Goal: Task Accomplishment & Management: Use online tool/utility

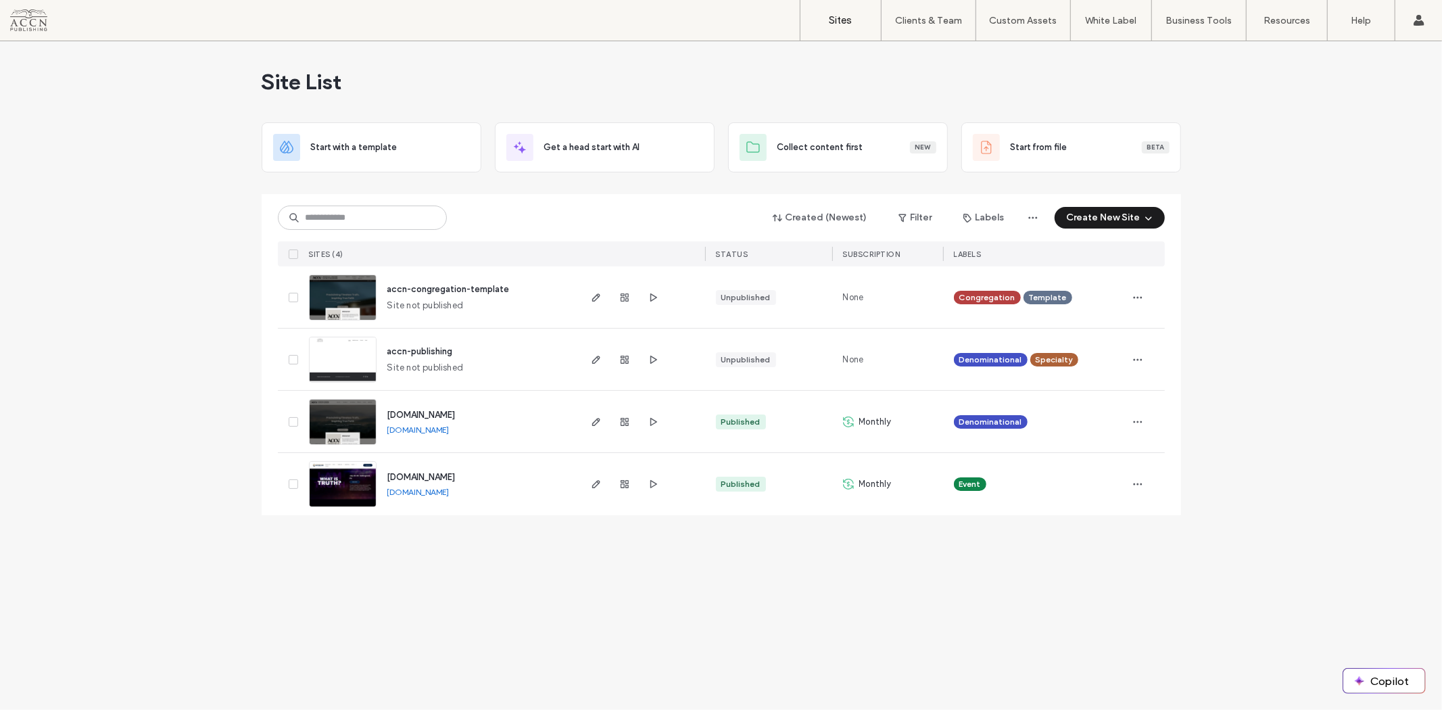
drag, startPoint x: 423, startPoint y: 414, endPoint x: 474, endPoint y: 415, distance: 50.7
click at [423, 414] on span "[DOMAIN_NAME]" at bounding box center [421, 415] width 68 height 10
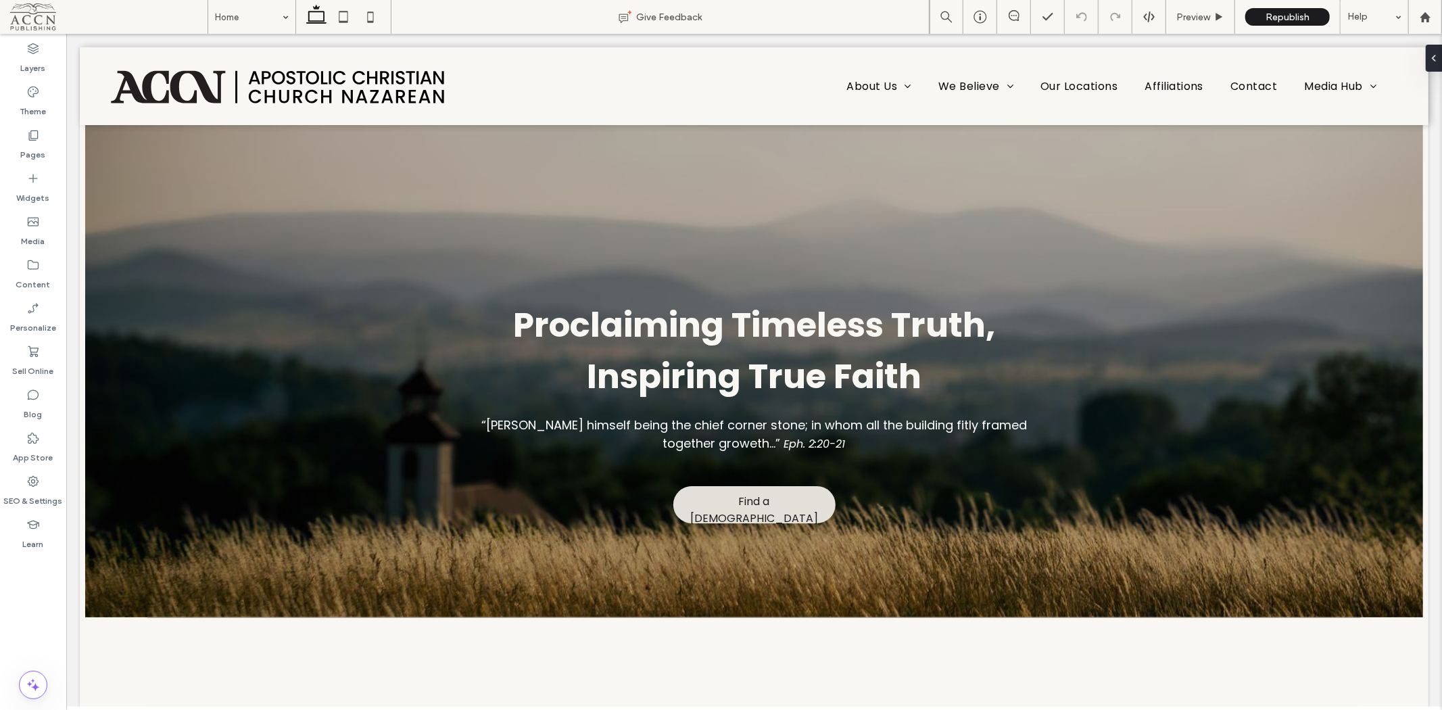
click at [41, 241] on label "Media" at bounding box center [34, 237] width 24 height 19
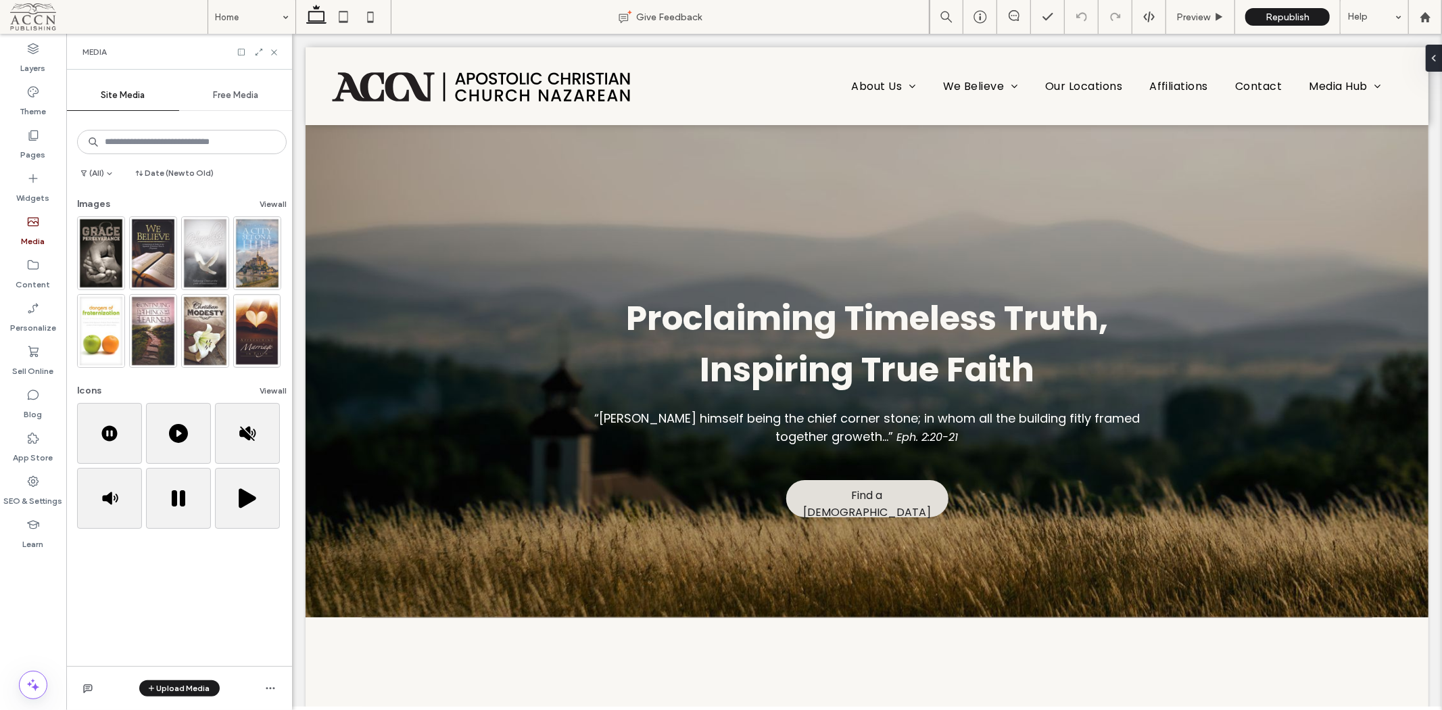
click at [274, 201] on button "View all" at bounding box center [273, 204] width 27 height 16
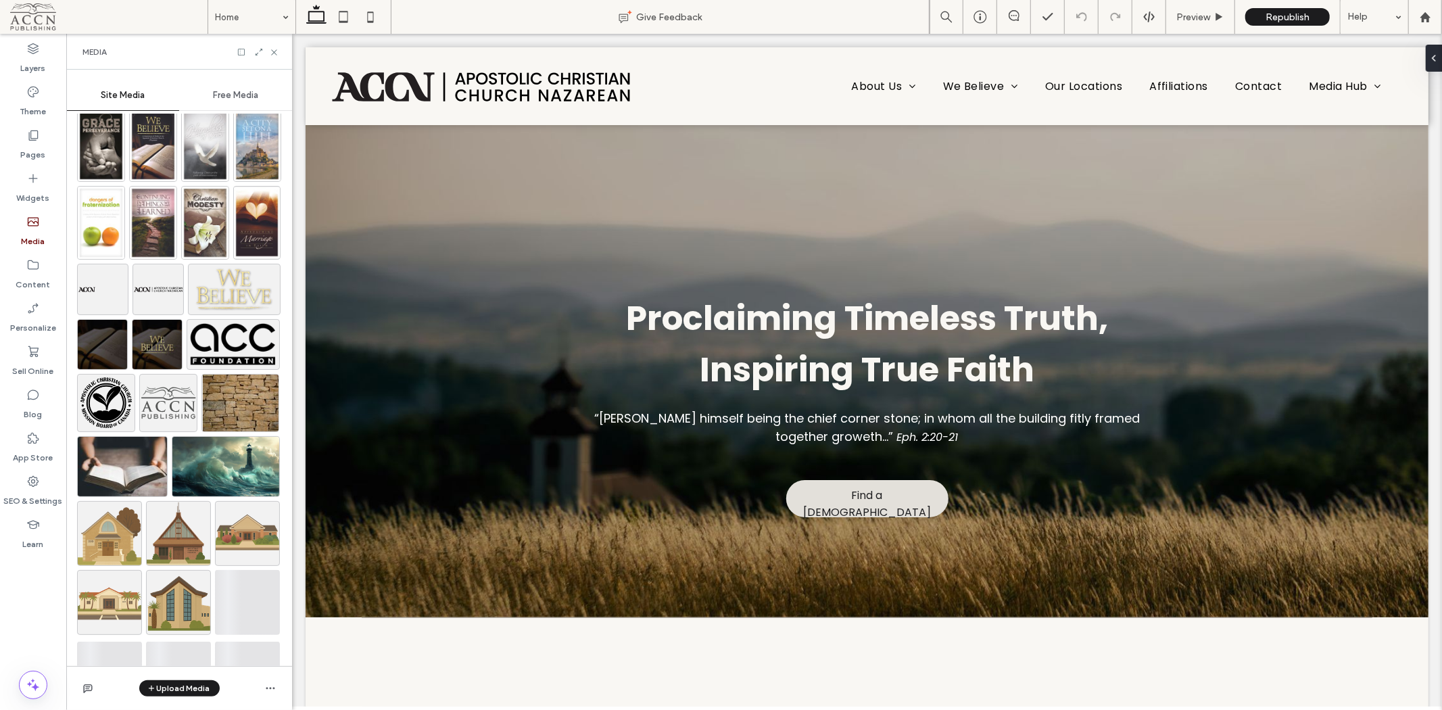
scroll to position [109, 0]
click at [259, 45] on div "Media" at bounding box center [179, 52] width 226 height 36
click at [258, 51] on icon at bounding box center [258, 51] width 9 height 9
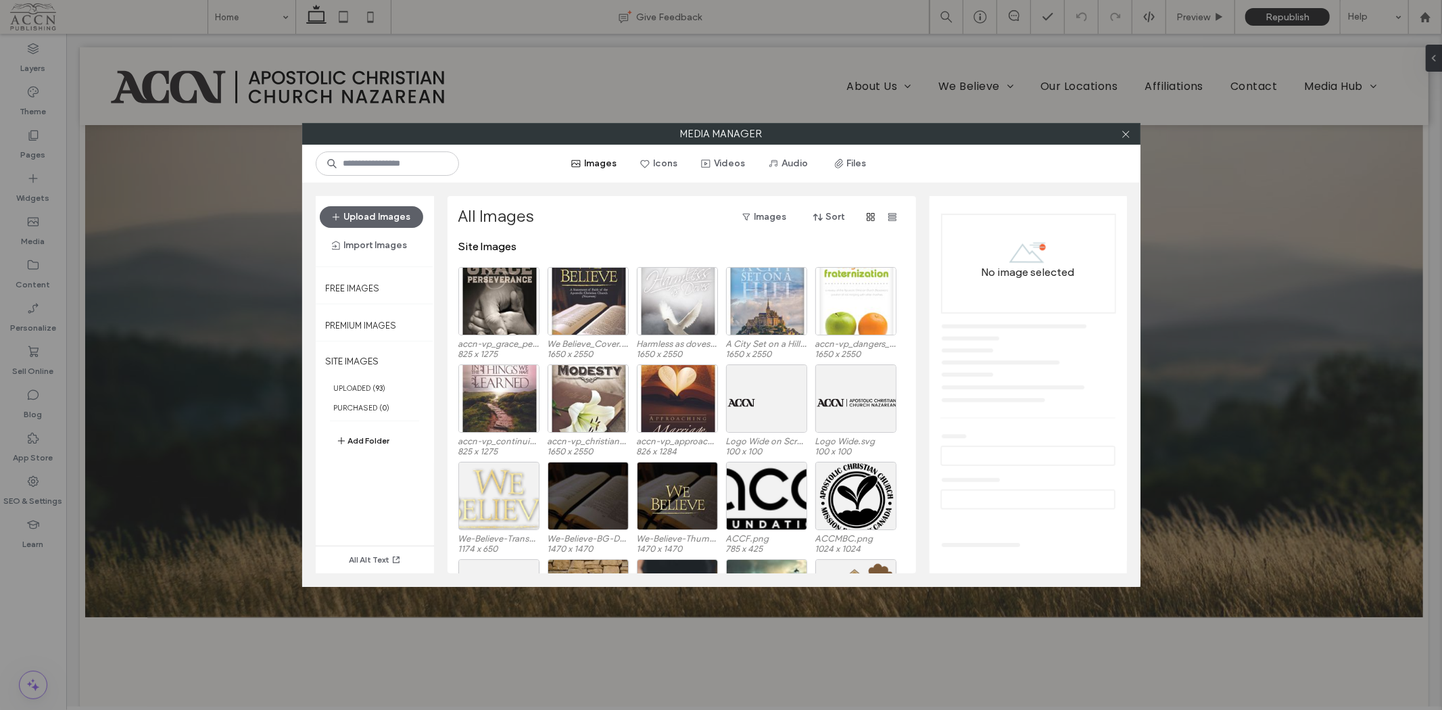
click at [658, 154] on button "Icons" at bounding box center [659, 164] width 61 height 22
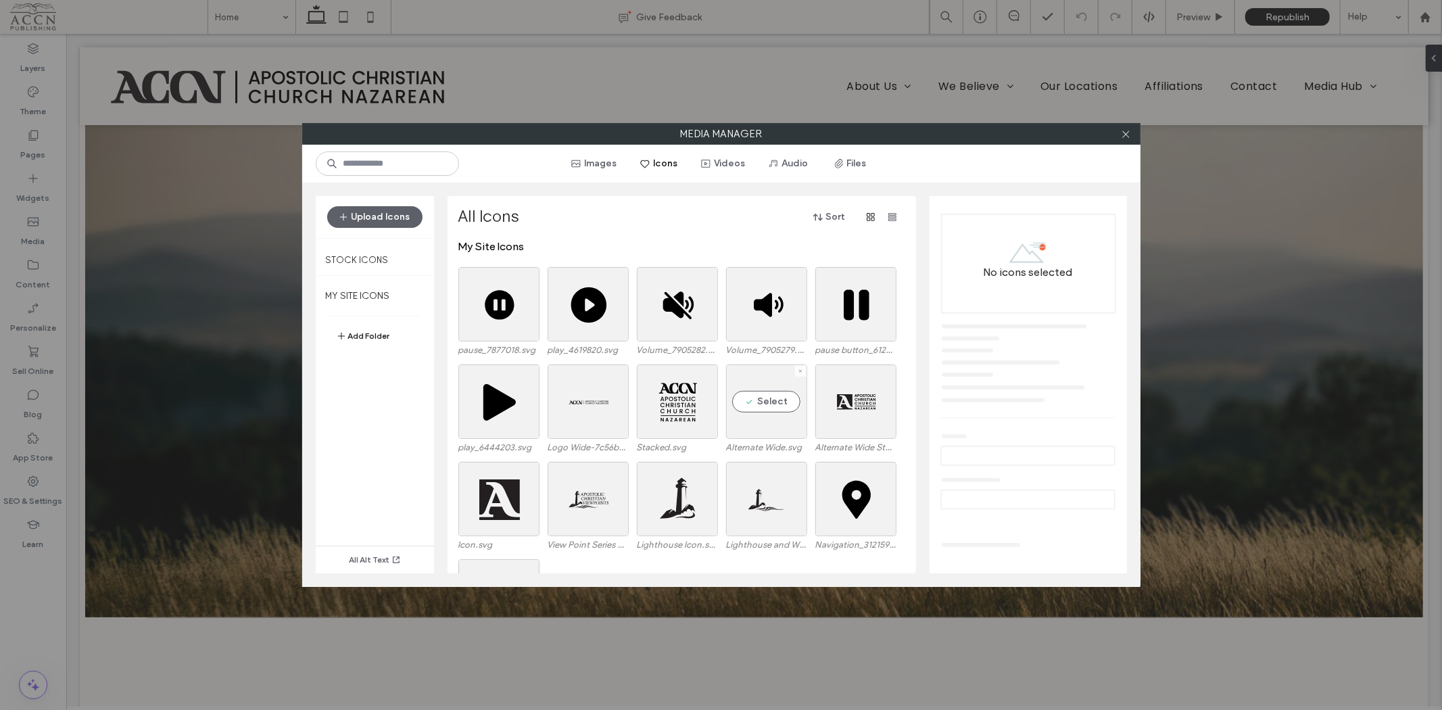
scroll to position [150, 0]
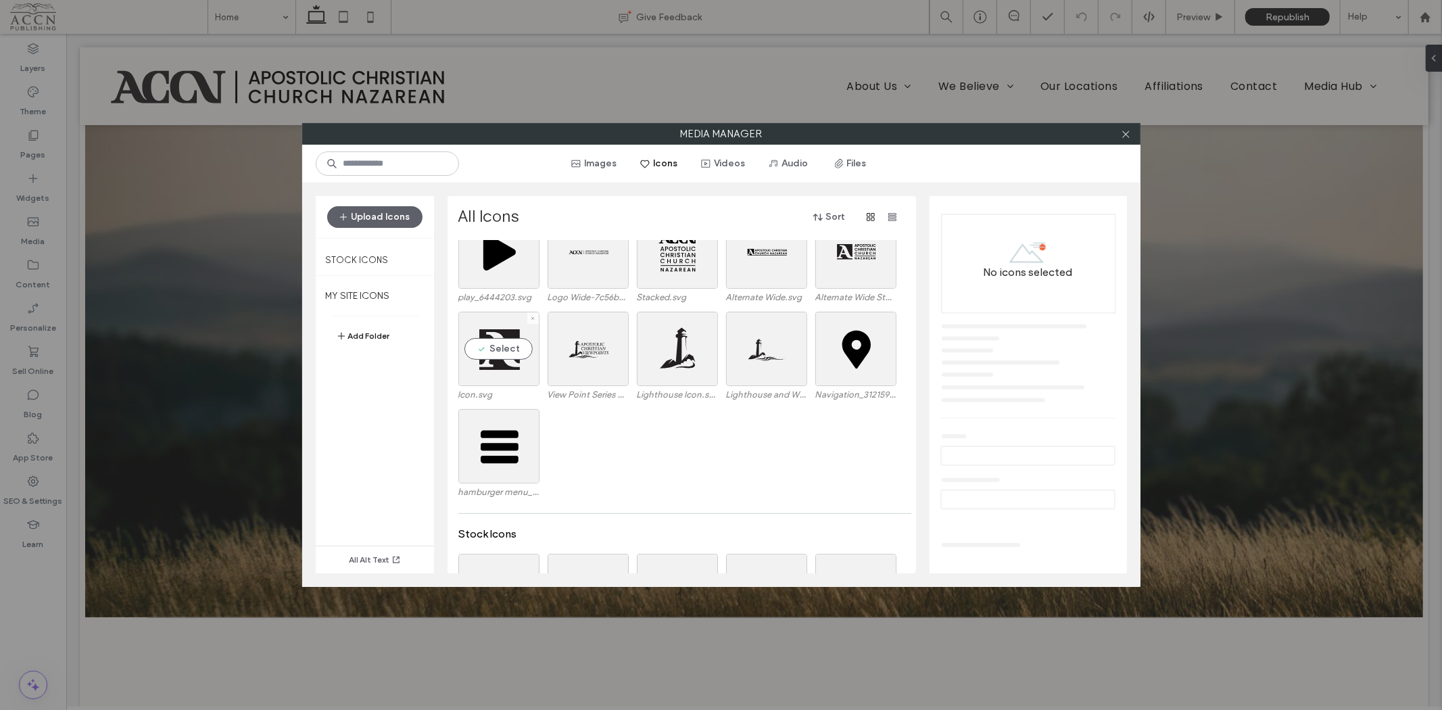
click at [512, 347] on div "Select" at bounding box center [498, 349] width 81 height 74
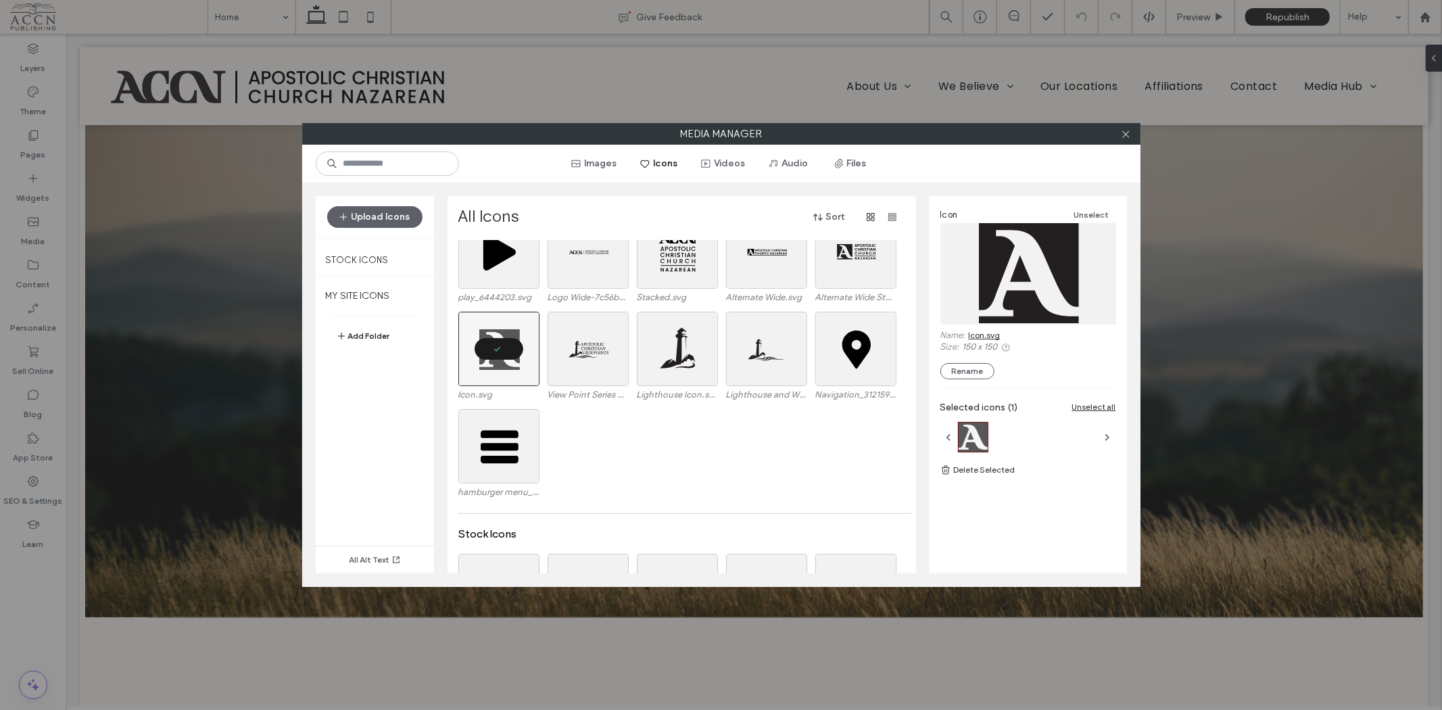
click at [996, 335] on link "Icon.svg" at bounding box center [985, 335] width 32 height 10
click at [1127, 131] on icon at bounding box center [1126, 134] width 10 height 10
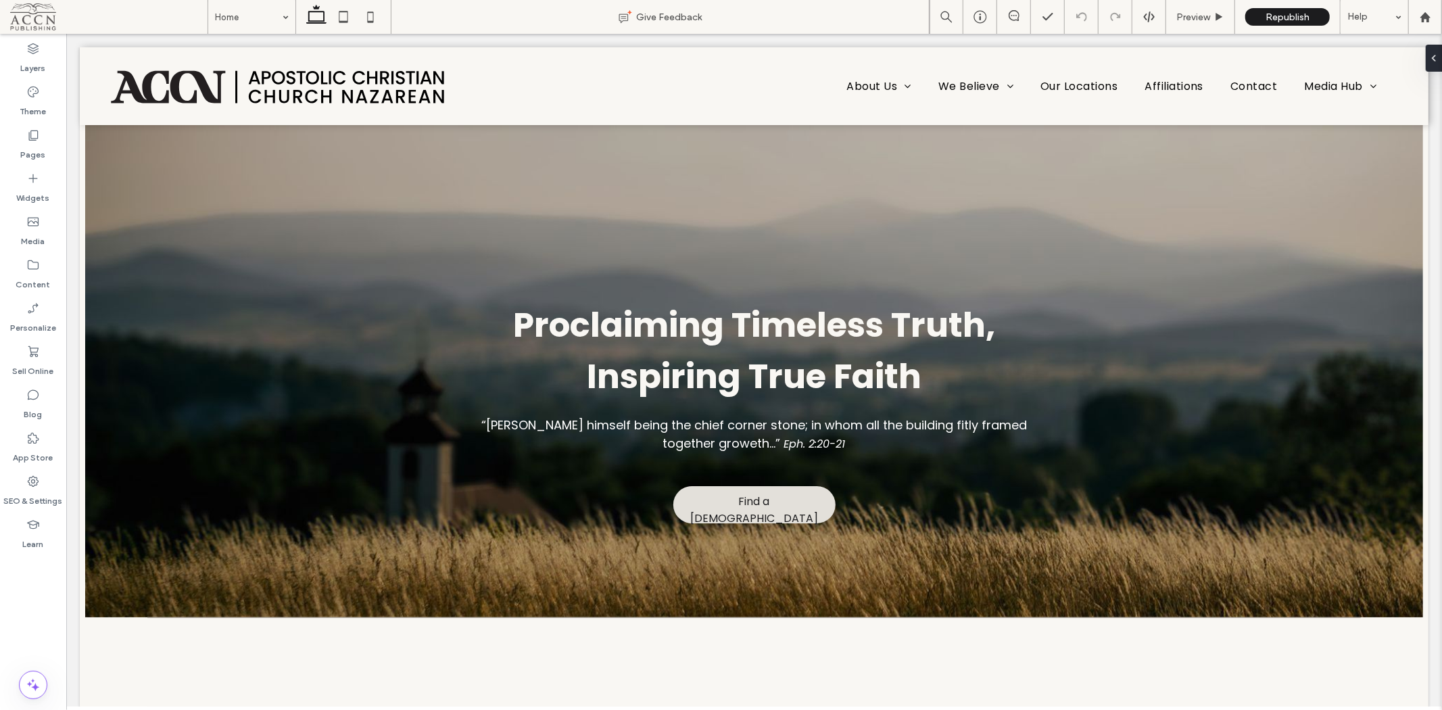
click at [27, 132] on icon at bounding box center [33, 135] width 14 height 14
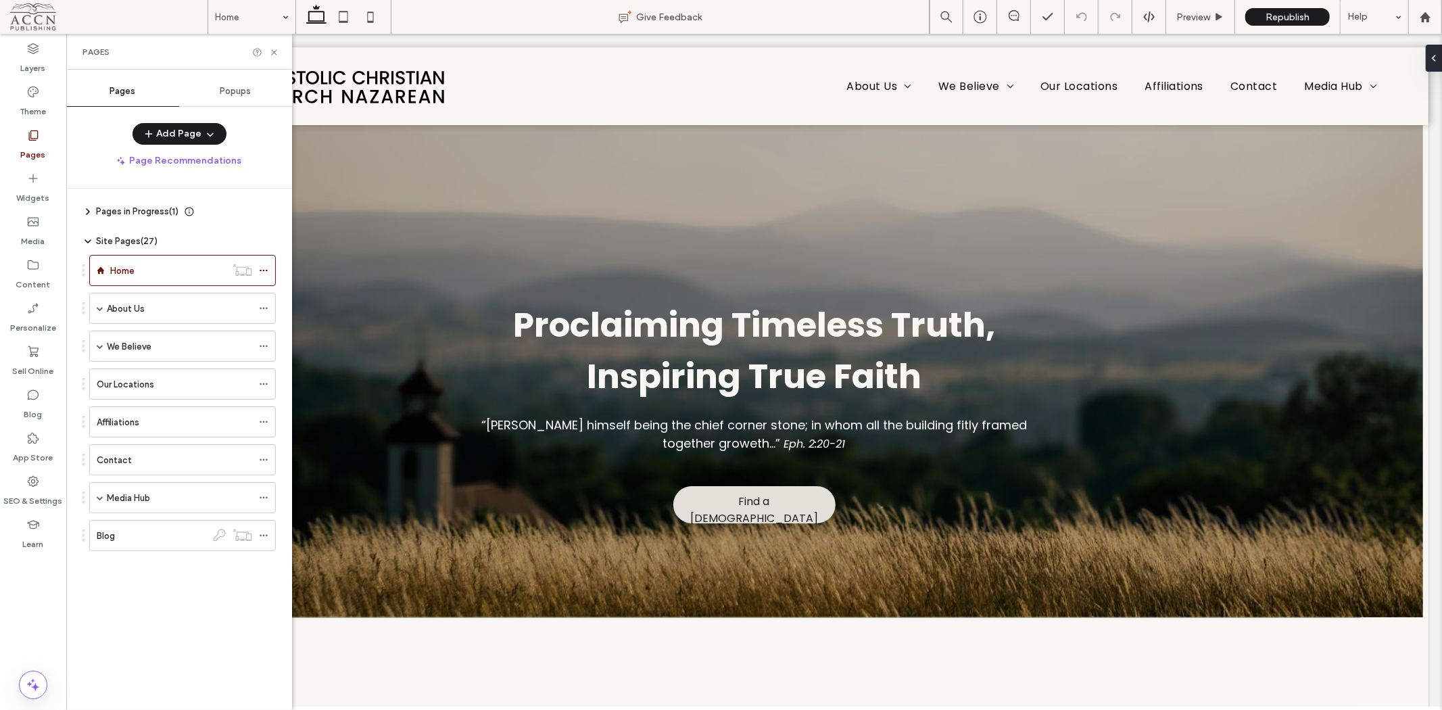
click at [186, 132] on button "Add Page" at bounding box center [179, 134] width 94 height 22
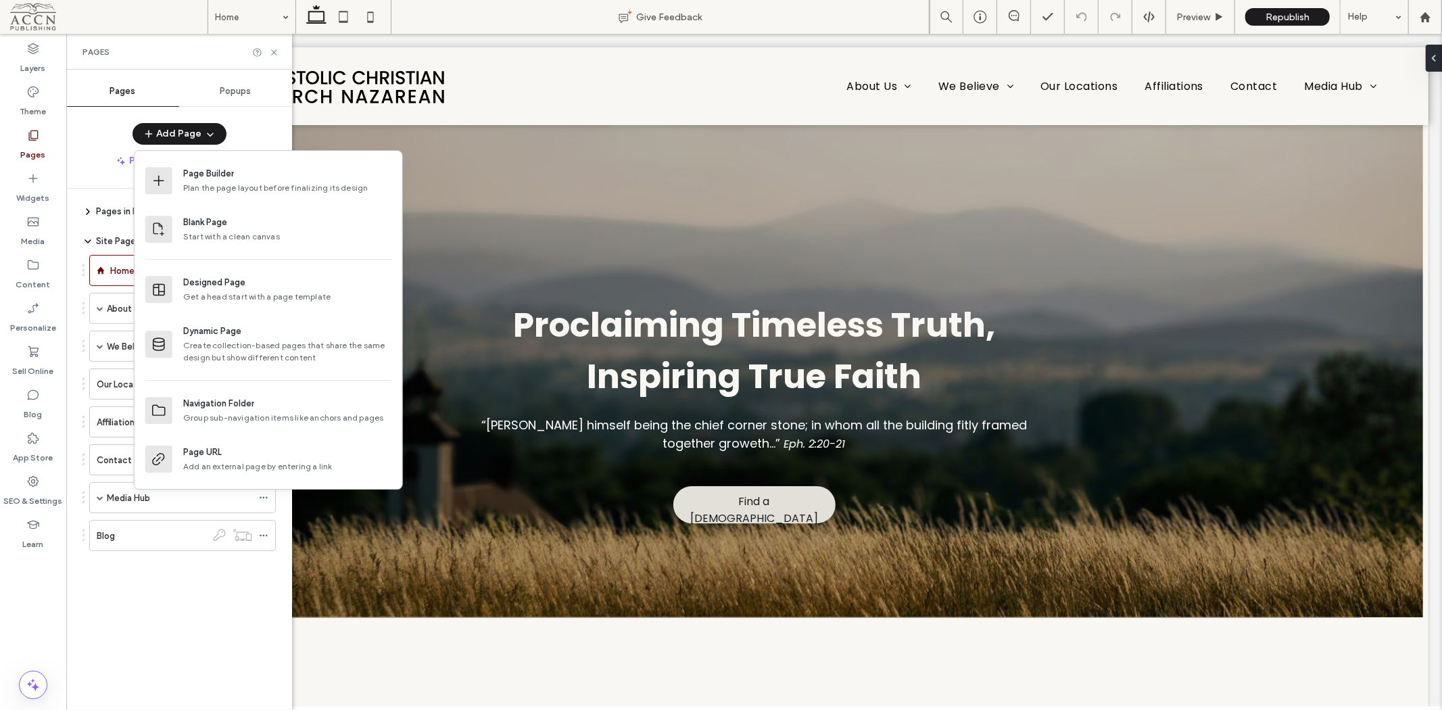
click at [244, 237] on div "Start with a clean canvas" at bounding box center [287, 237] width 208 height 12
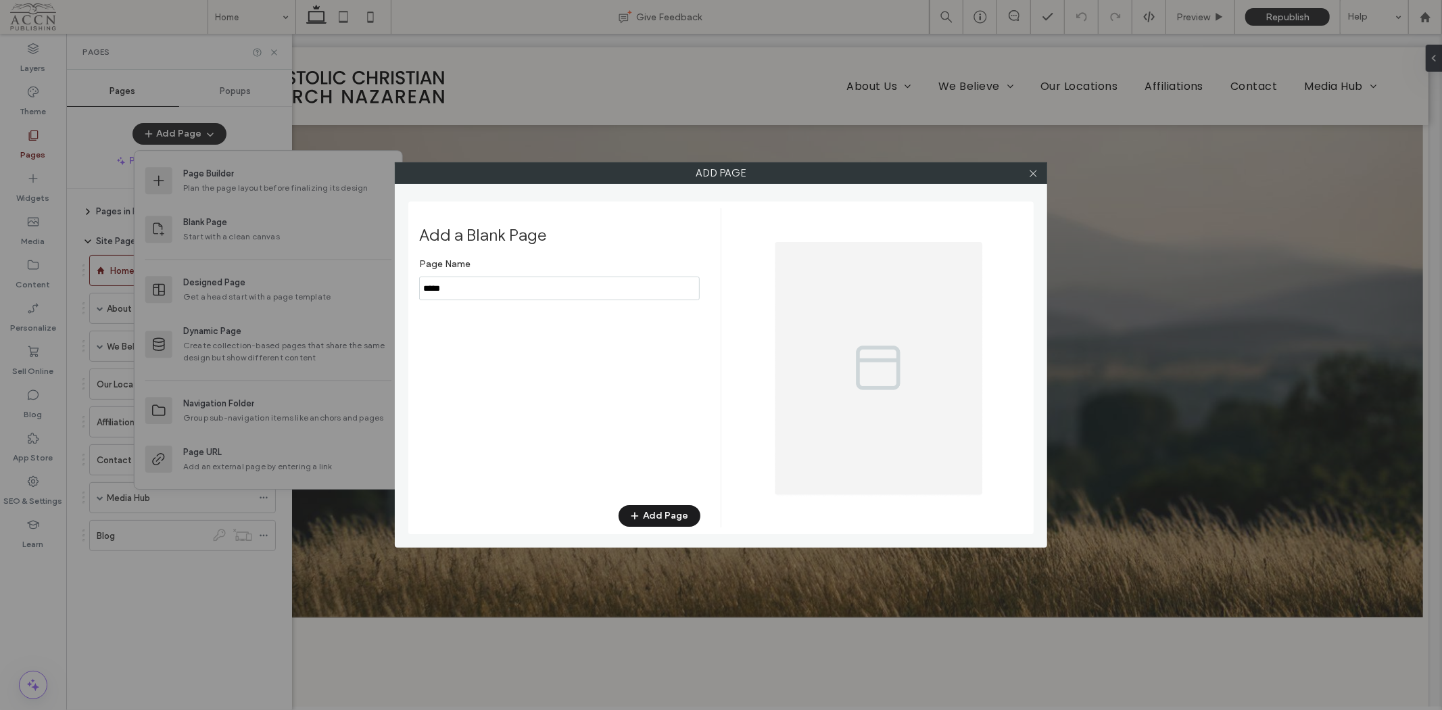
drag, startPoint x: 503, startPoint y: 291, endPoint x: 307, endPoint y: 284, distance: 196.2
click at [307, 284] on div "Add Page Add a Blank Page Page Name Add Page" at bounding box center [721, 355] width 1442 height 710
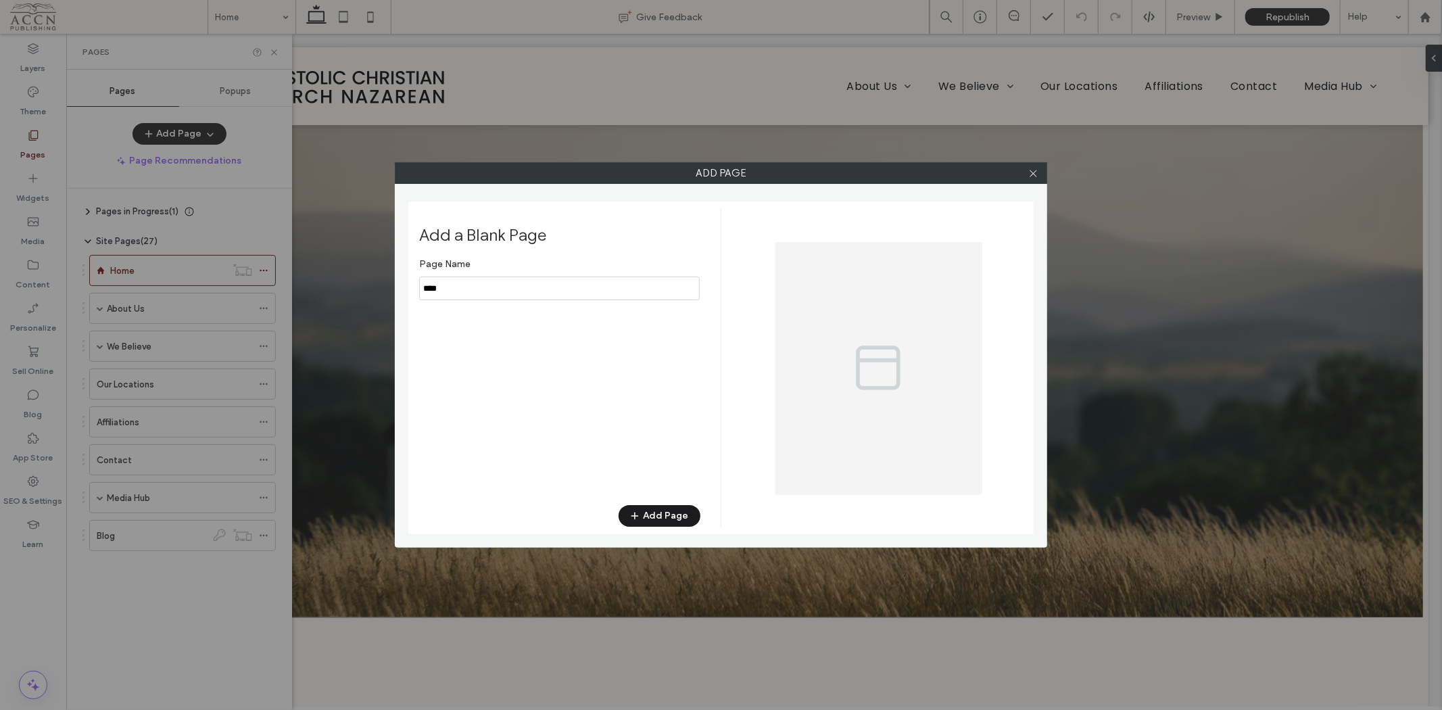
drag, startPoint x: 464, startPoint y: 285, endPoint x: 365, endPoint y: 285, distance: 98.7
click at [365, 285] on div "Add Page Add a Blank Page Page Name Add Page" at bounding box center [721, 355] width 1442 height 710
type input "*****"
click at [653, 518] on button "Add Page" at bounding box center [660, 516] width 82 height 22
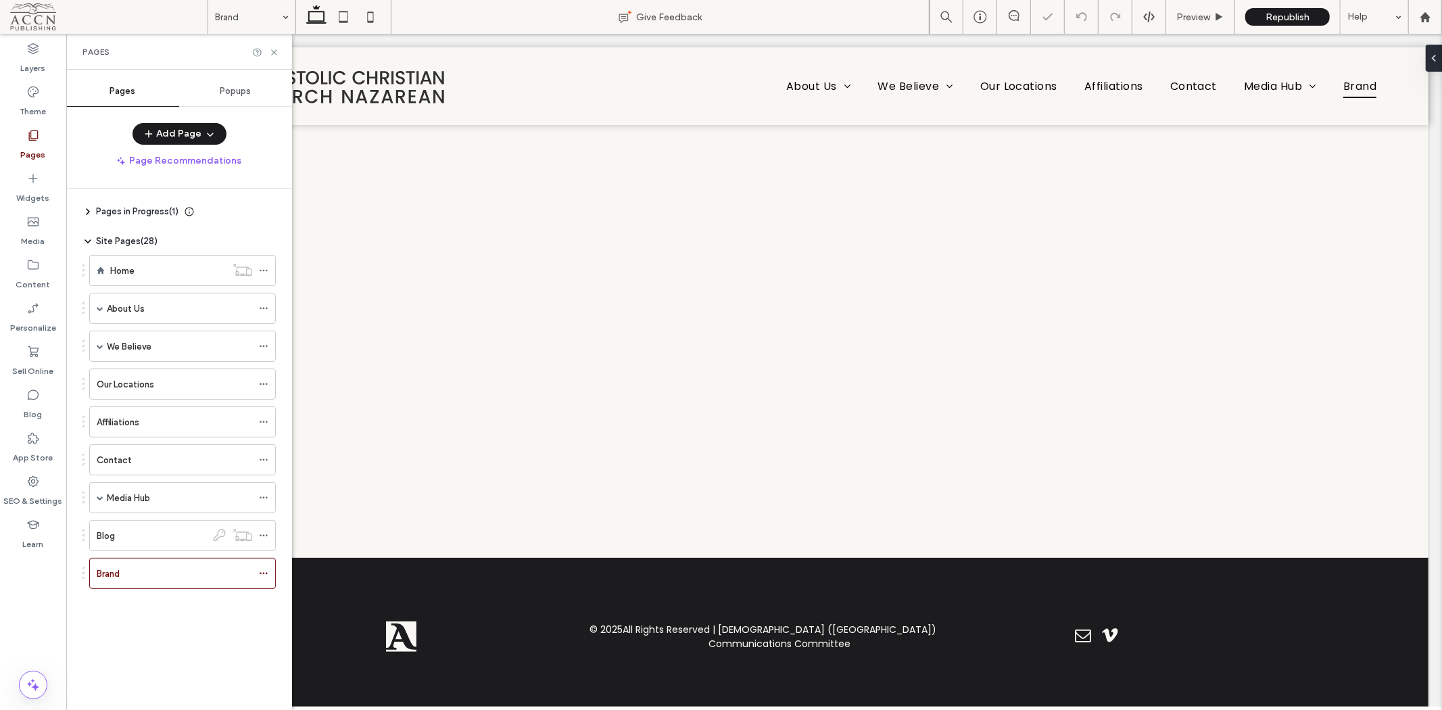
click at [265, 571] on icon at bounding box center [263, 572] width 9 height 9
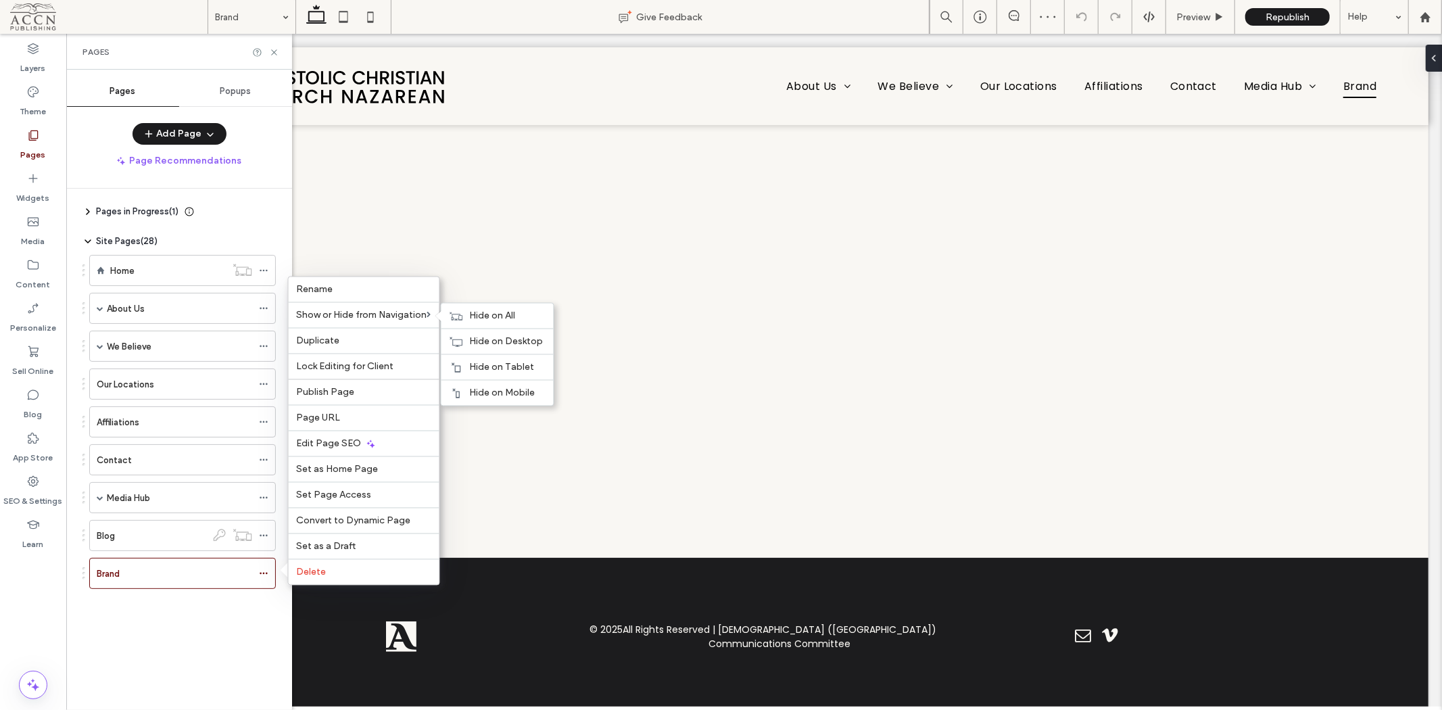
click at [501, 321] on div "Hide on All" at bounding box center [497, 316] width 112 height 25
click at [210, 659] on div "Pages in Progress ( 1 ) New Page Site Pages ( 28 ) Home About Us Our History Ou…" at bounding box center [187, 446] width 210 height 514
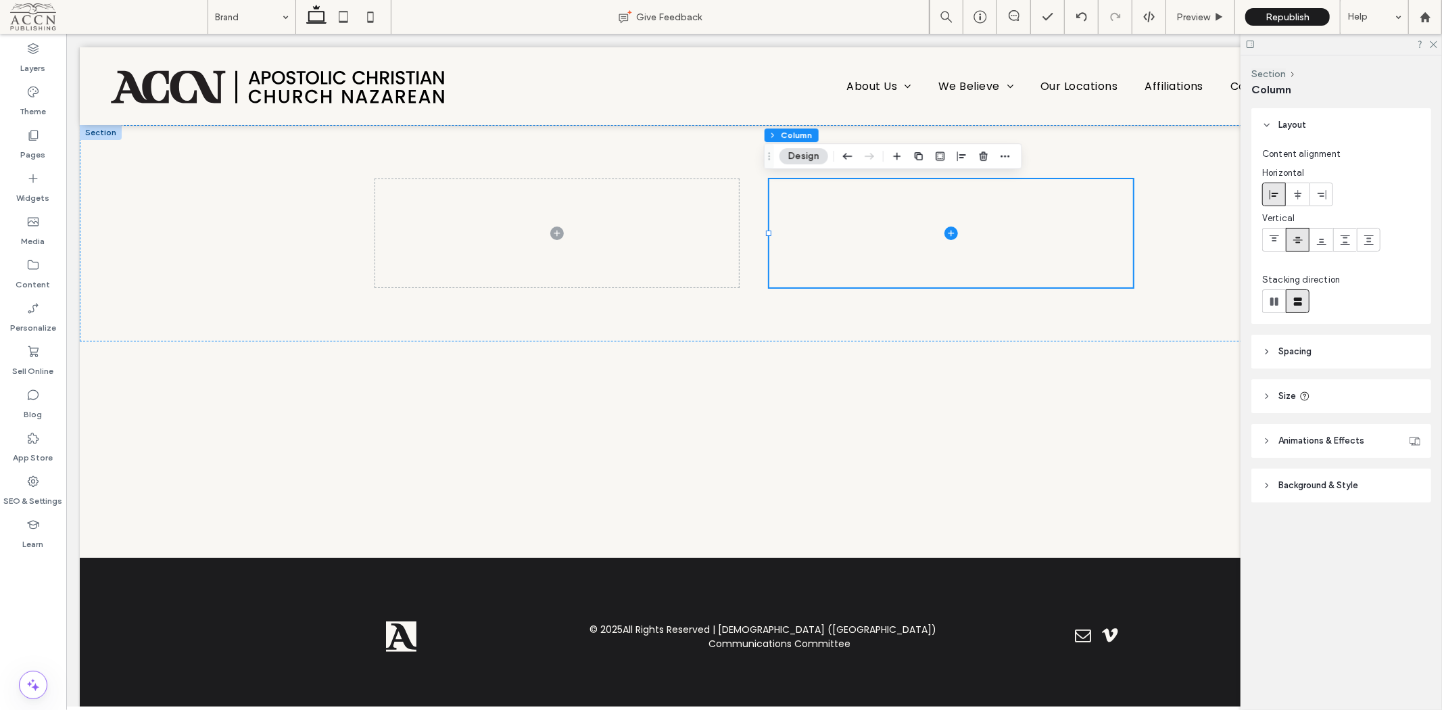
click at [990, 157] on span "button" at bounding box center [983, 156] width 16 height 16
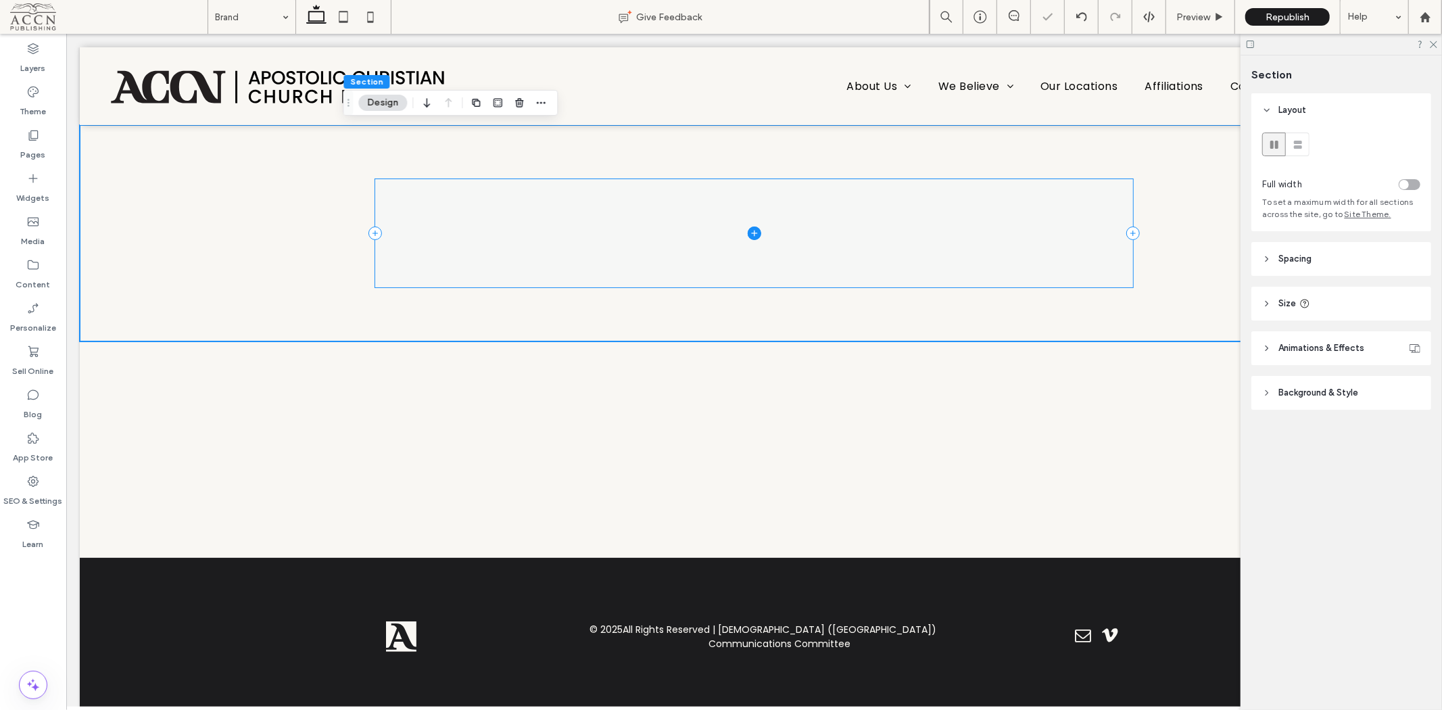
click at [693, 223] on span at bounding box center [752, 232] width 757 height 108
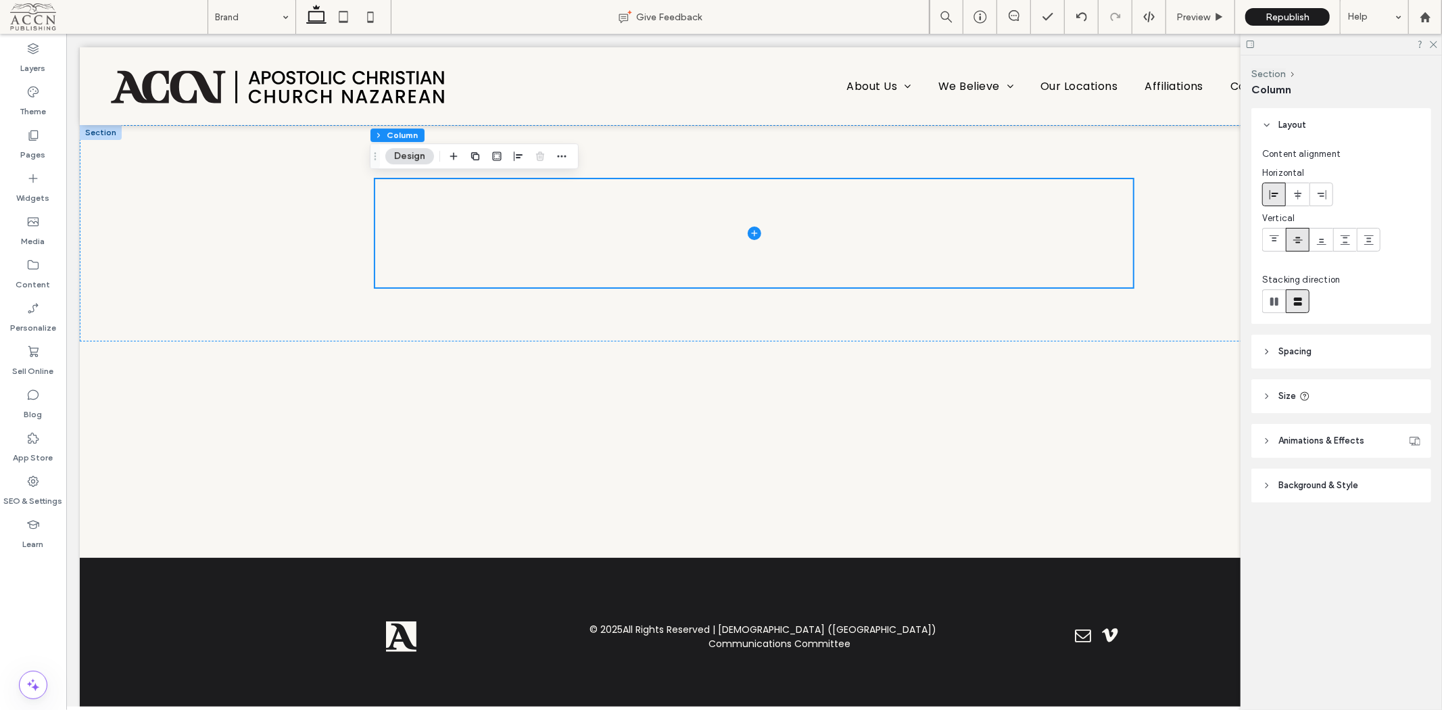
drag, startPoint x: 53, startPoint y: 195, endPoint x: 66, endPoint y: 190, distance: 13.7
click at [52, 195] on div "Widgets" at bounding box center [33, 187] width 66 height 43
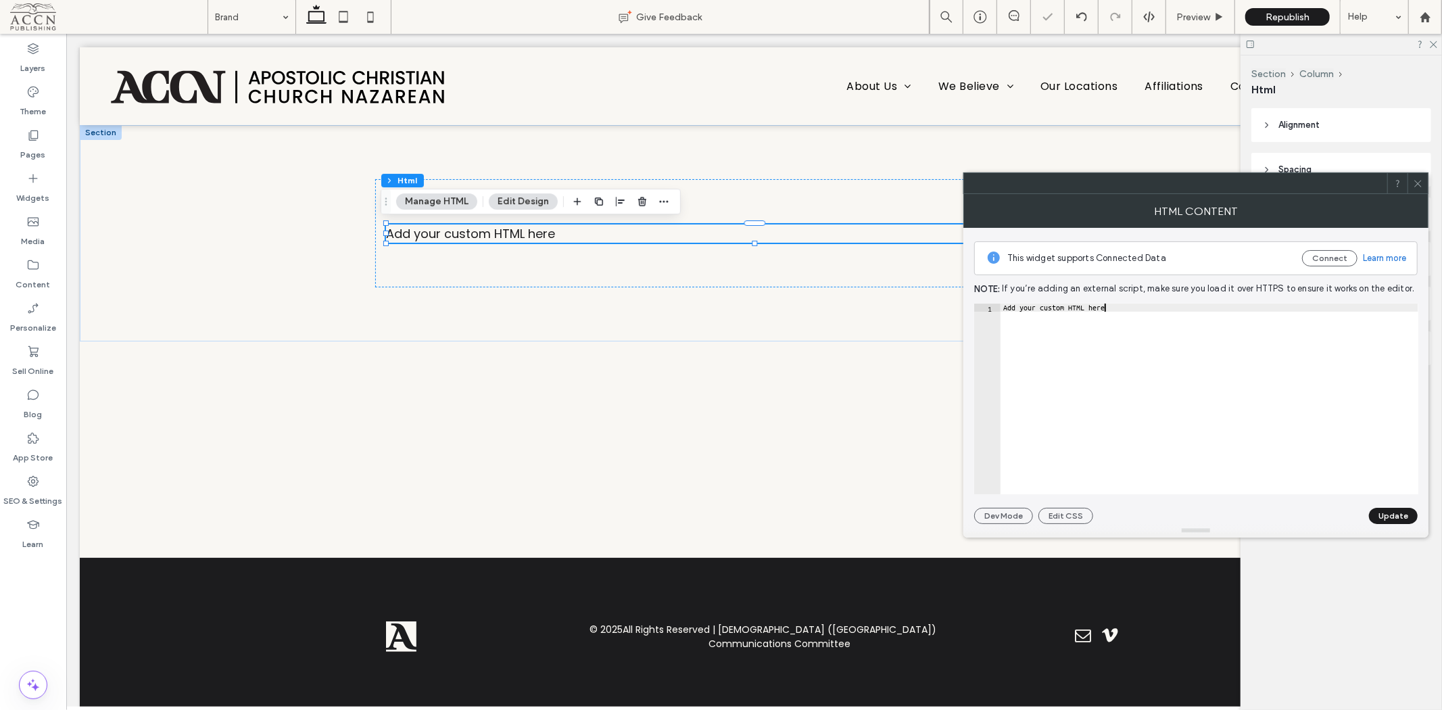
click at [1163, 310] on div "Add your custom HTML here" at bounding box center [1209, 407] width 418 height 207
paste textarea "Cursor at row 1"
type textarea "*******"
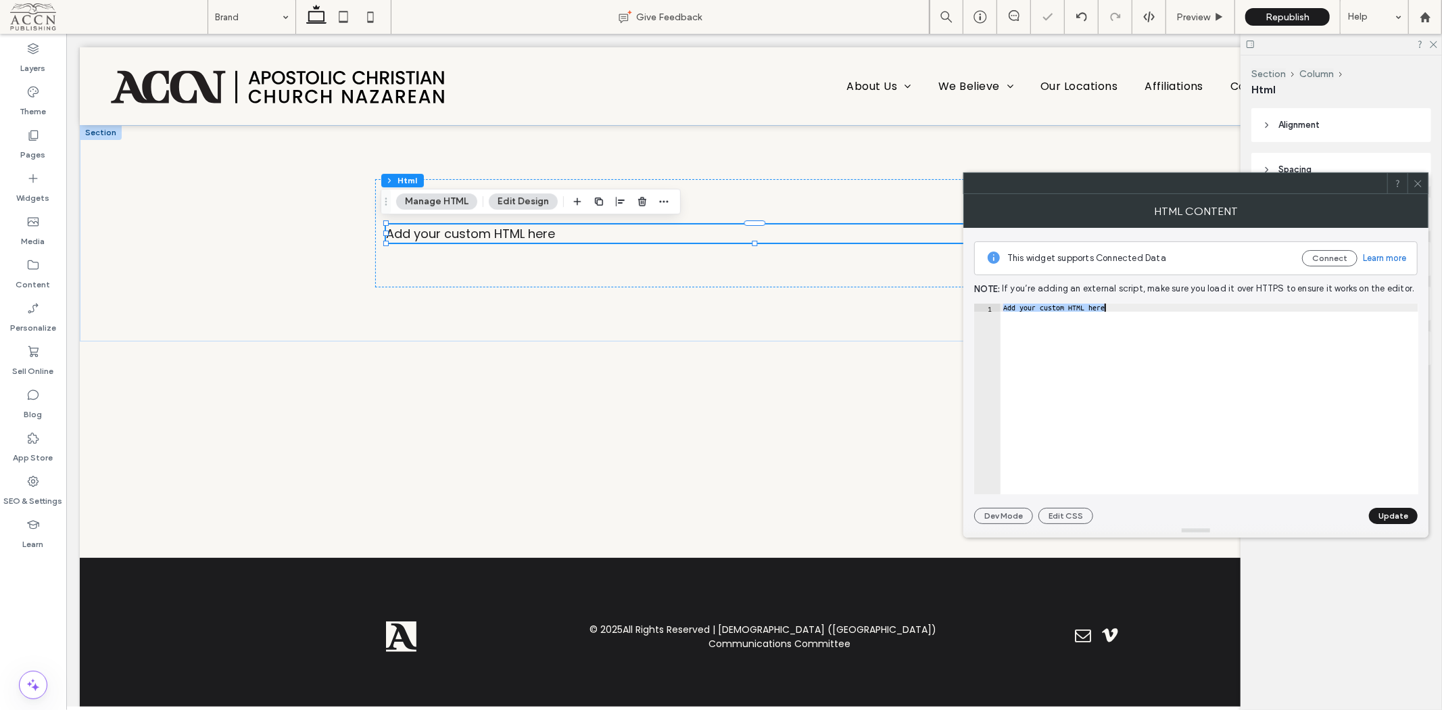
scroll to position [2242, 0]
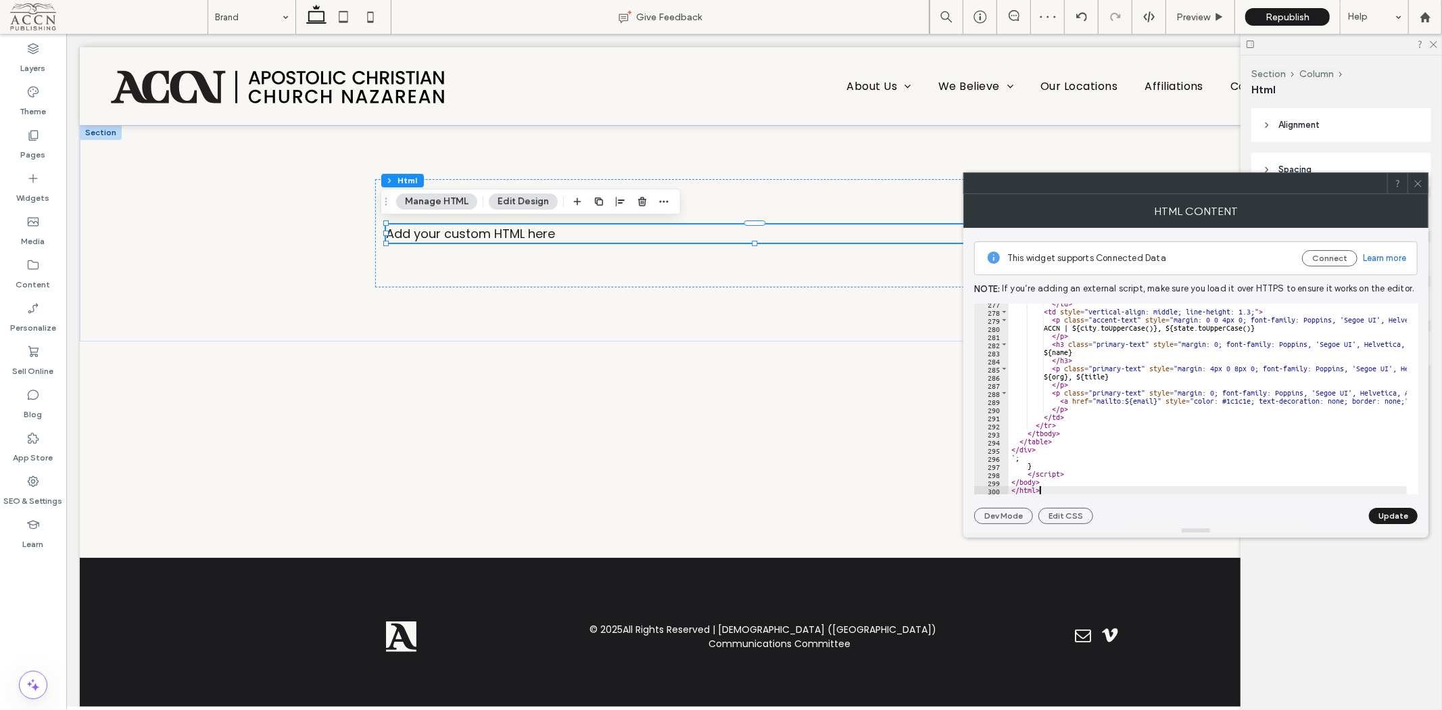
click at [1397, 510] on button "Update" at bounding box center [1393, 516] width 49 height 16
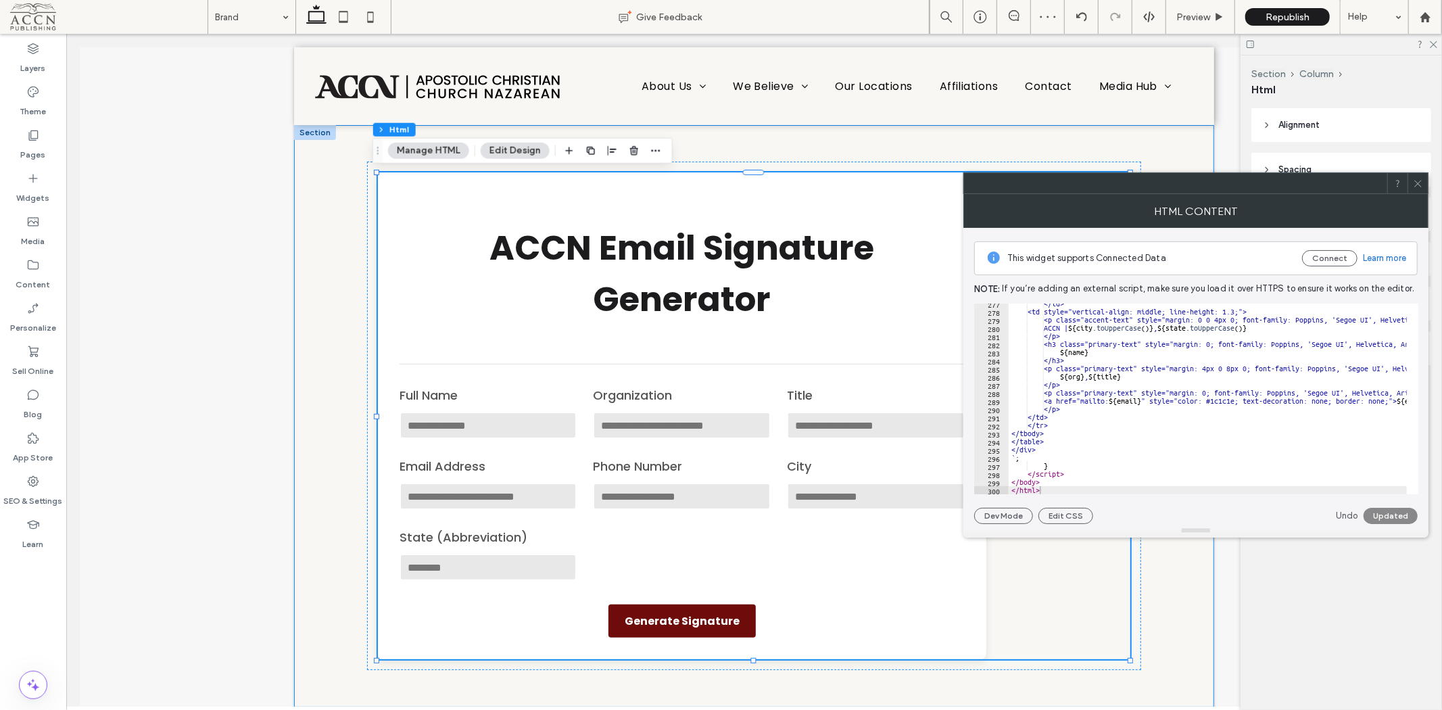
click at [1178, 137] on div "ACCN Email Signature Generator ACCN Email Signature Generator Full Name Organiz…" at bounding box center [753, 415] width 921 height 582
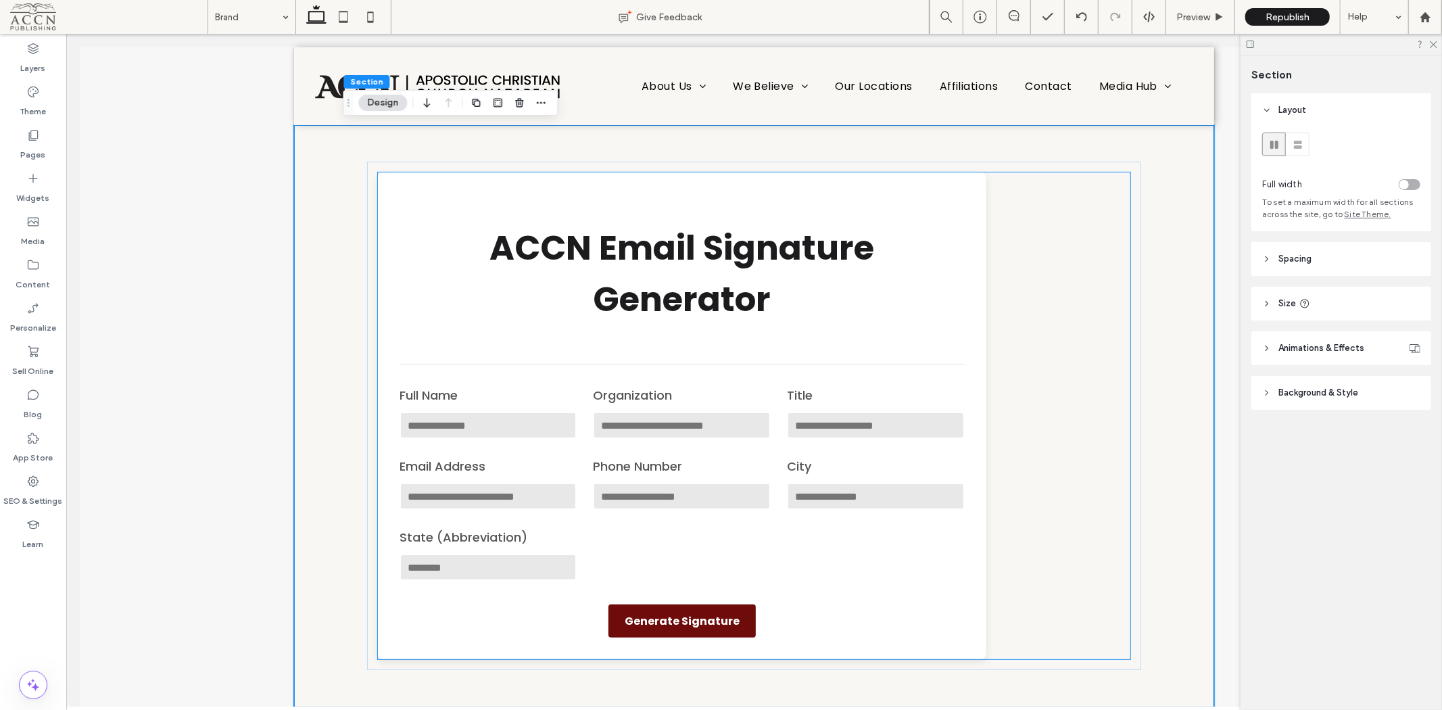
click at [936, 299] on h1 "ACCN Email Signature Generator" at bounding box center [681, 273] width 565 height 103
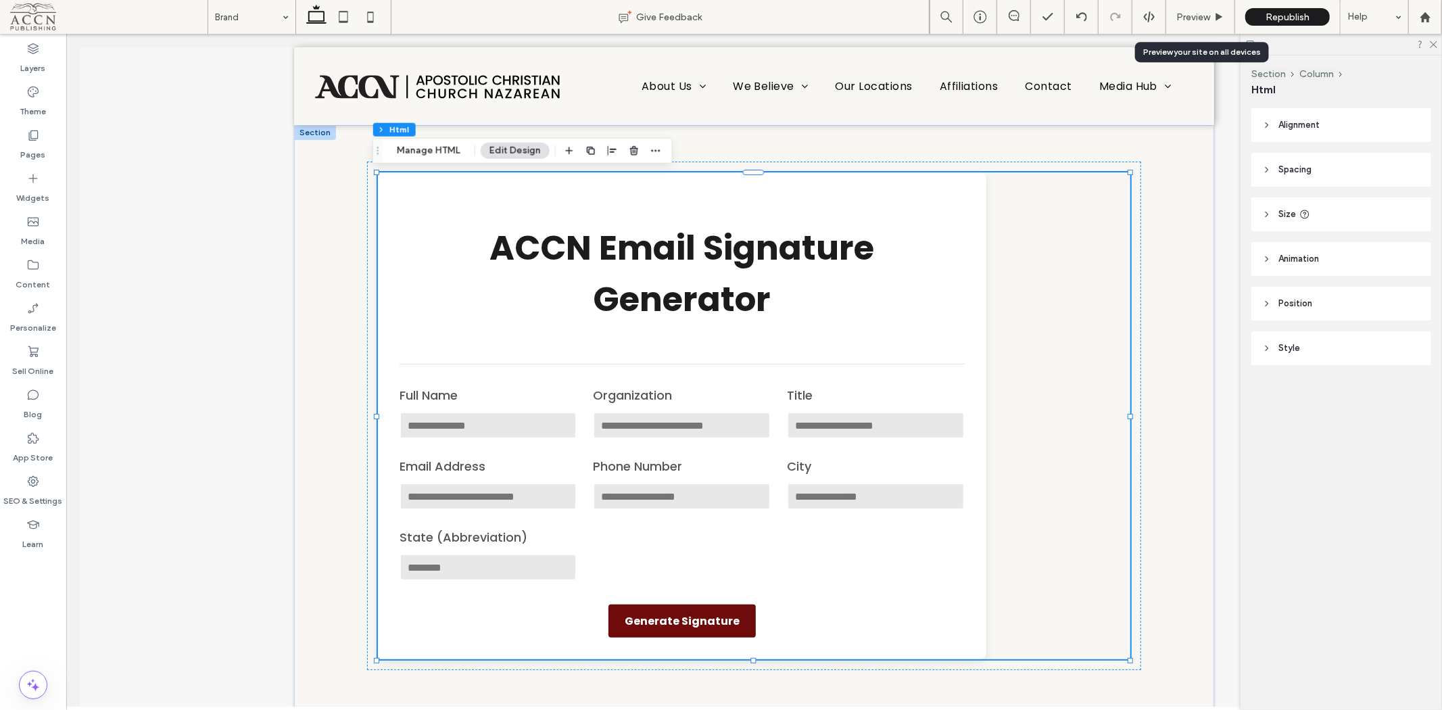
click at [1198, 18] on span "Preview" at bounding box center [1193, 16] width 34 height 11
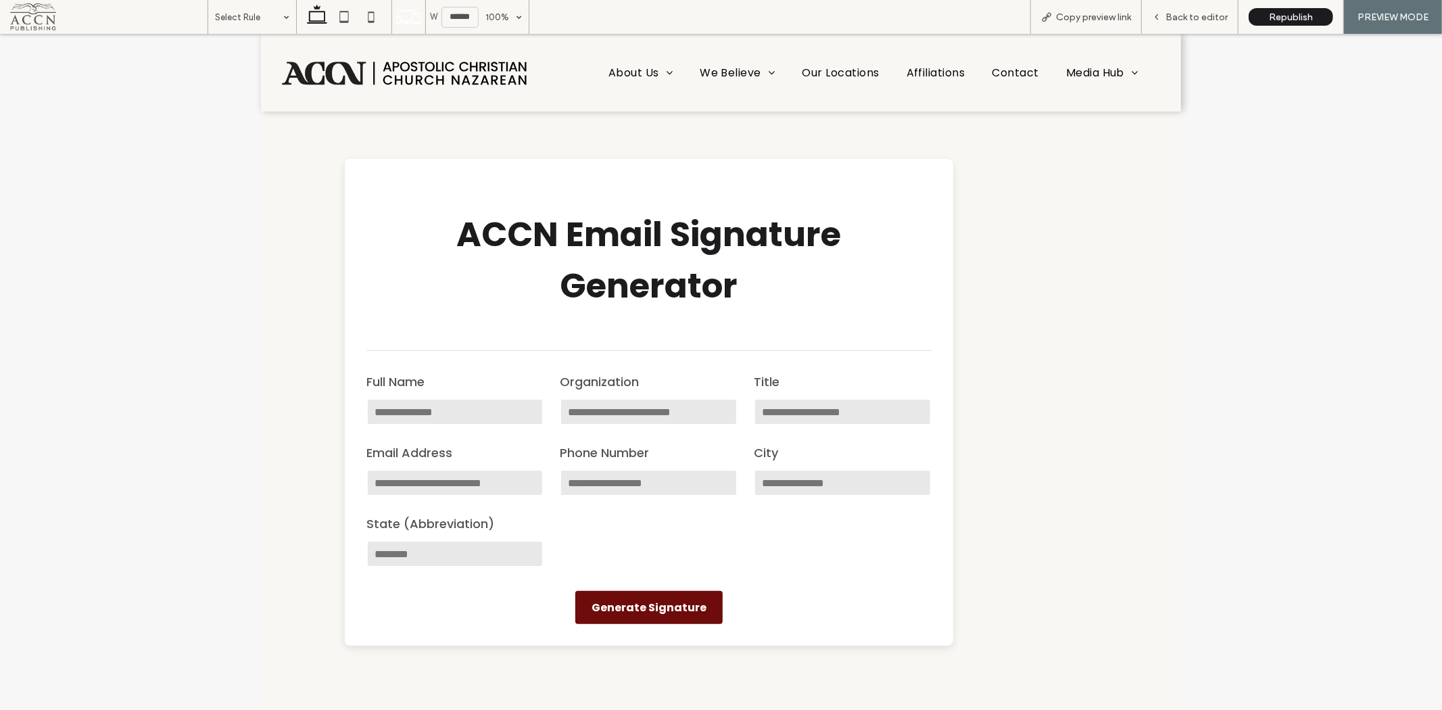
click at [402, 410] on input "Full Name" at bounding box center [455, 410] width 178 height 27
type input "**********"
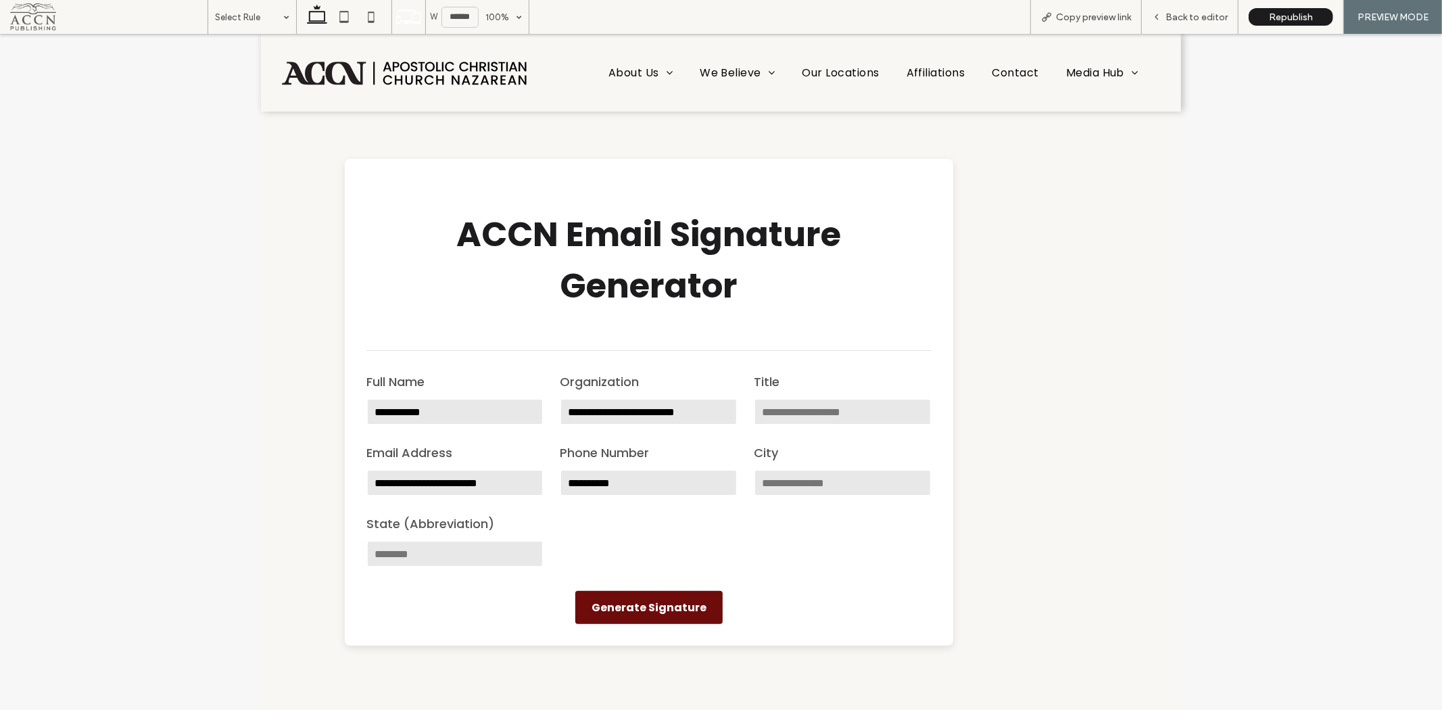
type input "*********"
type input "**"
click at [786, 416] on input "Title" at bounding box center [843, 410] width 178 height 27
type input "*"
type input "********"
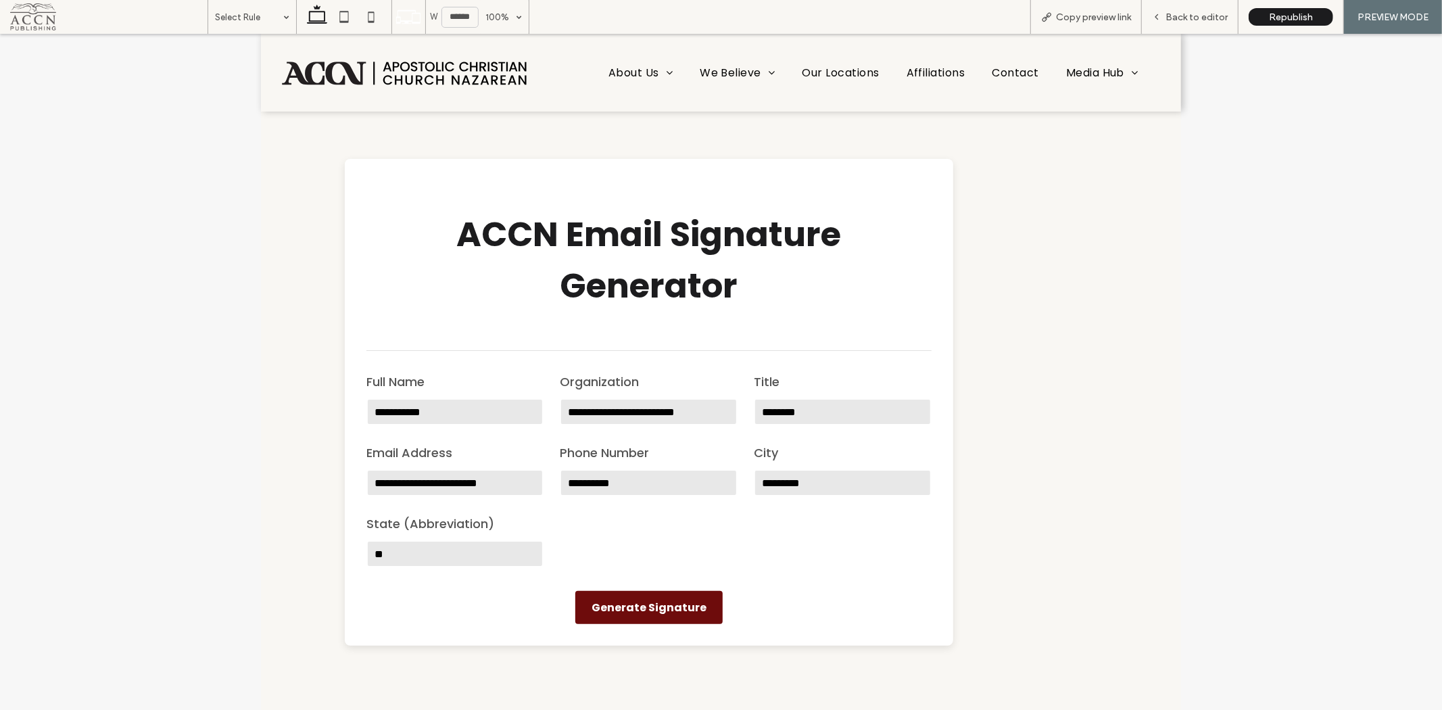
click at [604, 416] on input "**********" at bounding box center [649, 410] width 178 height 27
click at [631, 392] on div "**********" at bounding box center [649, 399] width 178 height 55
click at [632, 408] on input "**********" at bounding box center [649, 410] width 178 height 27
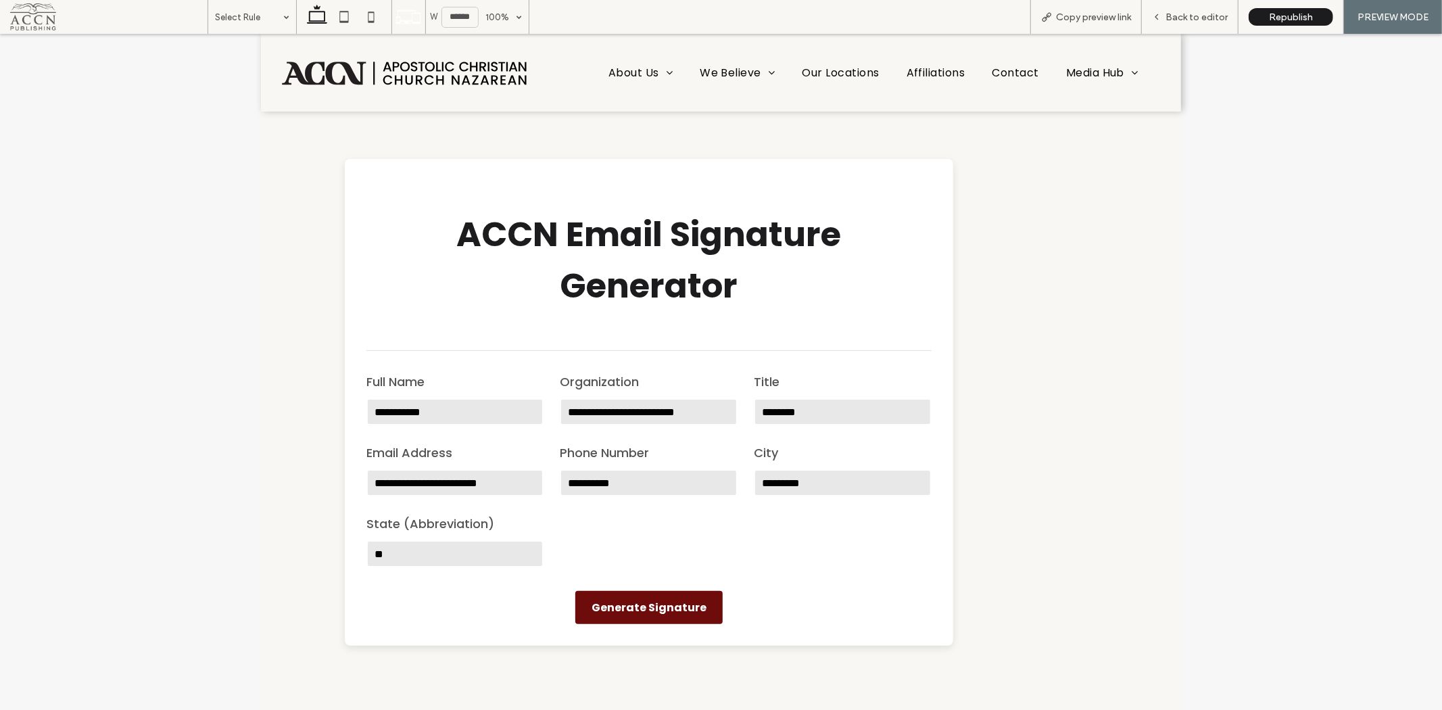
click at [632, 408] on input "**********" at bounding box center [649, 410] width 178 height 27
click at [781, 552] on div "**********" at bounding box center [648, 470] width 565 height 197
click at [478, 485] on input "**********" at bounding box center [455, 481] width 178 height 27
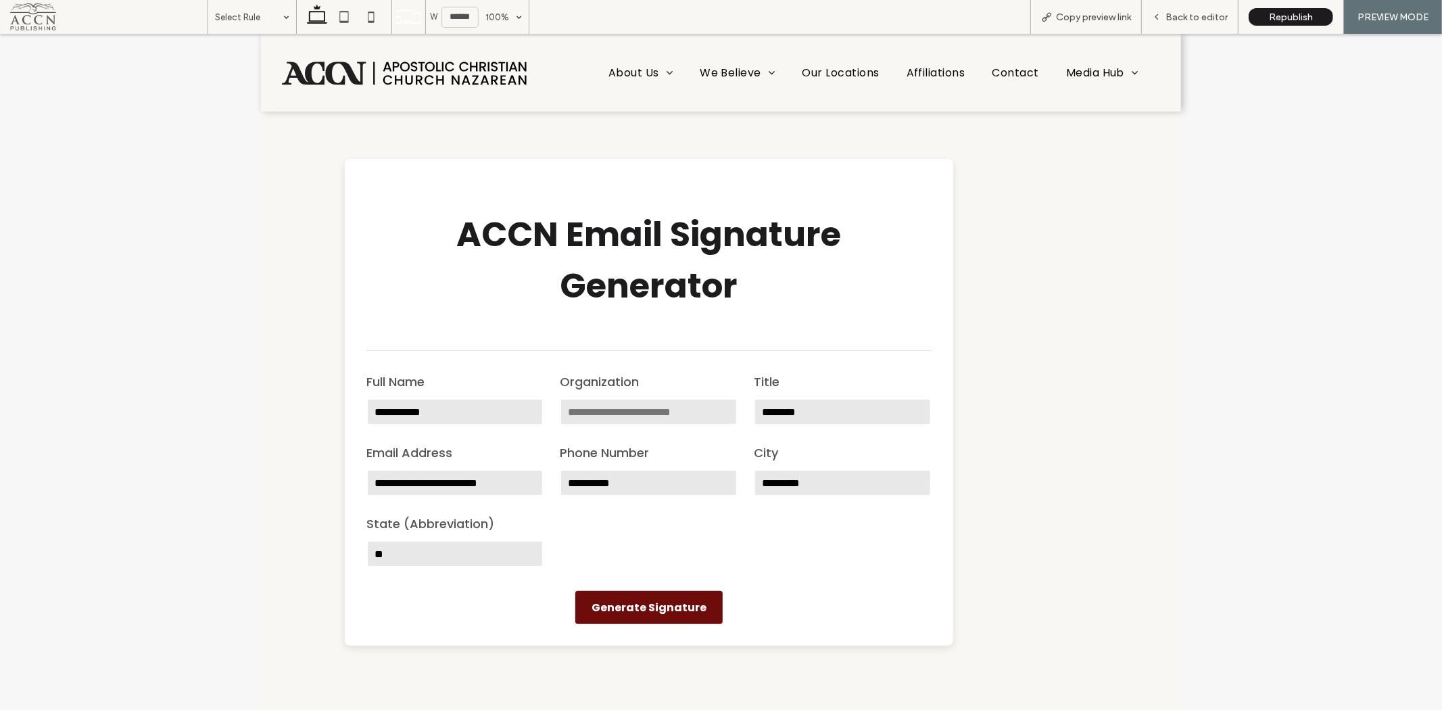
click at [478, 485] on input "**********" at bounding box center [455, 481] width 178 height 27
type input "**********"
click at [649, 550] on div "**********" at bounding box center [648, 470] width 565 height 197
click at [663, 602] on button "Generate Signature" at bounding box center [648, 606] width 147 height 33
type textarea "**********"
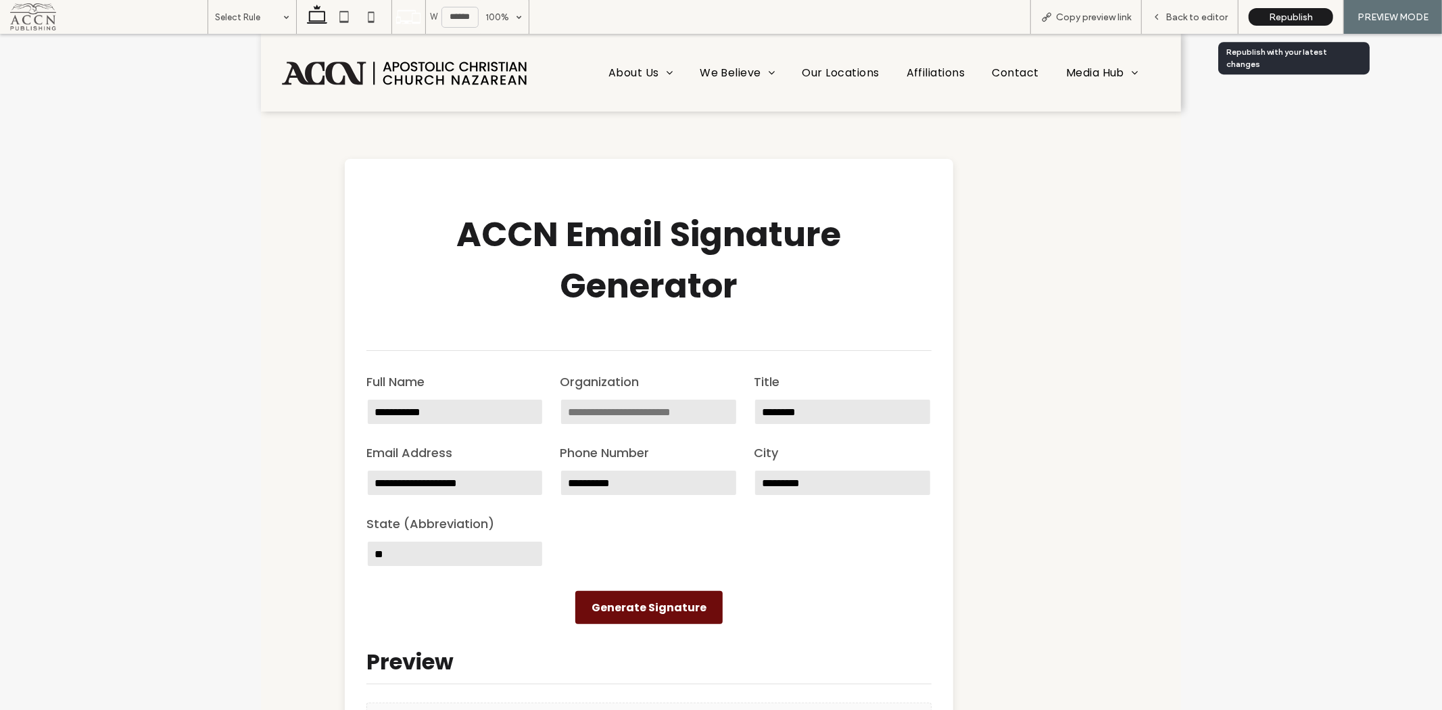
click at [1283, 14] on span "Republish" at bounding box center [1291, 16] width 44 height 11
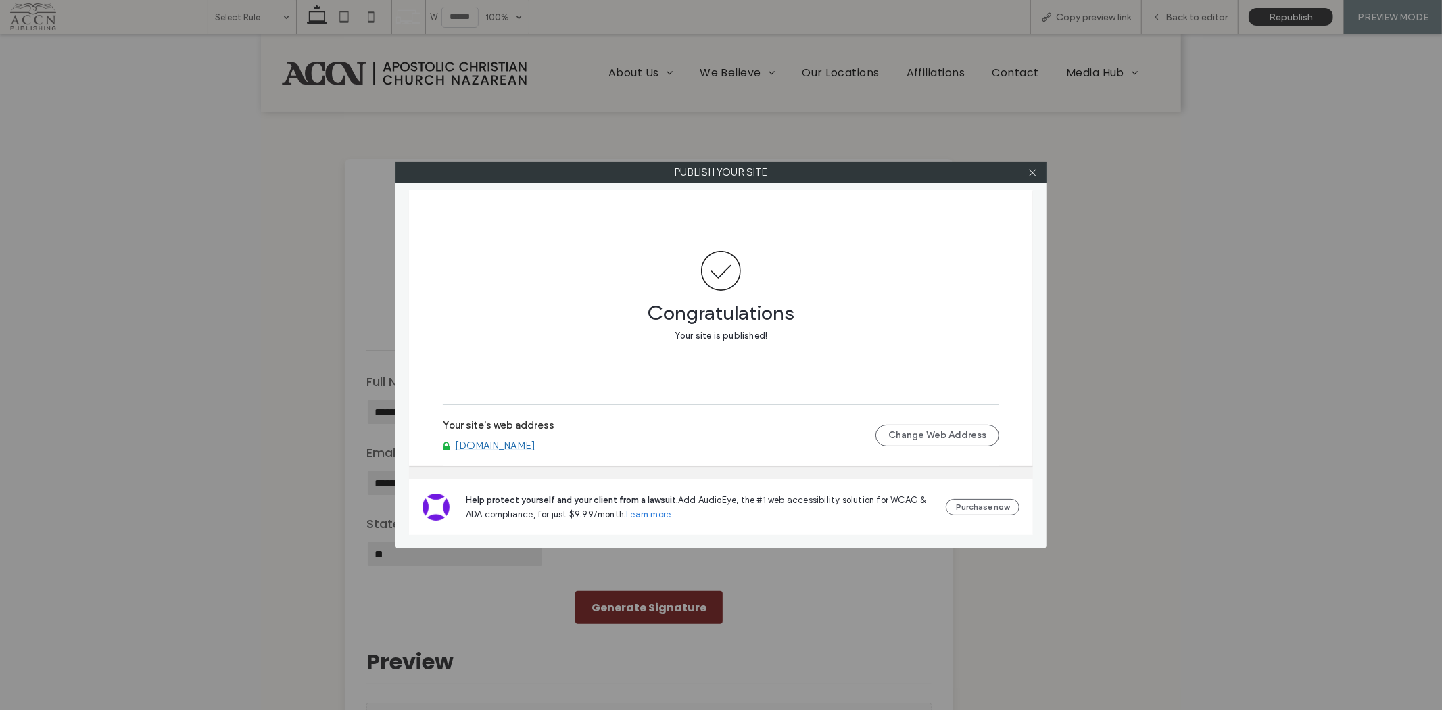
click at [1031, 177] on icon at bounding box center [1032, 173] width 10 height 10
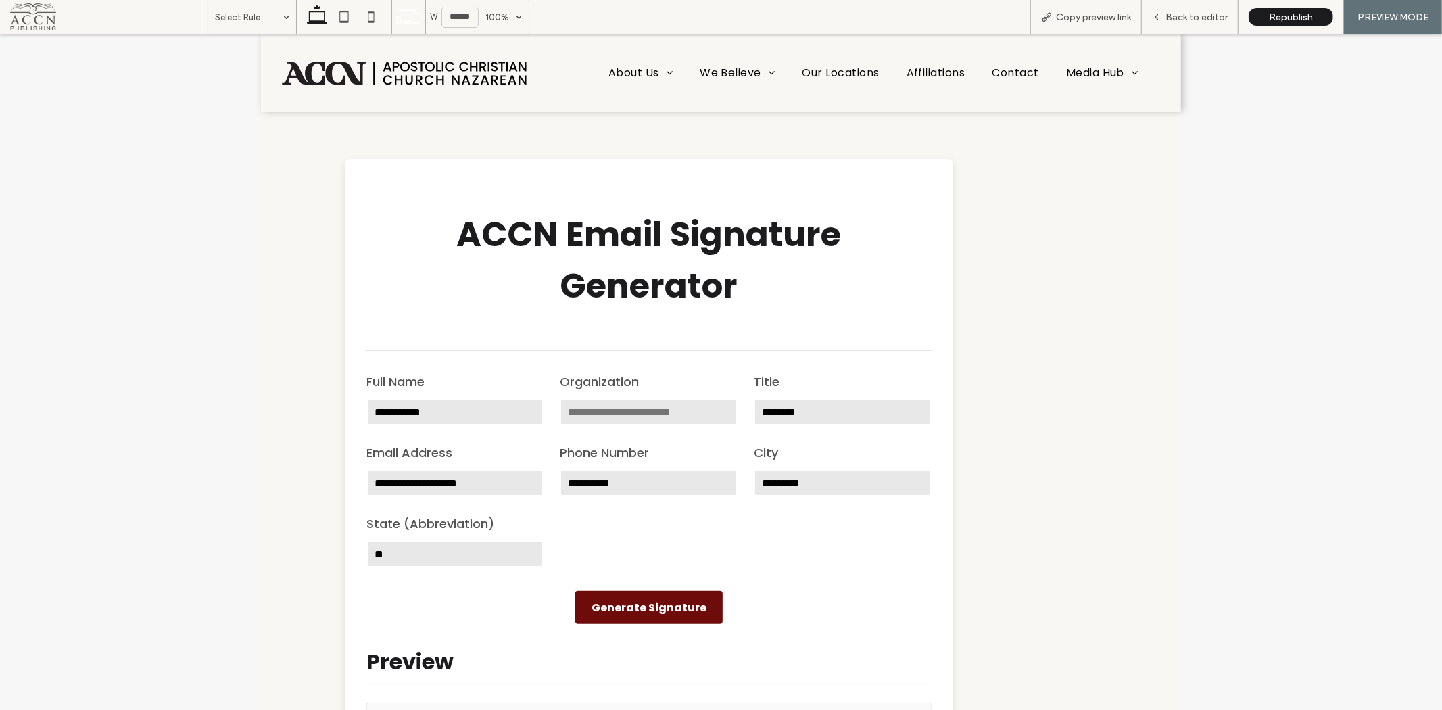
click at [1159, 23] on div "Back to editor" at bounding box center [1190, 17] width 97 height 34
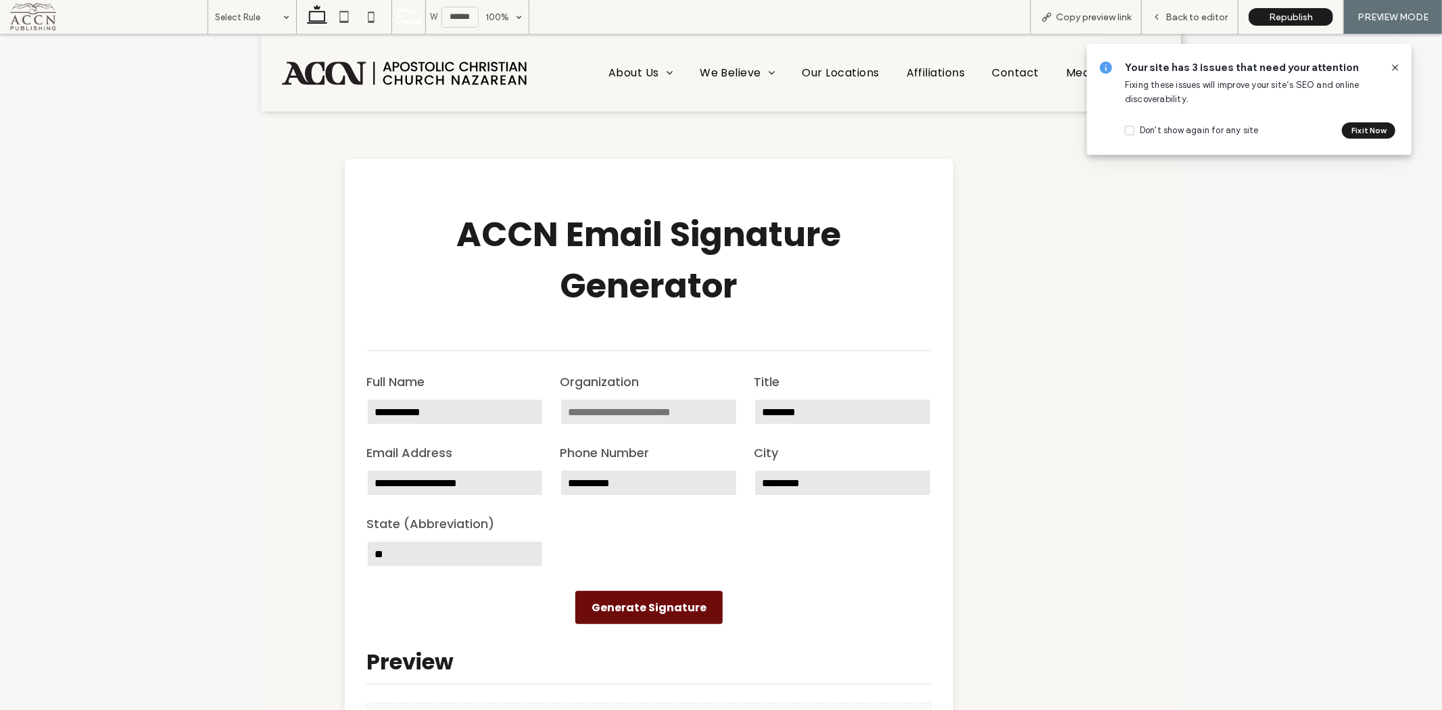
click at [1206, 15] on span "Back to editor" at bounding box center [1196, 16] width 62 height 11
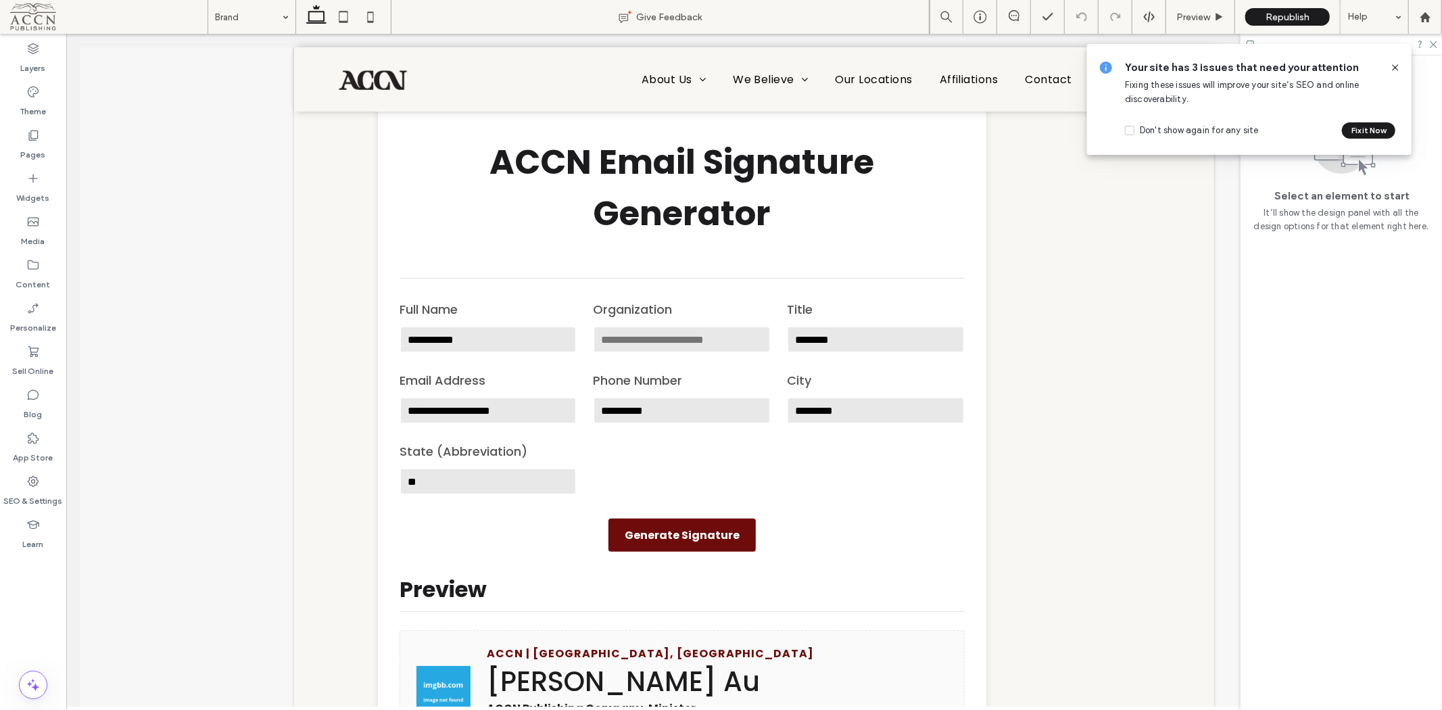
scroll to position [62, 0]
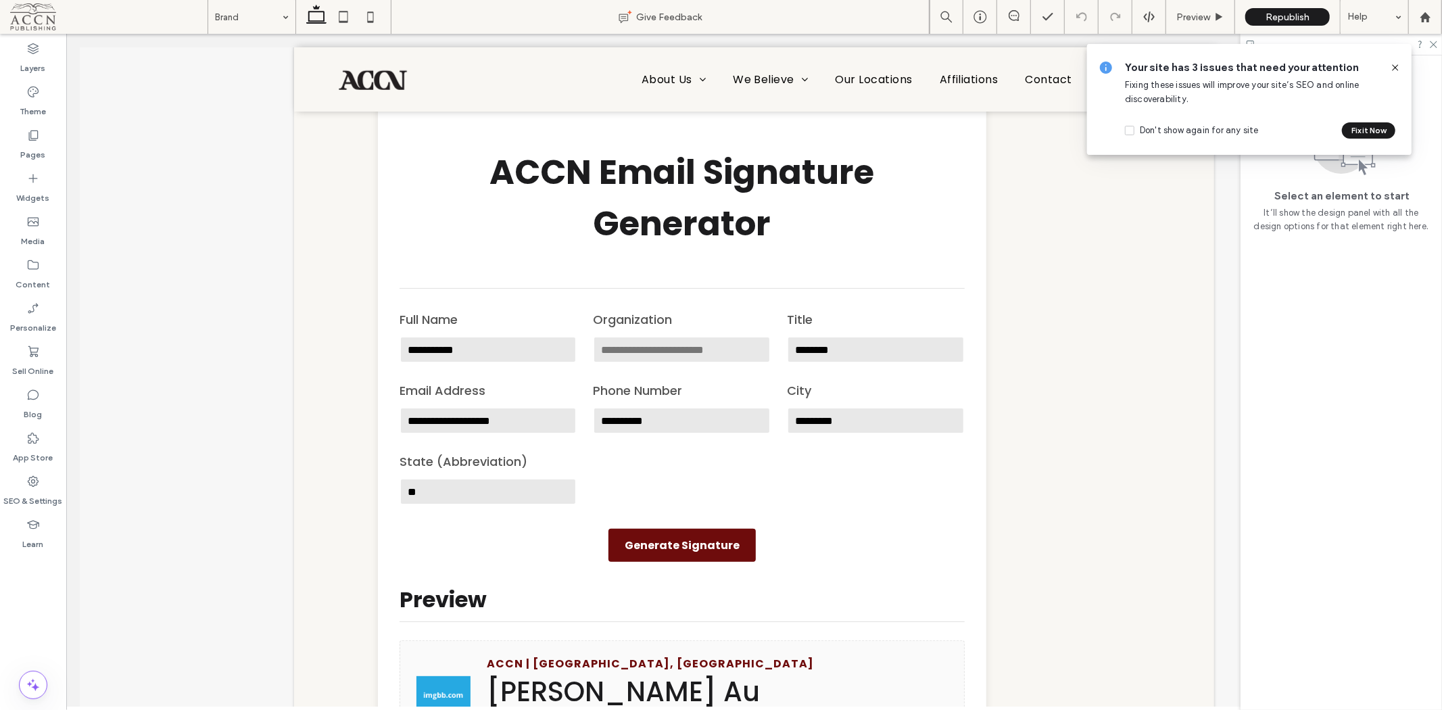
click at [43, 147] on label "Pages" at bounding box center [33, 151] width 25 height 19
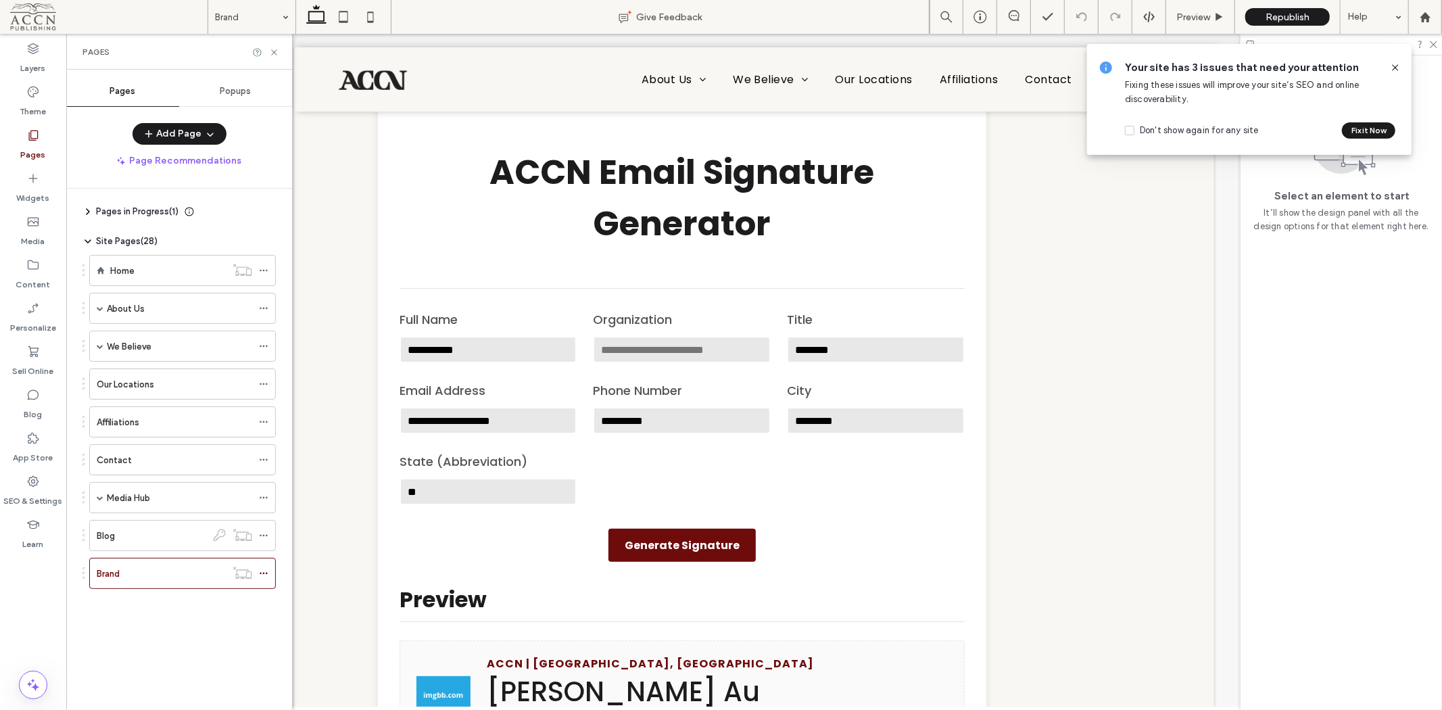
click at [266, 575] on use at bounding box center [263, 574] width 7 height 2
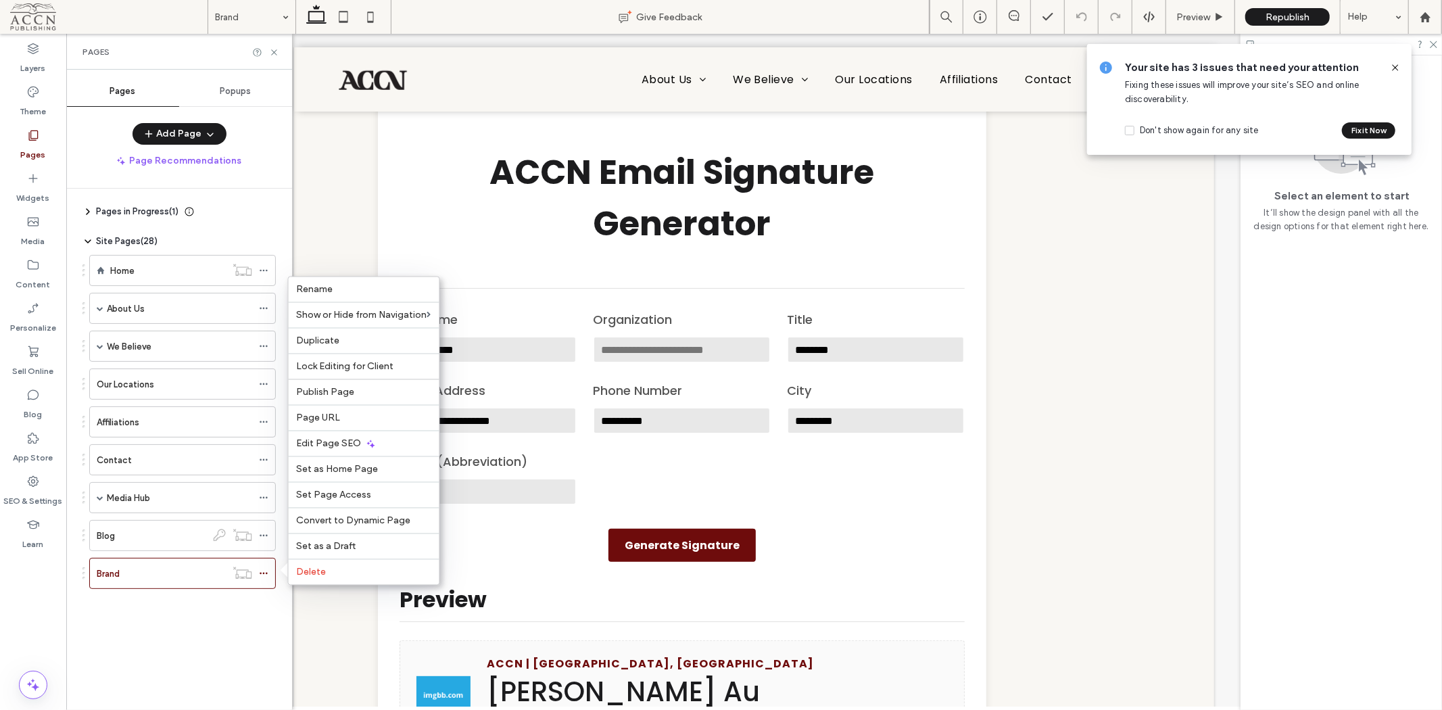
click at [397, 490] on label "Set Page Access" at bounding box center [364, 494] width 135 height 11
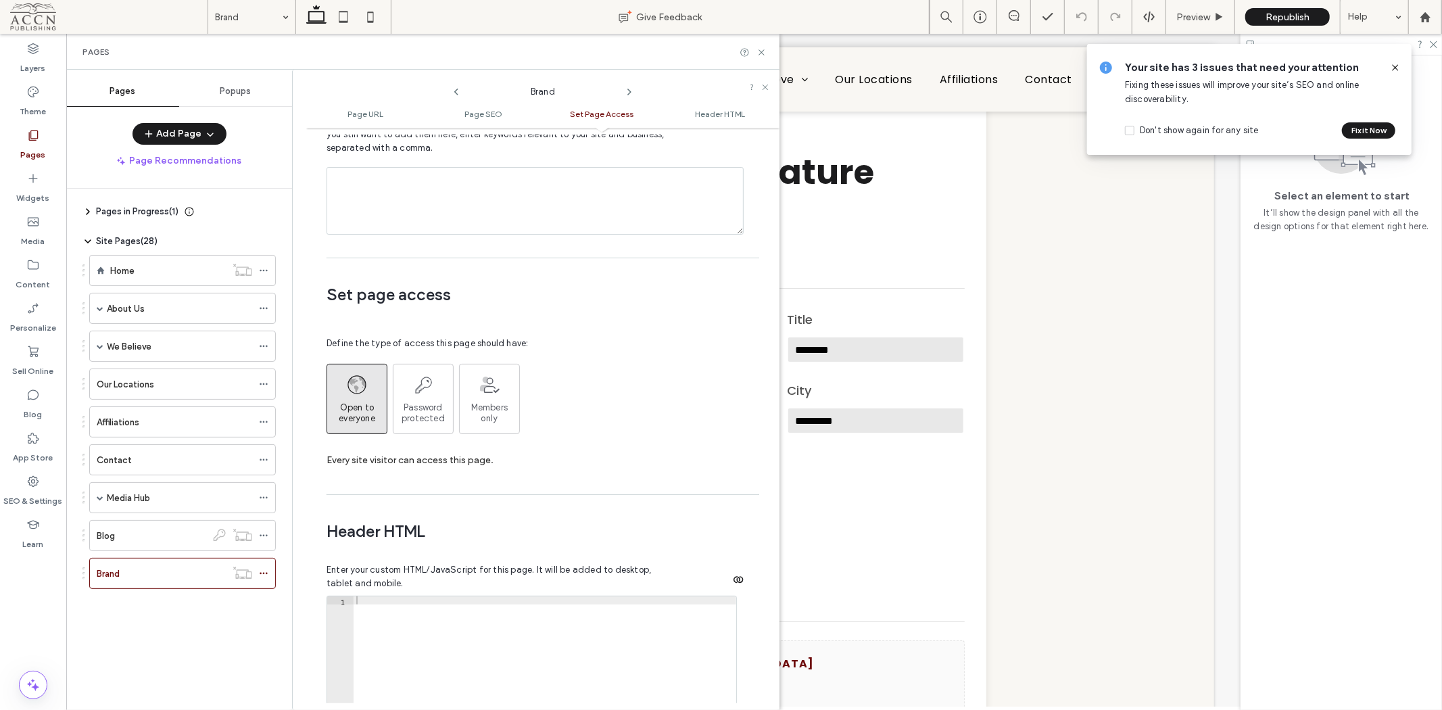
scroll to position [1017, 0]
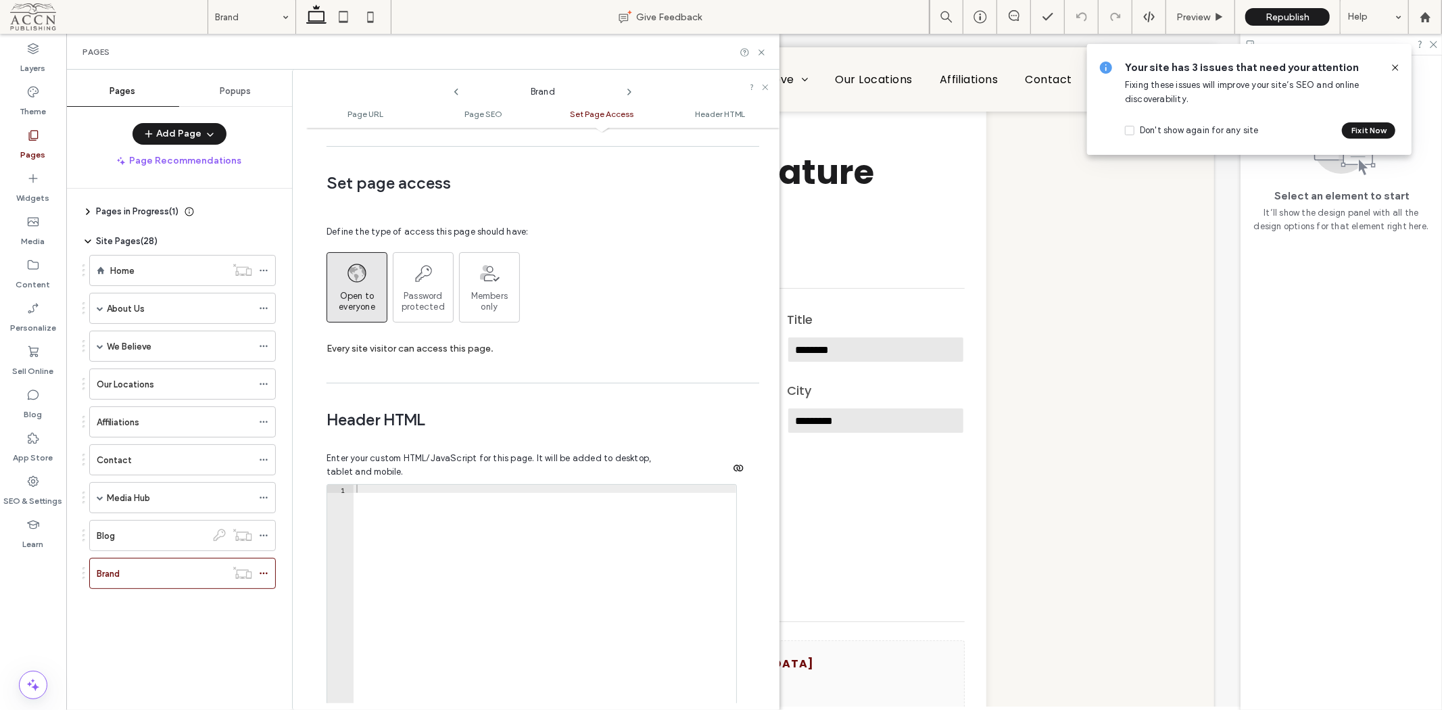
click at [489, 124] on ul "Page URL Page SEO Set Page Access Header HTML" at bounding box center [542, 114] width 473 height 27
click at [489, 116] on span "Page SEO" at bounding box center [484, 114] width 38 height 10
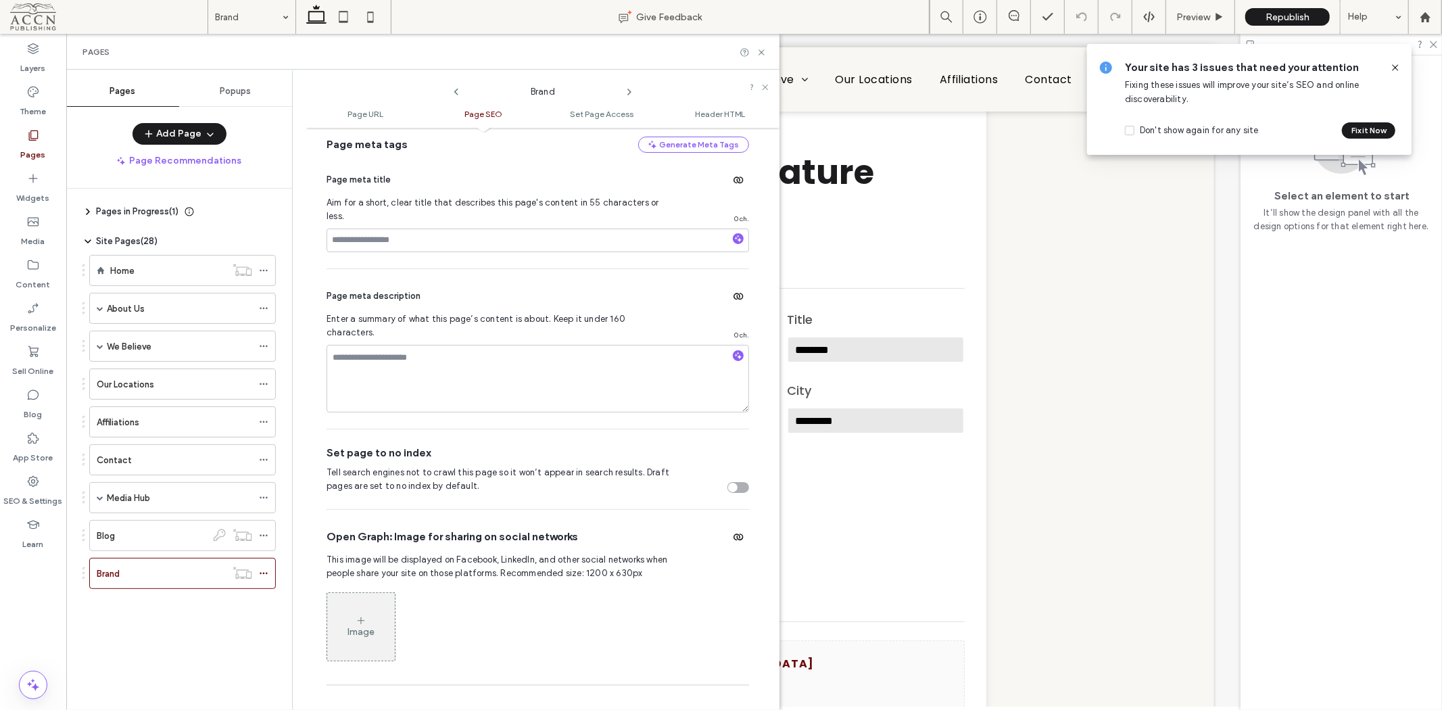
scroll to position [178, 0]
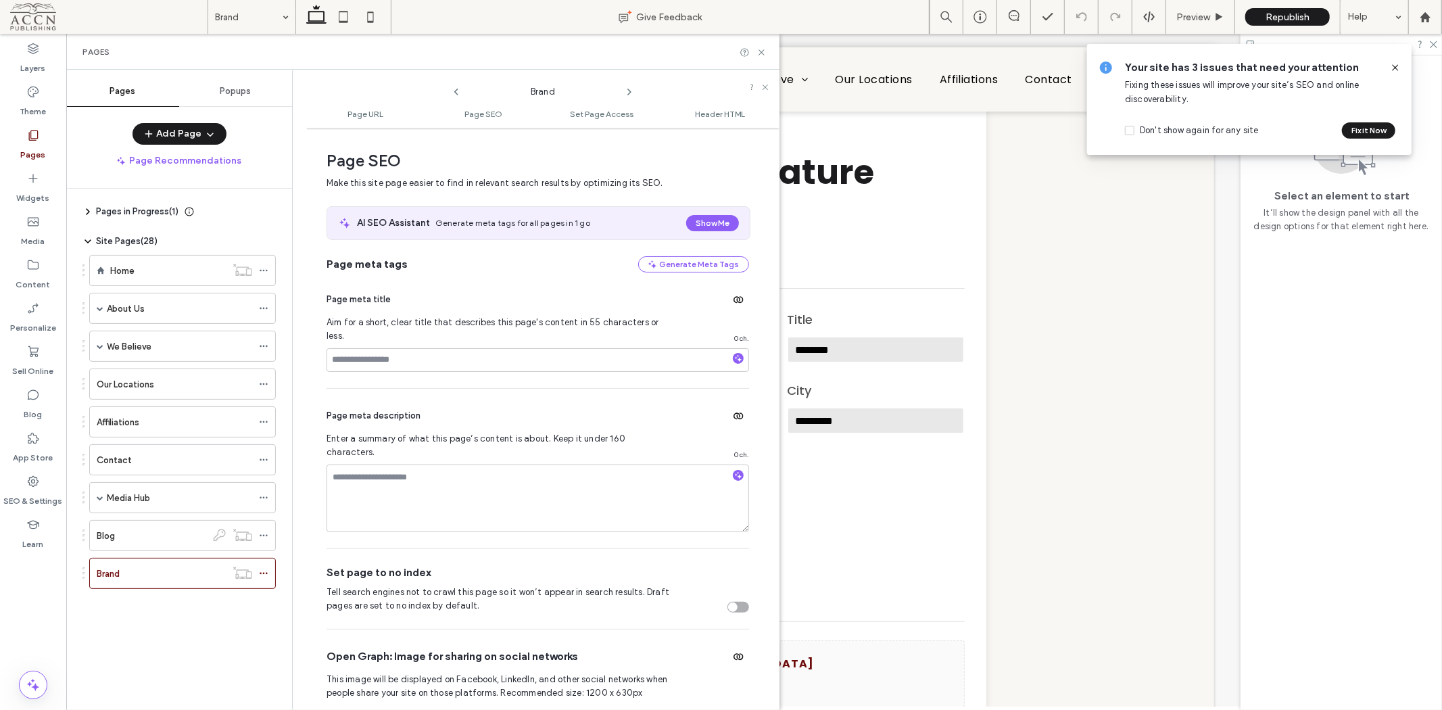
click at [731, 602] on div "toggle" at bounding box center [738, 607] width 22 height 11
click at [762, 49] on icon at bounding box center [761, 52] width 10 height 10
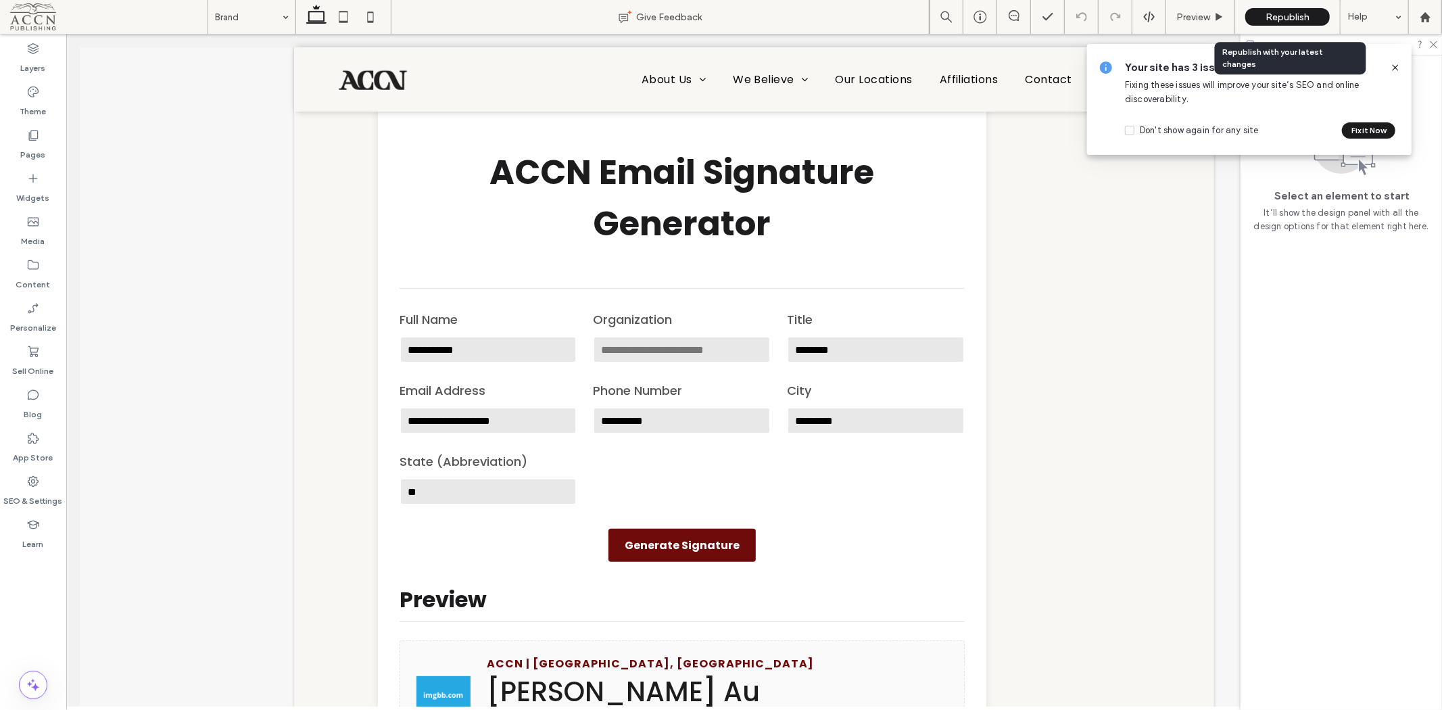
click at [1305, 18] on span "Republish" at bounding box center [1287, 16] width 44 height 11
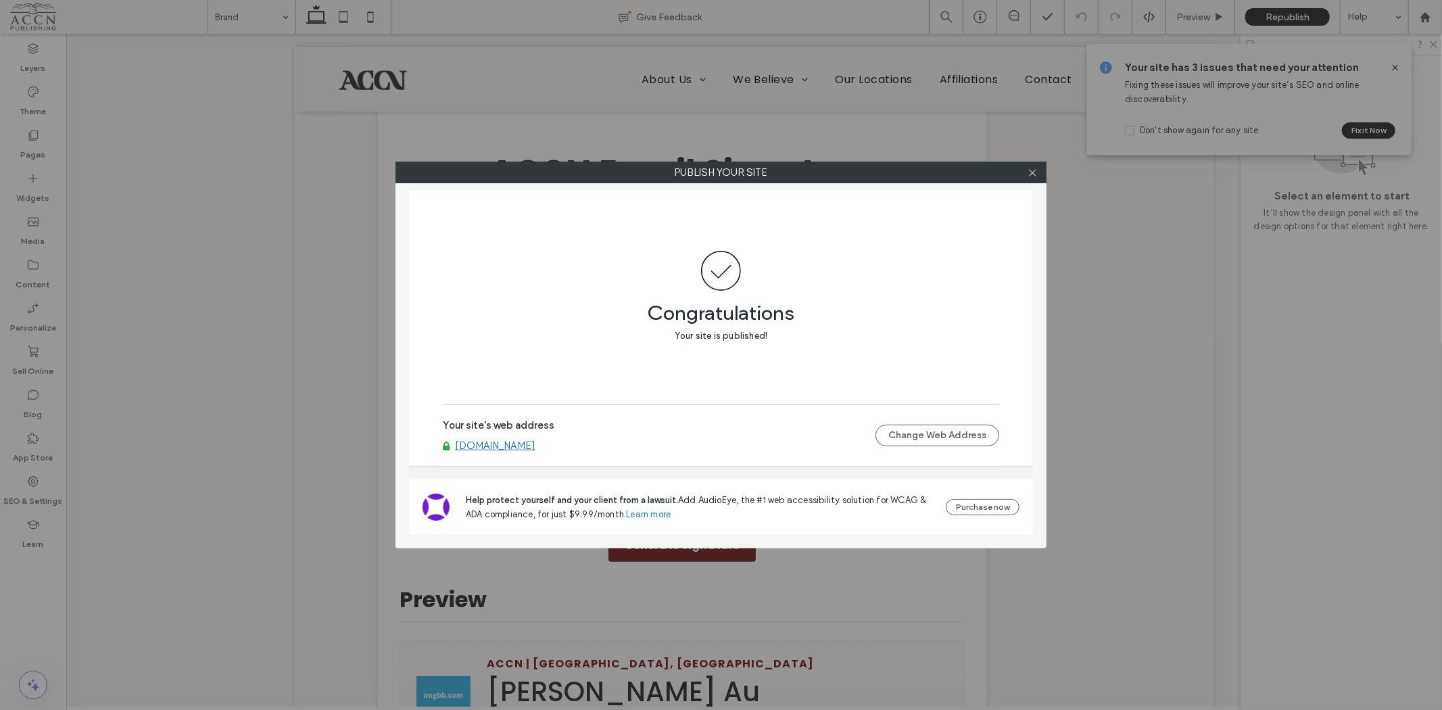
click at [1036, 172] on icon at bounding box center [1032, 173] width 10 height 10
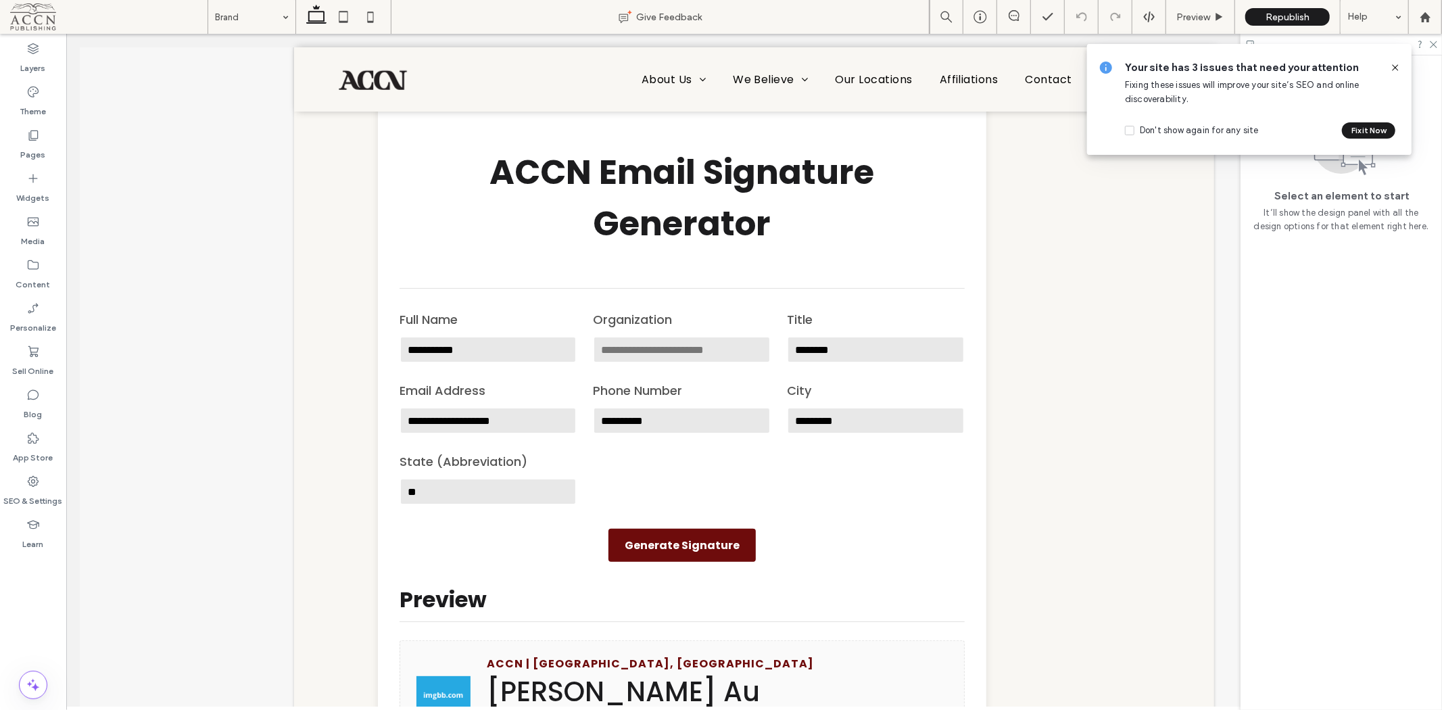
click at [1393, 66] on icon at bounding box center [1395, 67] width 11 height 11
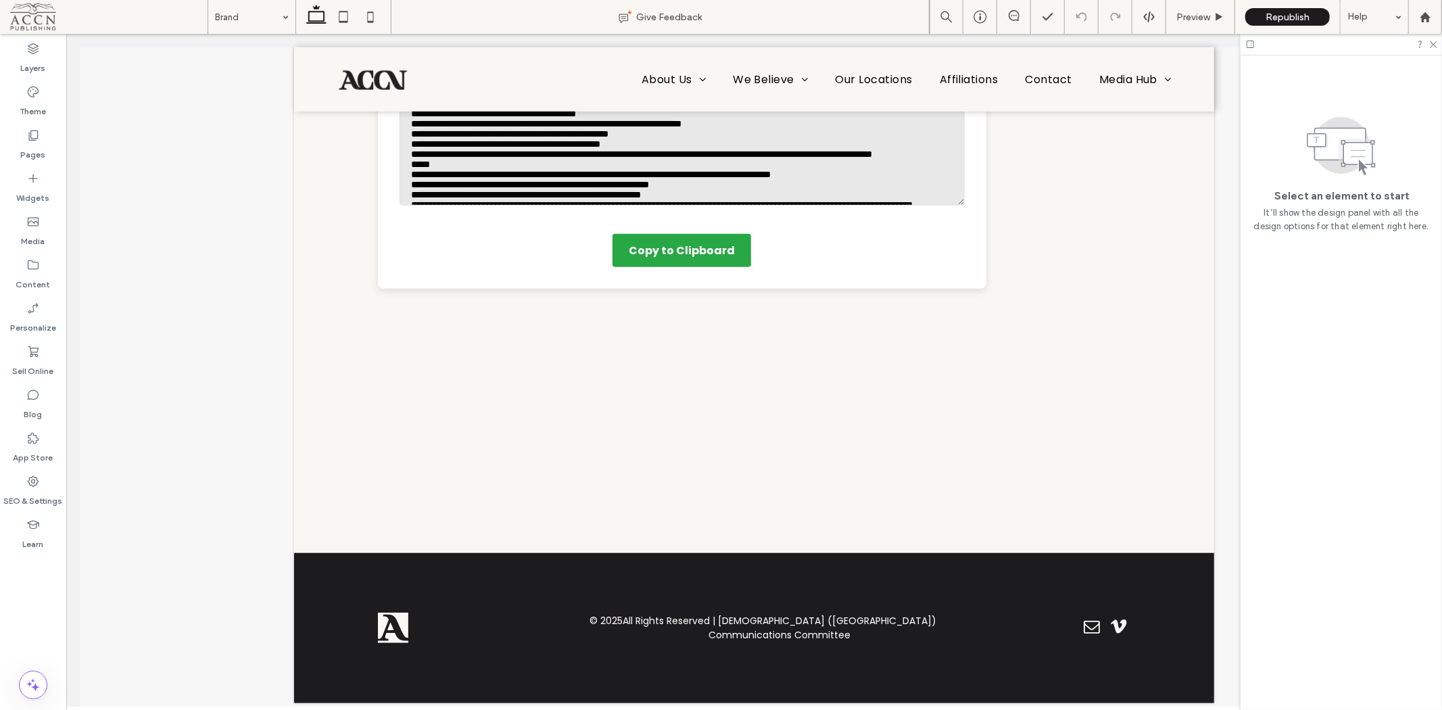
click at [1431, 46] on icon at bounding box center [1432, 43] width 9 height 9
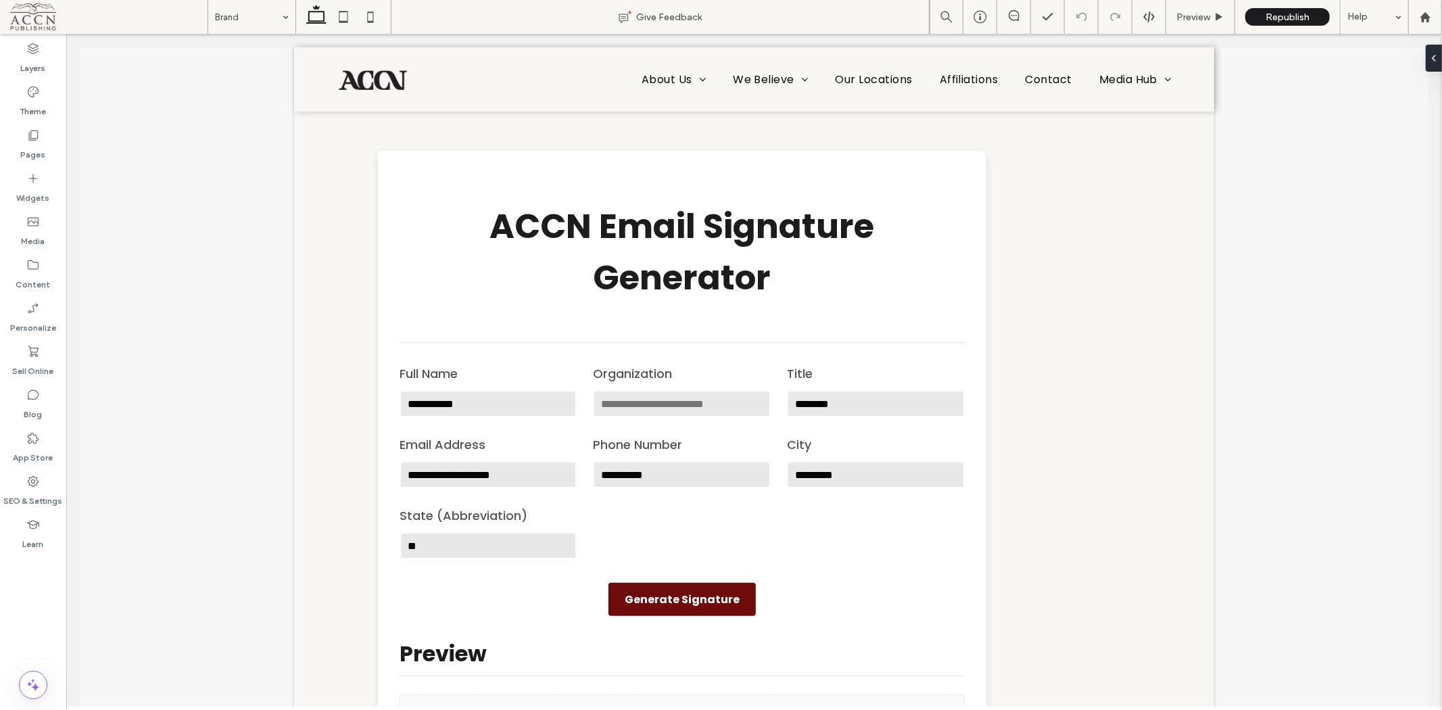
scroll to position [0, 0]
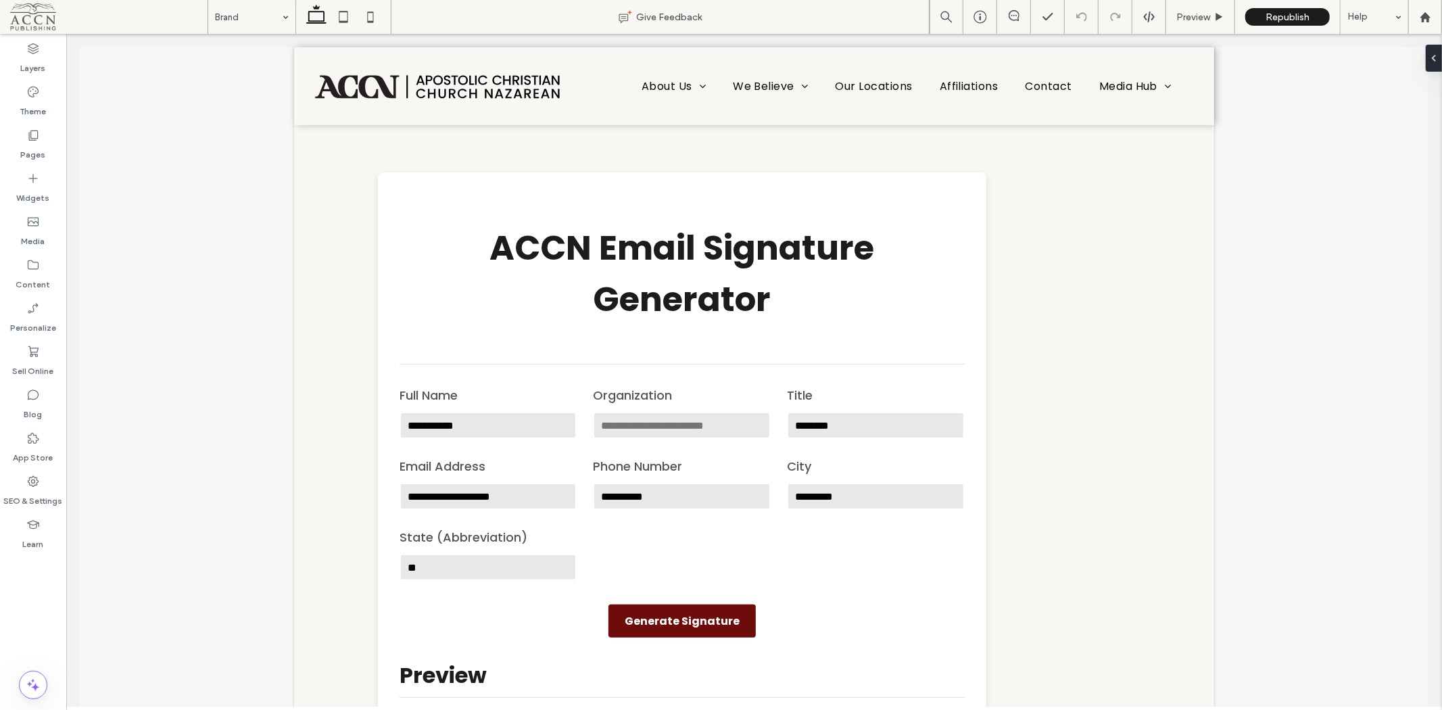
click at [348, 9] on icon at bounding box center [343, 16] width 27 height 27
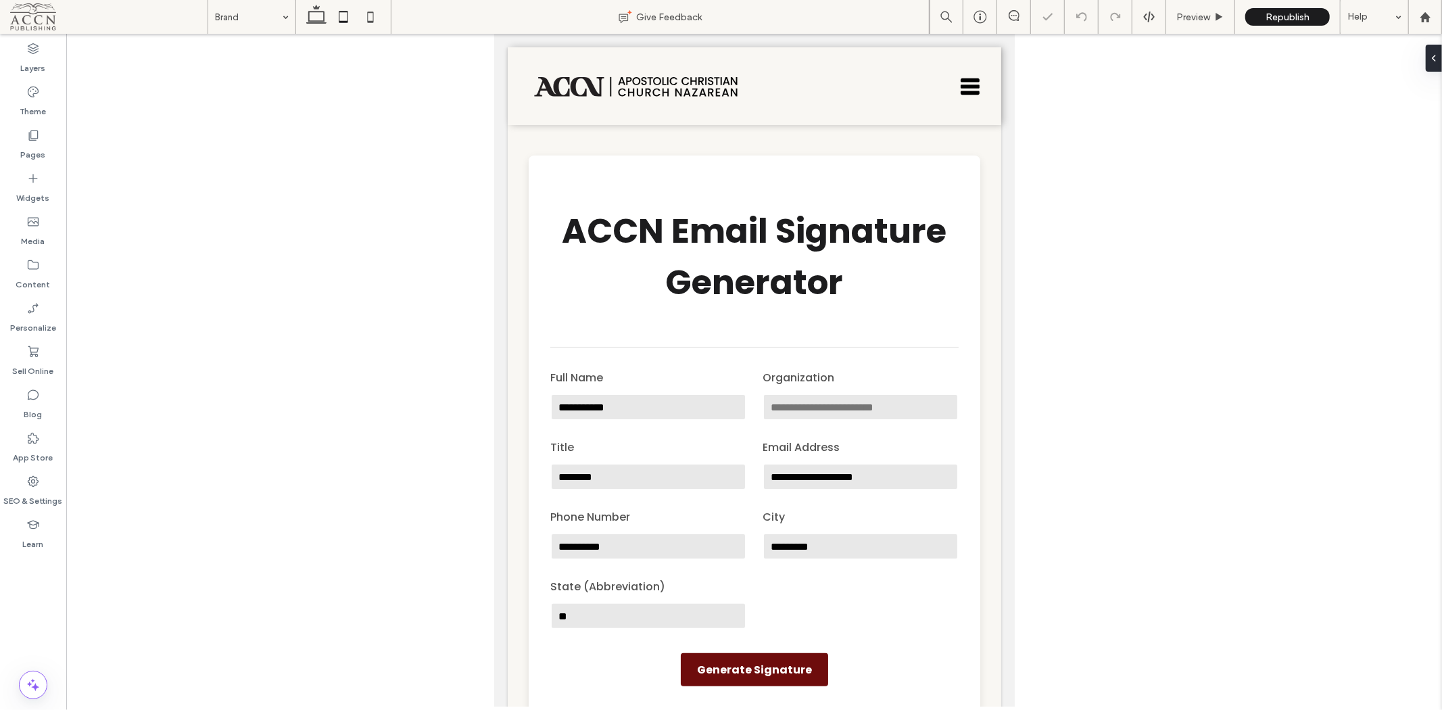
click at [314, 16] on icon at bounding box center [316, 16] width 27 height 27
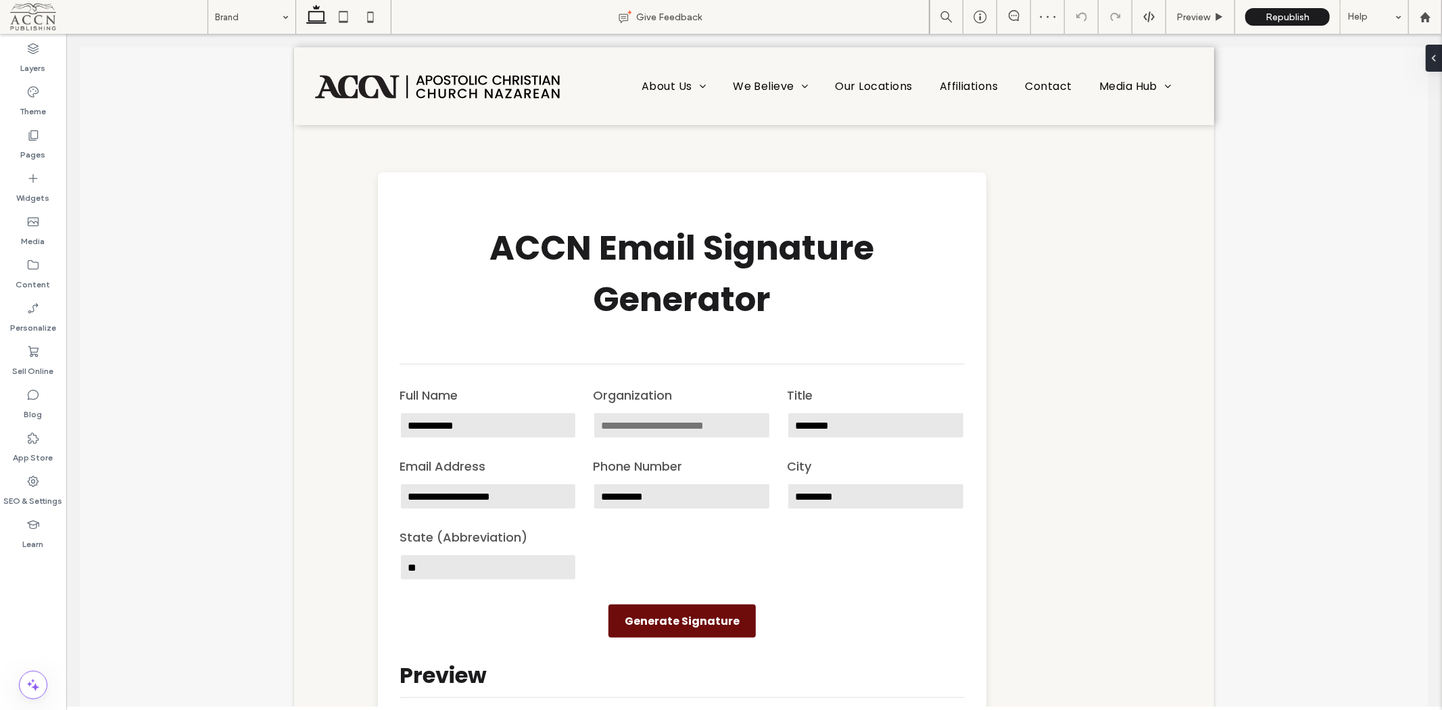
click at [35, 147] on label "Pages" at bounding box center [33, 151] width 25 height 19
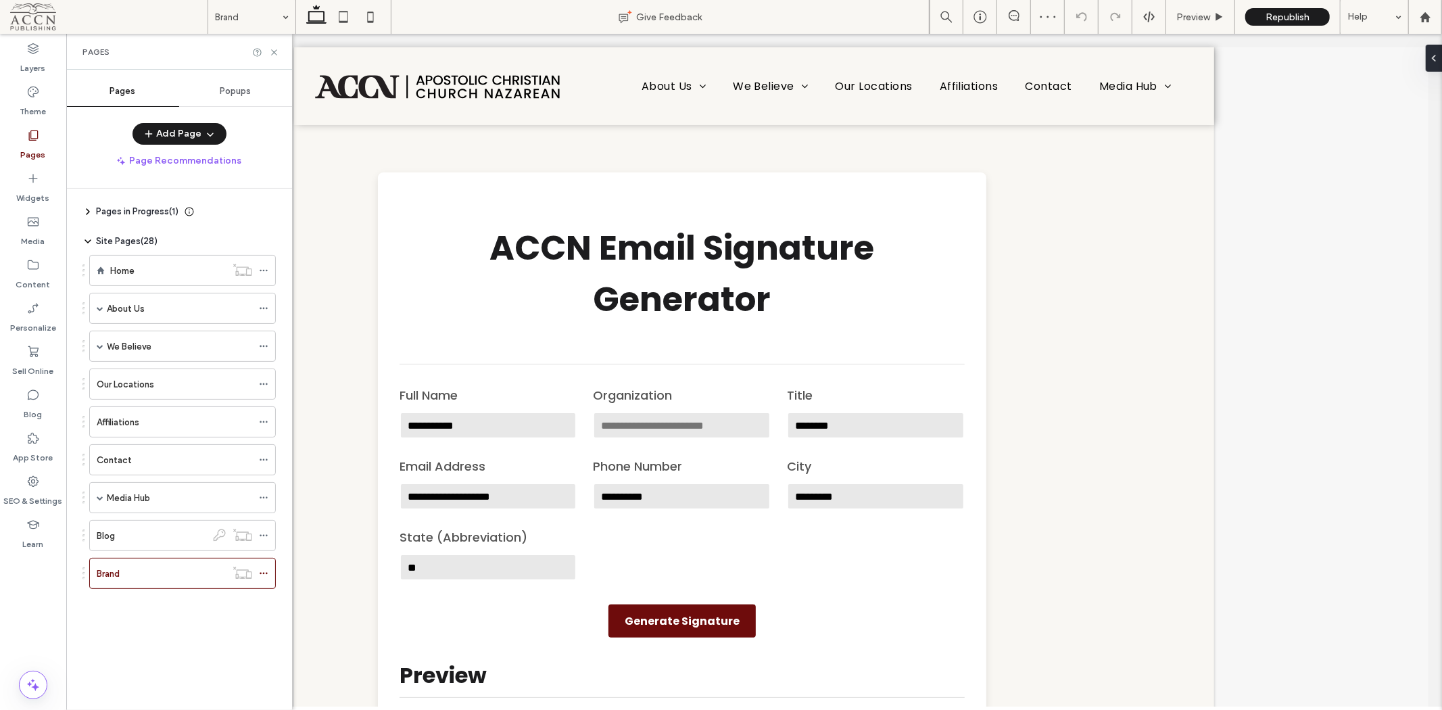
click at [153, 268] on div "Home" at bounding box center [168, 271] width 116 height 14
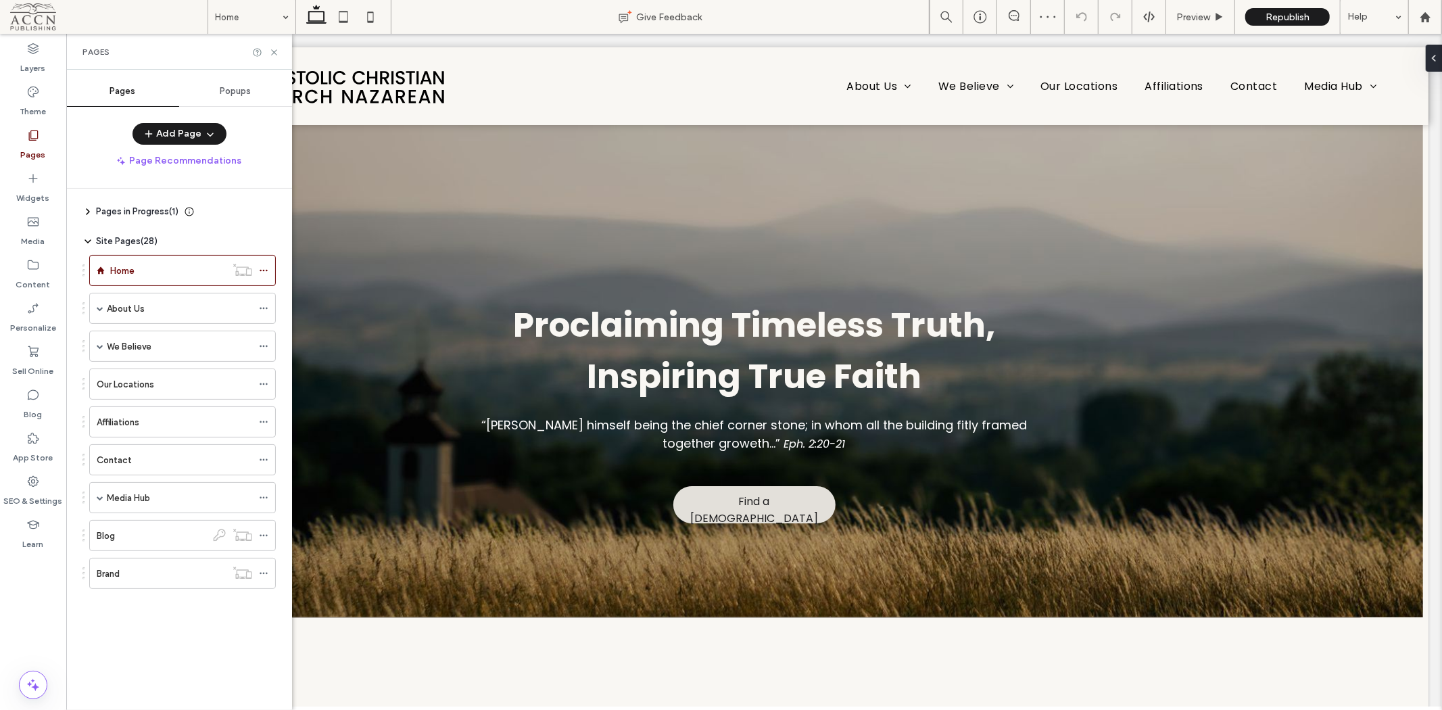
click at [139, 505] on label "Media Hub" at bounding box center [128, 498] width 43 height 24
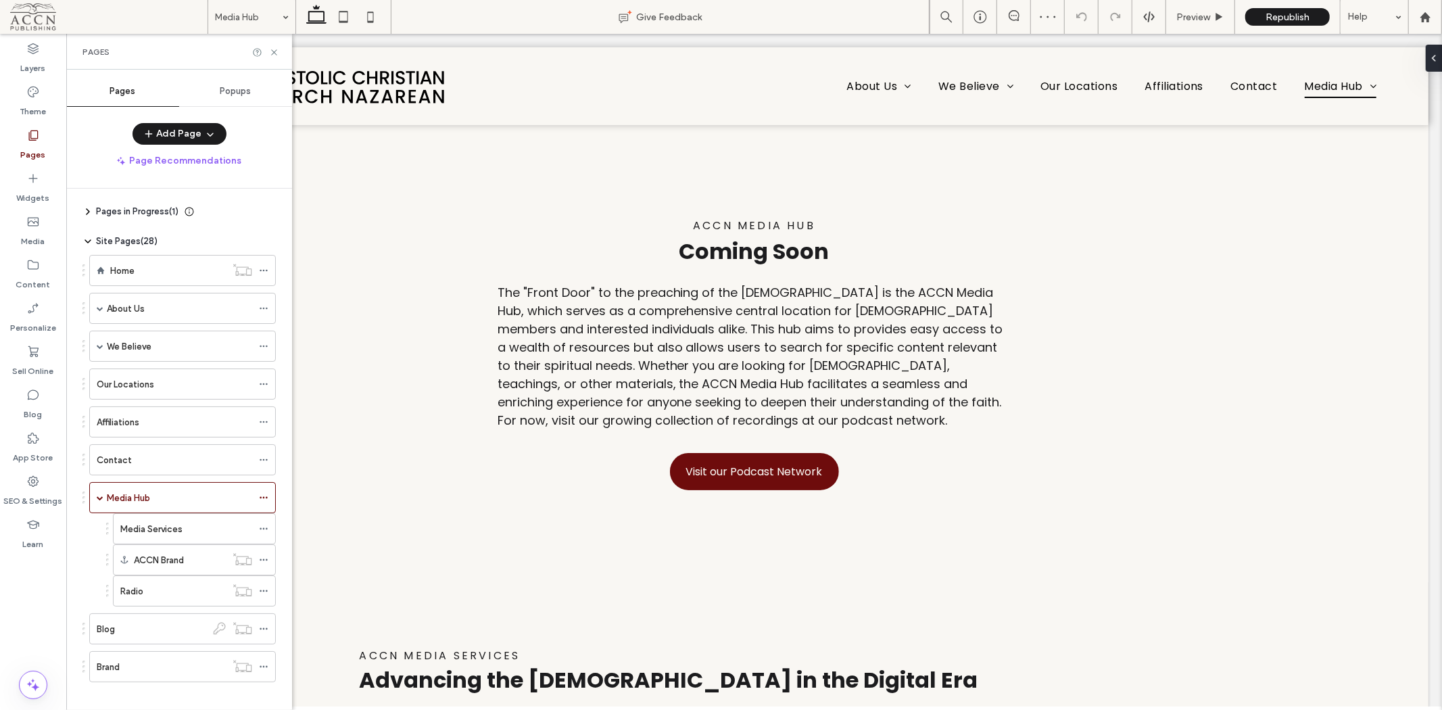
click at [154, 529] on label "Media Services" at bounding box center [151, 529] width 62 height 24
click at [152, 662] on div "Brand" at bounding box center [161, 667] width 129 height 14
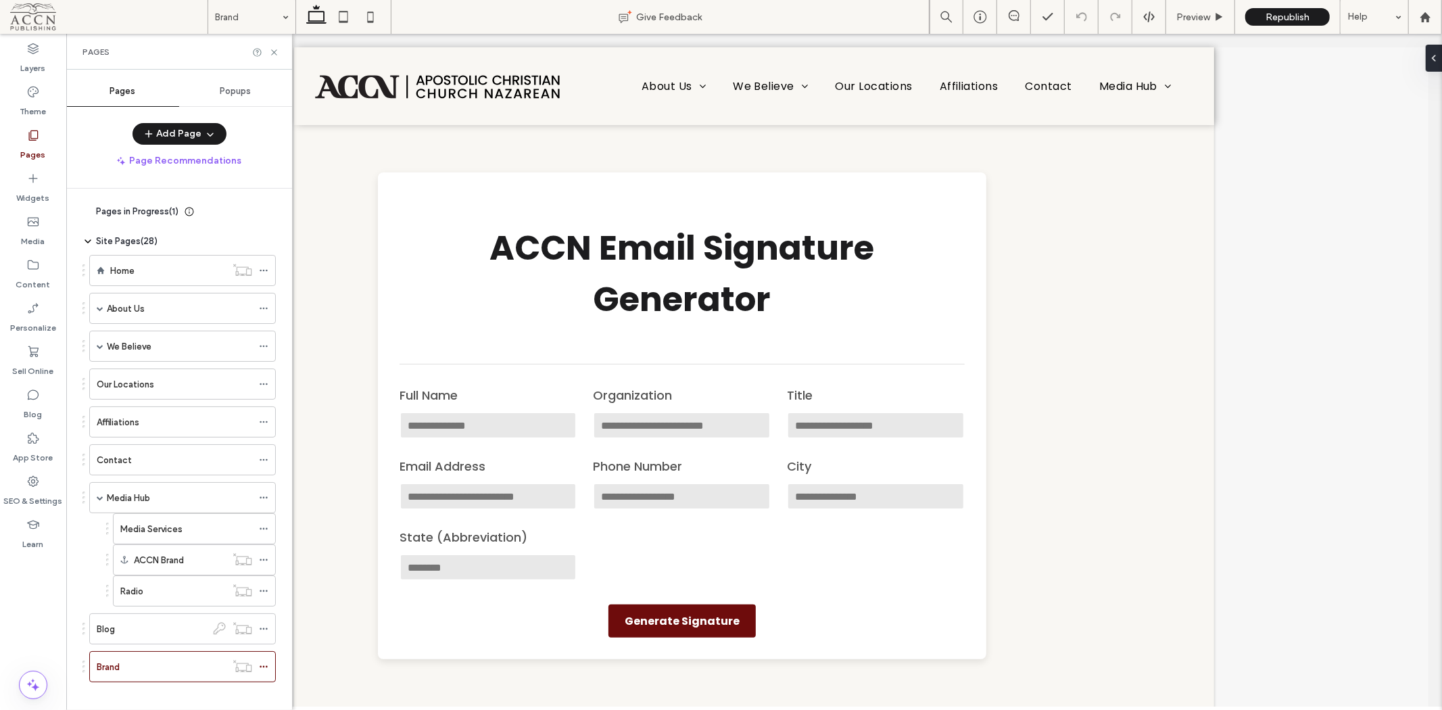
click at [1272, 102] on body "About Us Our History Our Identity We Believe Statement of Faith ACCN Viewpoints…" at bounding box center [754, 554] width 1376 height 1043
click at [268, 673] on span at bounding box center [263, 666] width 9 height 20
click at [275, 53] on use at bounding box center [273, 51] width 5 height 5
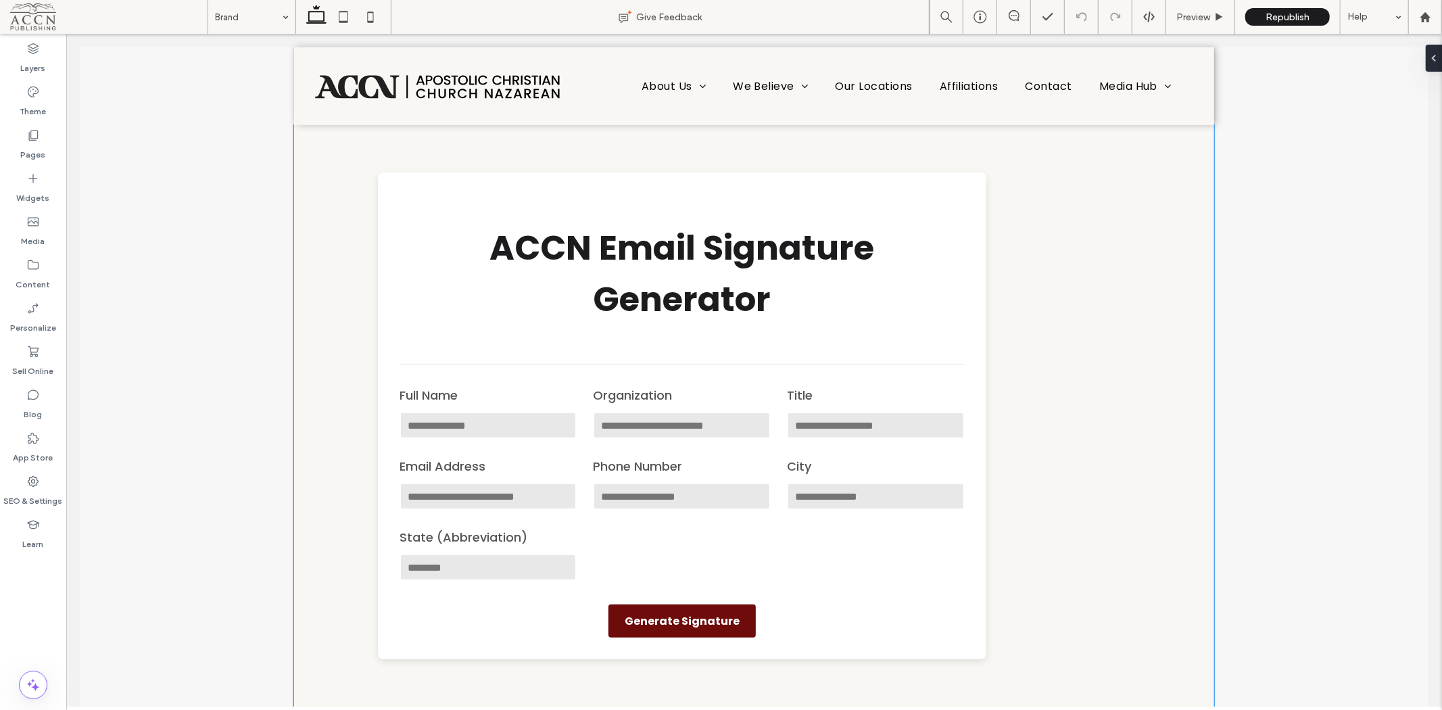
click at [347, 167] on div "ACCN Email Signature Generator ACCN Email Signature Generator Full Name Organiz…" at bounding box center [752, 415] width 811 height 582
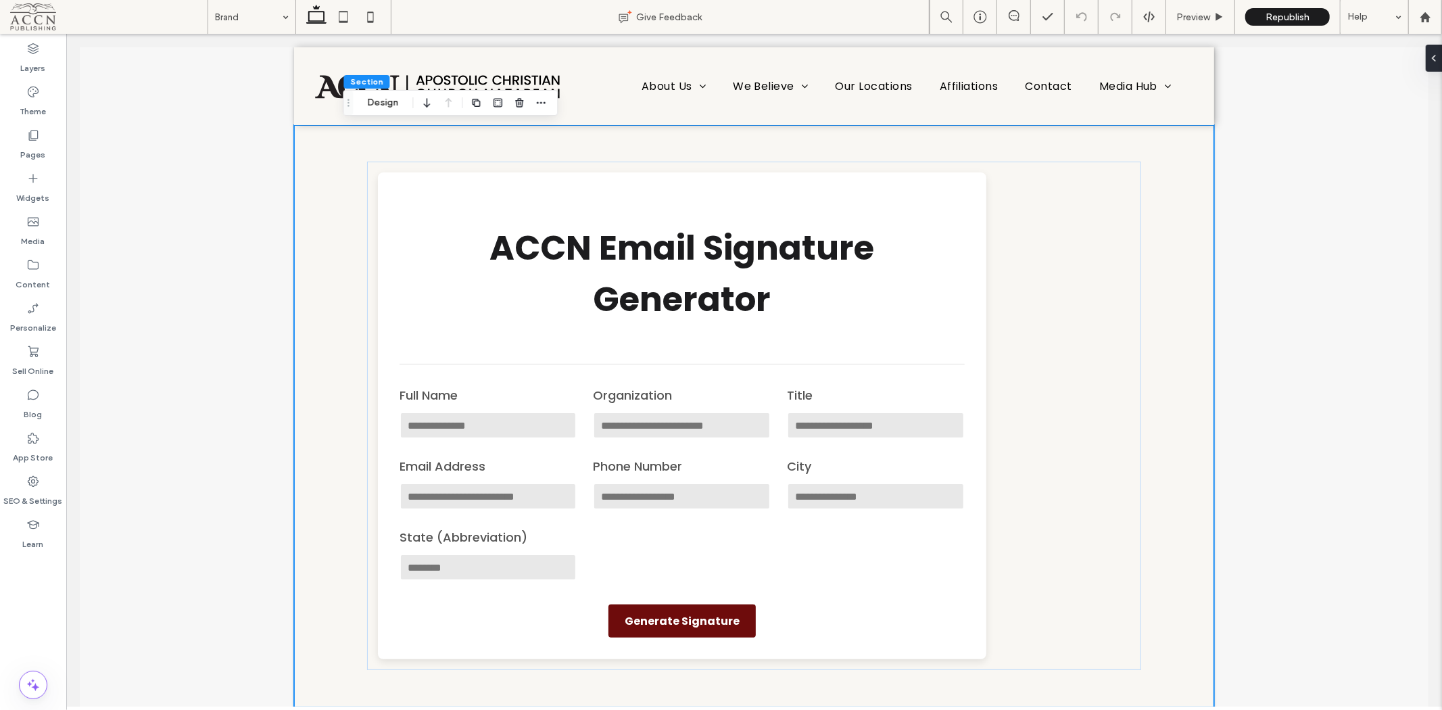
click at [381, 98] on button "Design" at bounding box center [382, 103] width 49 height 16
click at [1414, 183] on div "toggle" at bounding box center [1410, 184] width 22 height 11
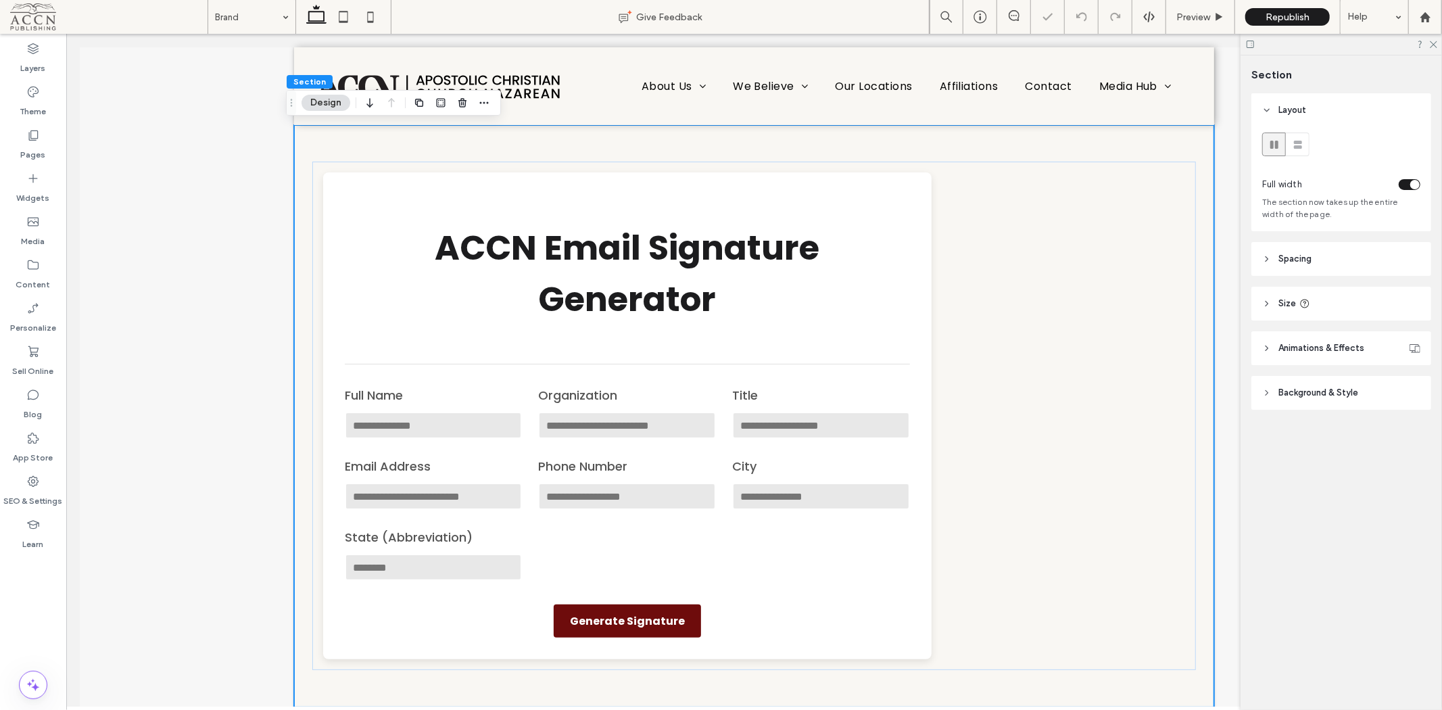
click at [1414, 183] on div "toggle" at bounding box center [1414, 184] width 9 height 9
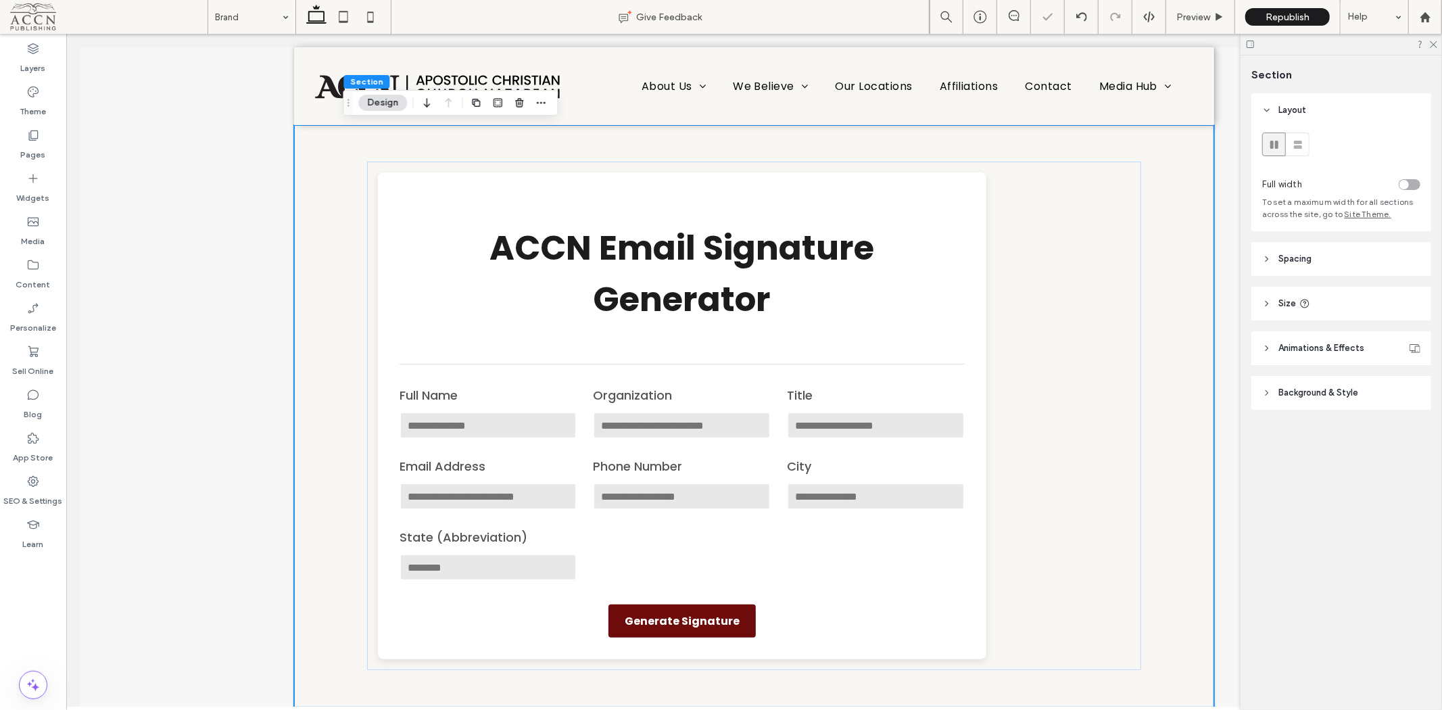
click at [1301, 265] on span "Spacing" at bounding box center [1294, 259] width 33 height 14
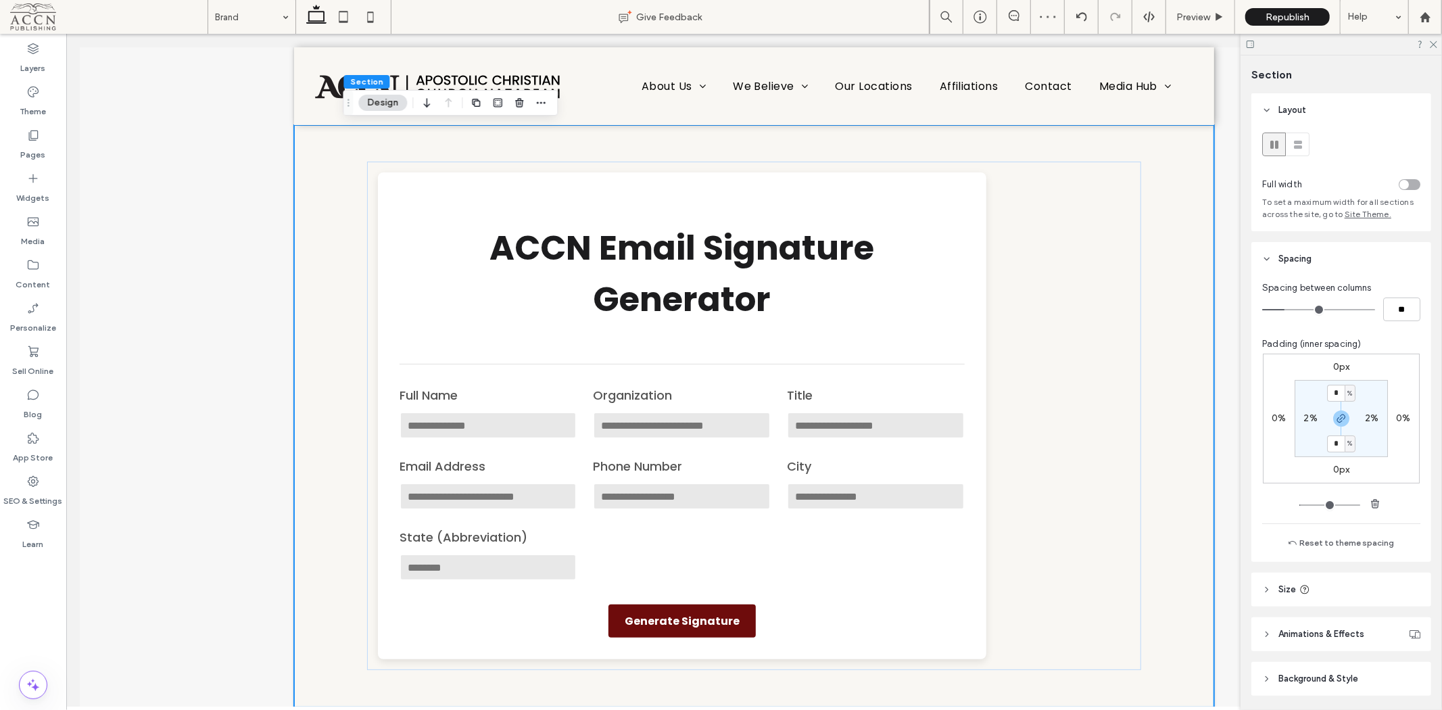
click at [1303, 264] on span "Spacing" at bounding box center [1294, 259] width 33 height 14
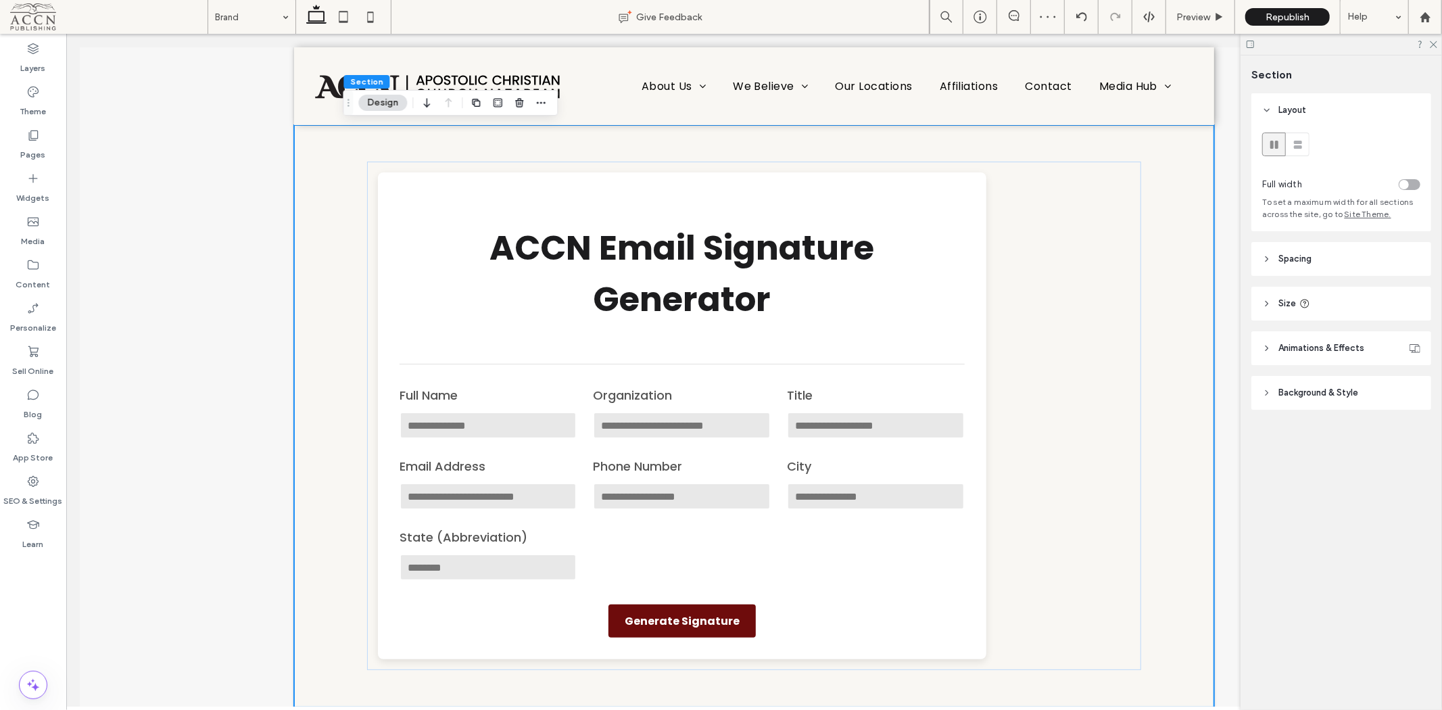
click at [1336, 306] on header "Size" at bounding box center [1341, 304] width 180 height 34
click at [1224, 211] on body "About Us Our History Our Identity We Believe Statement of Faith ACCN Viewpoints…" at bounding box center [754, 554] width 1376 height 1043
click at [42, 150] on label "Pages" at bounding box center [33, 151] width 25 height 19
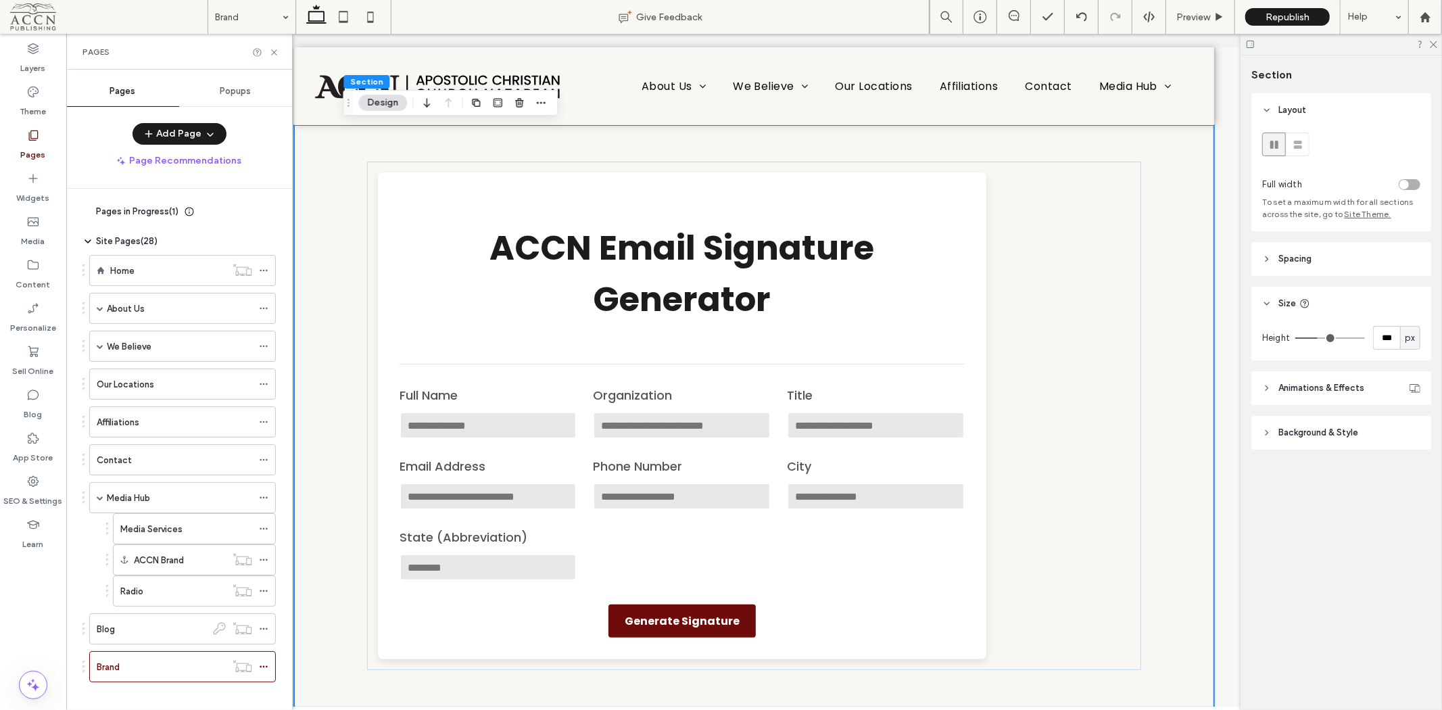
click at [262, 668] on use at bounding box center [263, 667] width 7 height 2
click at [192, 321] on div "About Us" at bounding box center [179, 308] width 145 height 30
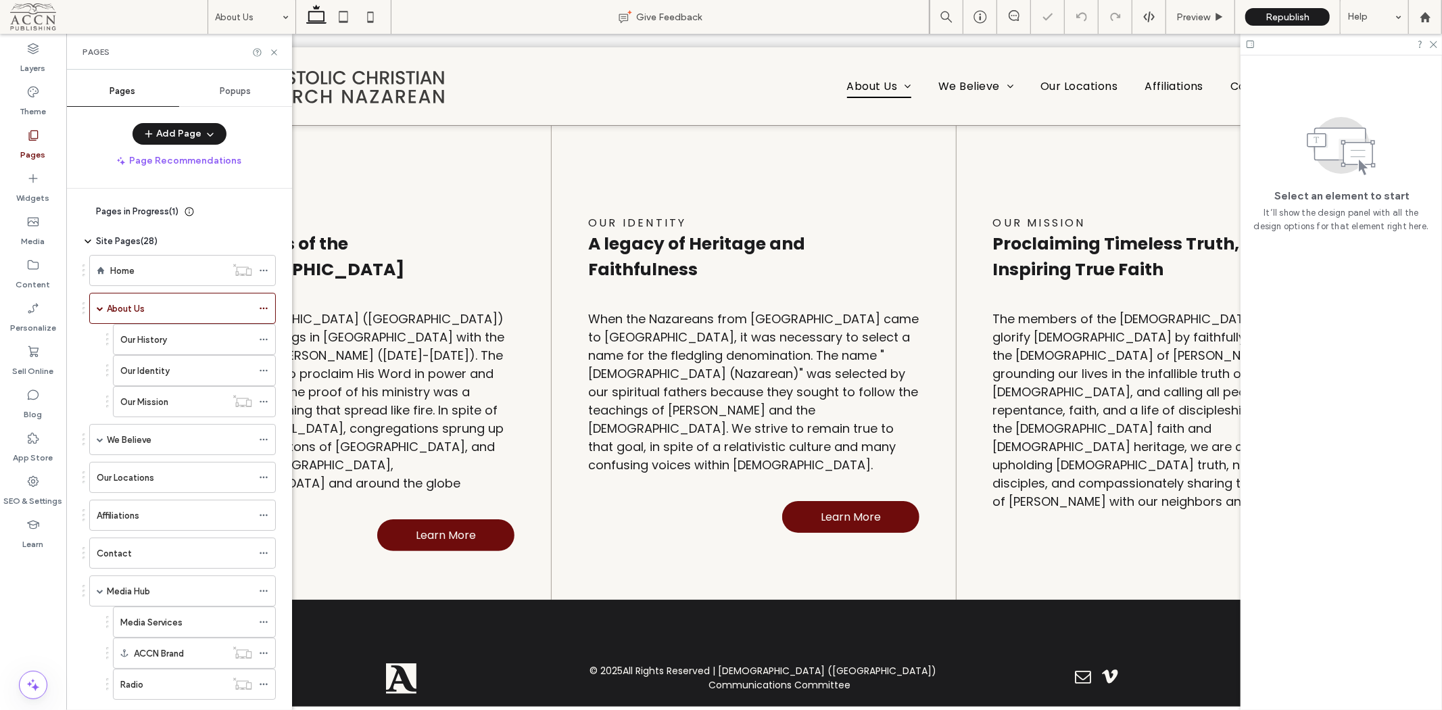
click at [207, 343] on div "Our History" at bounding box center [186, 340] width 132 height 14
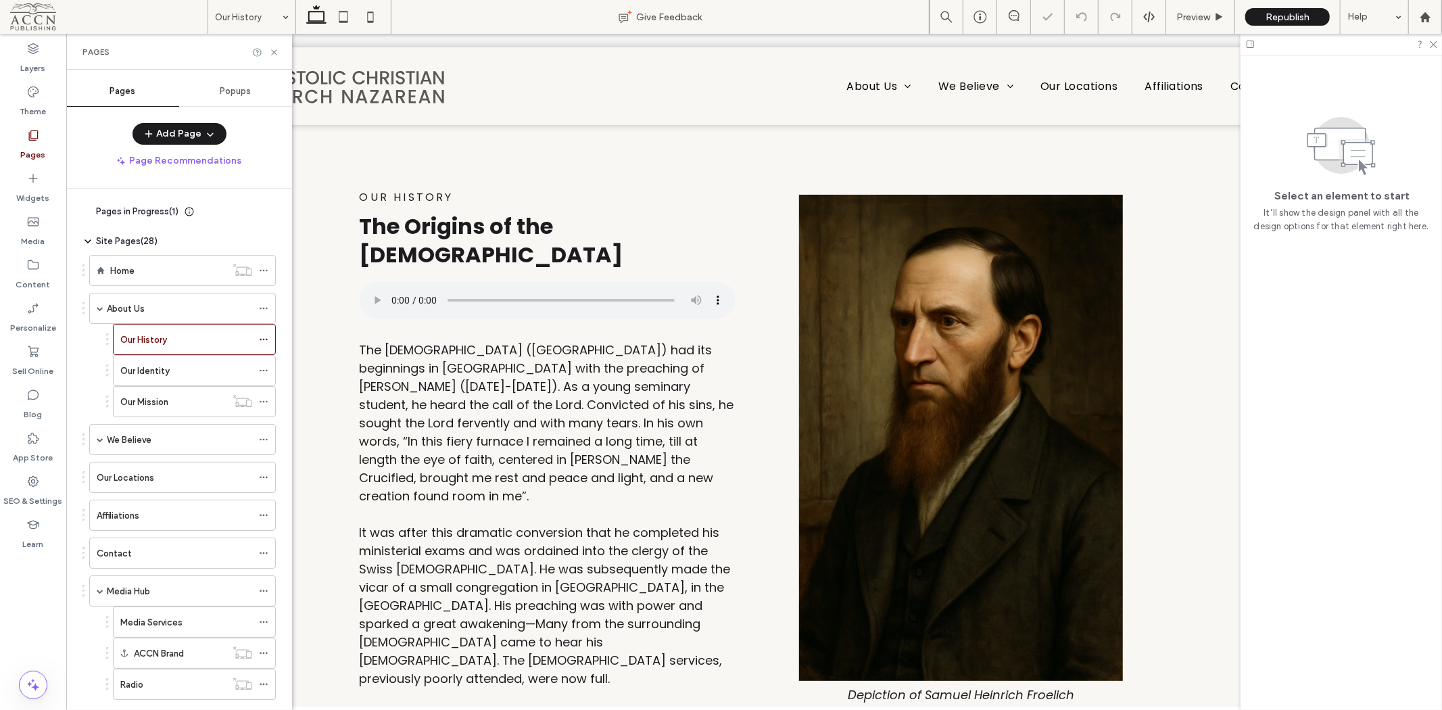
click at [193, 588] on div "Media Hub" at bounding box center [179, 591] width 145 height 14
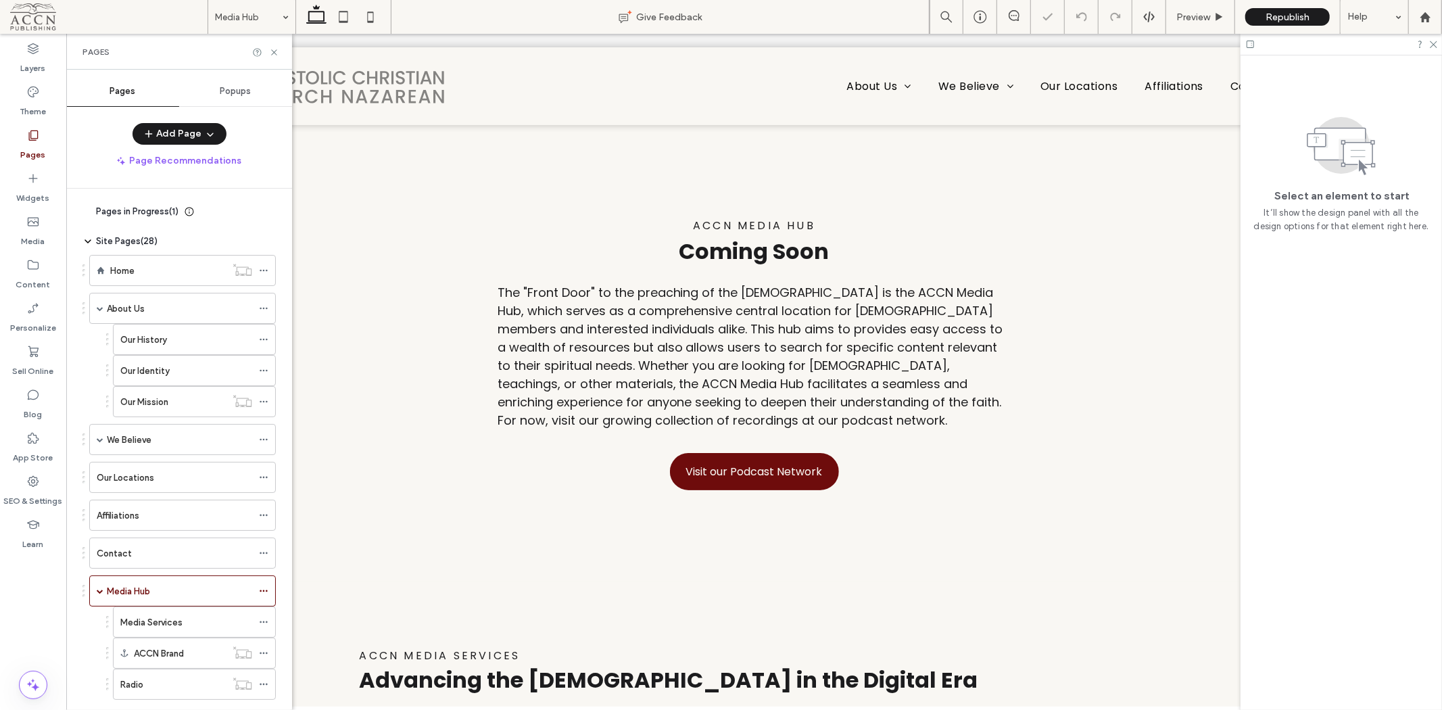
scroll to position [108, 0]
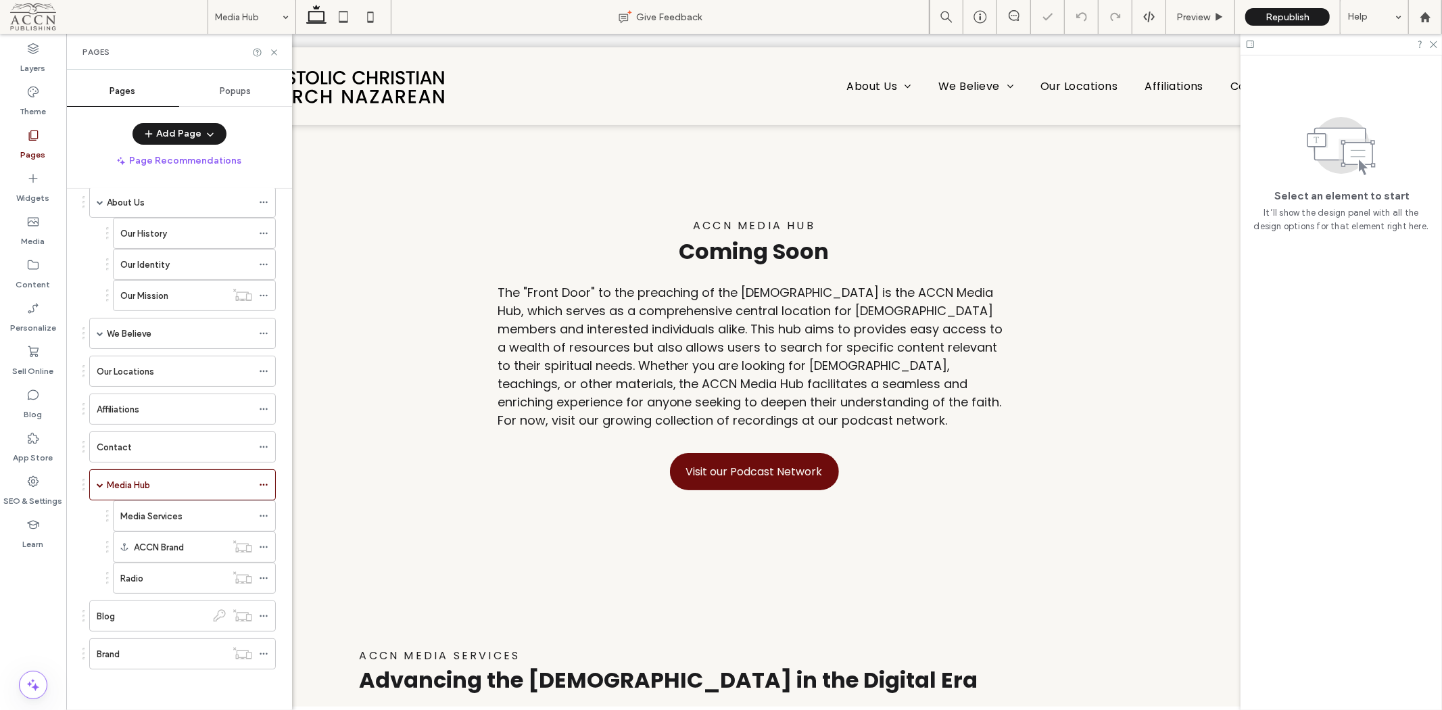
click at [154, 661] on div "Brand" at bounding box center [161, 654] width 129 height 30
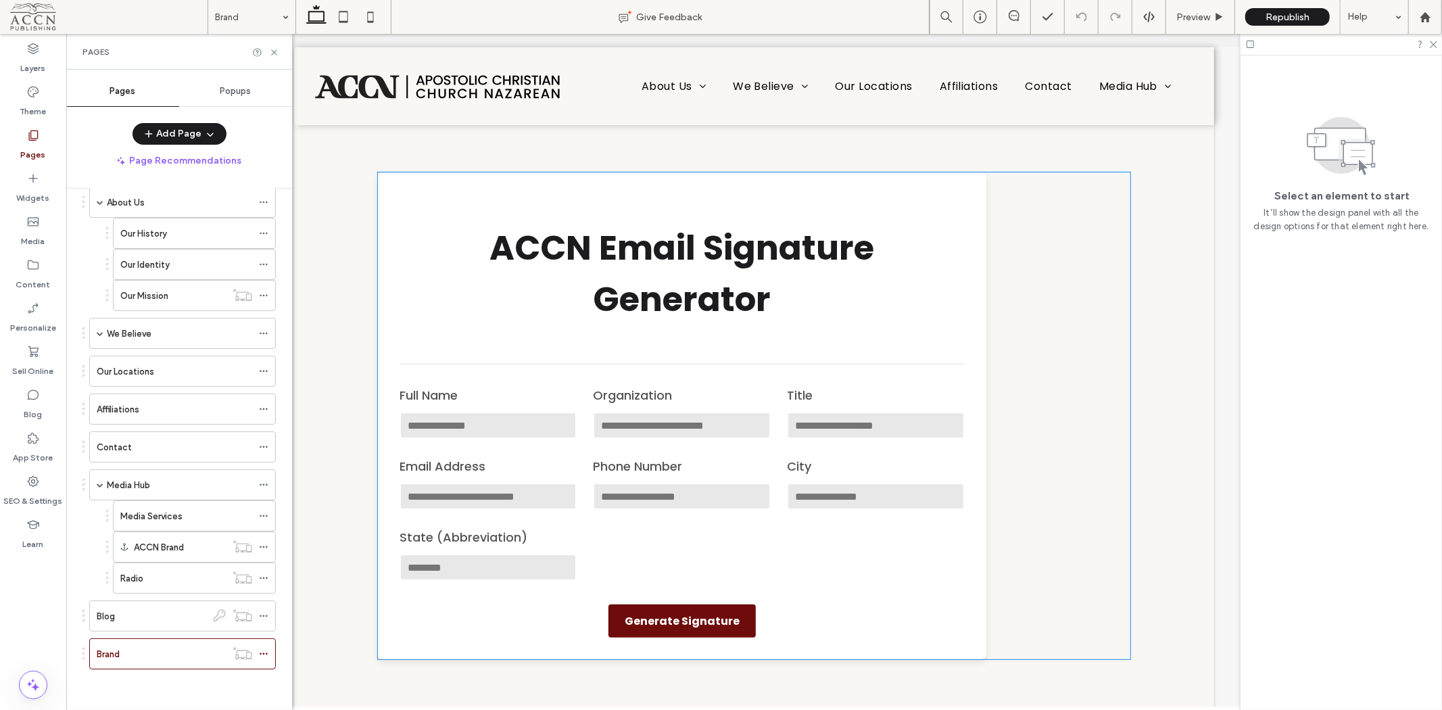
click at [775, 241] on h1 "ACCN Email Signature Generator" at bounding box center [681, 273] width 565 height 103
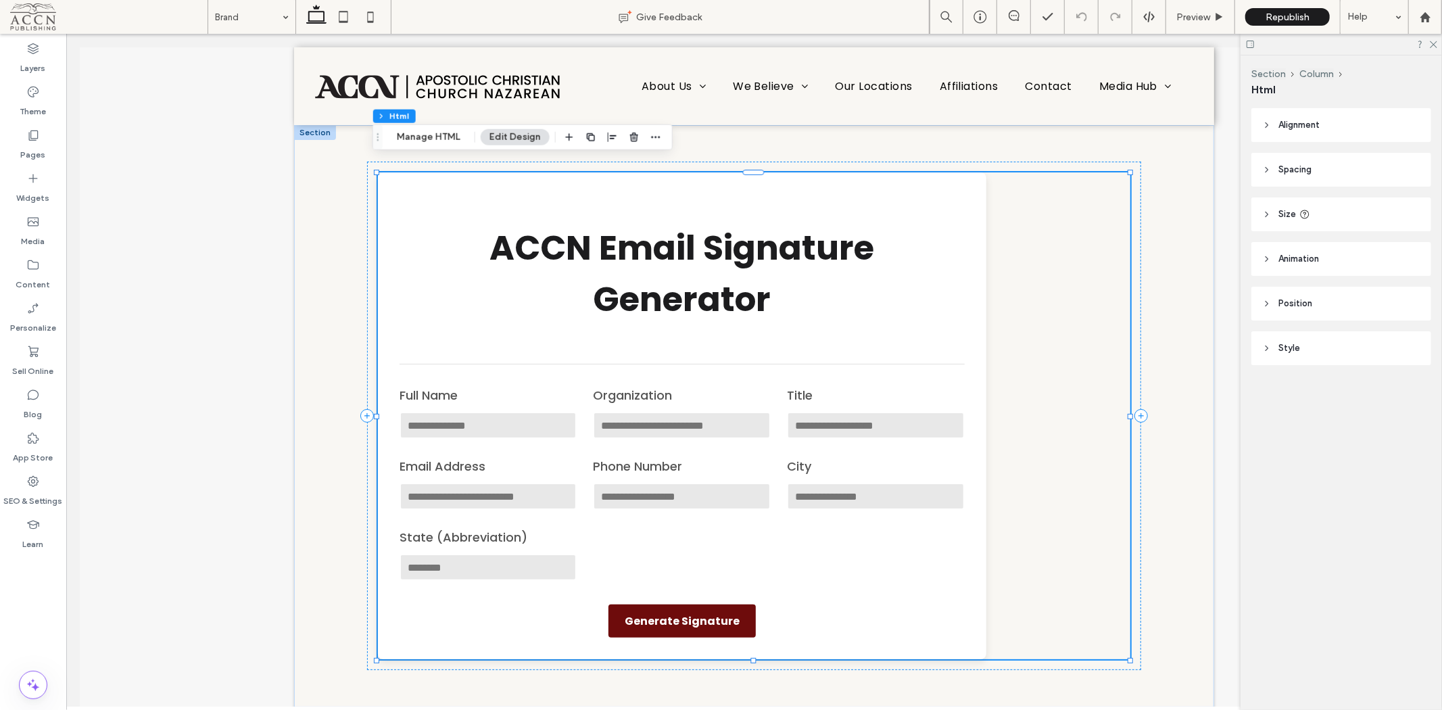
click at [39, 221] on icon at bounding box center [33, 222] width 14 height 14
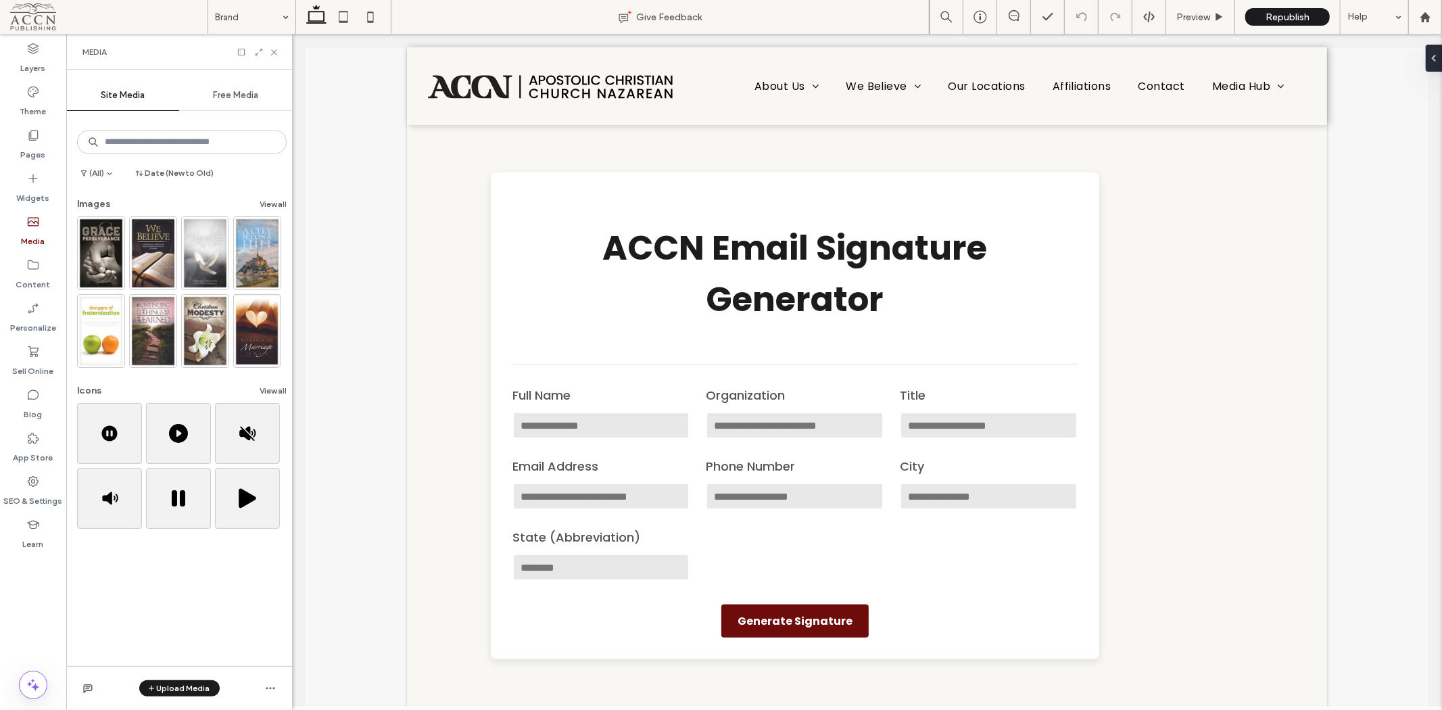
click at [261, 208] on button "View all" at bounding box center [273, 204] width 27 height 16
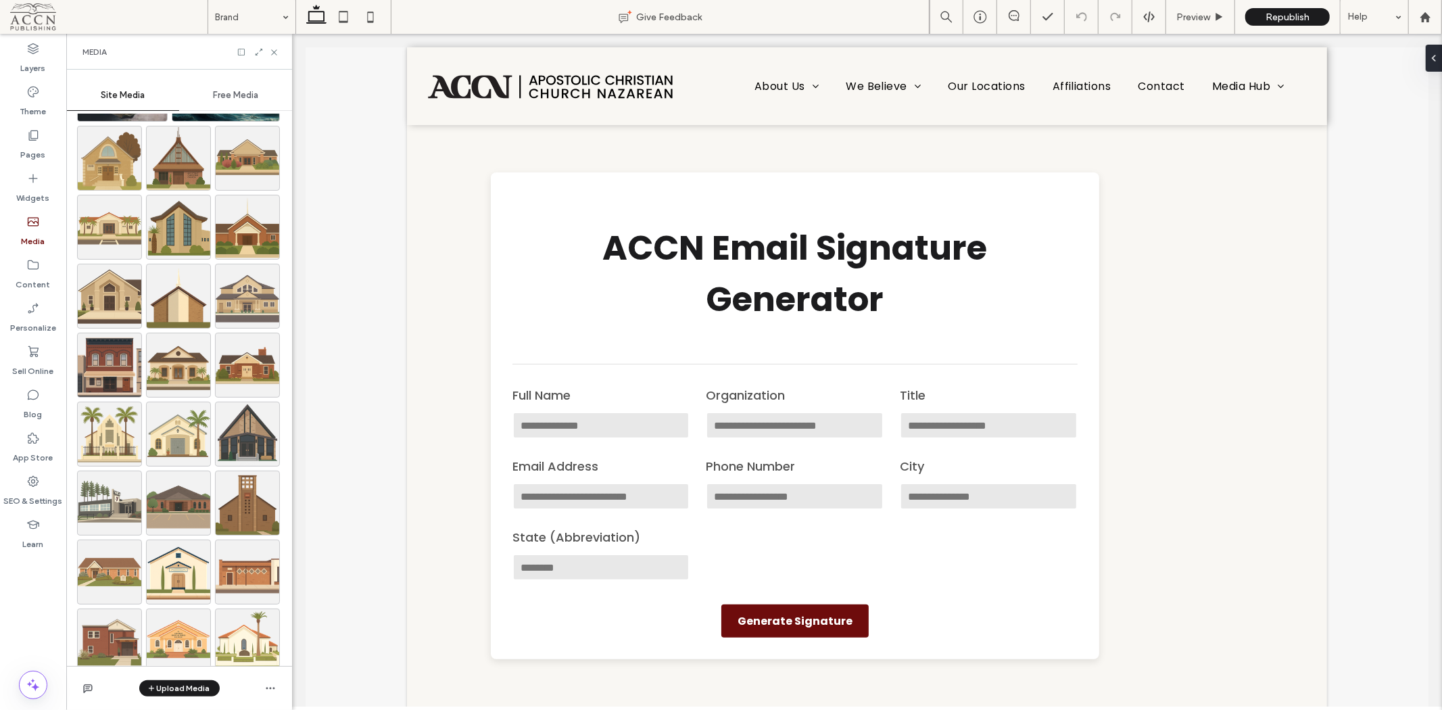
scroll to position [659, 0]
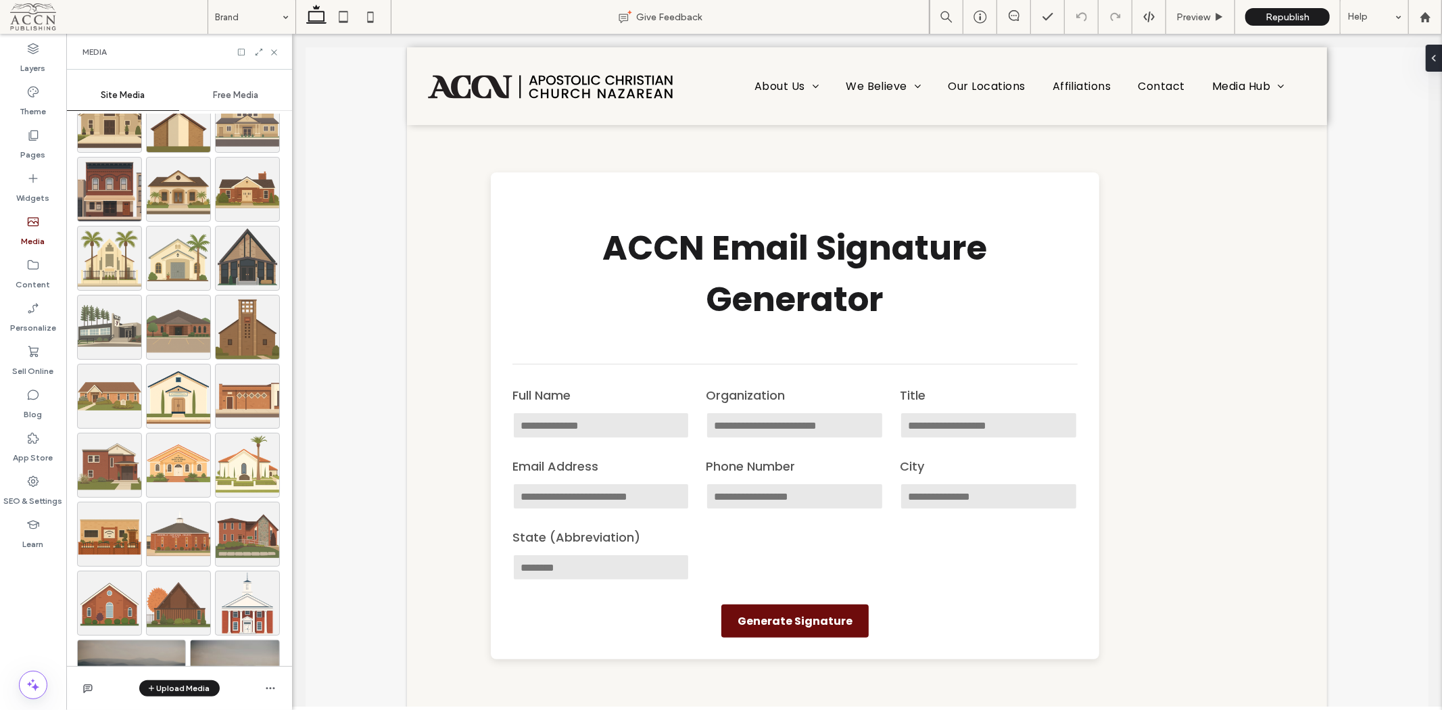
click at [228, 95] on span "Free Media" at bounding box center [235, 95] width 45 height 11
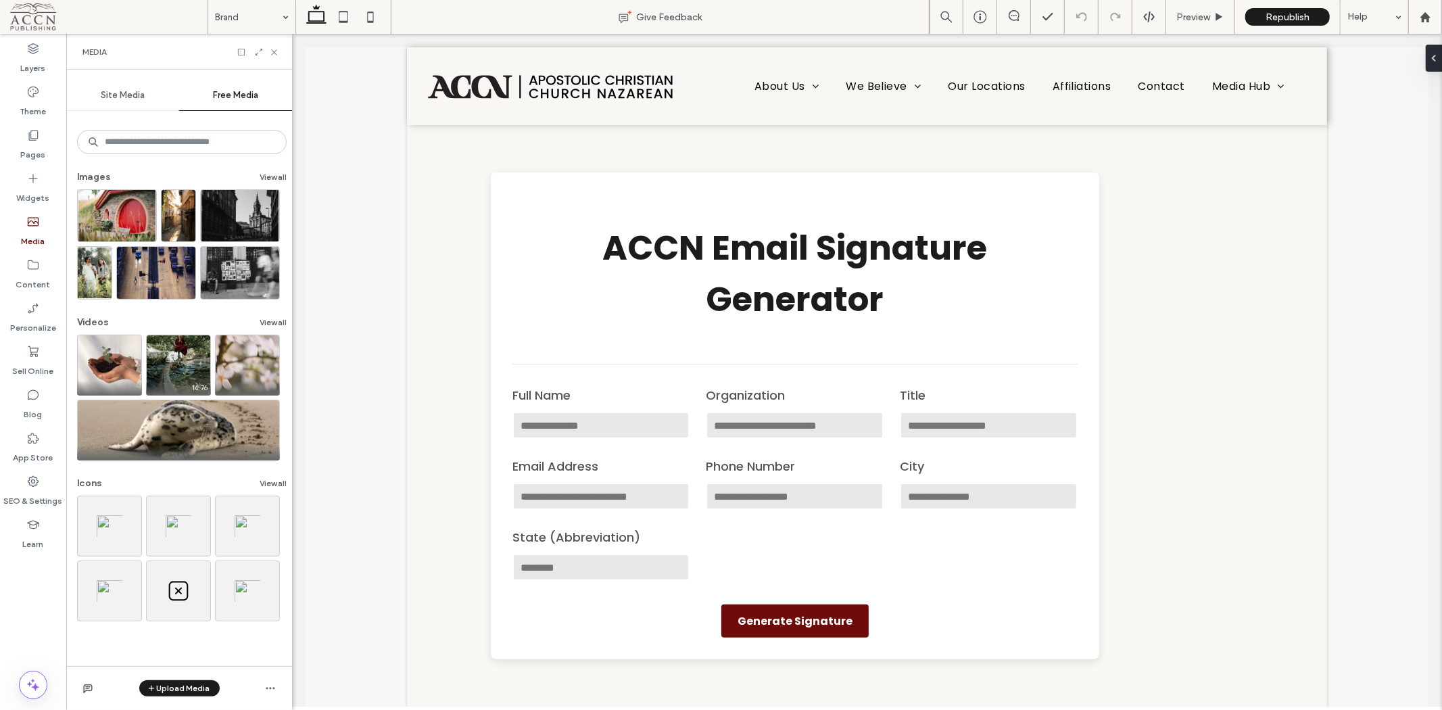
click at [124, 95] on span "Site Media" at bounding box center [123, 95] width 44 height 11
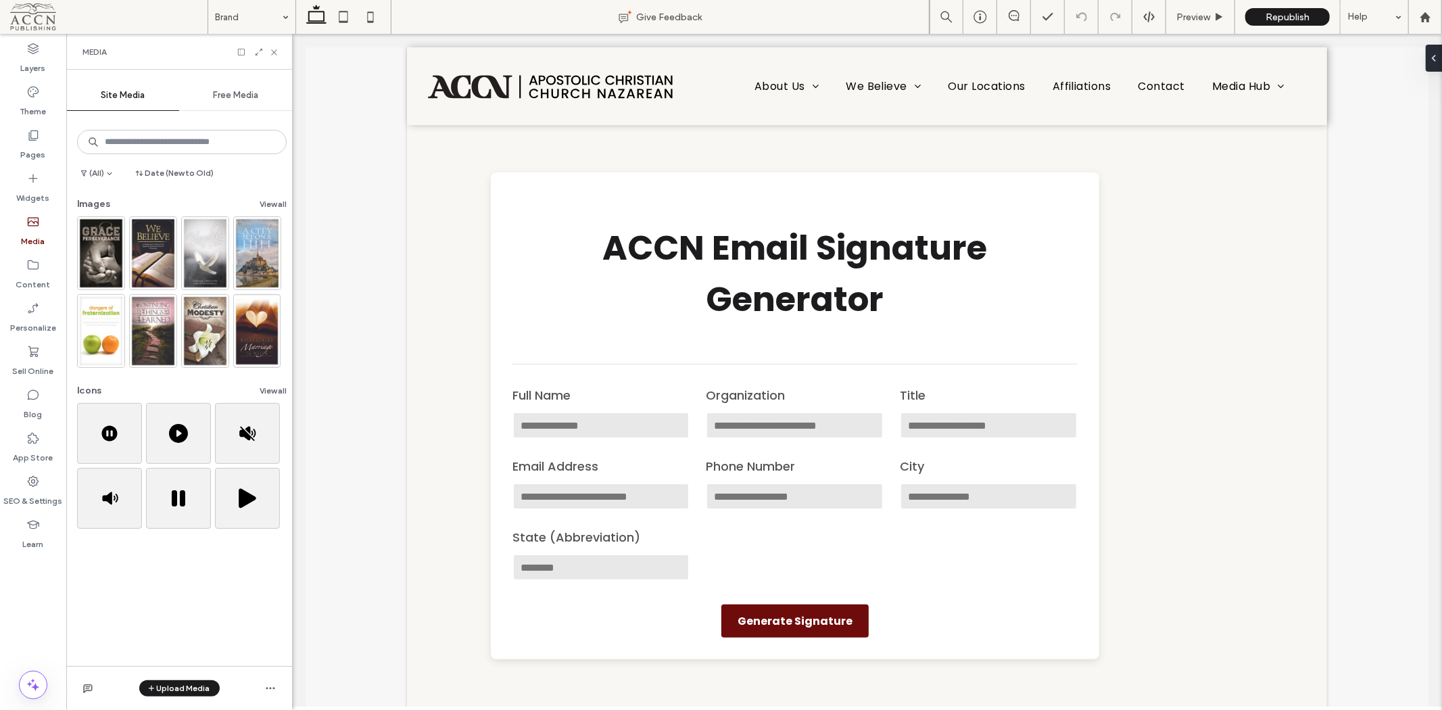
click at [261, 55] on icon at bounding box center [258, 51] width 9 height 9
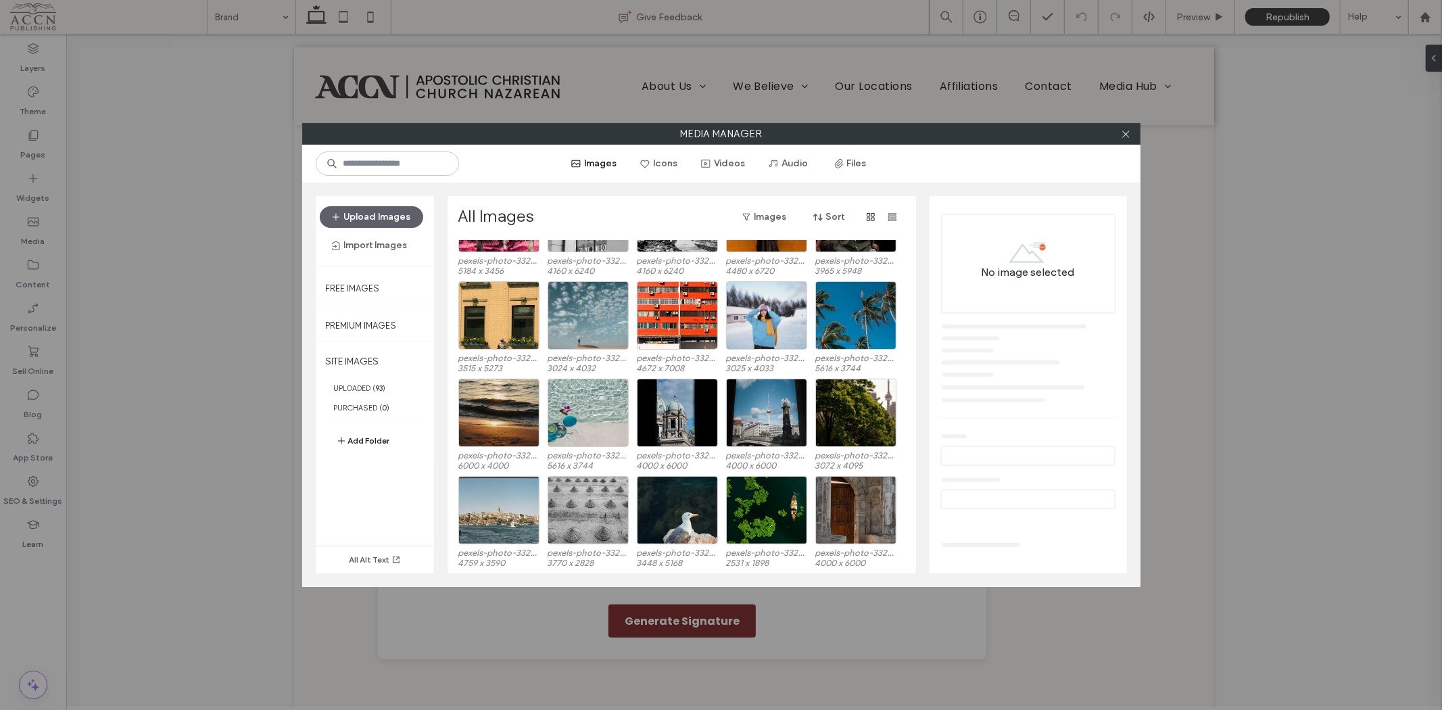
scroll to position [2728, 0]
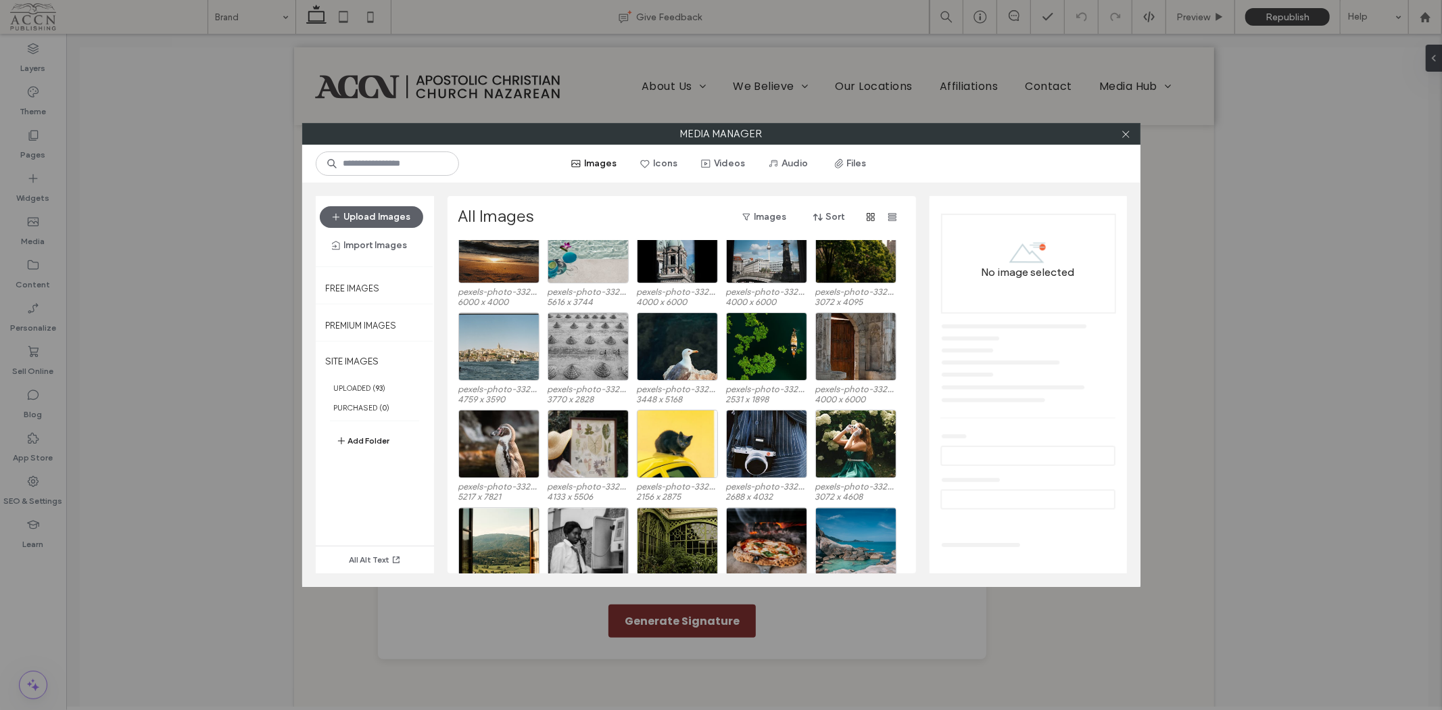
click at [1123, 132] on icon at bounding box center [1126, 134] width 10 height 10
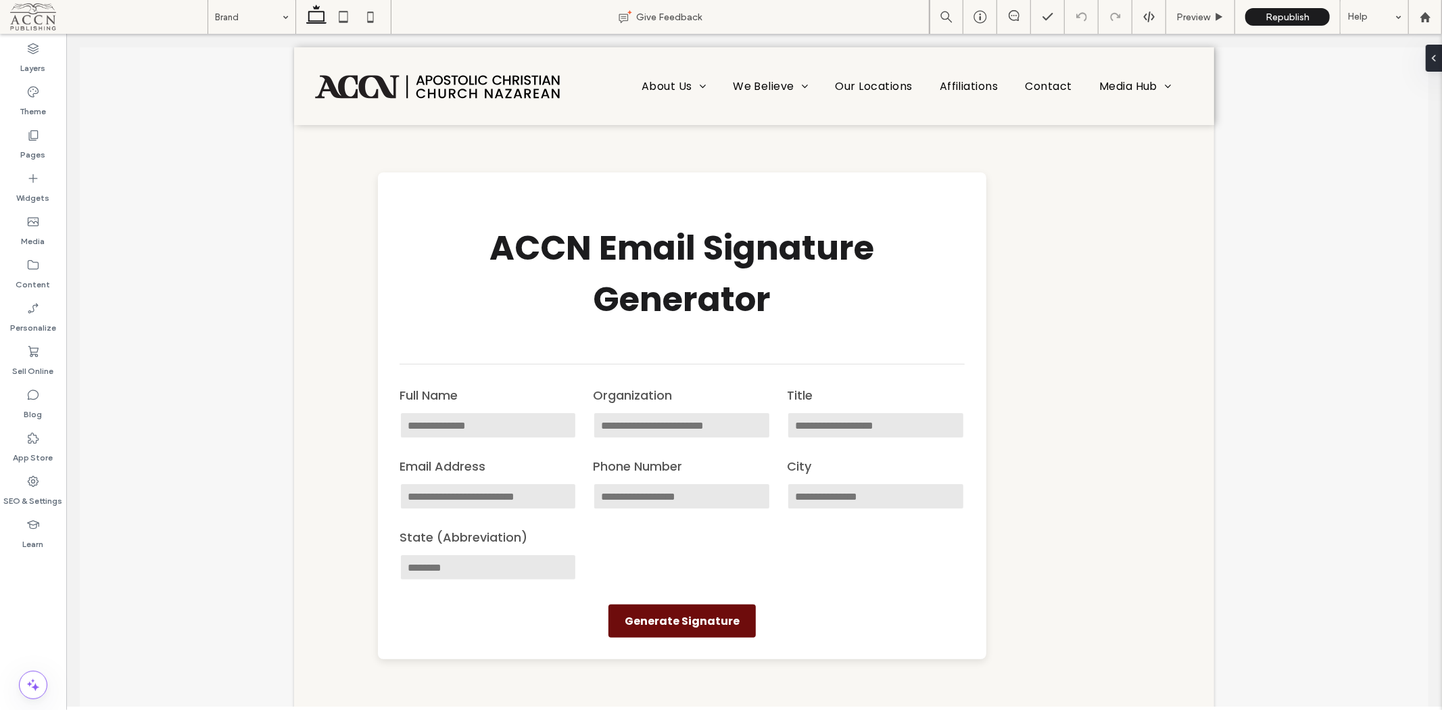
click at [49, 139] on div "Pages" at bounding box center [33, 144] width 66 height 43
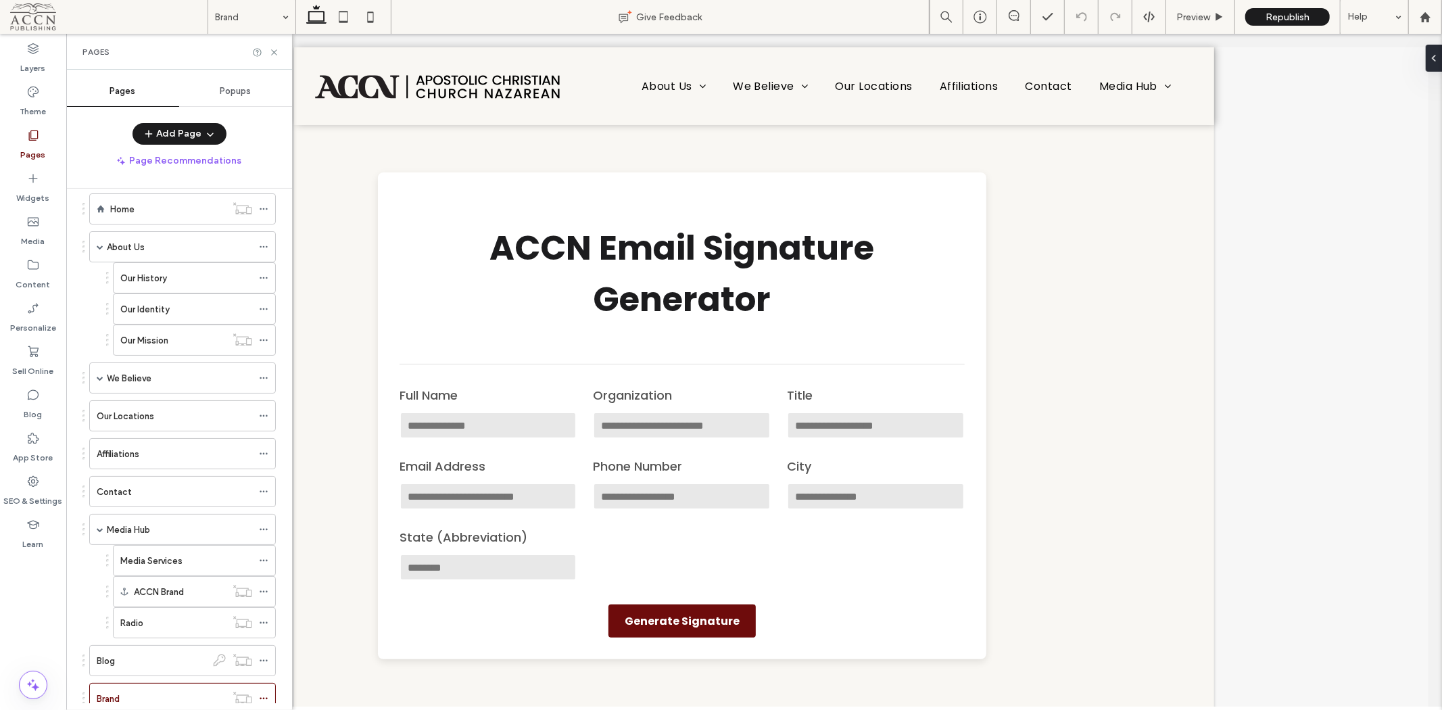
scroll to position [108, 0]
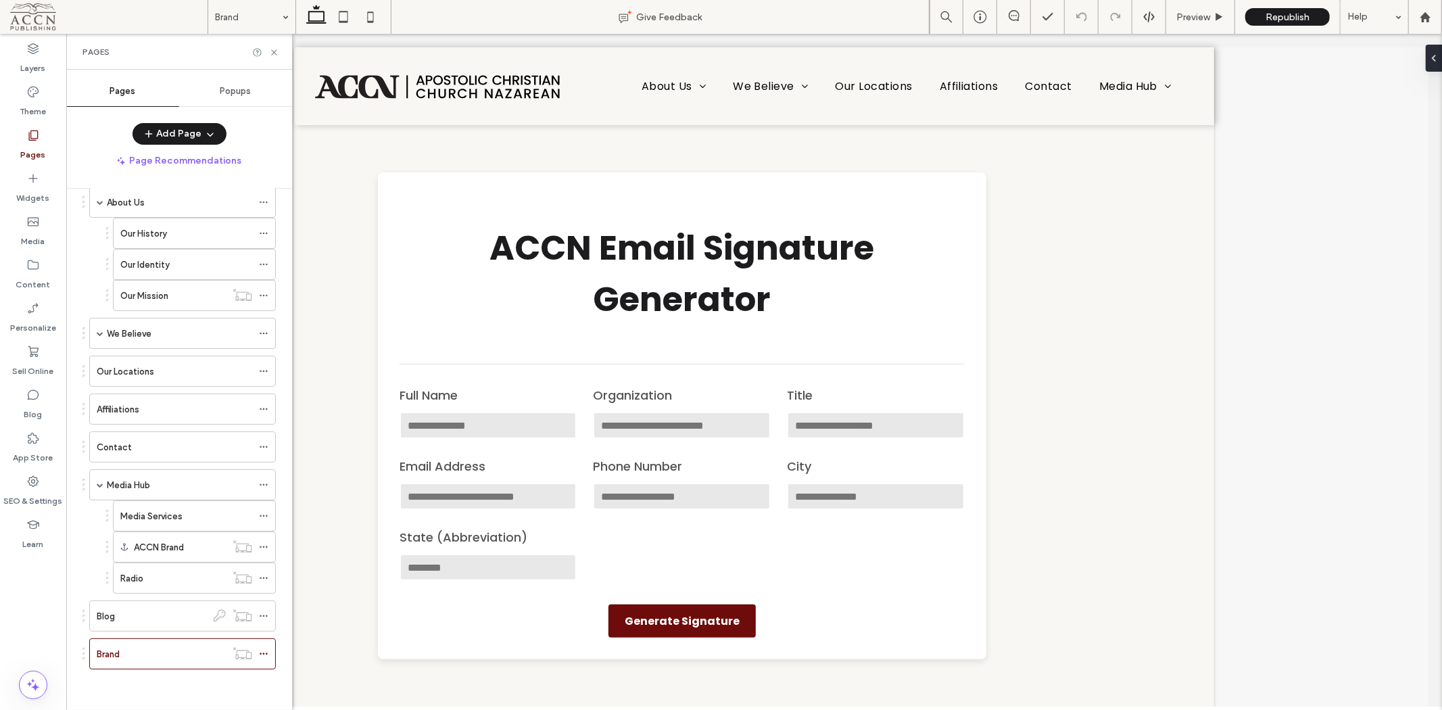
click at [262, 652] on icon at bounding box center [263, 653] width 9 height 9
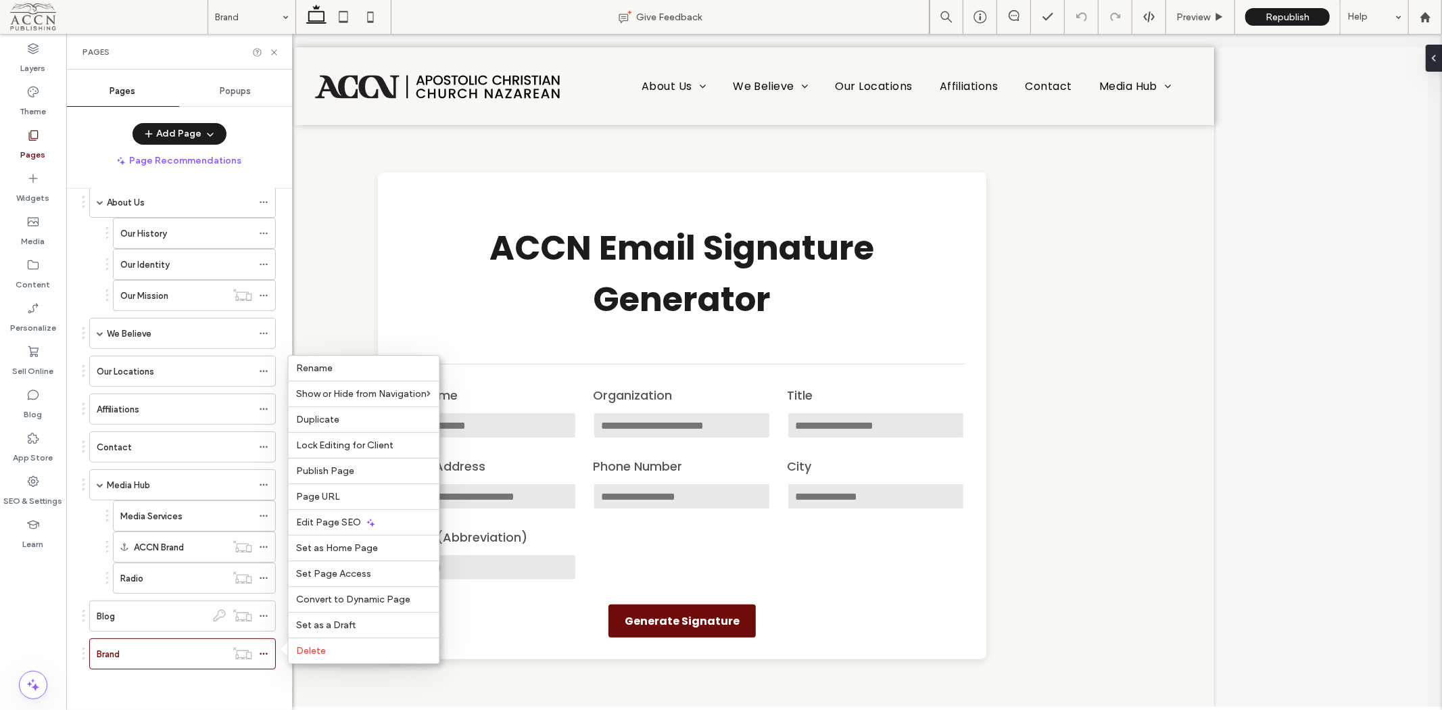
click at [151, 617] on div "Blog" at bounding box center [152, 616] width 110 height 14
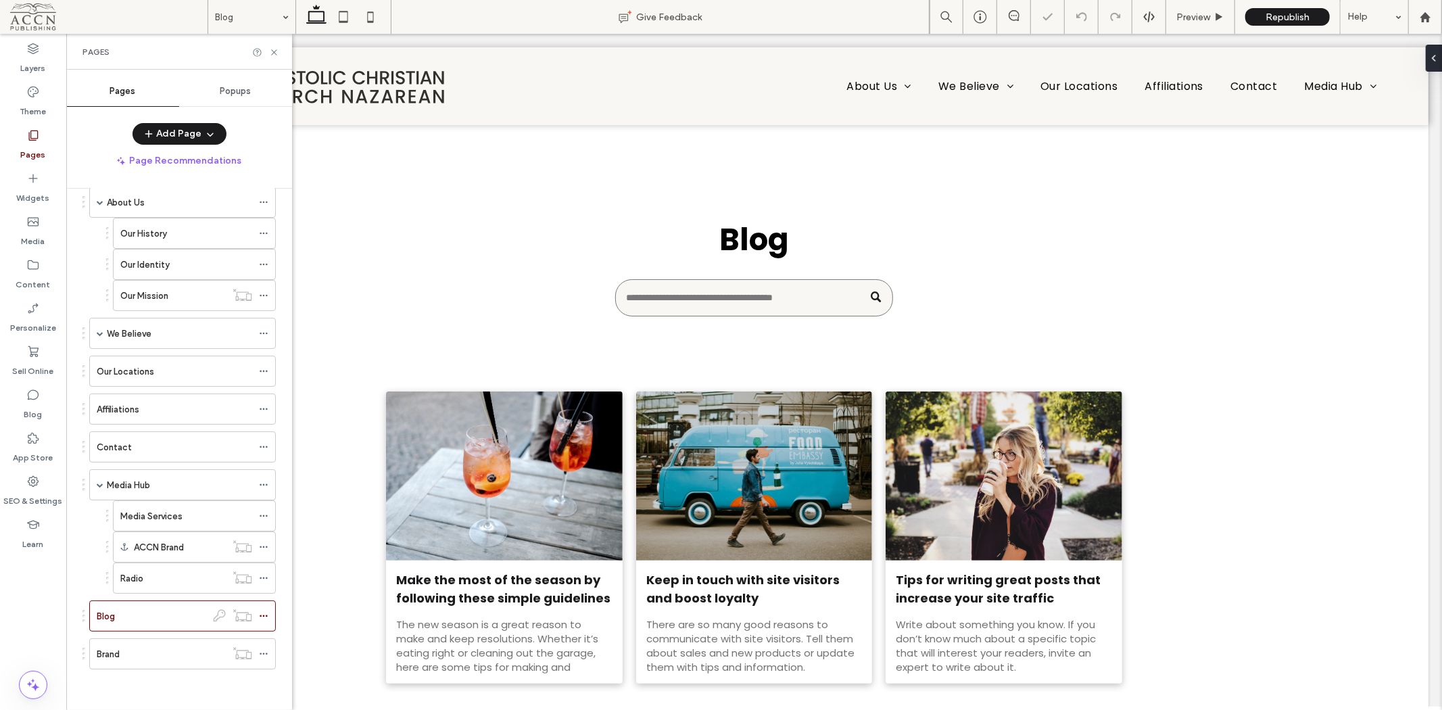
click at [164, 649] on div "Brand" at bounding box center [161, 654] width 129 height 14
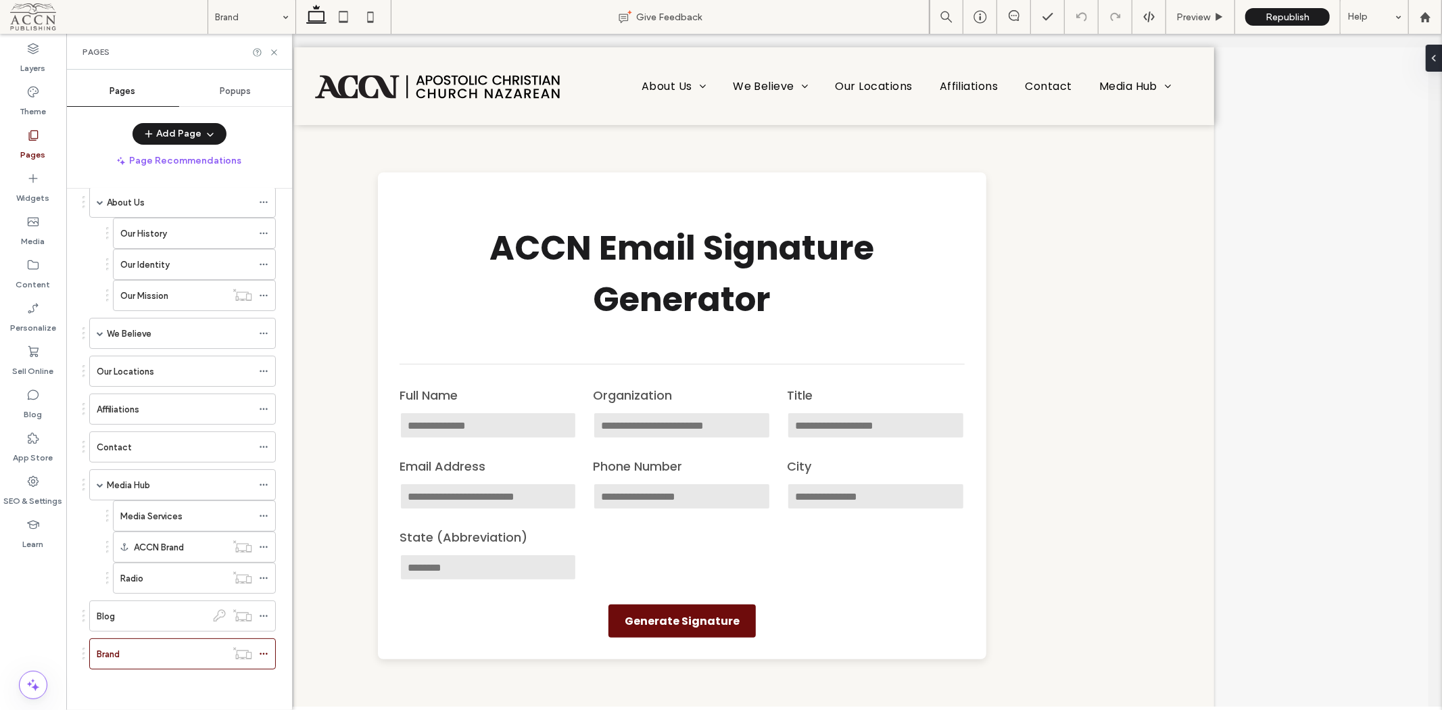
click at [205, 137] on icon "button" at bounding box center [210, 133] width 11 height 11
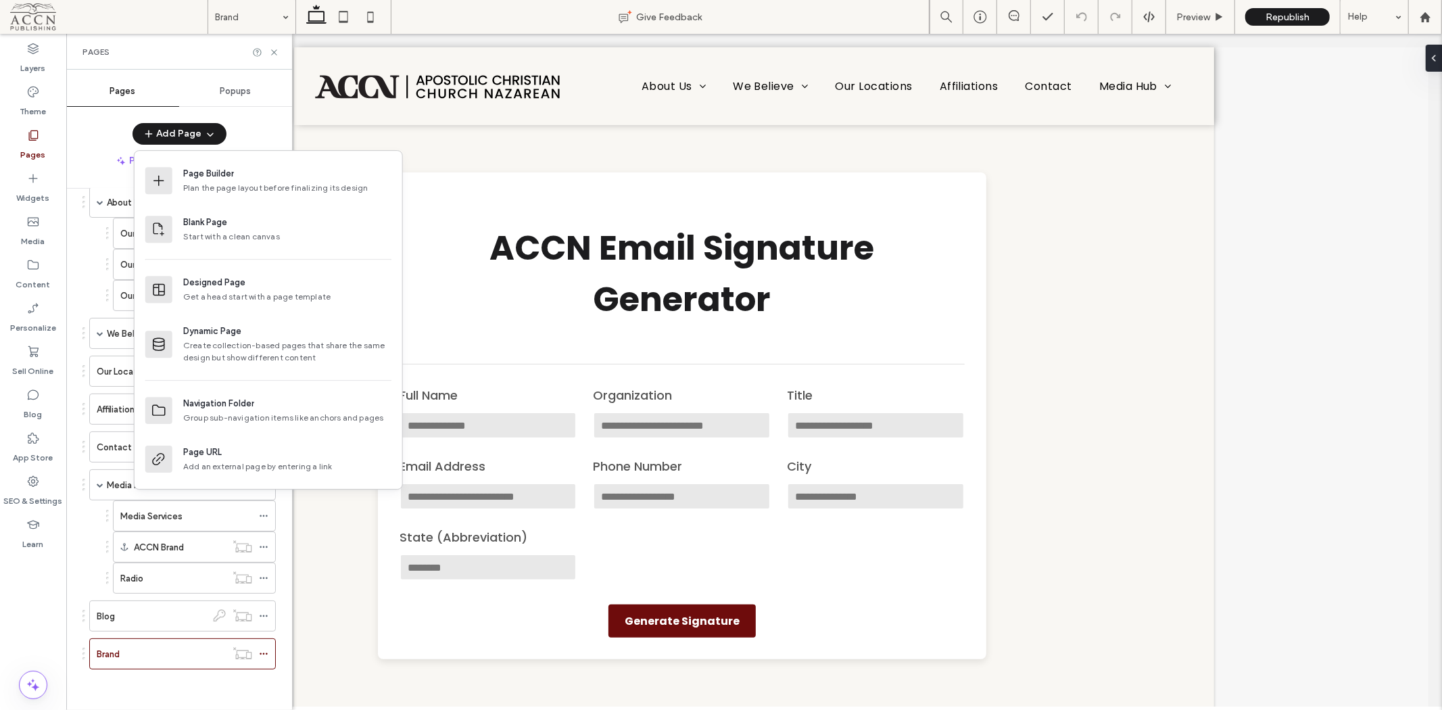
click at [69, 590] on div "Pages in Progress ( 1 ) New Page Site Pages ( 28 ) Home About Us Our History Ou…" at bounding box center [179, 446] width 226 height 514
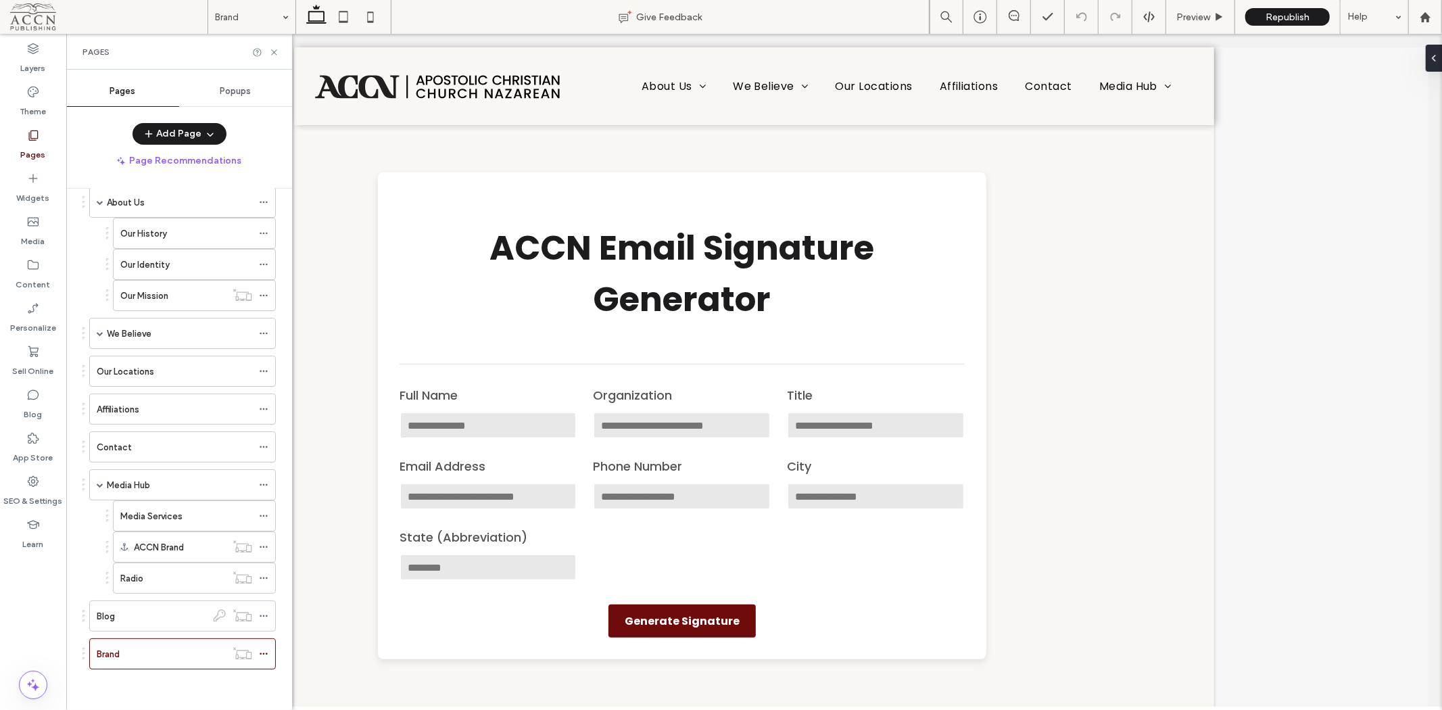
click at [49, 95] on div "Theme" at bounding box center [33, 101] width 66 height 43
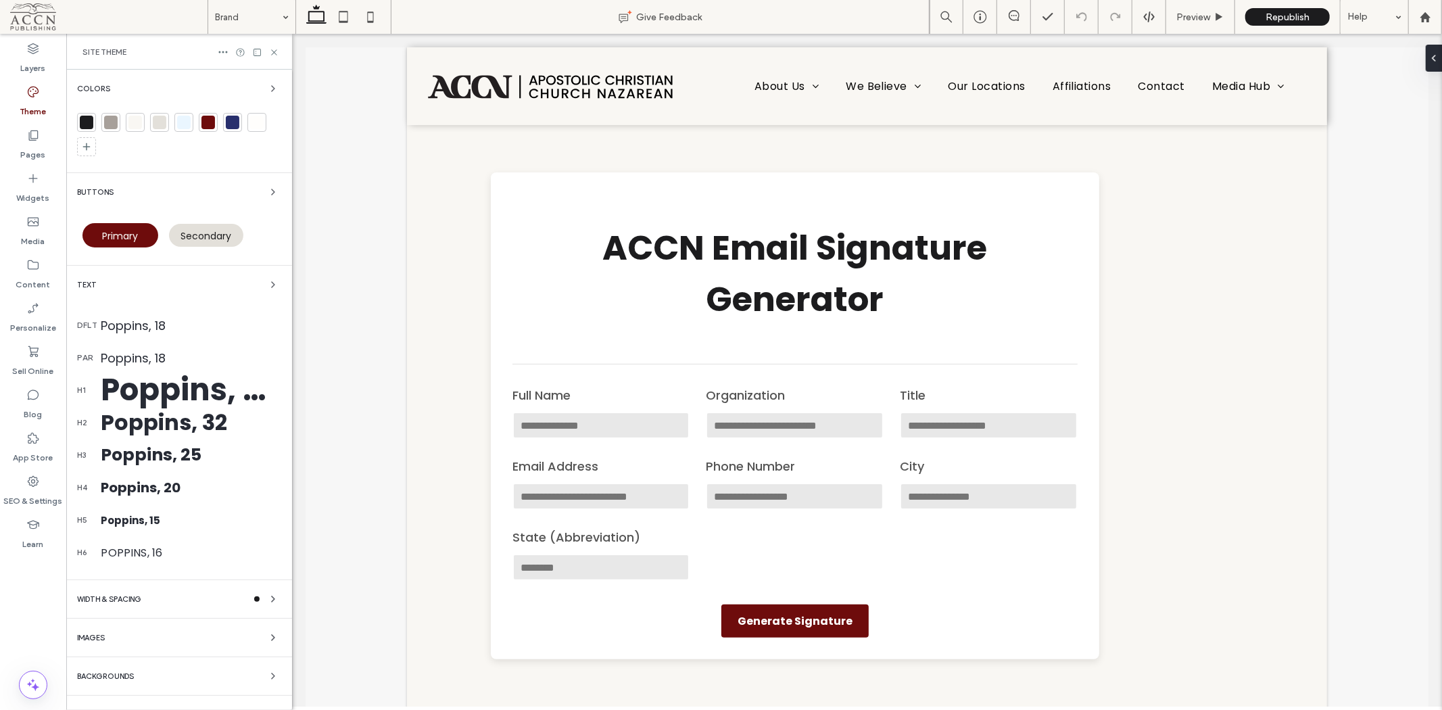
click at [179, 596] on div "WIDTH & SPACING" at bounding box center [179, 599] width 204 height 16
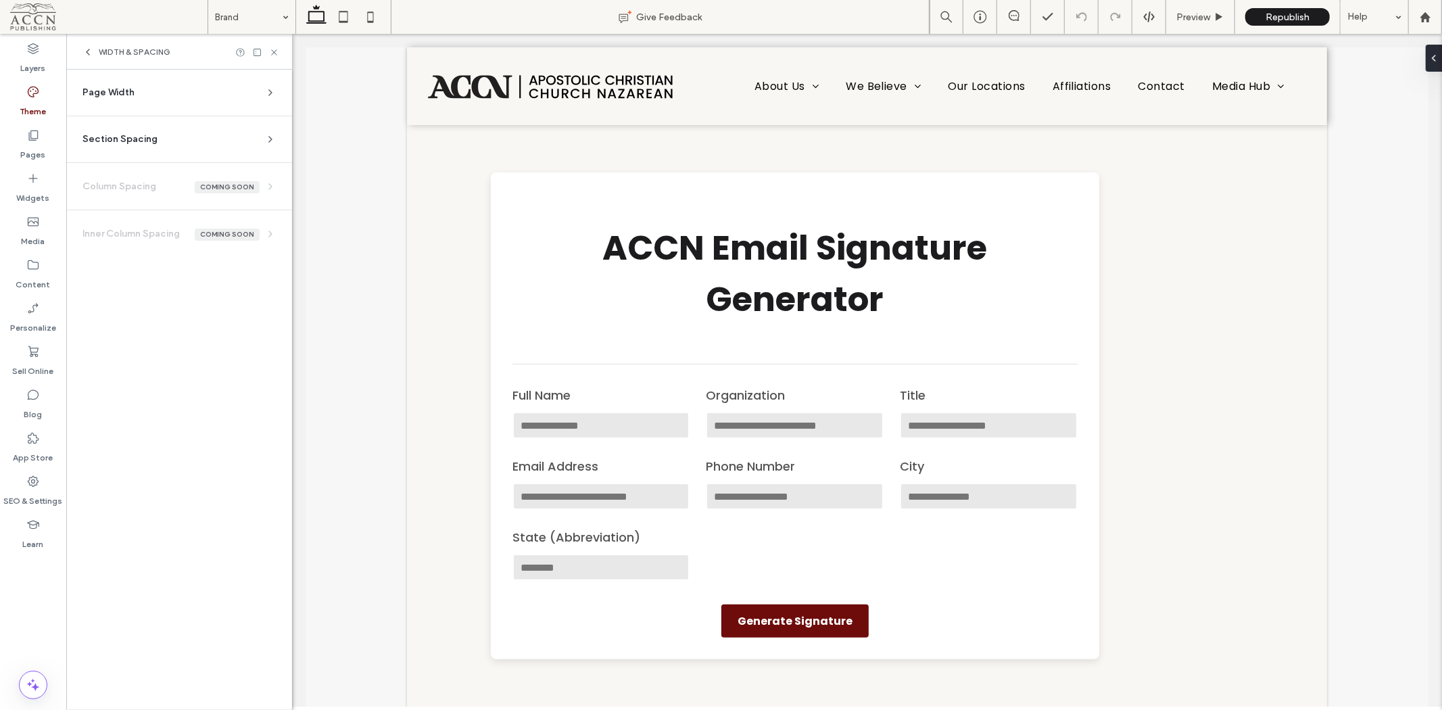
click at [242, 90] on div "Page Width" at bounding box center [173, 93] width 183 height 14
click at [240, 166] on span "Custom" at bounding box center [243, 169] width 32 height 14
click at [105, 164] on span "1200px" at bounding box center [114, 169] width 31 height 14
click at [237, 215] on div "Section Spacing" at bounding box center [173, 220] width 183 height 14
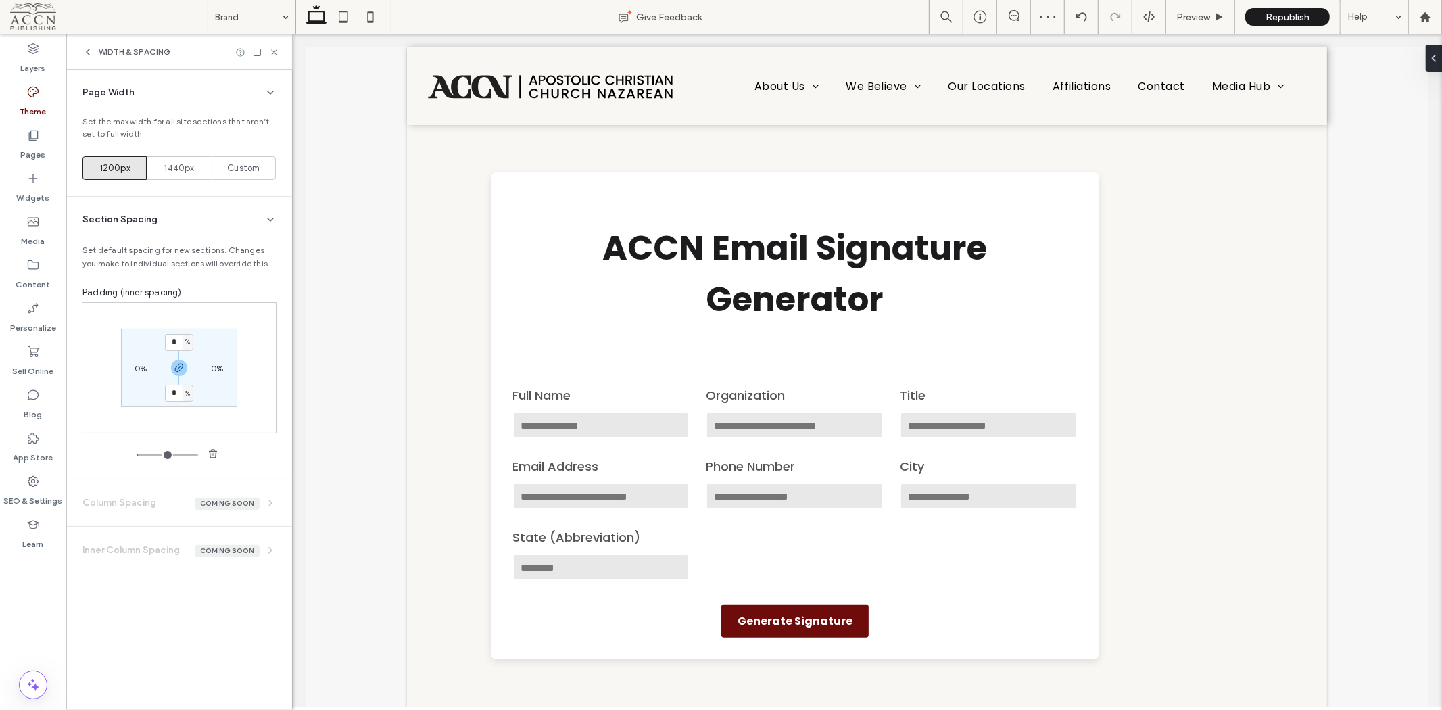
click at [237, 215] on div "Section Spacing" at bounding box center [173, 220] width 183 height 14
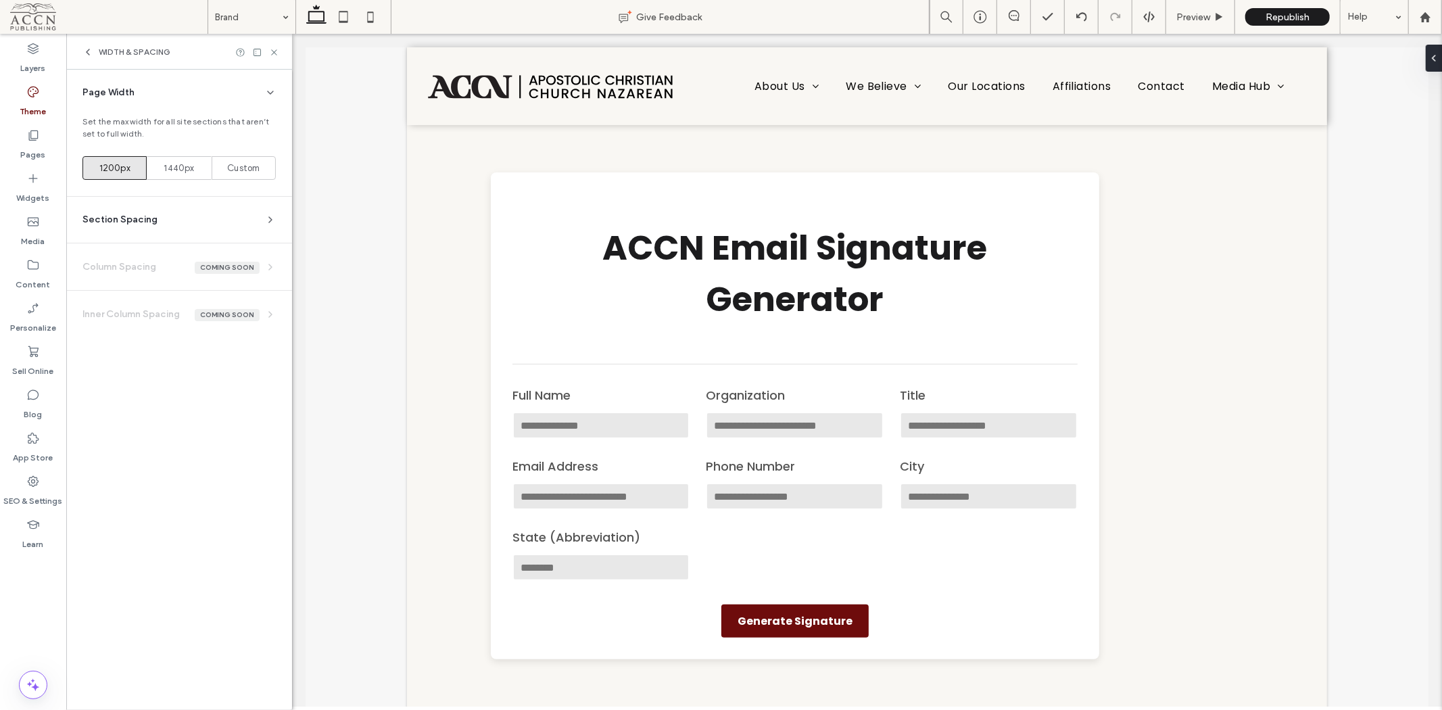
click at [247, 173] on span "Custom" at bounding box center [243, 169] width 32 height 14
click at [176, 172] on span "1440px" at bounding box center [179, 169] width 30 height 14
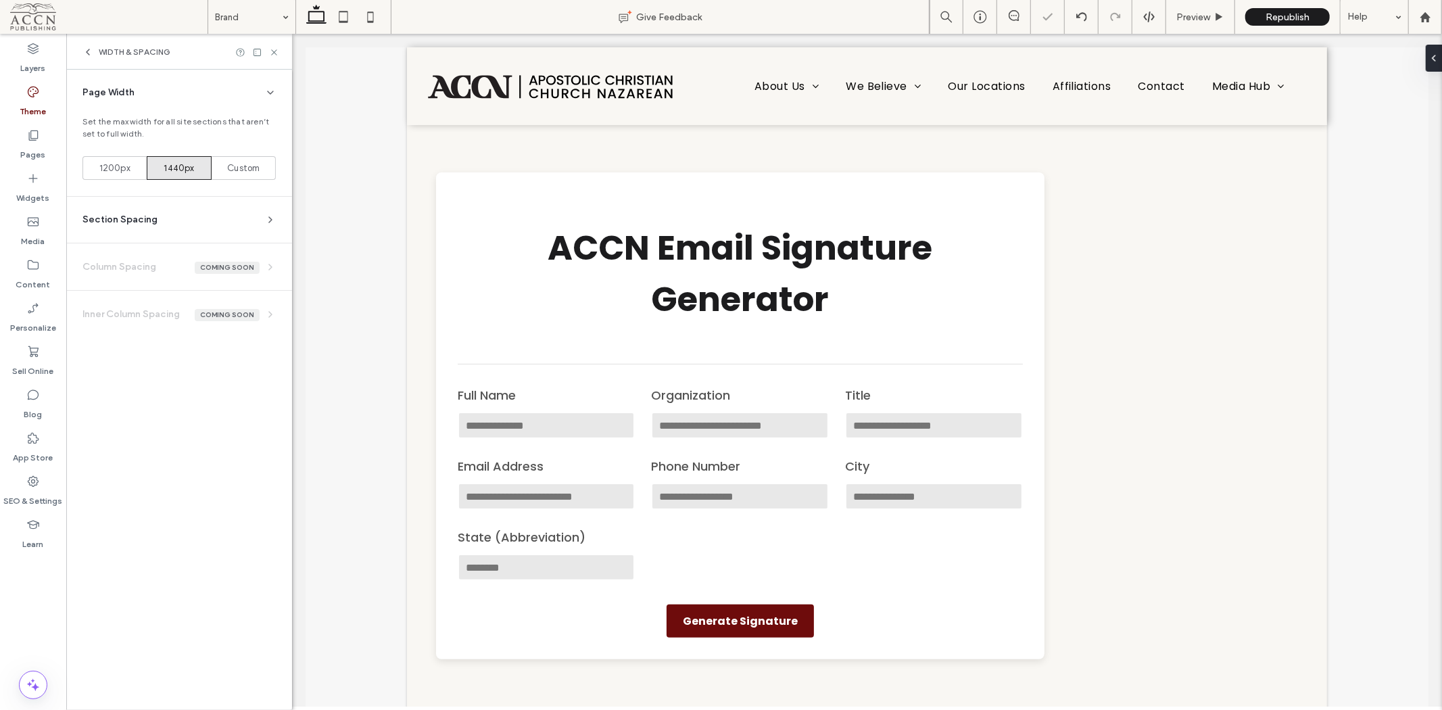
click at [113, 167] on span "1200px" at bounding box center [114, 169] width 31 height 14
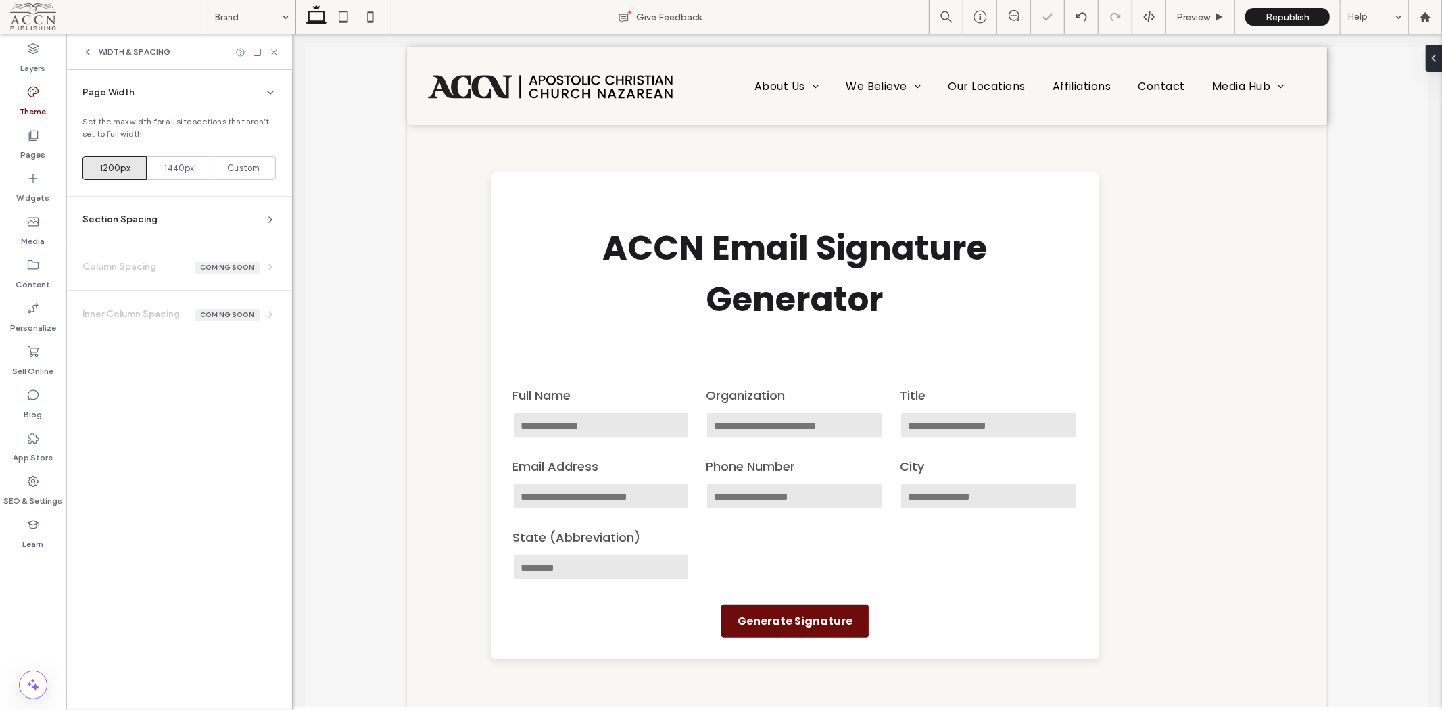
click at [246, 165] on span "Custom" at bounding box center [243, 169] width 32 height 14
click at [126, 164] on span "1200px" at bounding box center [114, 169] width 31 height 14
click at [88, 51] on use at bounding box center [88, 51] width 3 height 5
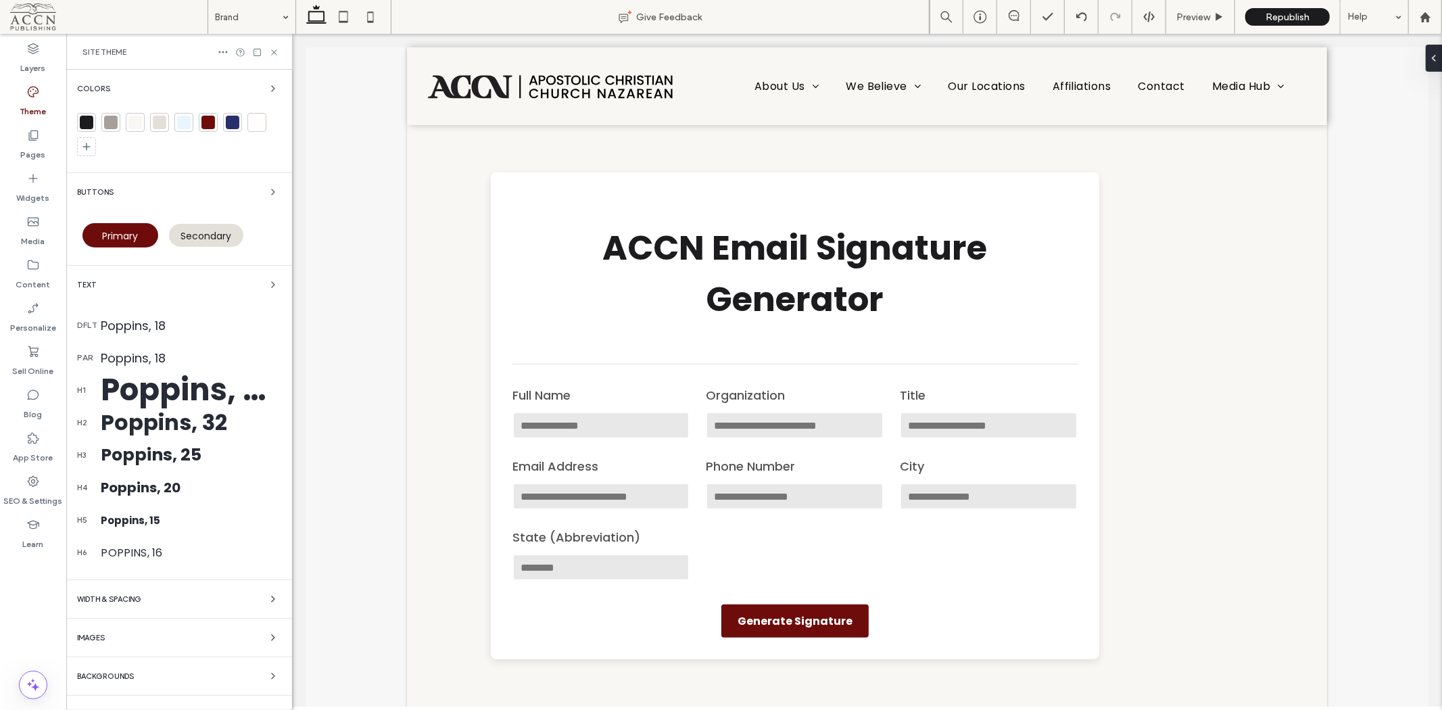
click at [204, 670] on div "Backgrounds" at bounding box center [179, 676] width 204 height 16
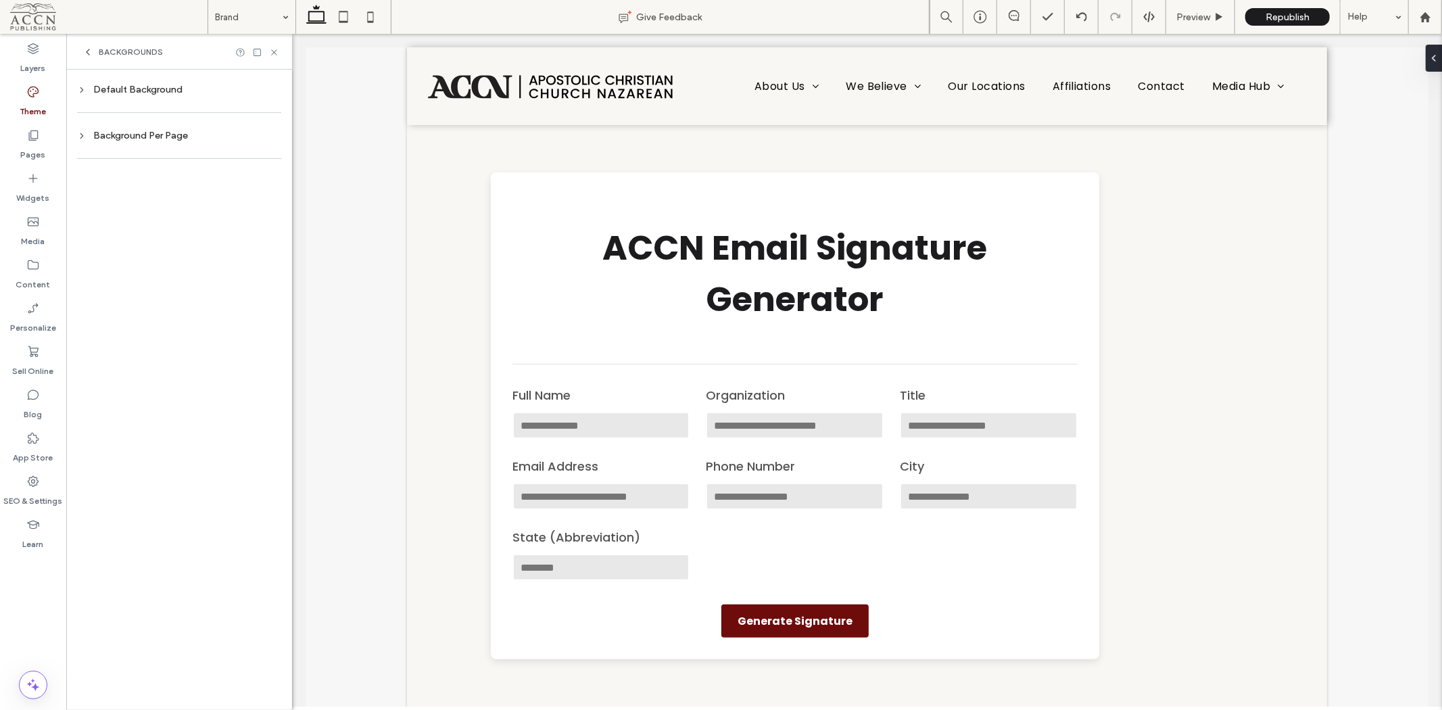
click at [170, 99] on div at bounding box center [179, 113] width 204 height 28
click at [124, 90] on div "Default Background" at bounding box center [179, 89] width 204 height 11
click at [169, 278] on div "Background Per Page" at bounding box center [179, 272] width 204 height 18
click at [89, 52] on icon at bounding box center [87, 52] width 11 height 11
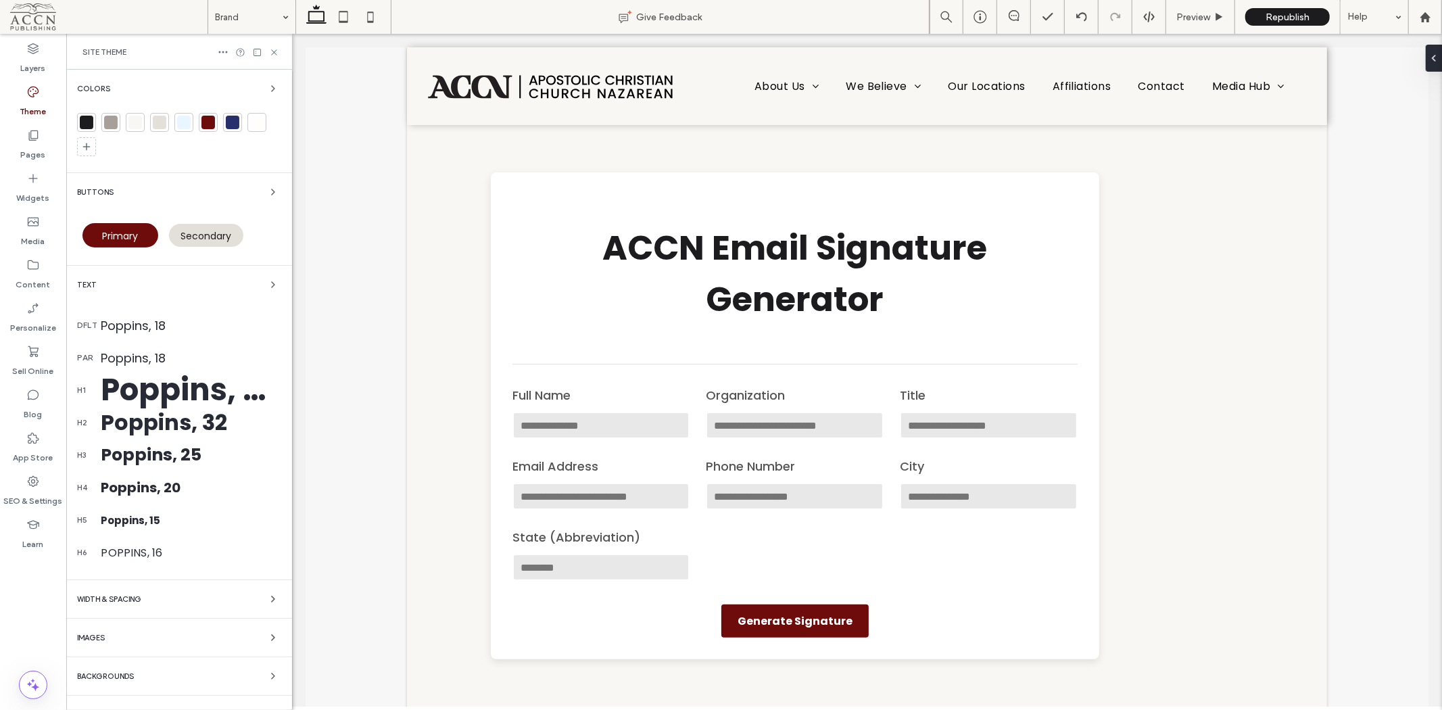
click at [273, 53] on icon at bounding box center [274, 52] width 10 height 10
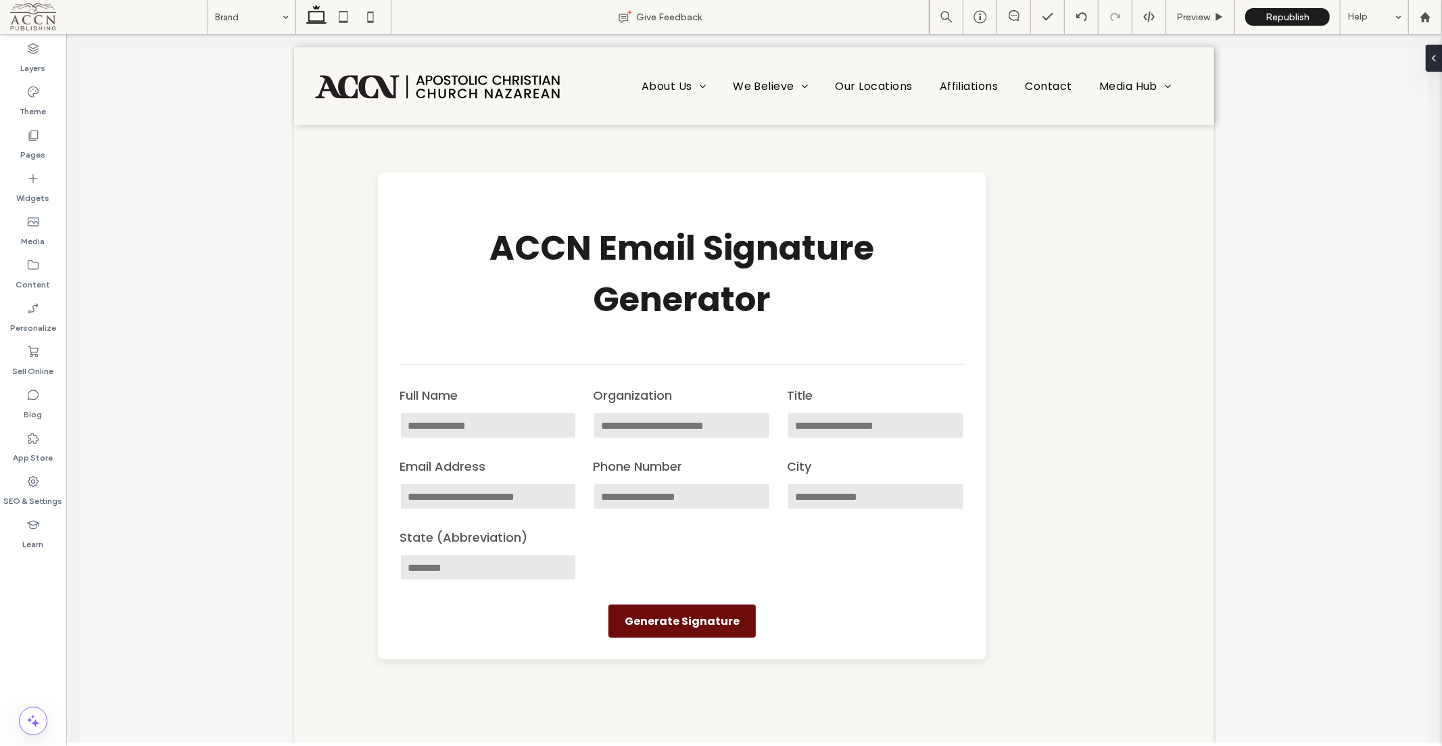
click at [43, 99] on label "Theme" at bounding box center [33, 108] width 26 height 19
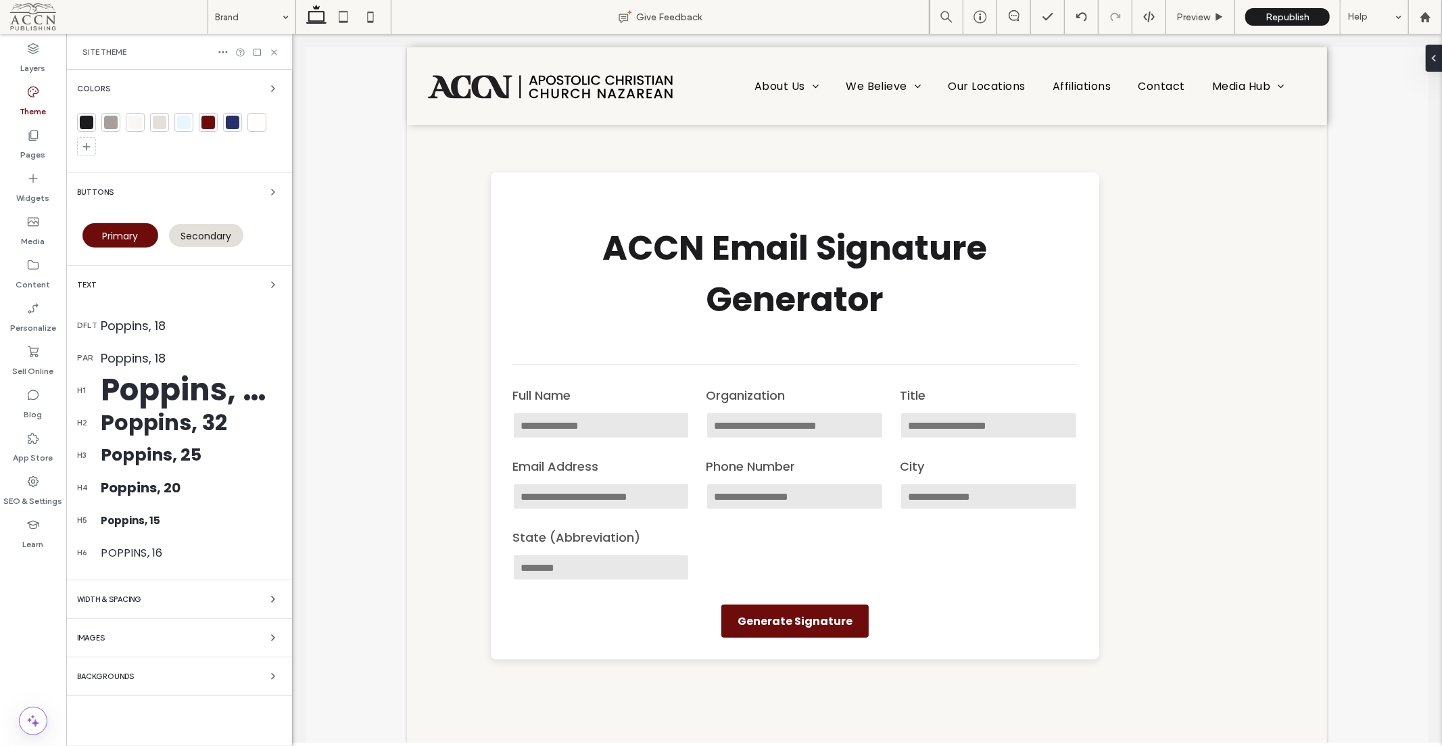
click at [320, 185] on body "About Us Our History Our Identity We Believe Statement of Faith ACCN Viewpoints…" at bounding box center [866, 554] width 1150 height 1043
click at [302, 95] on body "About Us Our History Our Identity We Believe Statement of Faith ACCN Viewpoints…" at bounding box center [866, 554] width 1150 height 1043
click at [275, 55] on icon at bounding box center [274, 52] width 10 height 10
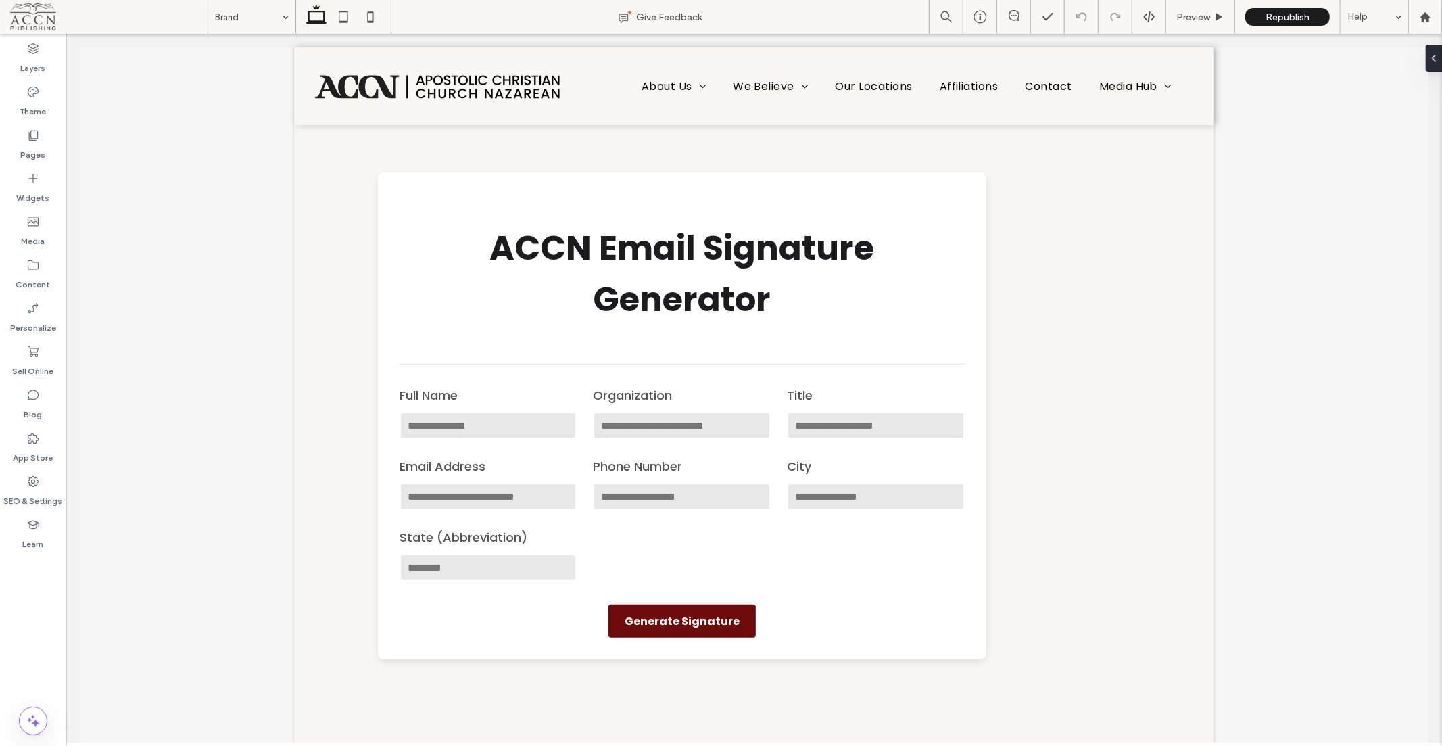
click at [30, 145] on label "Pages" at bounding box center [33, 151] width 25 height 19
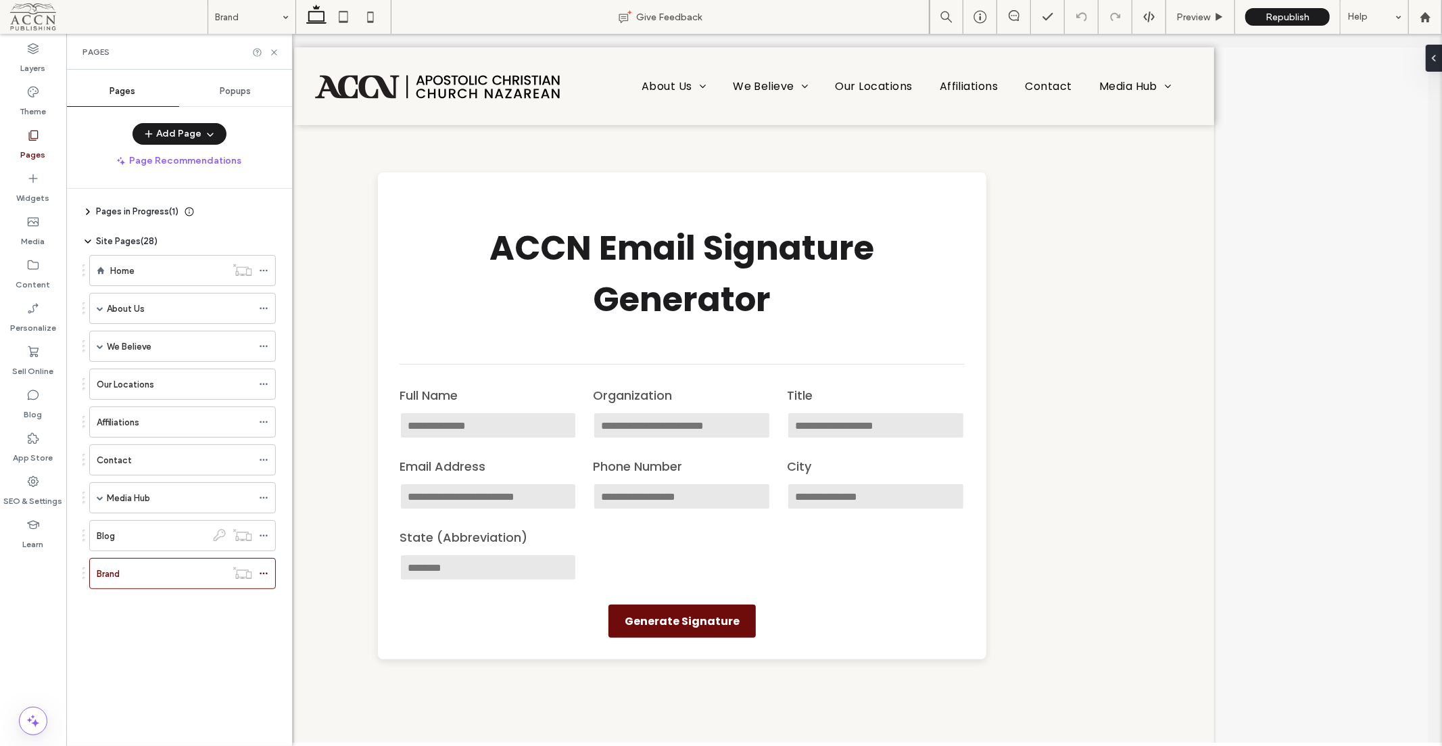
click at [160, 135] on button "Add Page" at bounding box center [179, 134] width 94 height 22
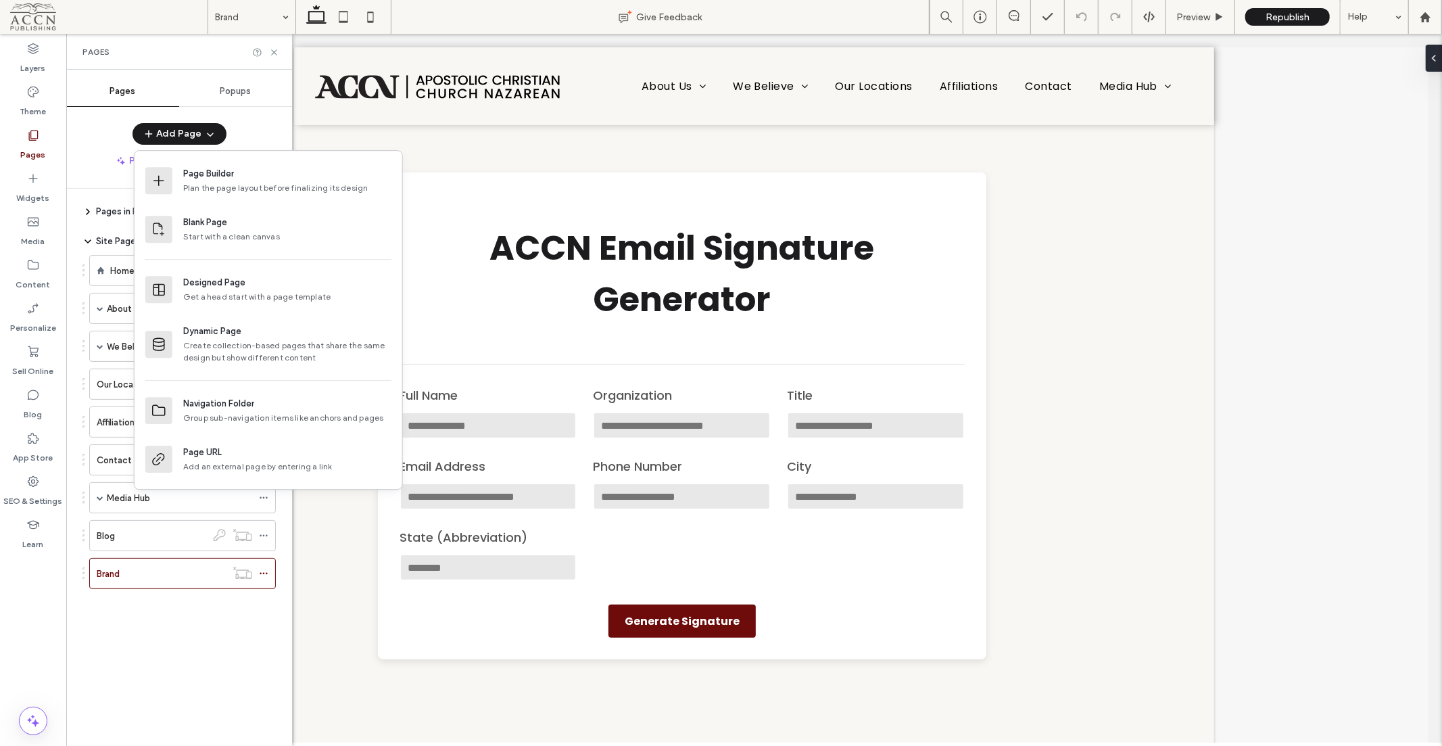
click at [228, 216] on div "Blank Page" at bounding box center [287, 223] width 208 height 14
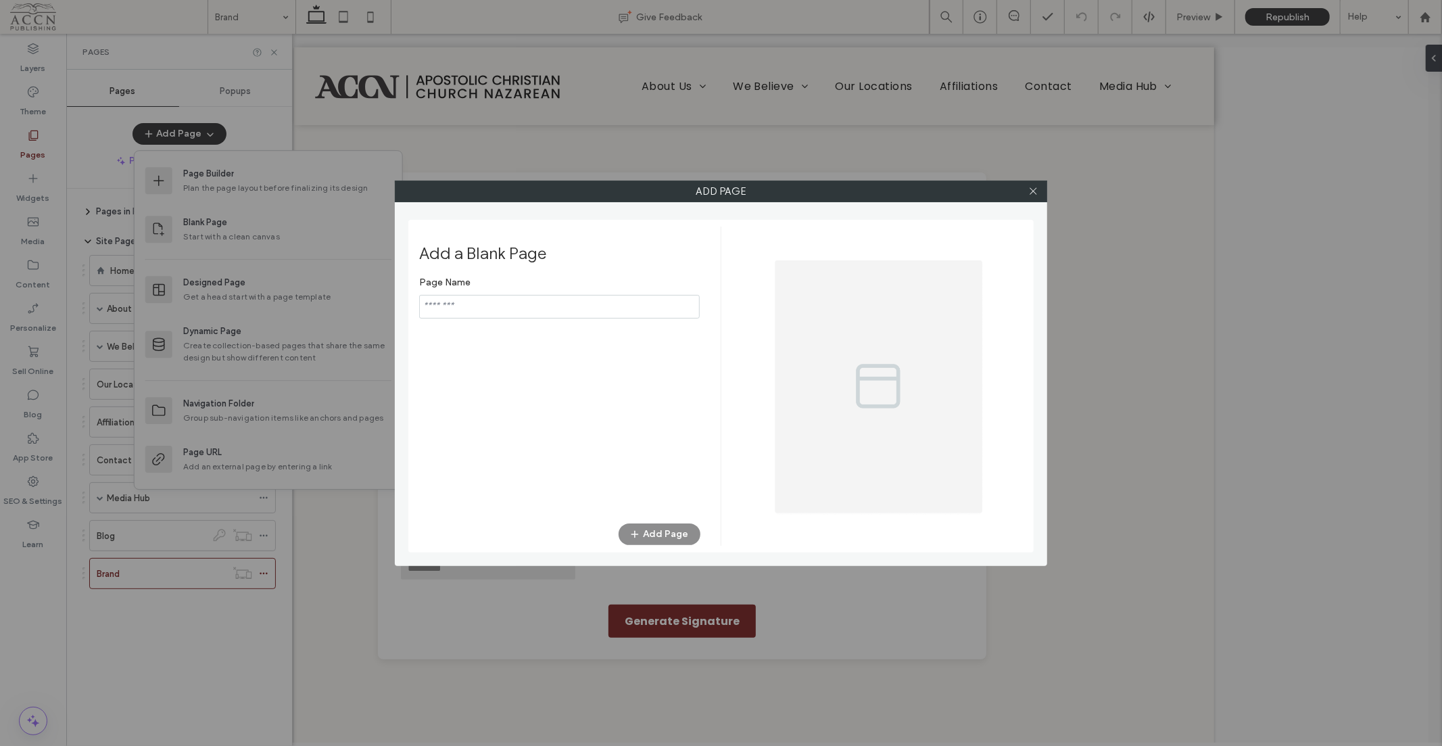
type input "*****"
drag, startPoint x: 658, startPoint y: 535, endPoint x: 670, endPoint y: 523, distance: 16.7
click at [658, 535] on button "Add Page" at bounding box center [660, 534] width 82 height 22
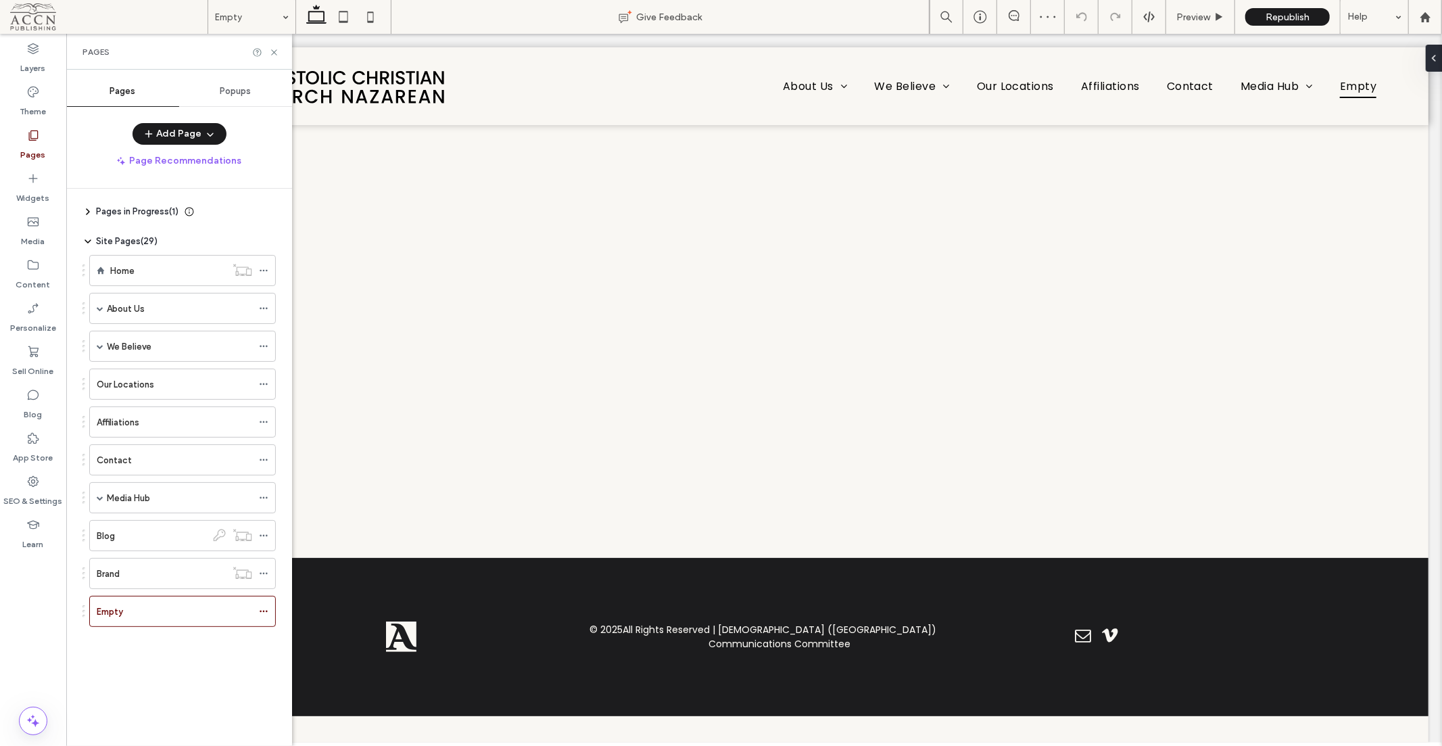
click at [205, 656] on div "Site Pages ( 29 ) Home About Us Our History Our Identity Our Mission We Believe…" at bounding box center [178, 447] width 193 height 425
click at [262, 613] on icon at bounding box center [263, 610] width 9 height 9
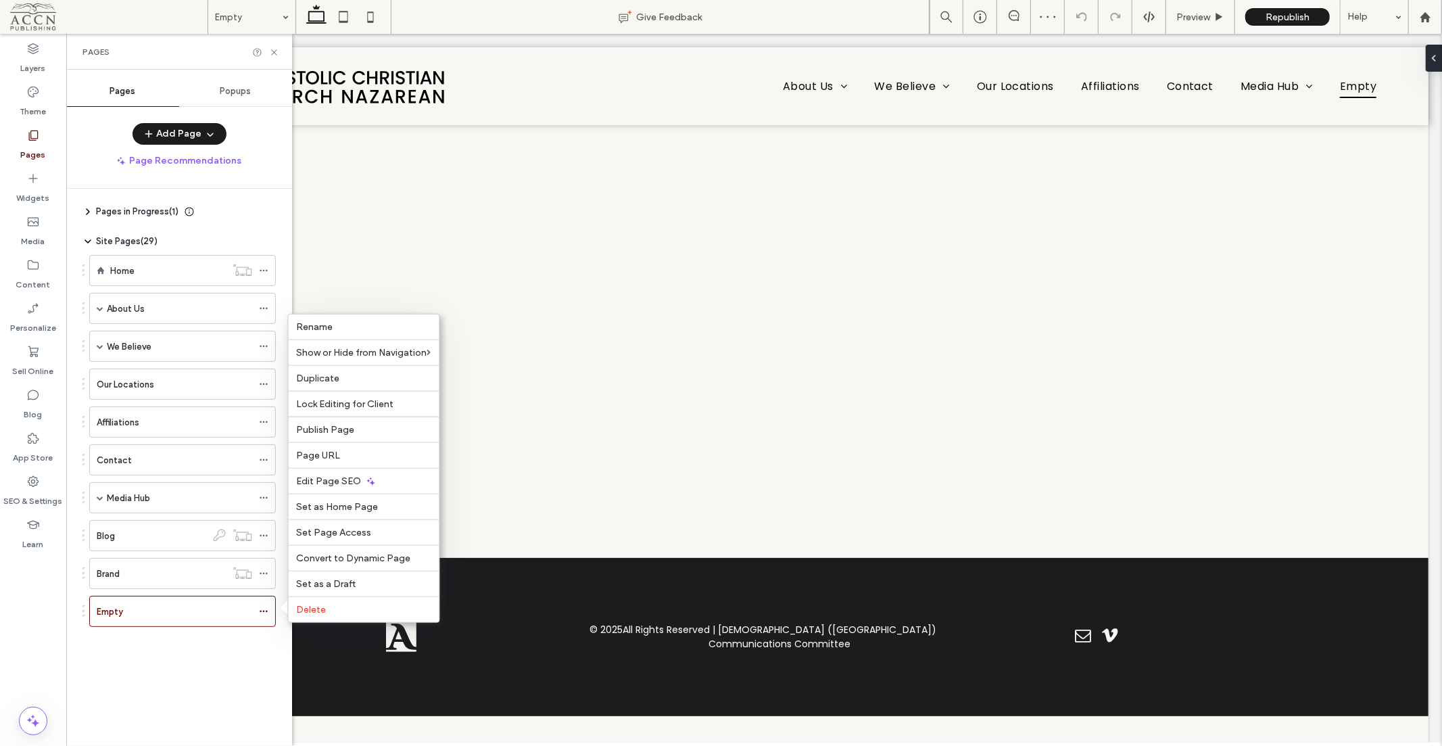
click at [323, 609] on span "Delete" at bounding box center [312, 609] width 30 height 11
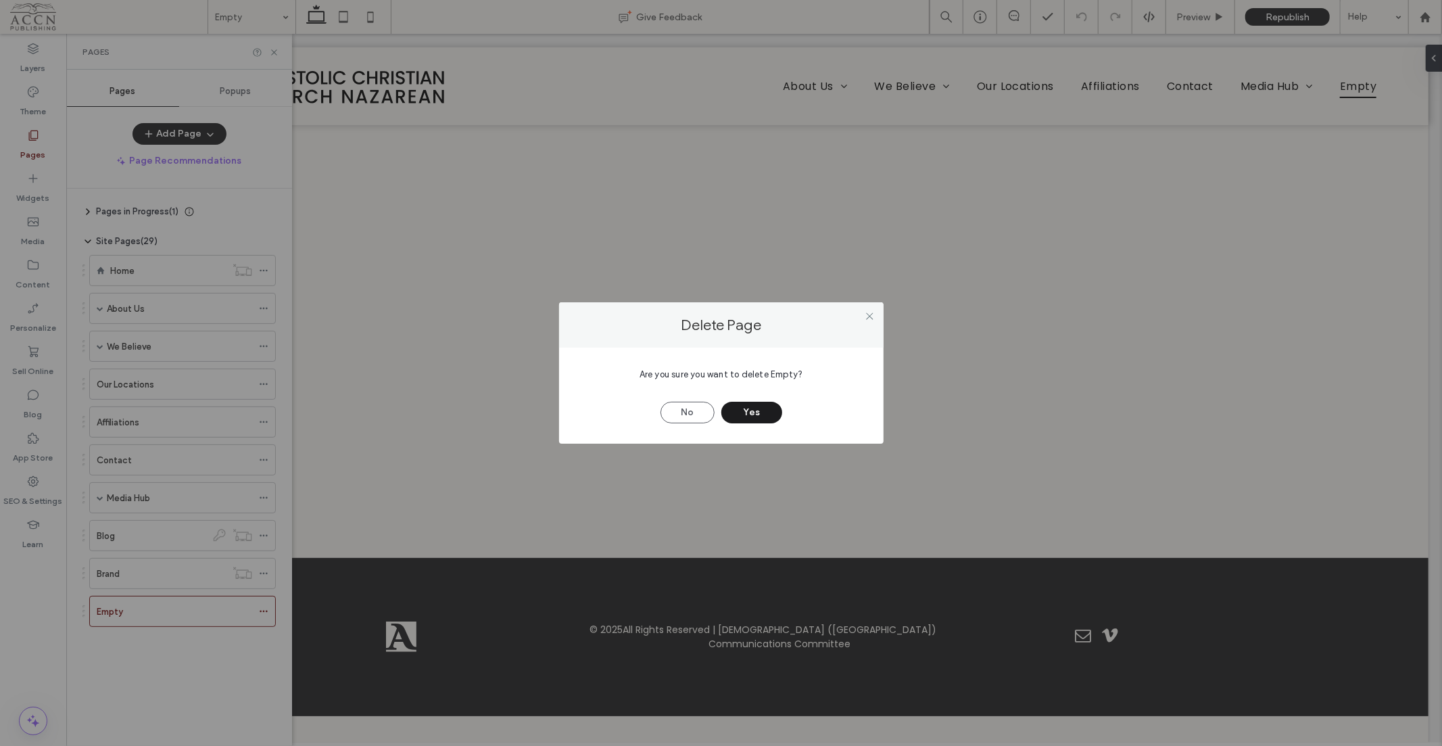
click at [749, 410] on button "Yes" at bounding box center [751, 413] width 61 height 22
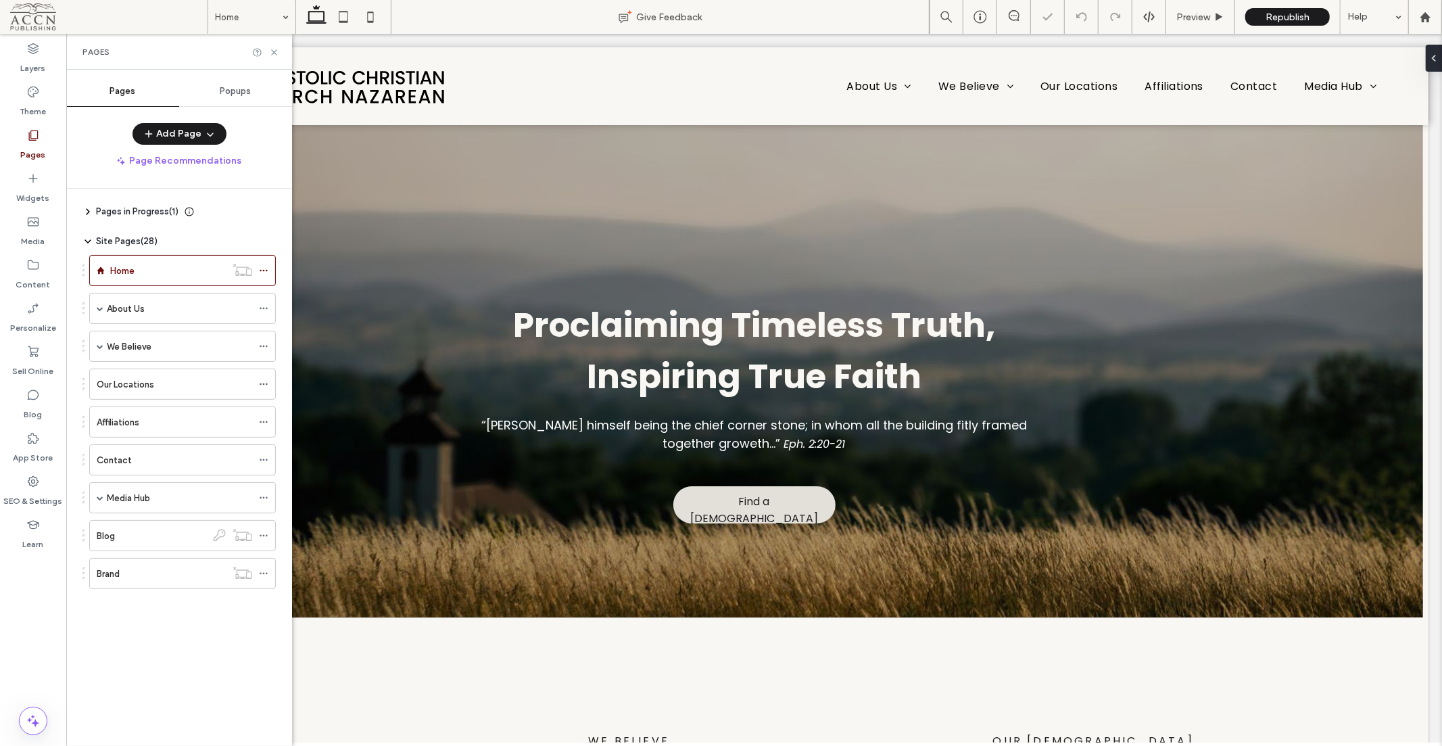
click at [262, 580] on span at bounding box center [263, 573] width 9 height 20
click at [149, 578] on div "Brand" at bounding box center [161, 573] width 129 height 14
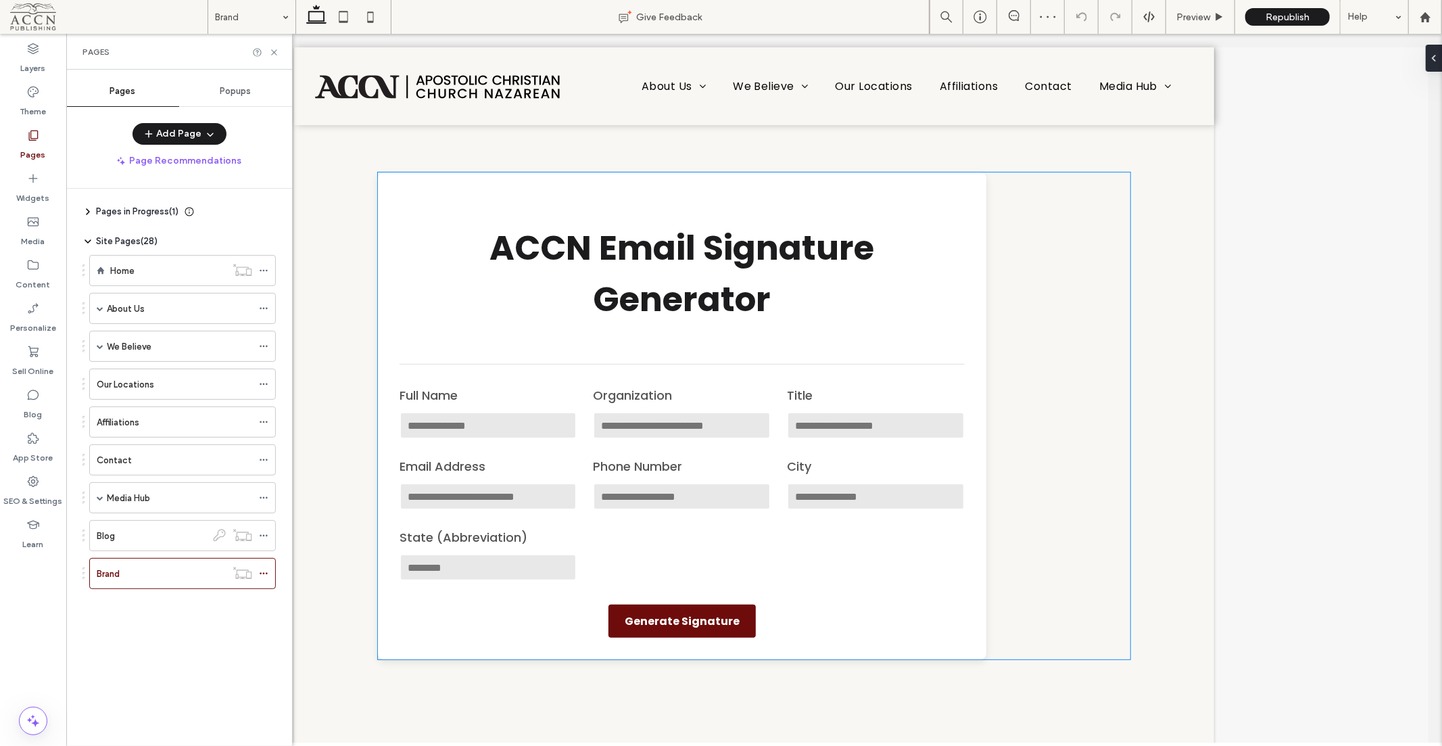
click at [476, 291] on h1 "ACCN Email Signature Generator" at bounding box center [681, 273] width 565 height 103
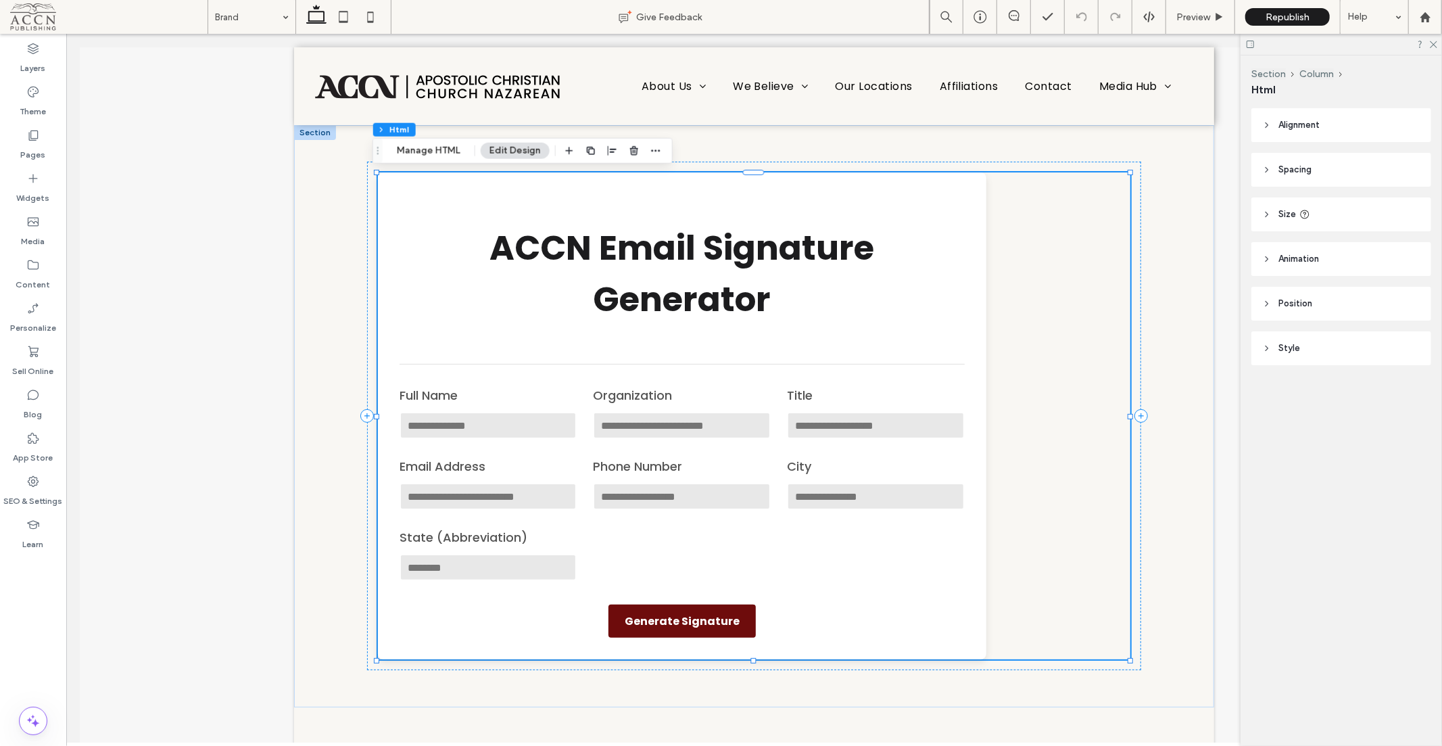
drag, startPoint x: 437, startPoint y: 155, endPoint x: 541, endPoint y: 178, distance: 106.5
click at [437, 155] on button "Manage HTML" at bounding box center [428, 151] width 81 height 16
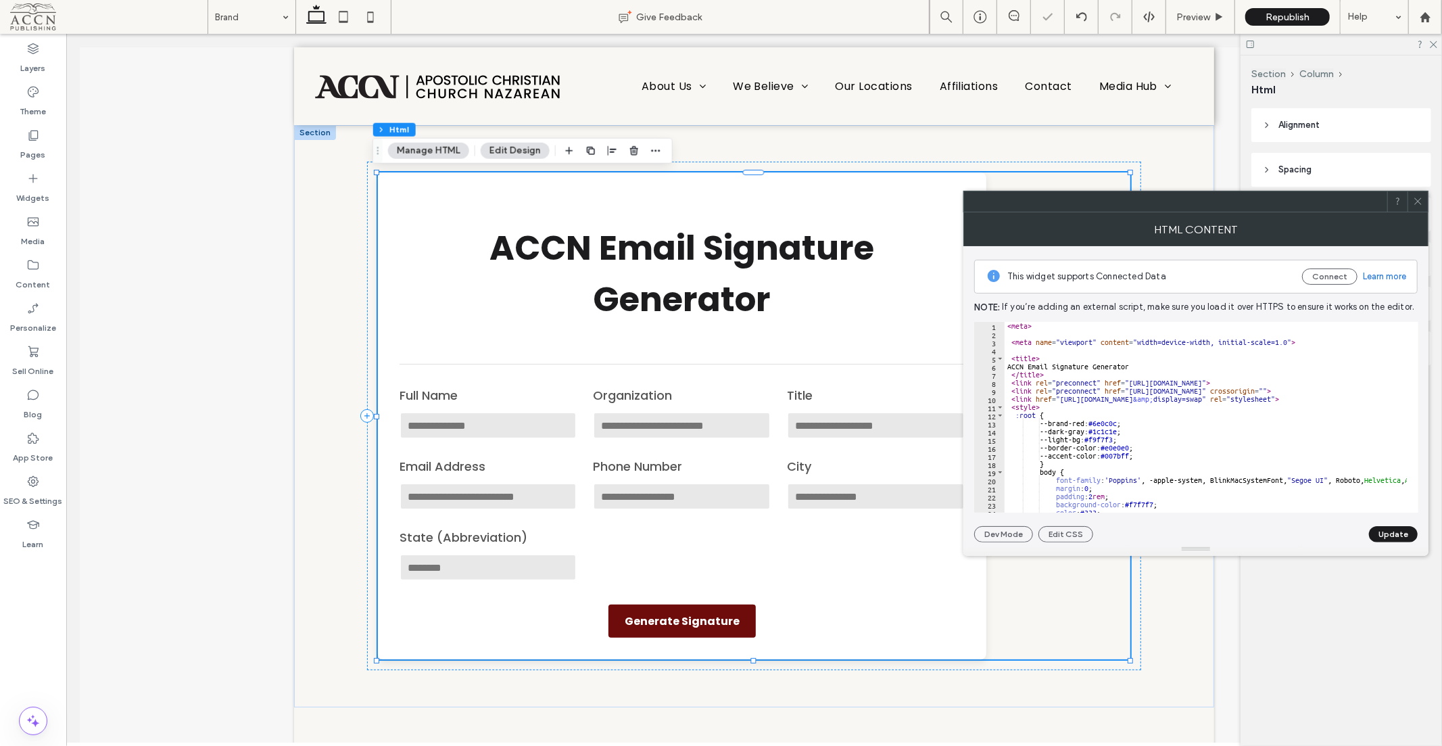
click at [1159, 396] on div "< meta > < meta name = "viewport" content = "width=device-width, initial-scale=…" at bounding box center [1404, 419] width 800 height 195
type textarea "**********"
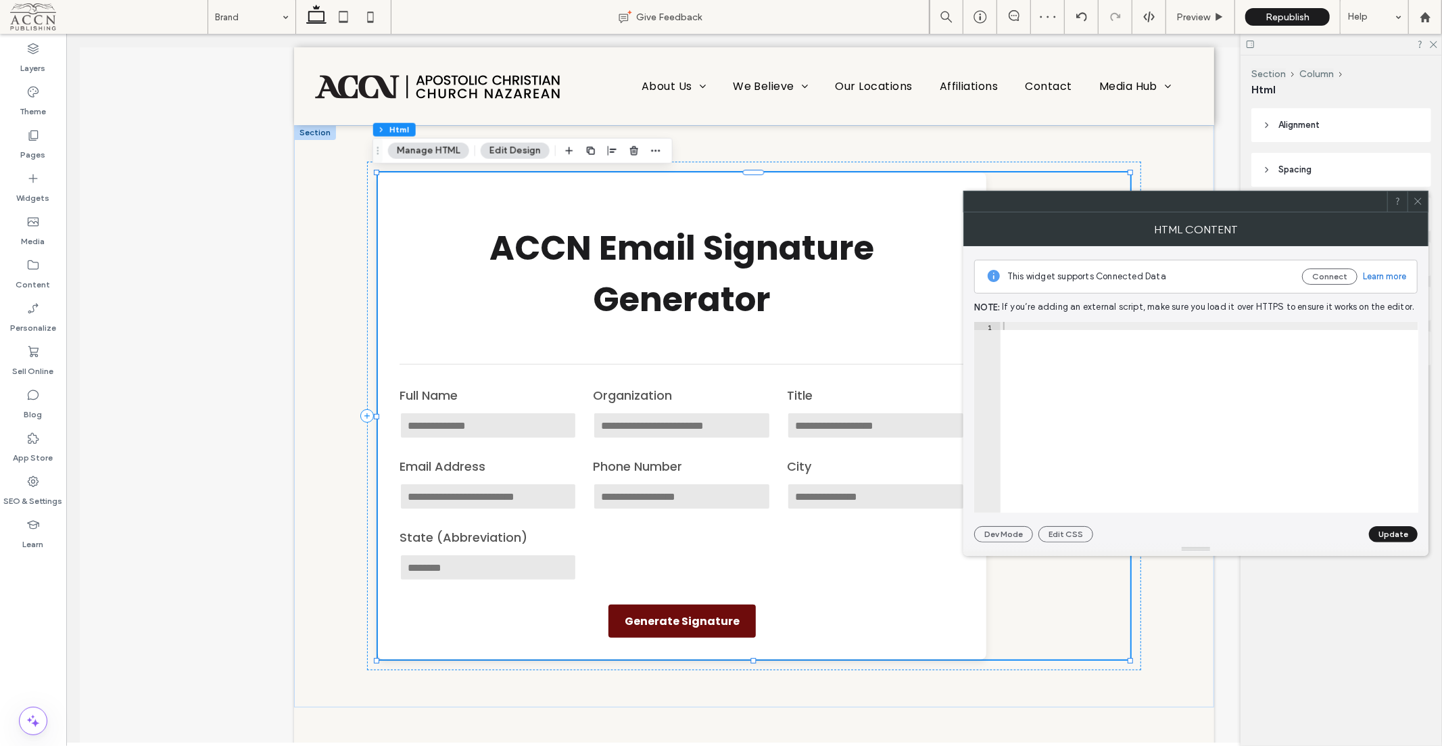
click at [1390, 528] on button "Update" at bounding box center [1393, 534] width 49 height 16
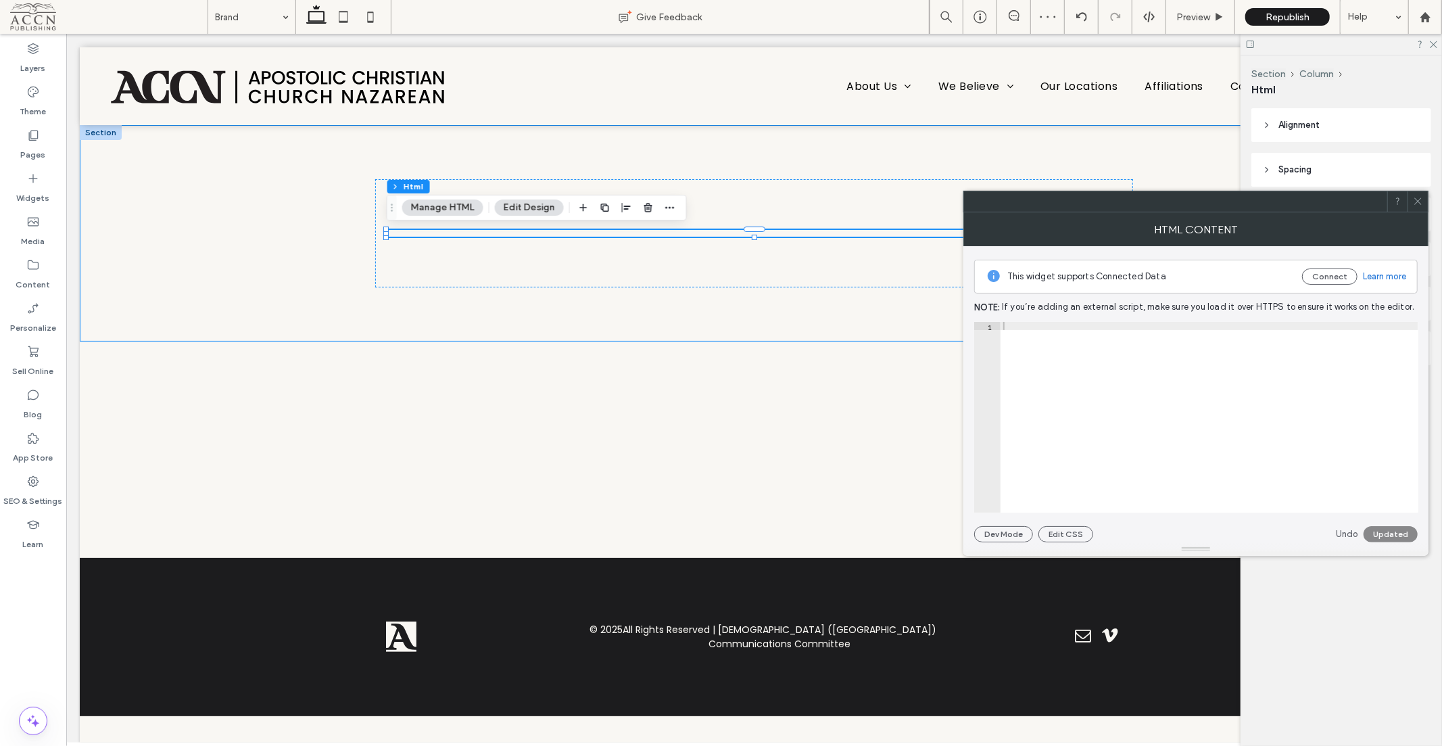
click at [245, 270] on div at bounding box center [753, 232] width 1349 height 216
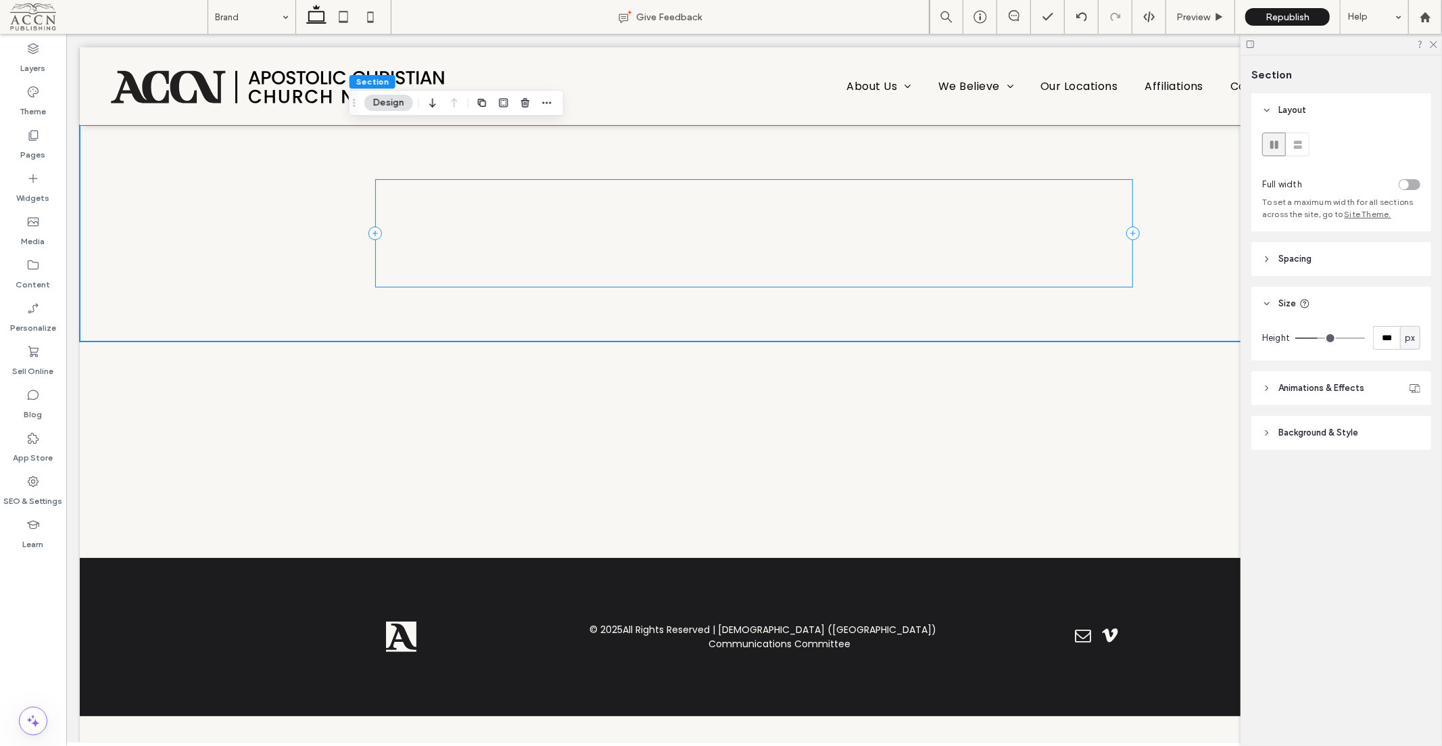
click at [824, 238] on div at bounding box center [752, 232] width 757 height 108
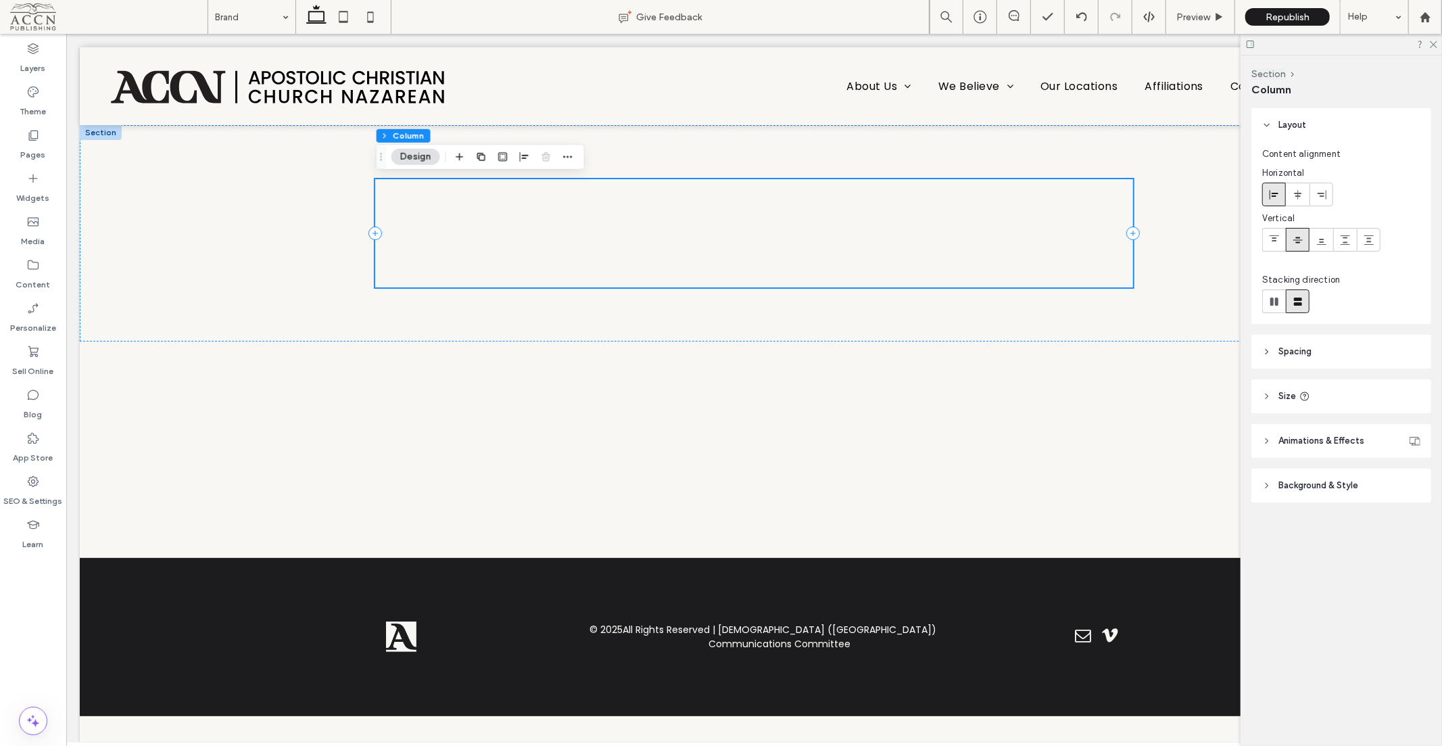
click at [824, 238] on div at bounding box center [752, 232] width 757 height 108
click at [1086, 15] on div at bounding box center [1081, 16] width 33 height 11
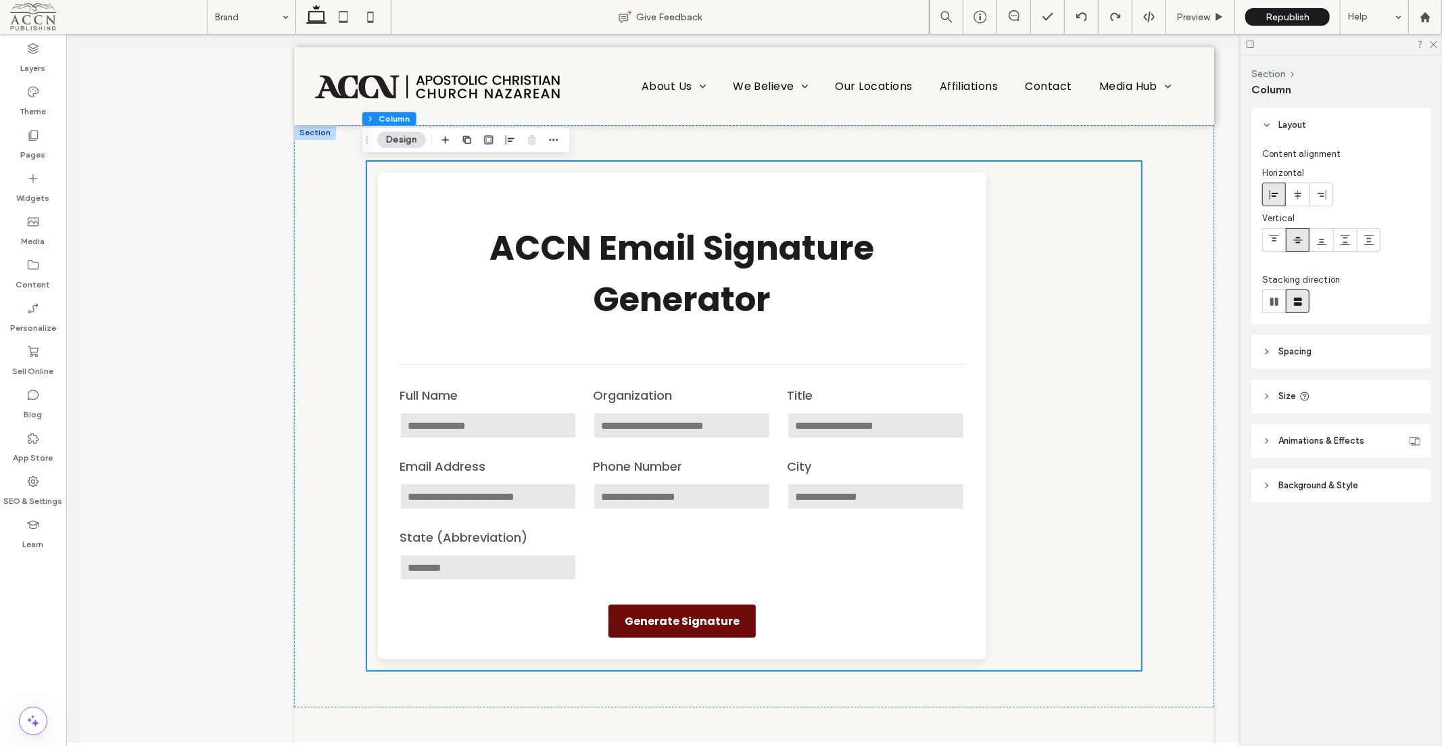
click at [1300, 203] on span at bounding box center [1297, 194] width 11 height 22
click at [1066, 232] on div "ACCN Email Signature Generator ACCN Email Signature Generator Full Name Organiz…" at bounding box center [753, 415] width 753 height 487
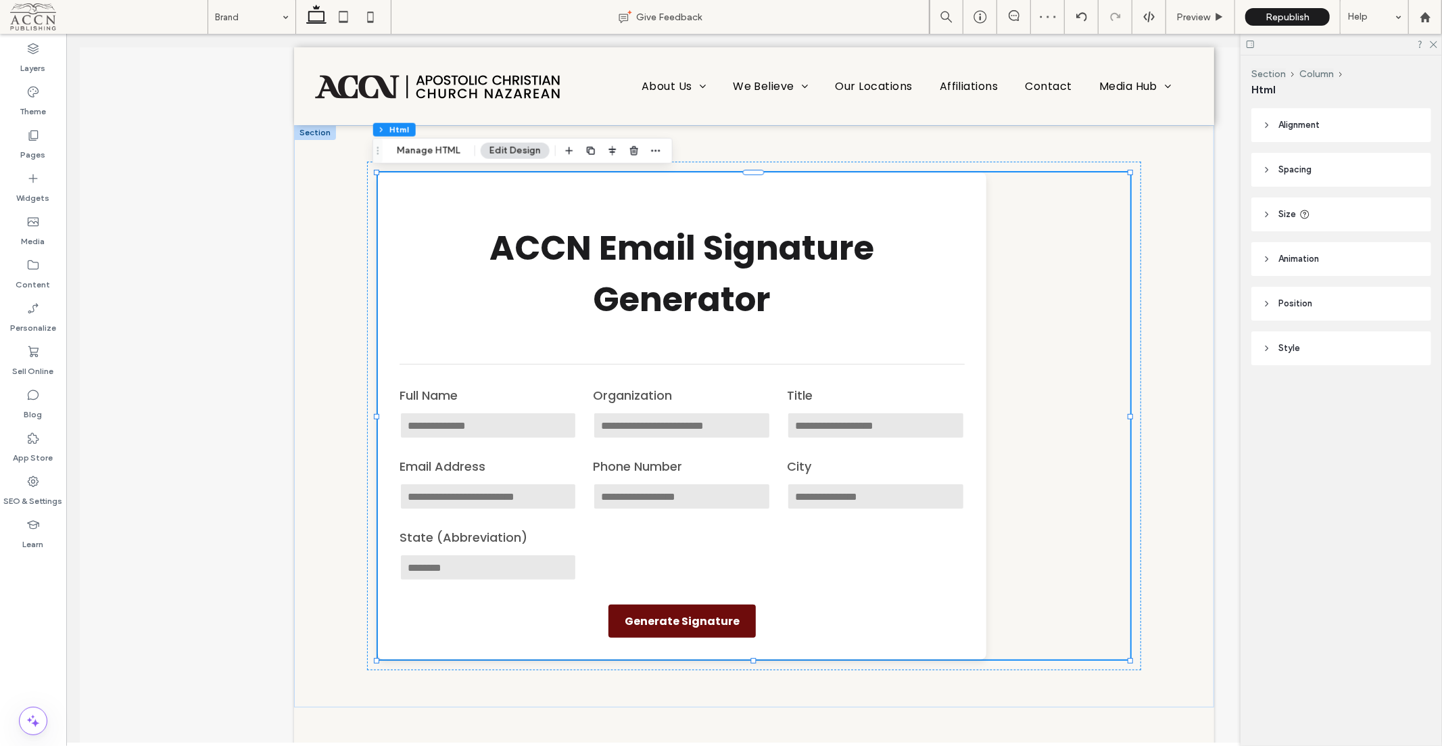
click at [1296, 127] on span "Alignment" at bounding box center [1298, 125] width 41 height 14
click at [1280, 160] on div at bounding box center [1274, 159] width 22 height 22
click at [1295, 158] on use at bounding box center [1297, 158] width 7 height 9
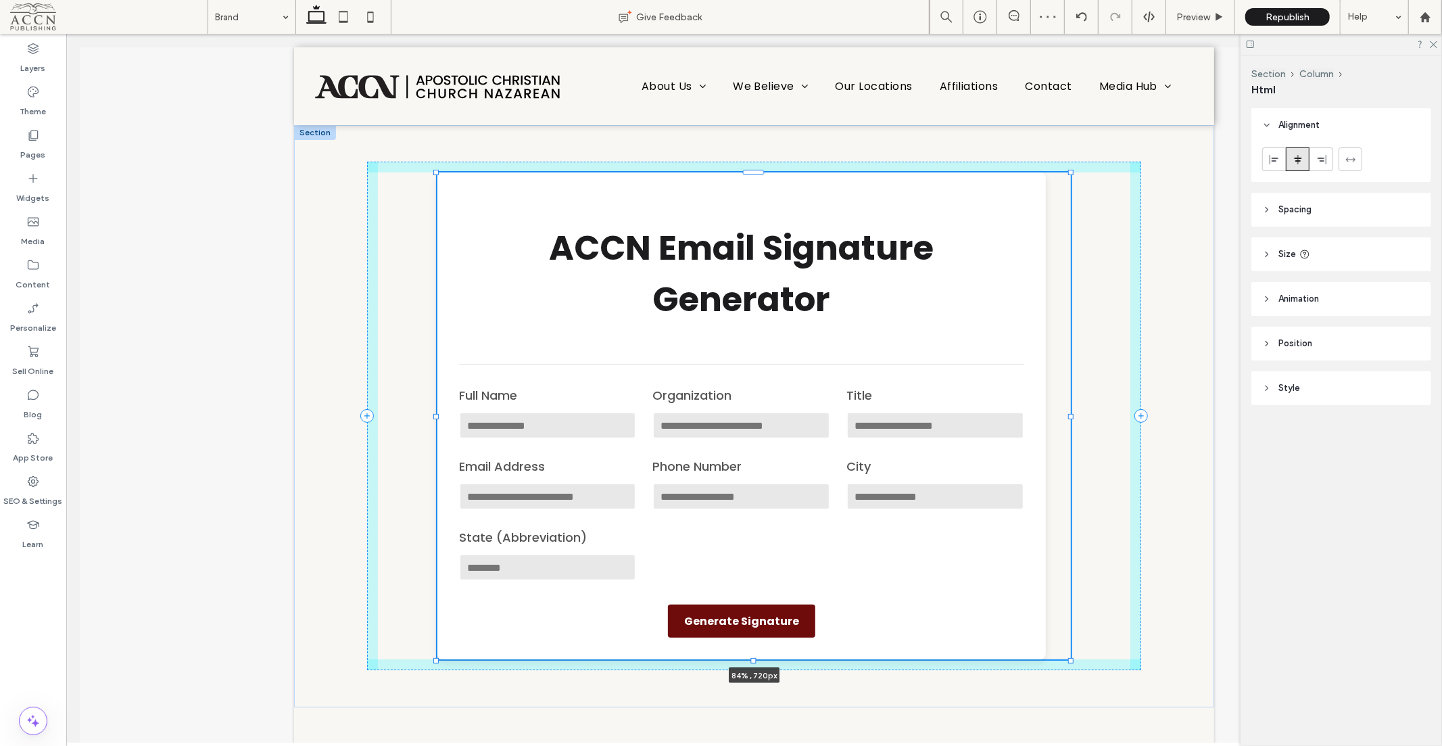
drag, startPoint x: 1125, startPoint y: 416, endPoint x: 1065, endPoint y: 416, distance: 59.5
click at [1067, 416] on div at bounding box center [1069, 415] width 5 height 5
type input "**"
type input "****"
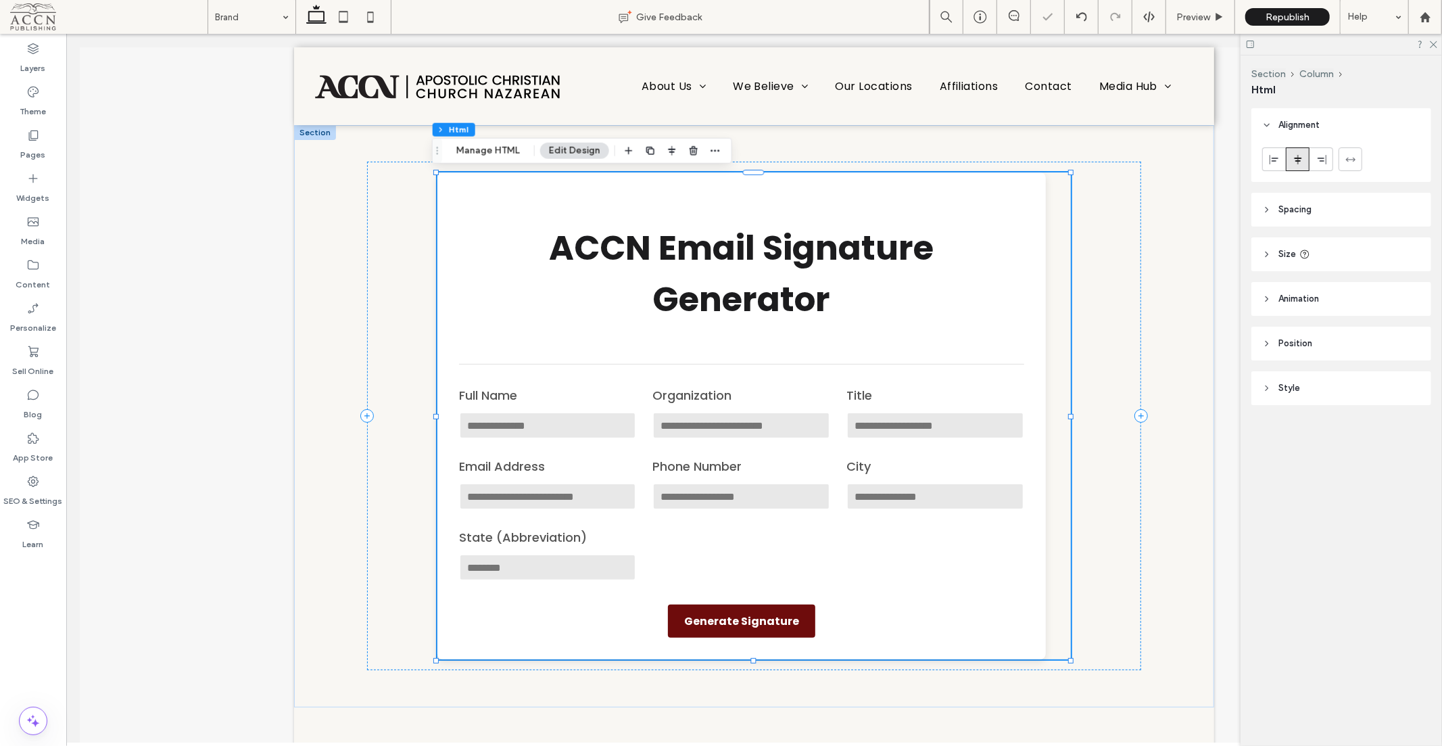
click at [1048, 383] on div "ACCN Email Signature Generator ACCN Email Signature Generator Full Name Organiz…" at bounding box center [753, 415] width 633 height 487
click at [1092, 244] on div "ACCN Email Signature Generator ACCN Email Signature Generator Full Name Organiz…" at bounding box center [753, 415] width 775 height 508
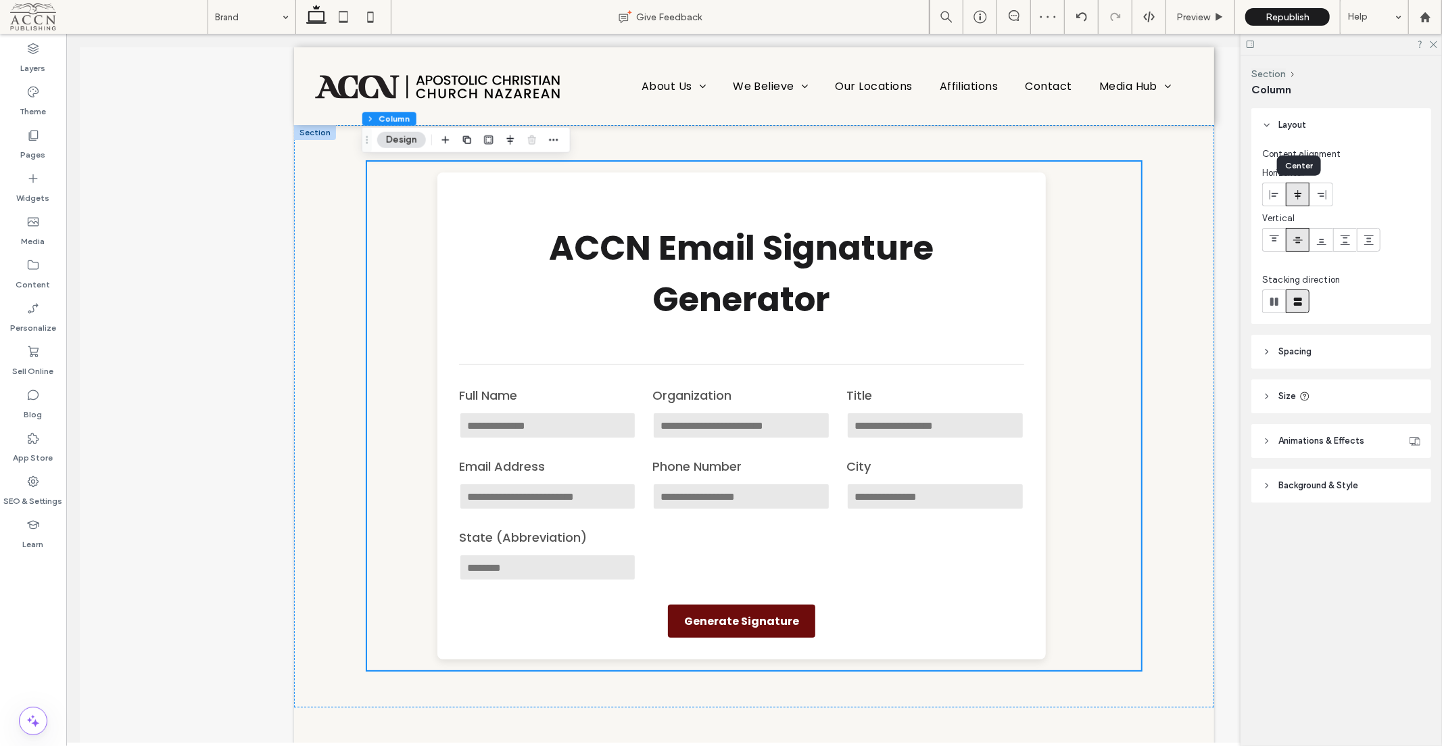
click at [1296, 198] on icon at bounding box center [1297, 194] width 11 height 11
click at [1271, 195] on use at bounding box center [1273, 193] width 9 height 9
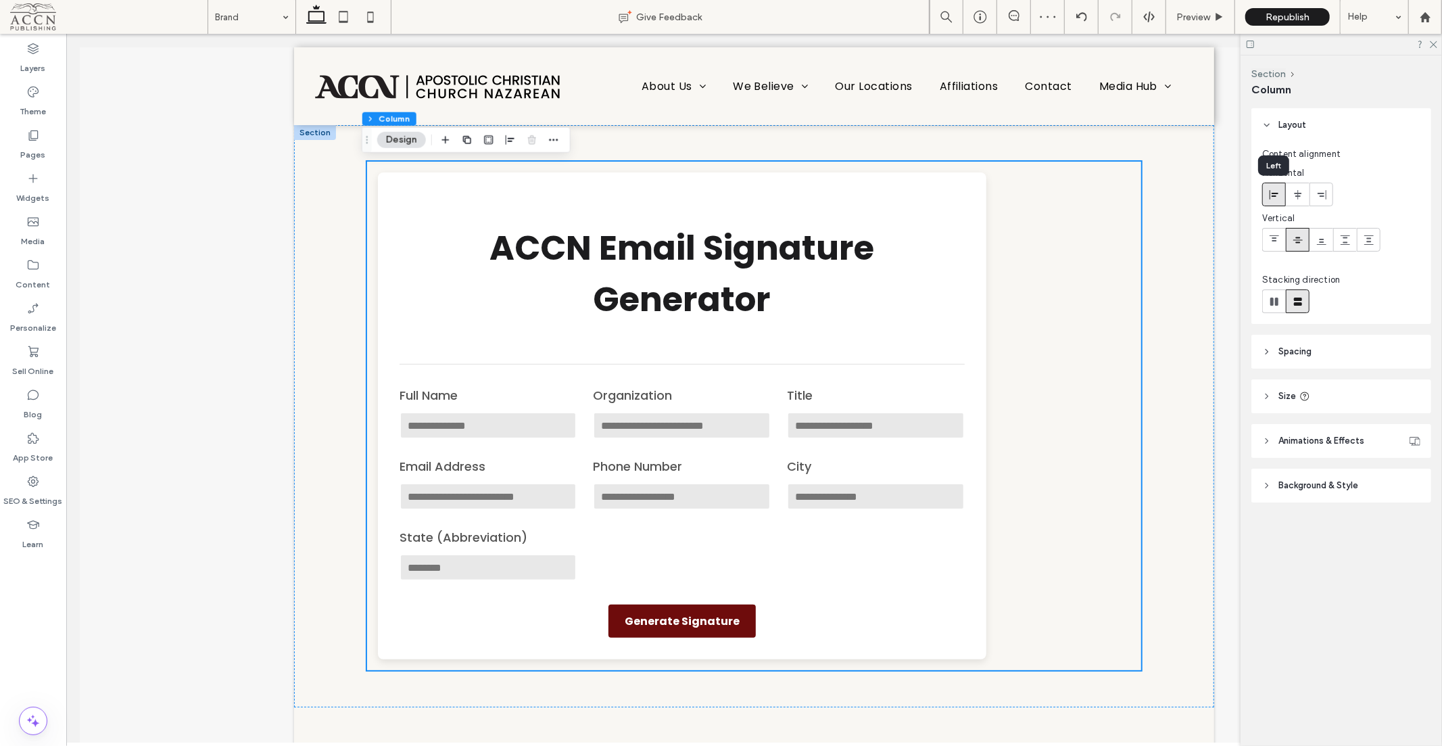
click at [1292, 193] on icon at bounding box center [1297, 194] width 11 height 11
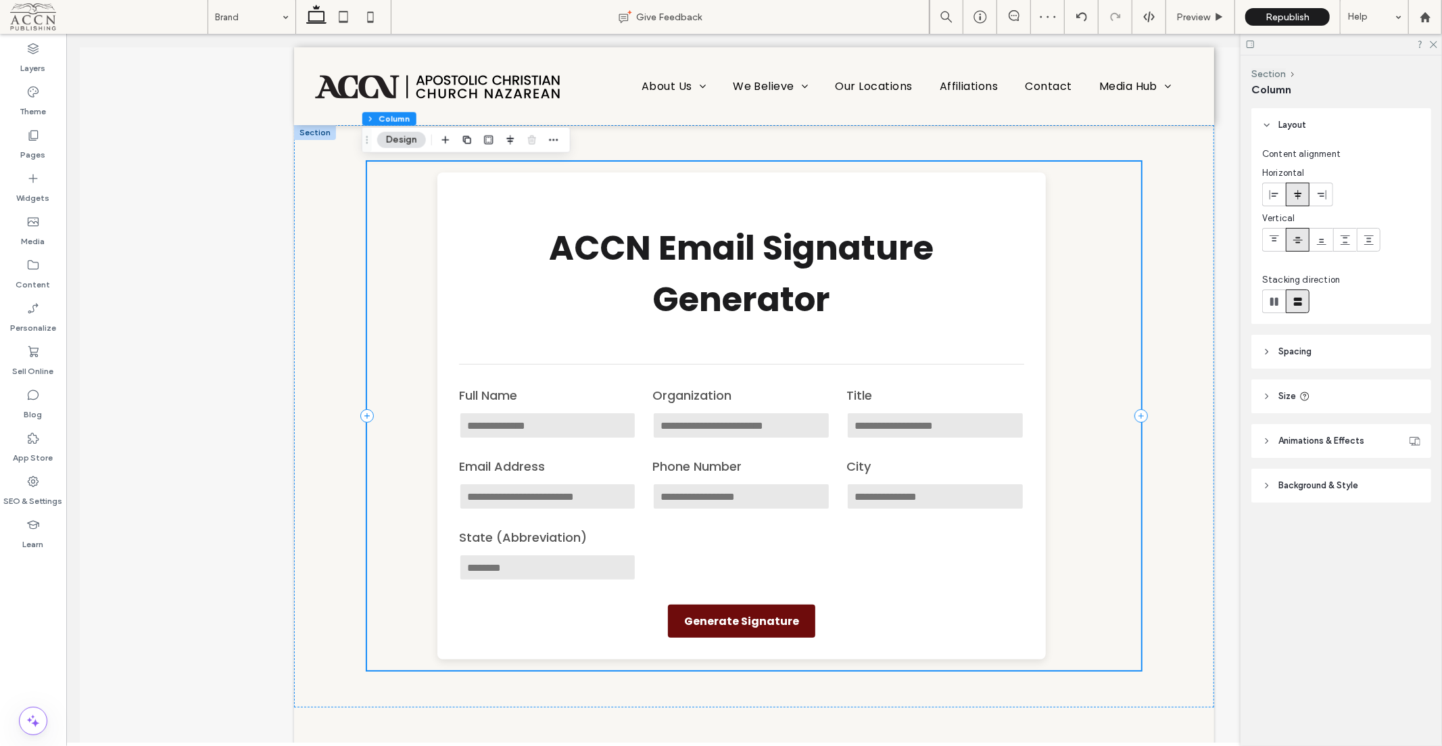
click at [1068, 281] on div "ACCN Email Signature Generator ACCN Email Signature Generator Full Name Organiz…" at bounding box center [753, 415] width 775 height 508
click at [991, 287] on h1 "ACCN Email Signature Generator" at bounding box center [740, 273] width 565 height 103
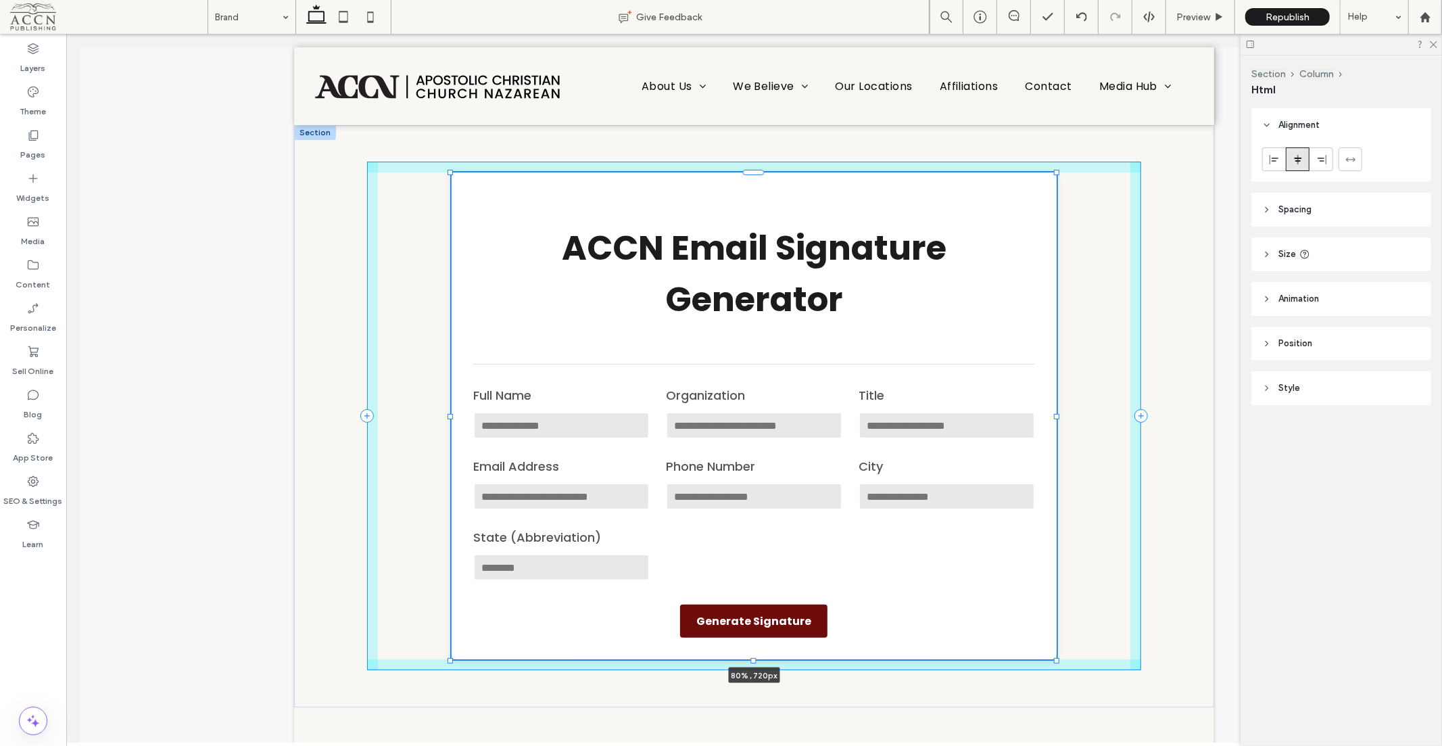
drag, startPoint x: 1066, startPoint y: 414, endPoint x: 1052, endPoint y: 421, distance: 16.0
click at [1052, 421] on div "ACCN Email Signature Generator ACCN Email Signature Generator Full Name Organiz…" at bounding box center [752, 415] width 811 height 582
type input "**"
type input "****"
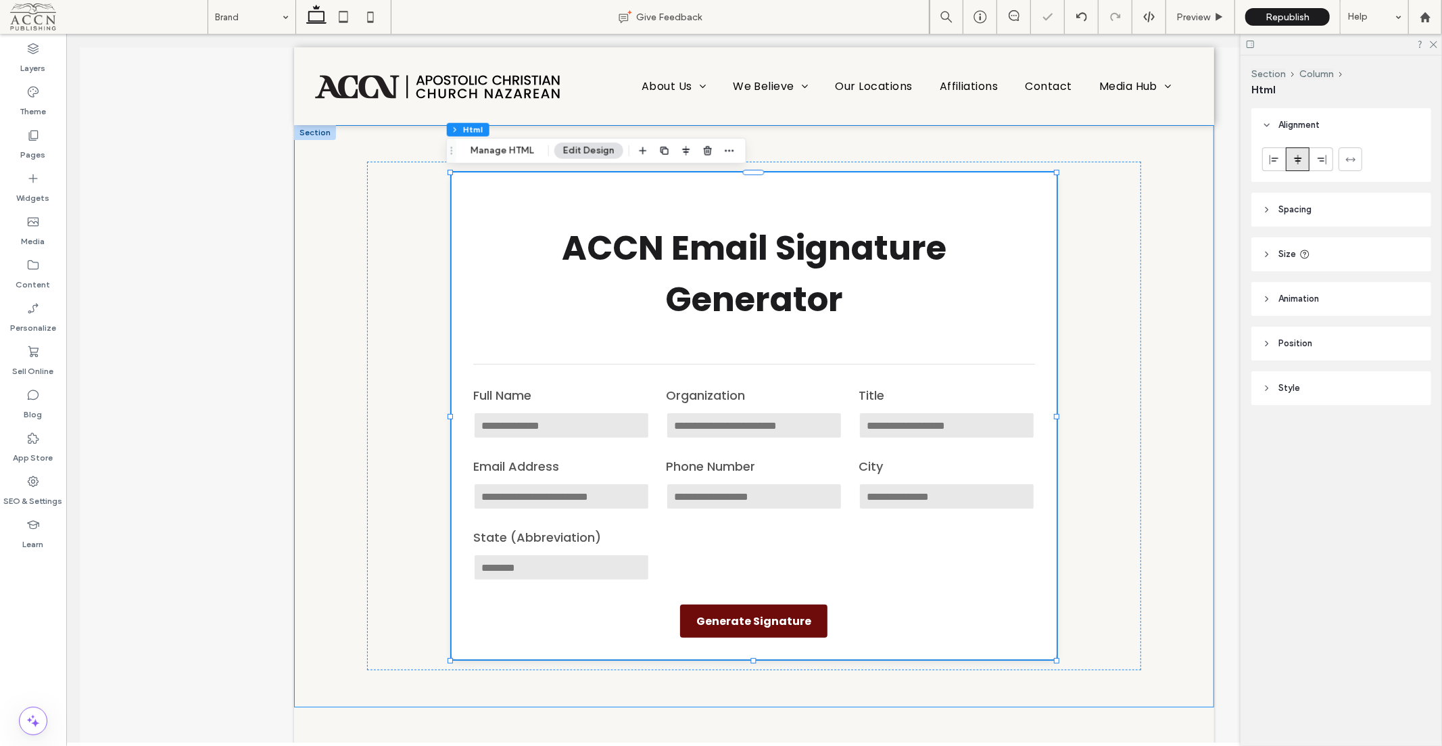
click at [1180, 317] on div "ACCN Email Signature Generator ACCN Email Signature Generator Full Name Organiz…" at bounding box center [753, 415] width 921 height 582
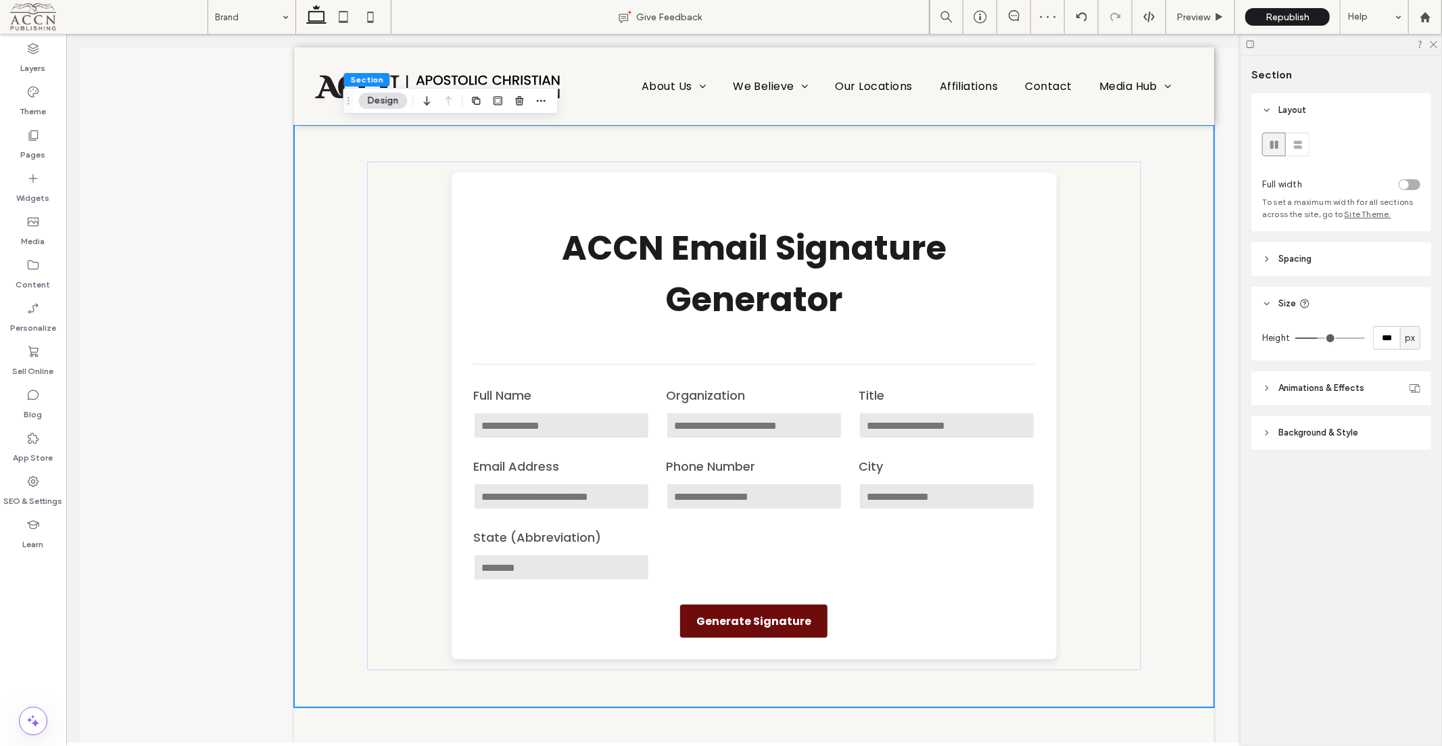
click at [42, 103] on label "Theme" at bounding box center [33, 108] width 26 height 19
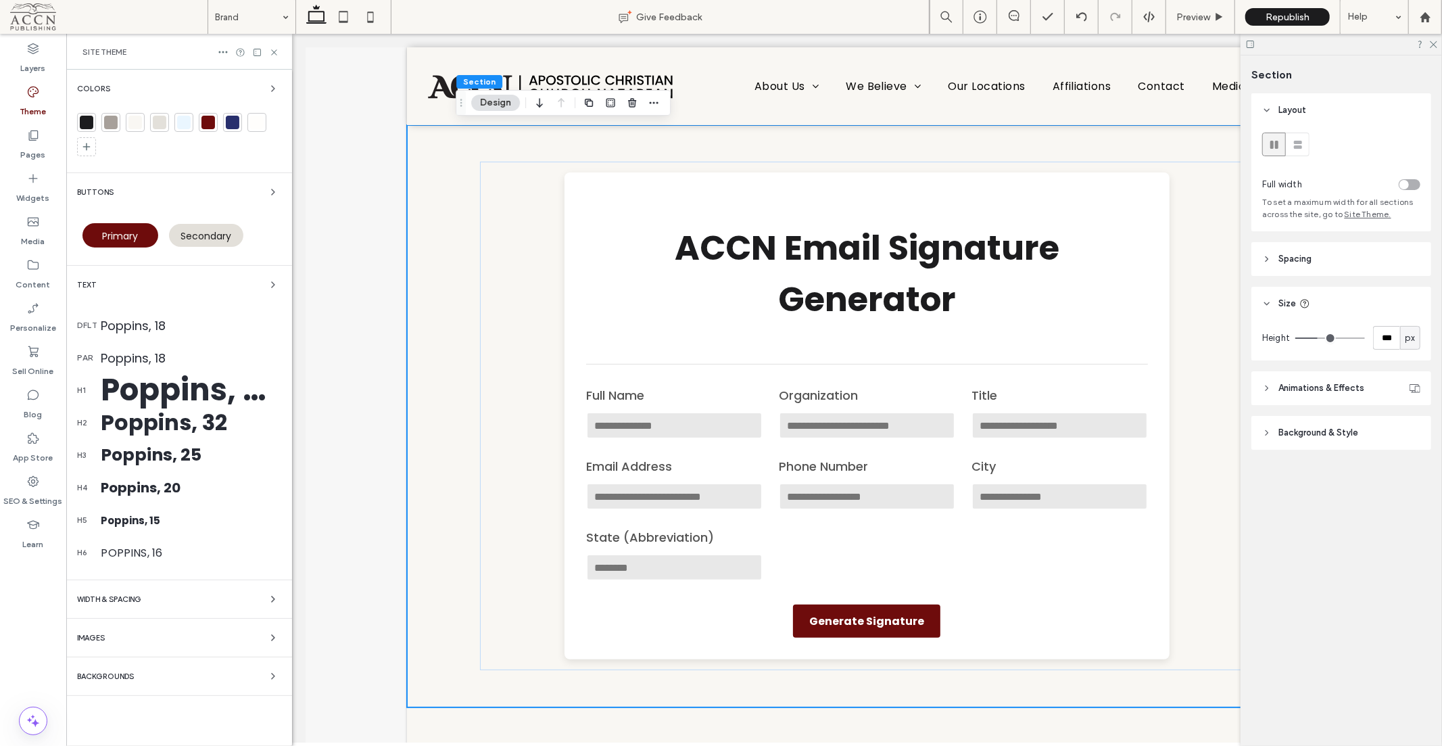
click at [114, 122] on div at bounding box center [111, 123] width 14 height 14
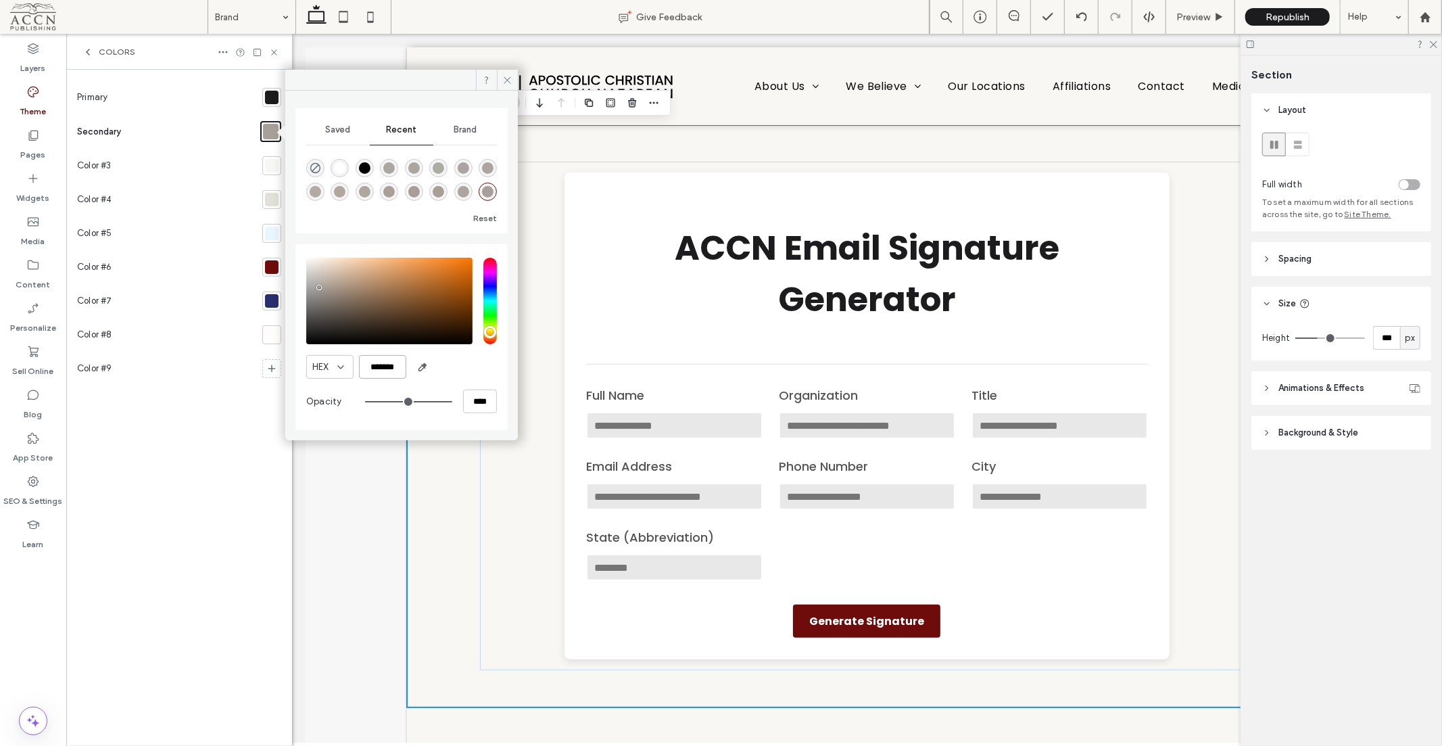
click at [381, 365] on input "*******" at bounding box center [382, 367] width 47 height 24
click at [36, 227] on icon at bounding box center [33, 222] width 14 height 14
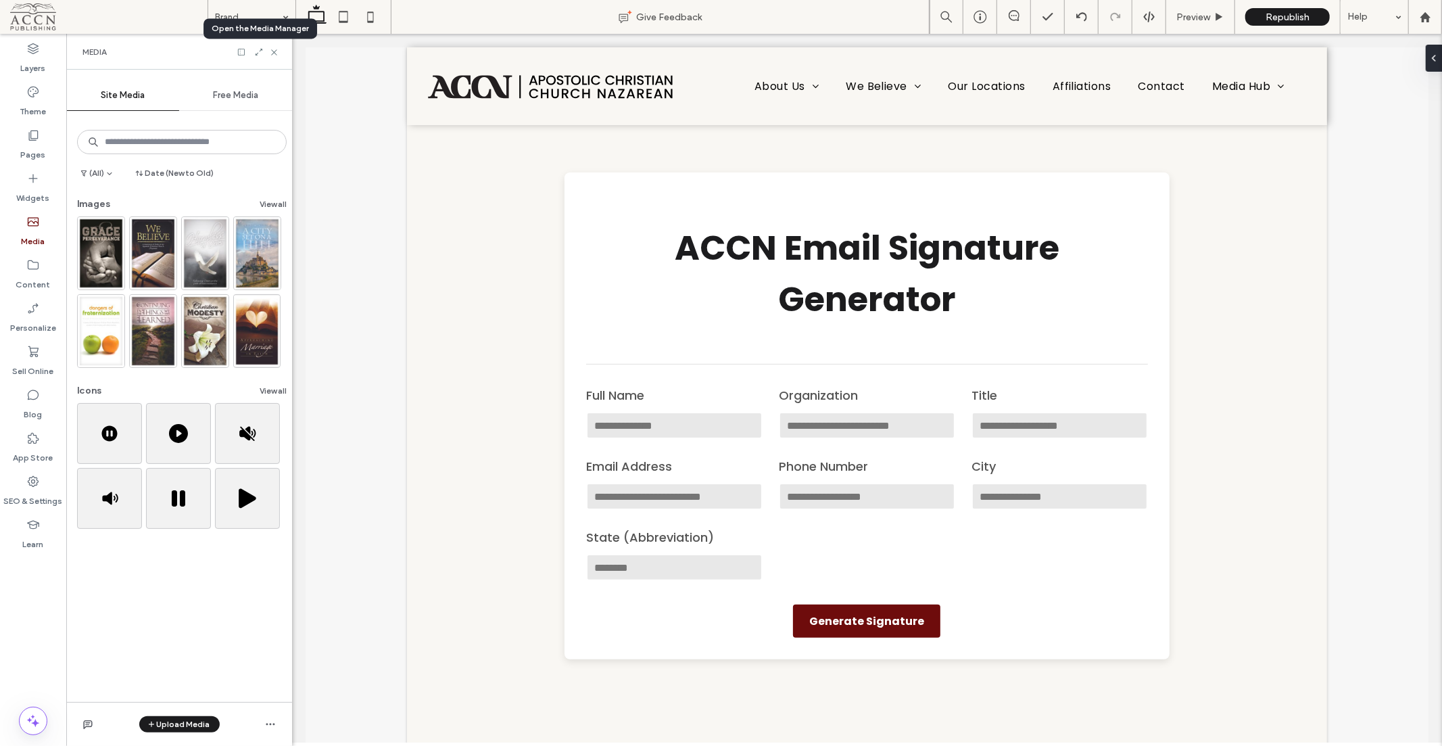
click at [257, 49] on icon at bounding box center [258, 51] width 9 height 9
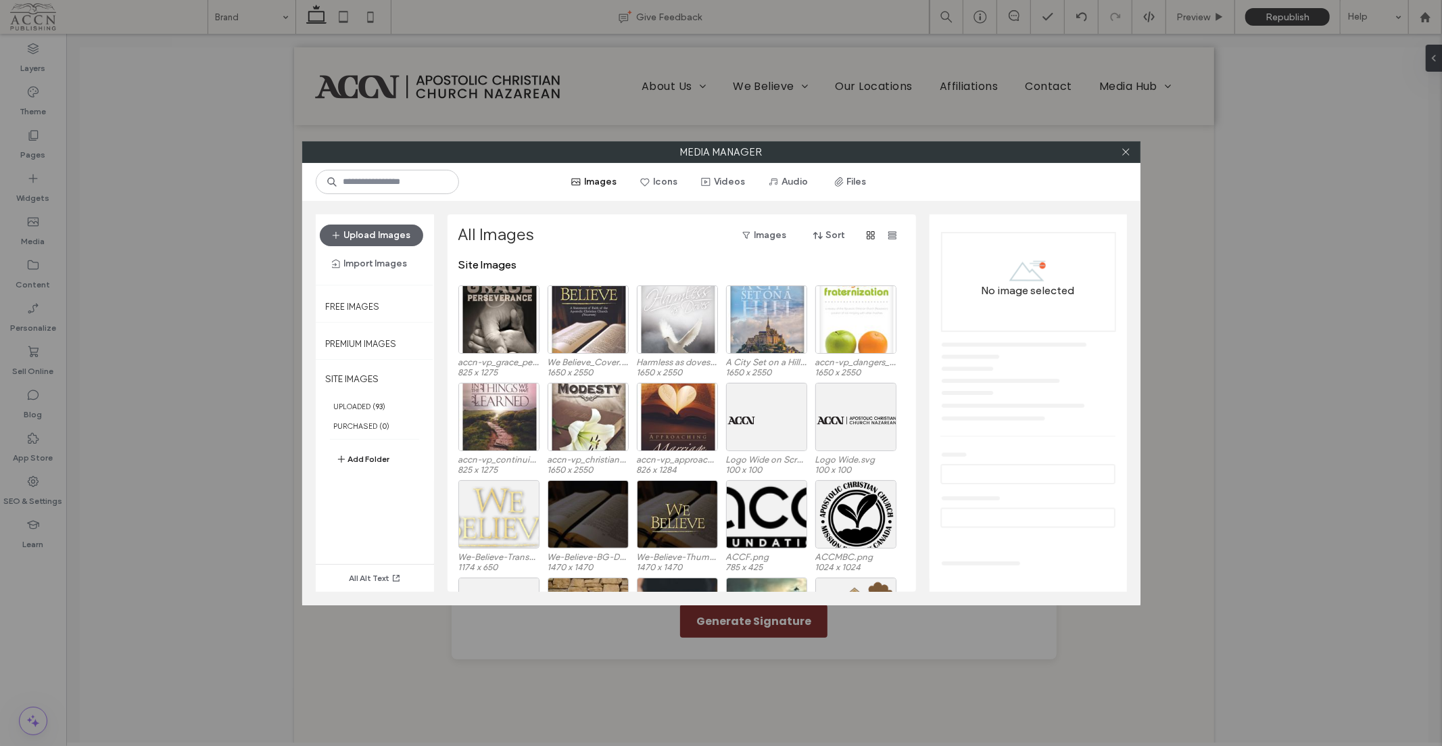
click at [669, 172] on button "Icons" at bounding box center [659, 182] width 61 height 22
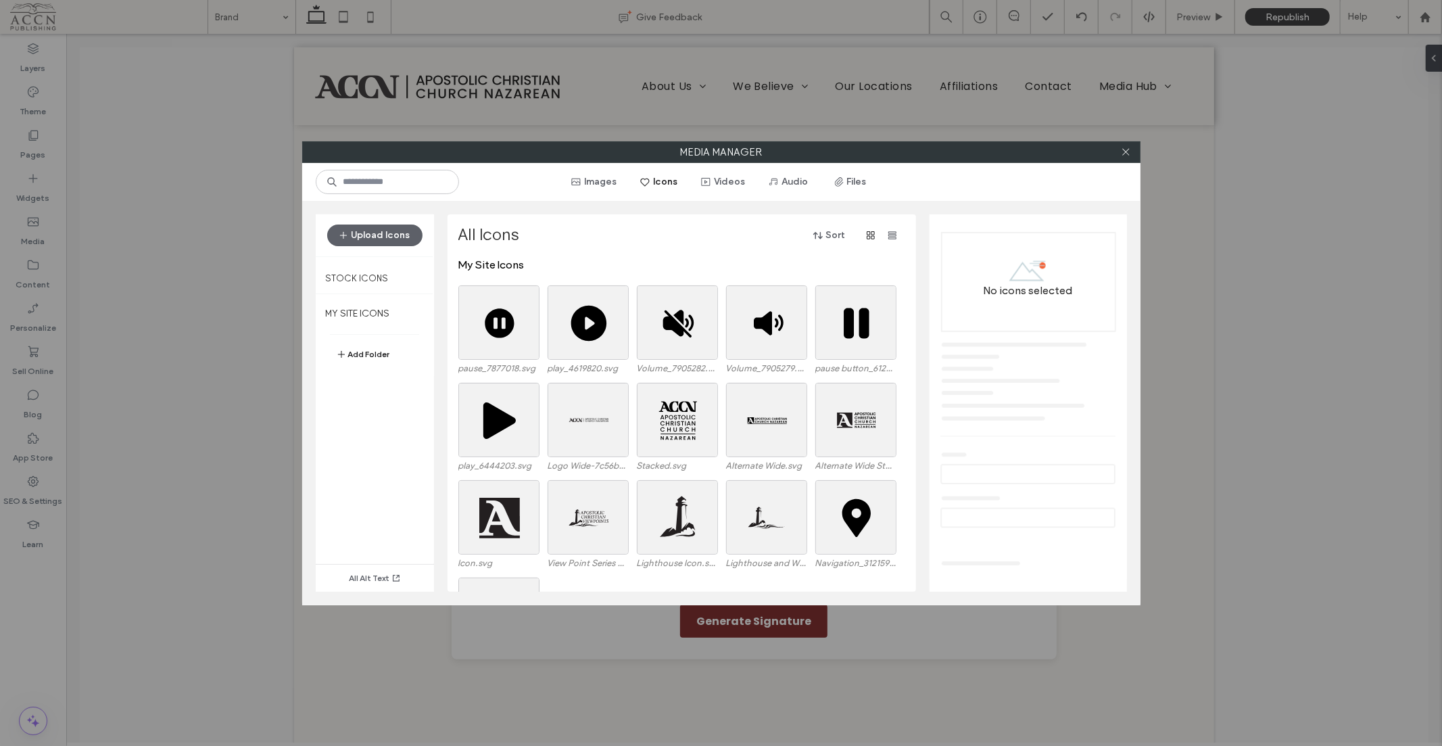
click at [381, 235] on button "Upload Icons" at bounding box center [374, 235] width 95 height 22
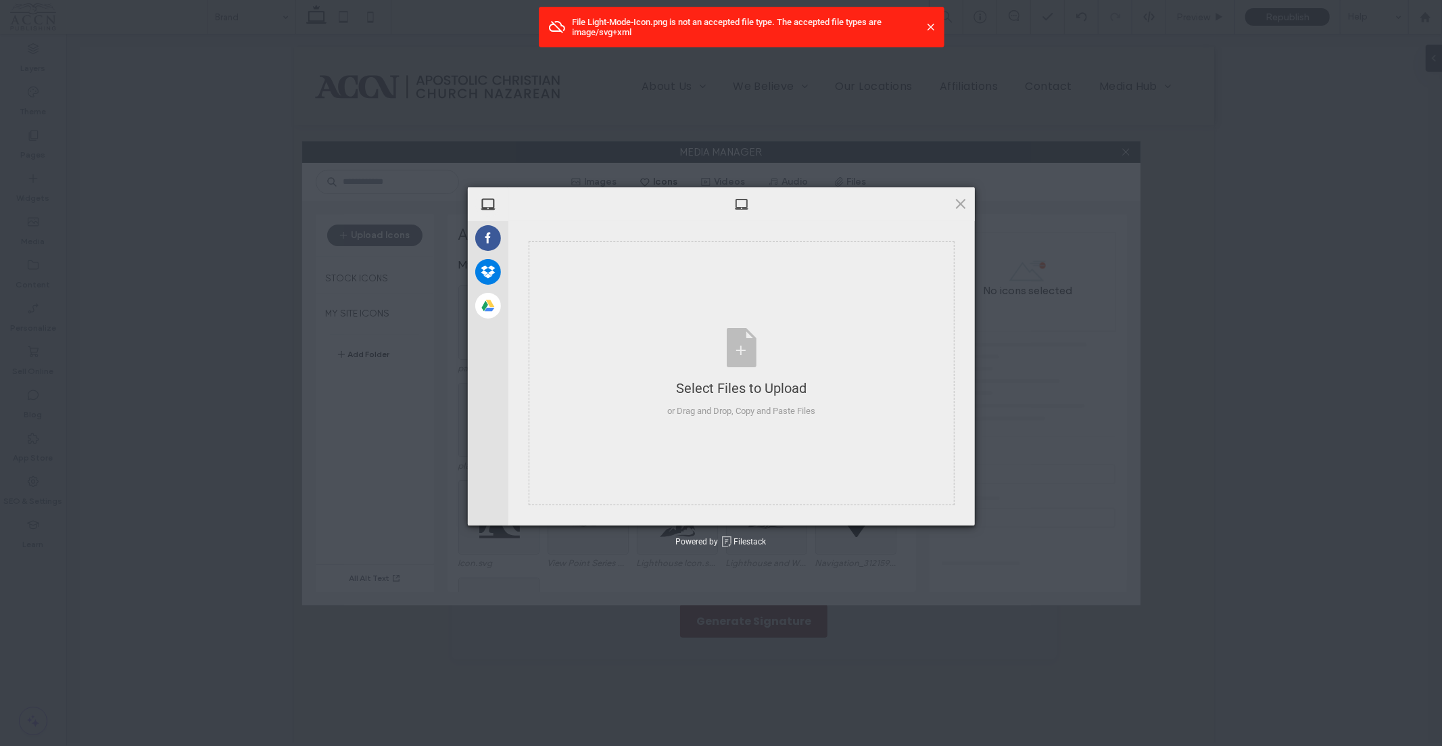
click at [924, 26] on span at bounding box center [931, 27] width 14 height 14
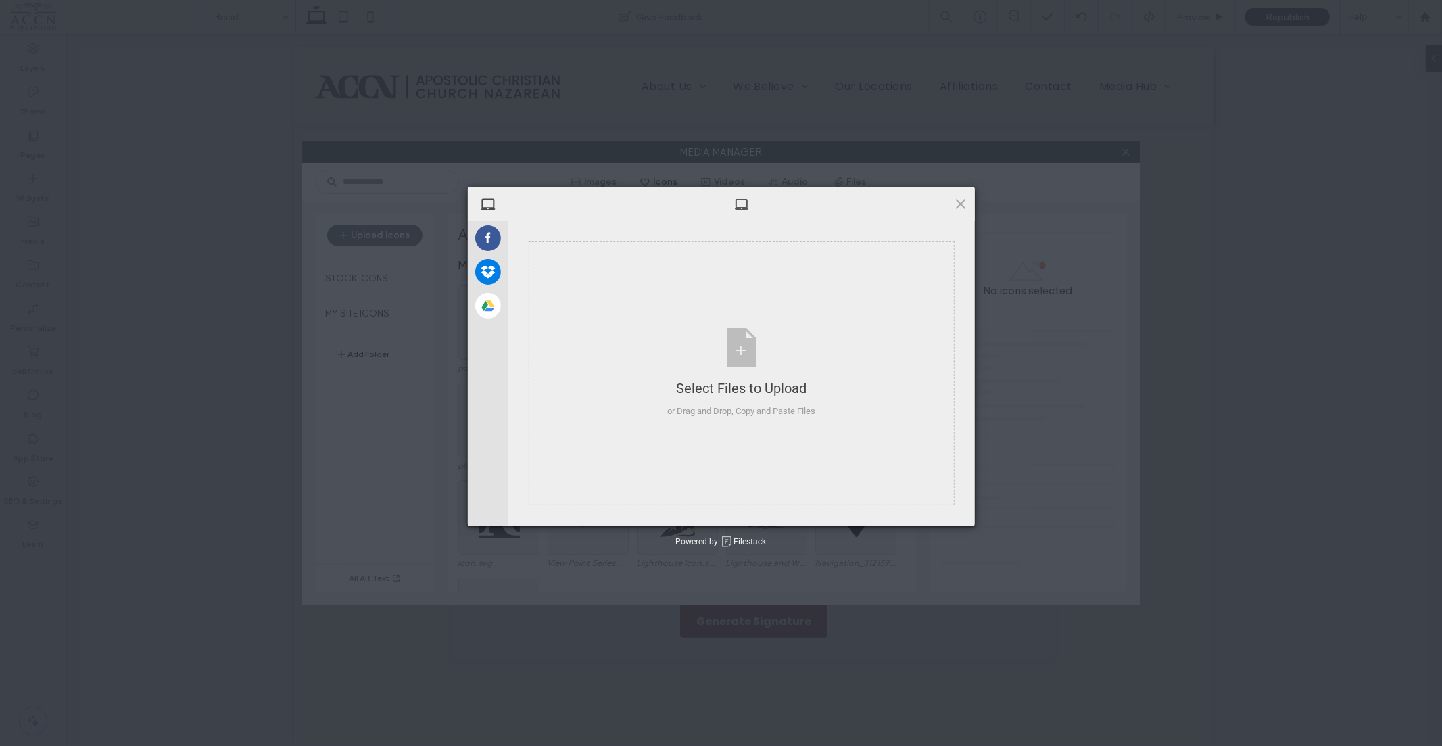
drag, startPoint x: 961, startPoint y: 205, endPoint x: 953, endPoint y: 205, distance: 7.4
click at [961, 205] on span at bounding box center [960, 203] width 15 height 15
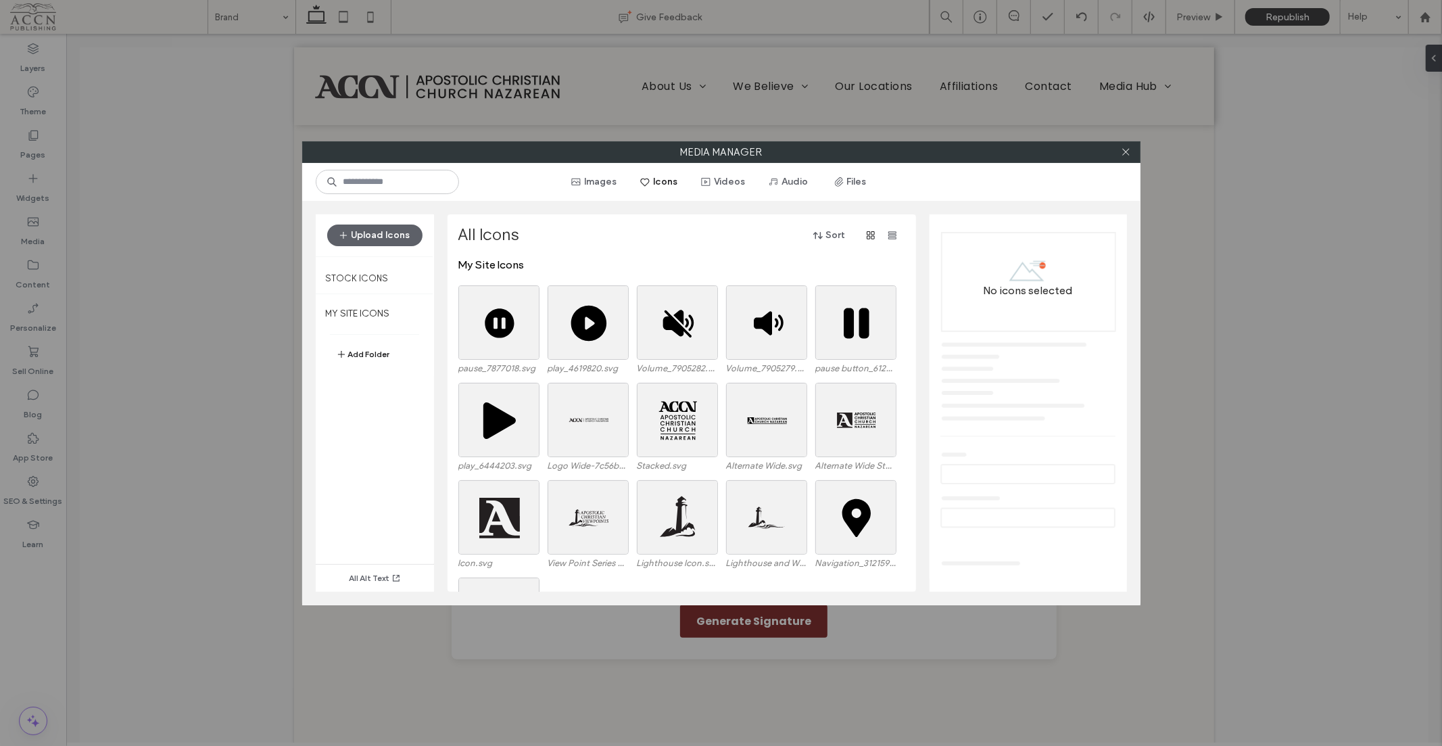
click at [584, 179] on span "button" at bounding box center [578, 182] width 14 height 20
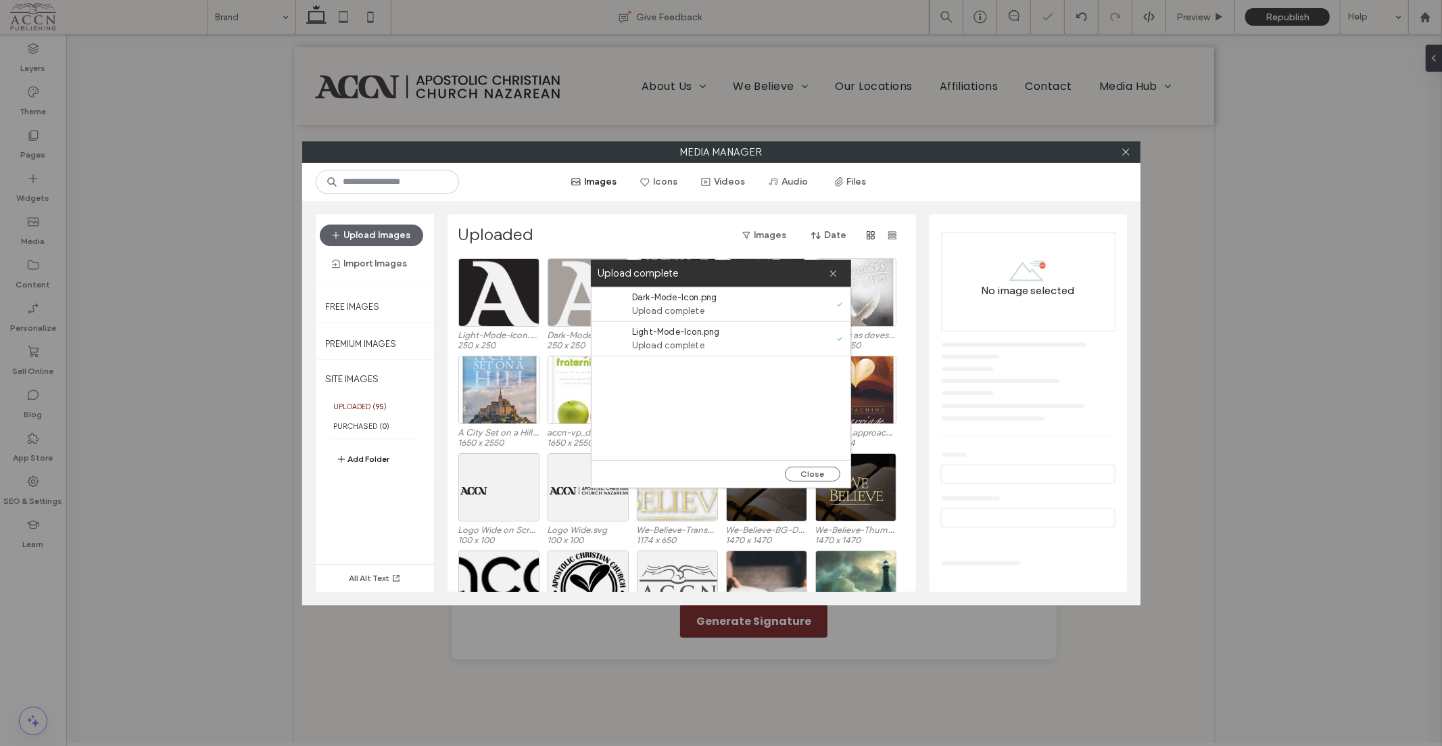
click at [835, 278] on span at bounding box center [833, 273] width 9 height 27
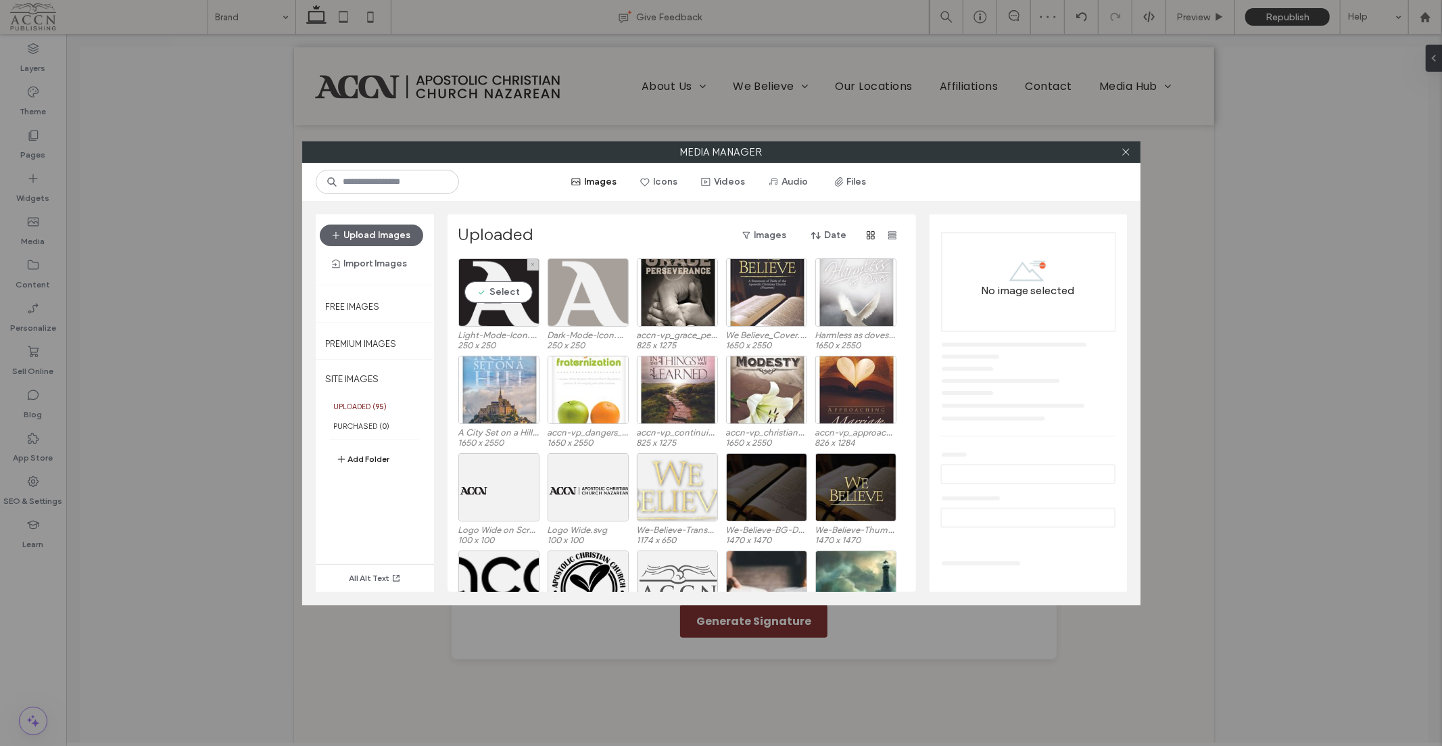
click at [506, 294] on div "Select" at bounding box center [498, 292] width 81 height 68
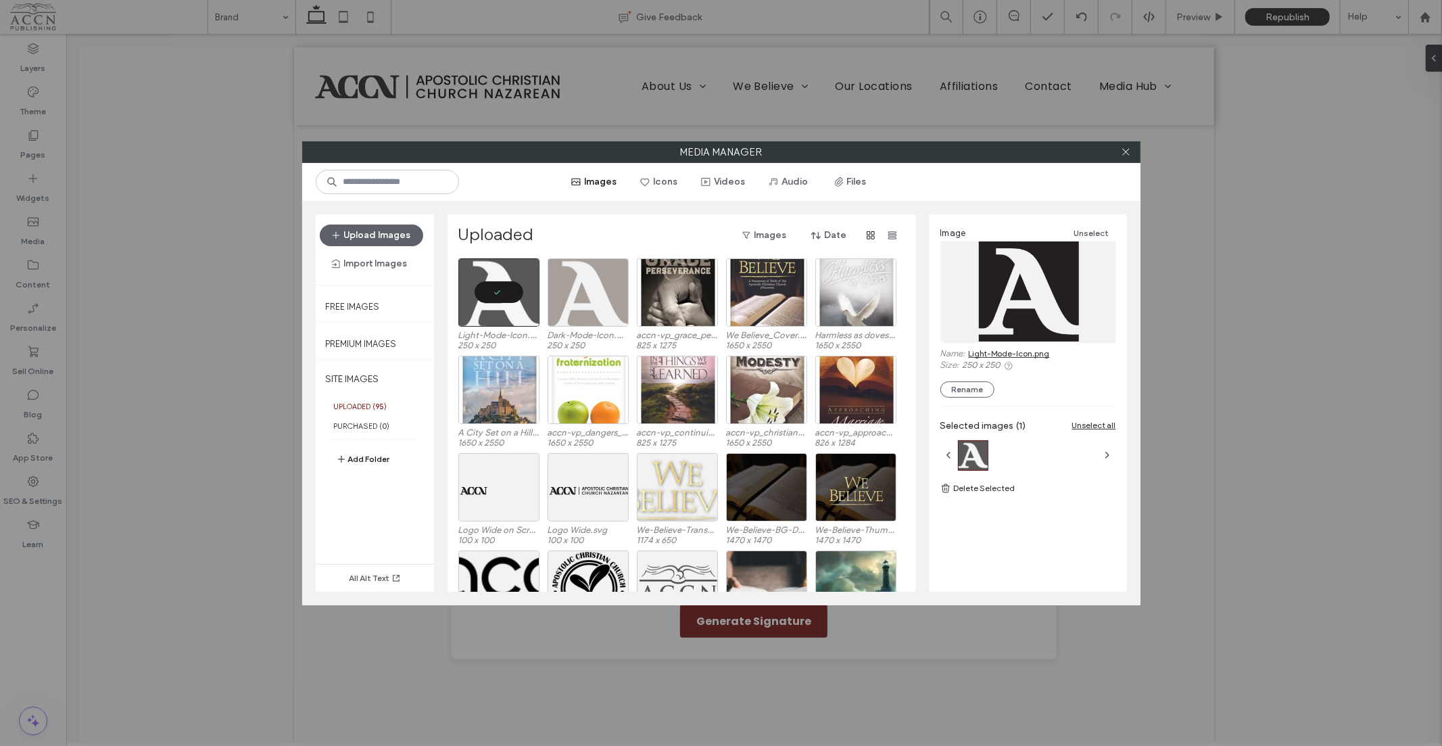
click at [1022, 352] on link "Light-Mode-Icon.png" at bounding box center [1009, 353] width 81 height 10
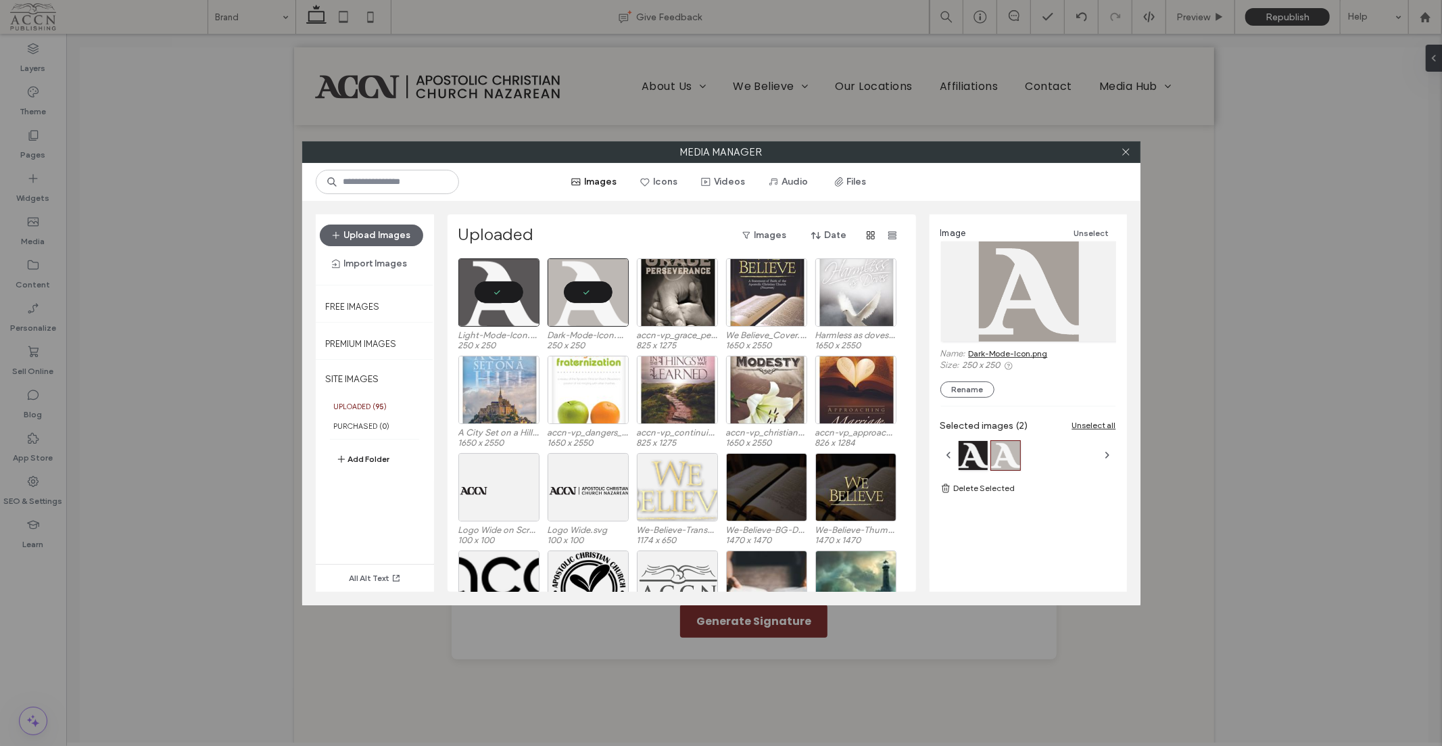
click at [1032, 352] on link "Dark-Mode-Icon.png" at bounding box center [1008, 353] width 79 height 10
click at [1127, 156] on icon at bounding box center [1126, 152] width 10 height 10
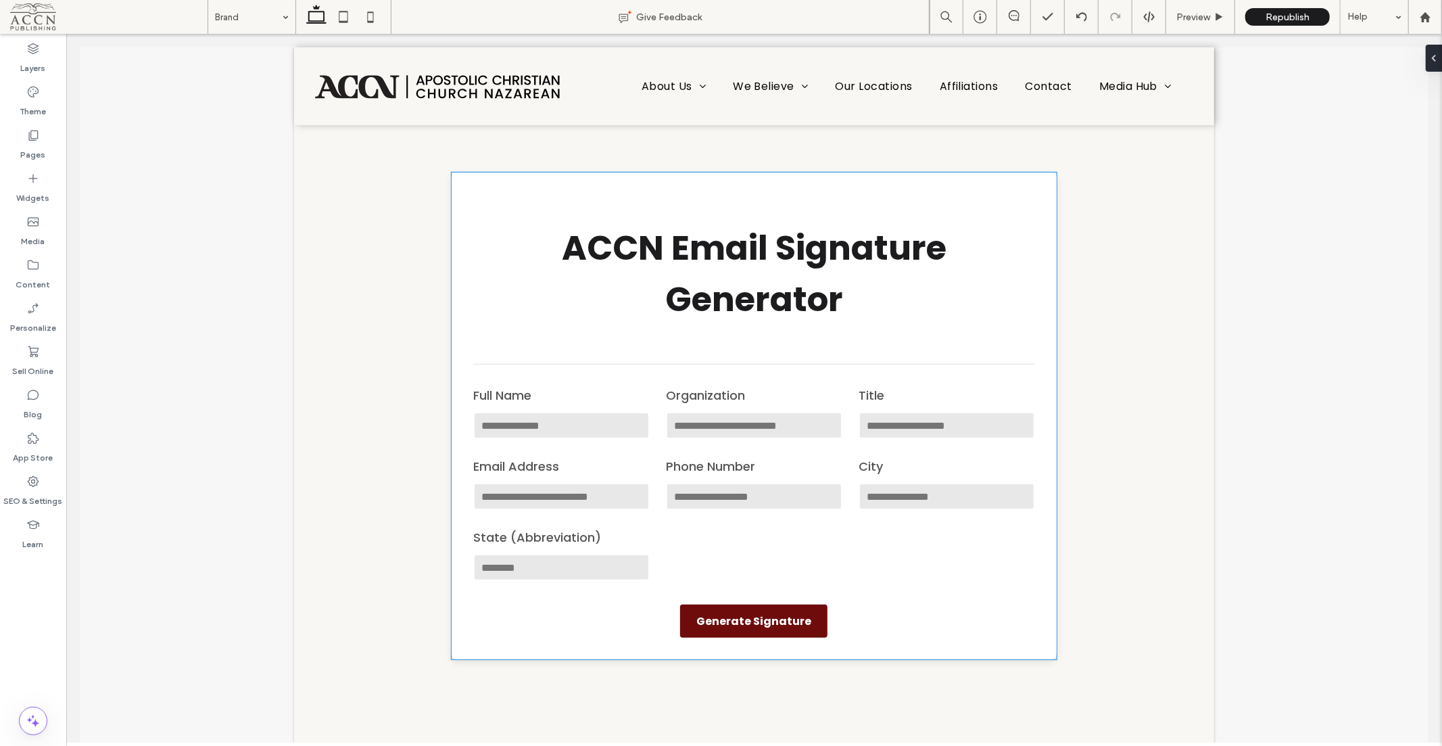
click at [635, 214] on div "ACCN Email Signature Generator Full Name Organization Title Email Address Phone…" at bounding box center [754, 415] width 606 height 487
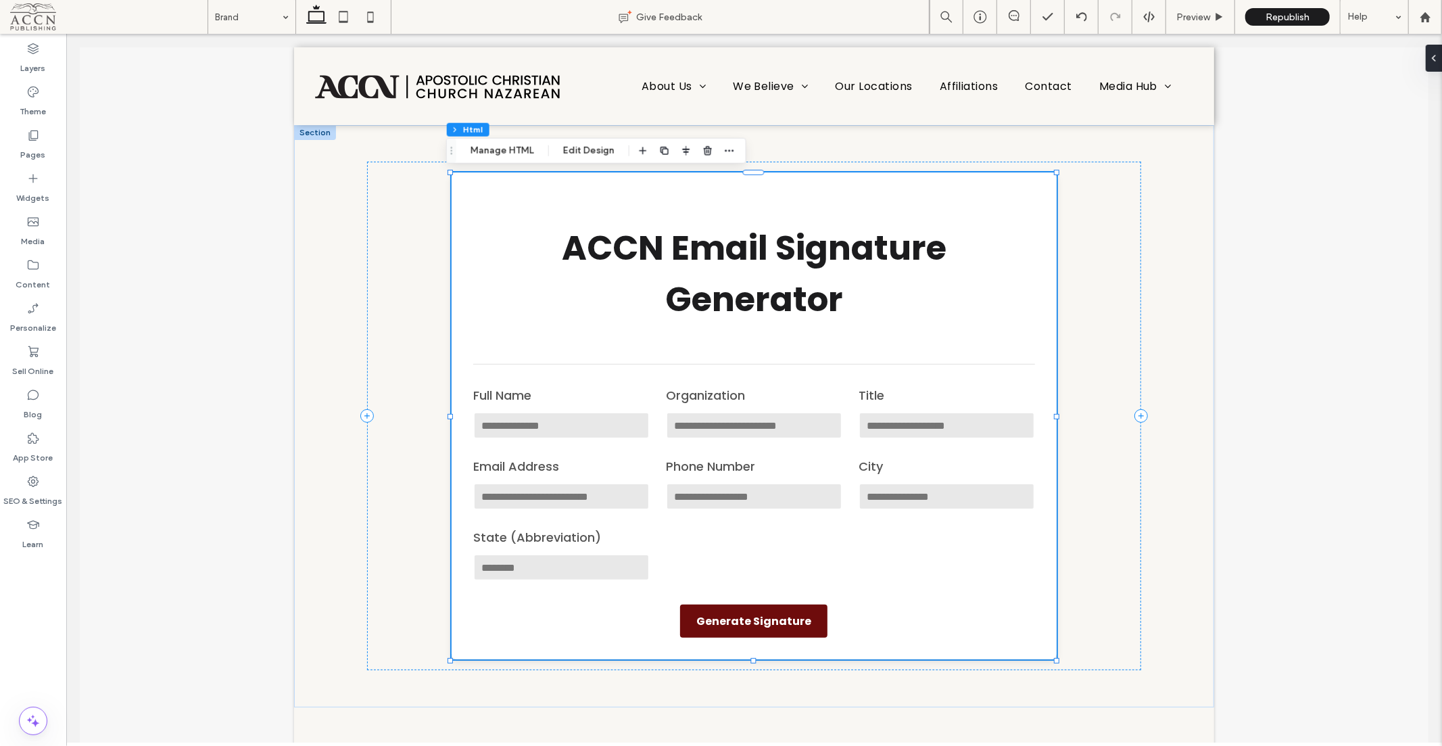
click at [510, 145] on button "Manage HTML" at bounding box center [502, 151] width 81 height 16
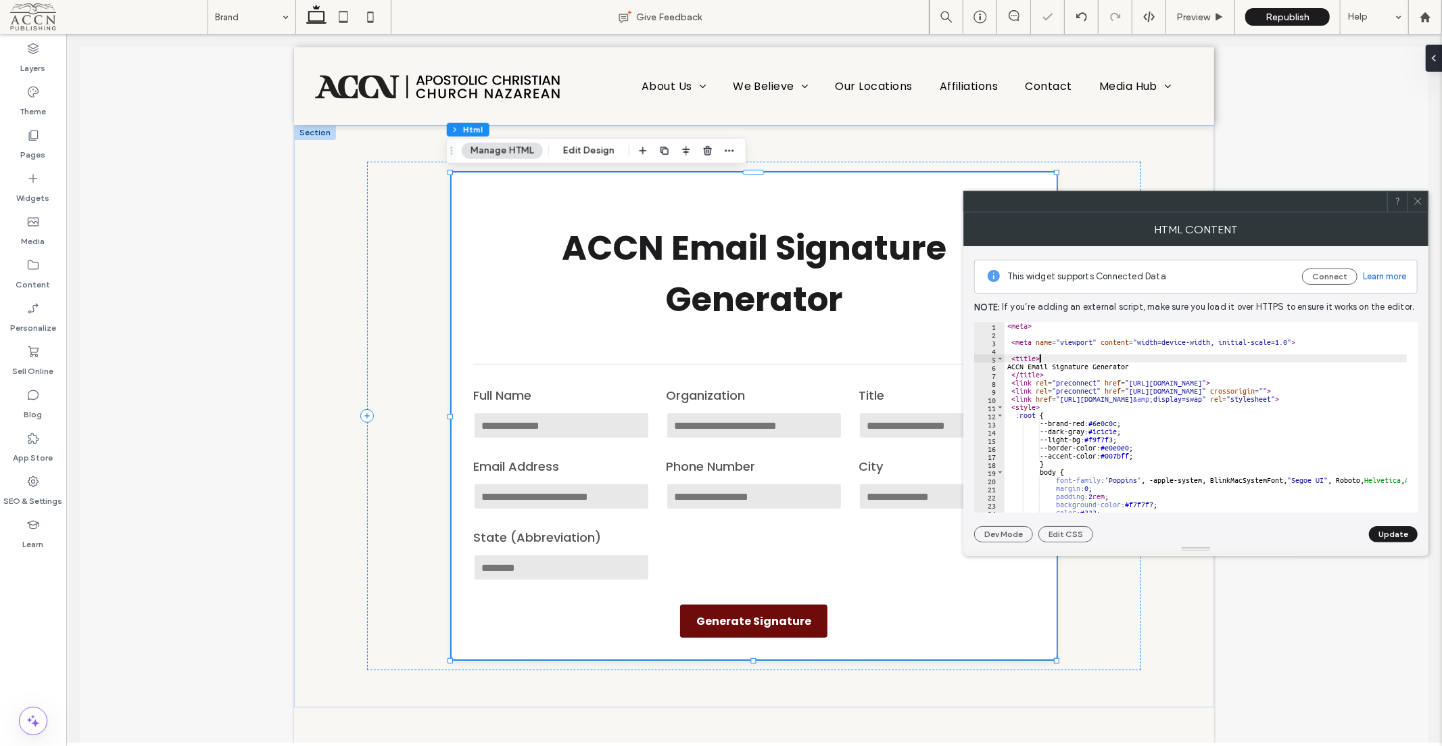
click at [1048, 360] on div "< meta > < meta name = "viewport" content = "width=device-width, initial-scale=…" at bounding box center [1404, 419] width 800 height 195
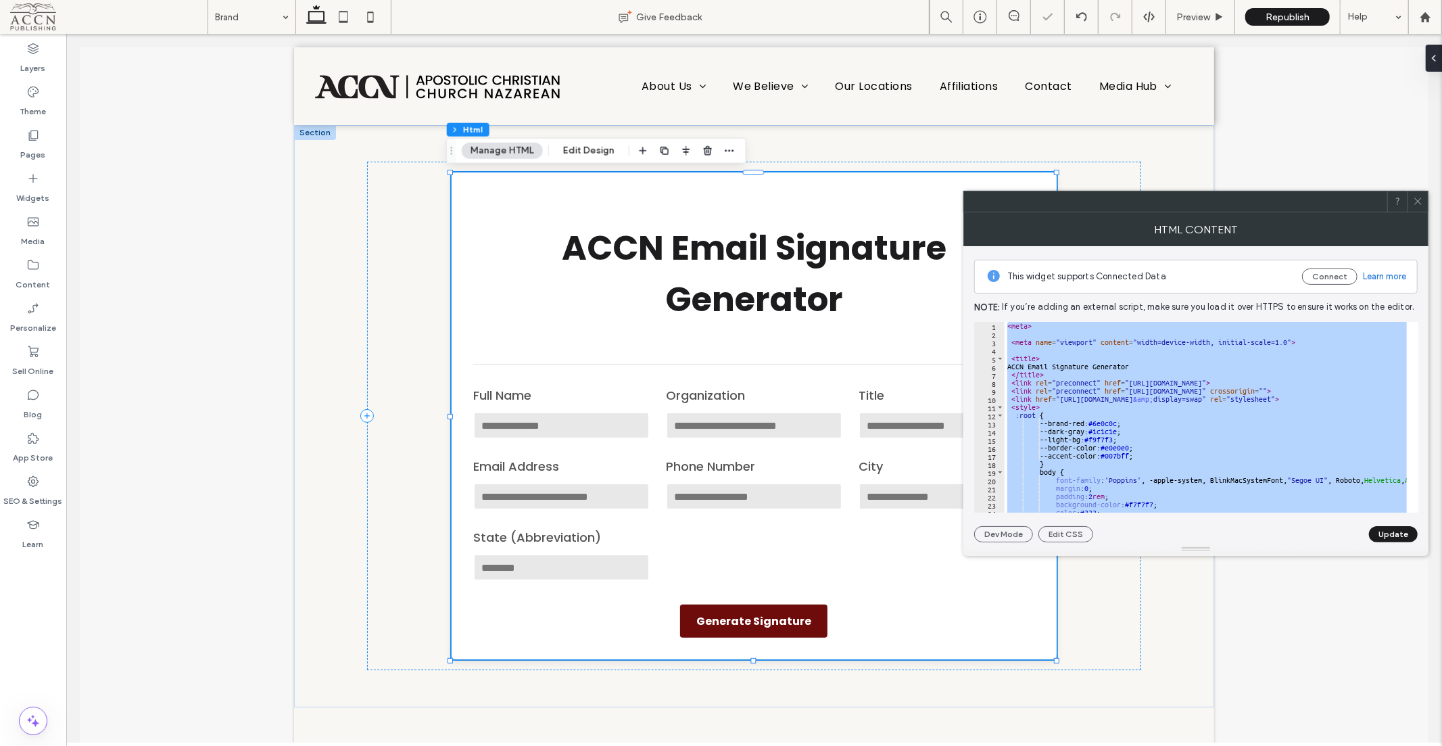
paste textarea "Cursor at row 311"
type textarea "*******"
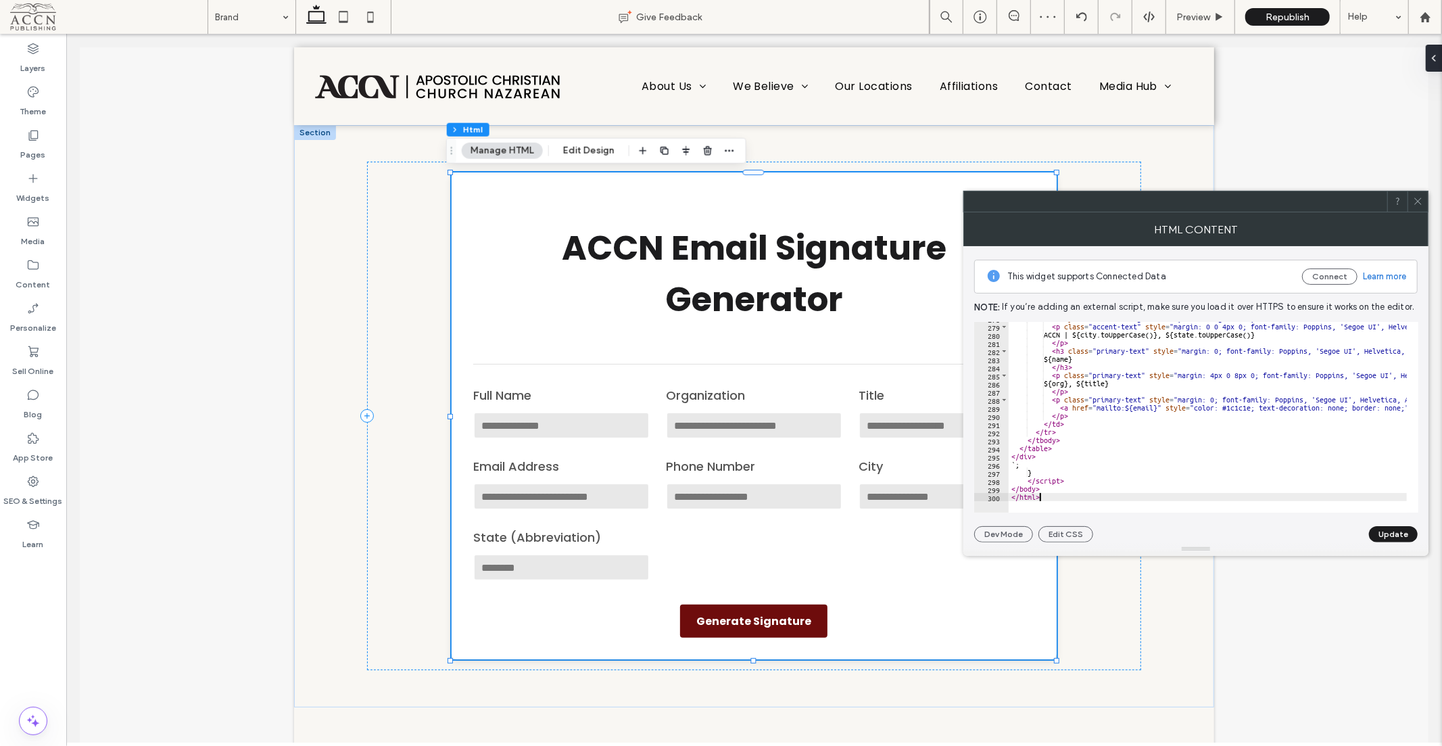
click at [1414, 531] on button "Update" at bounding box center [1393, 534] width 49 height 16
click at [1420, 199] on icon at bounding box center [1418, 201] width 10 height 10
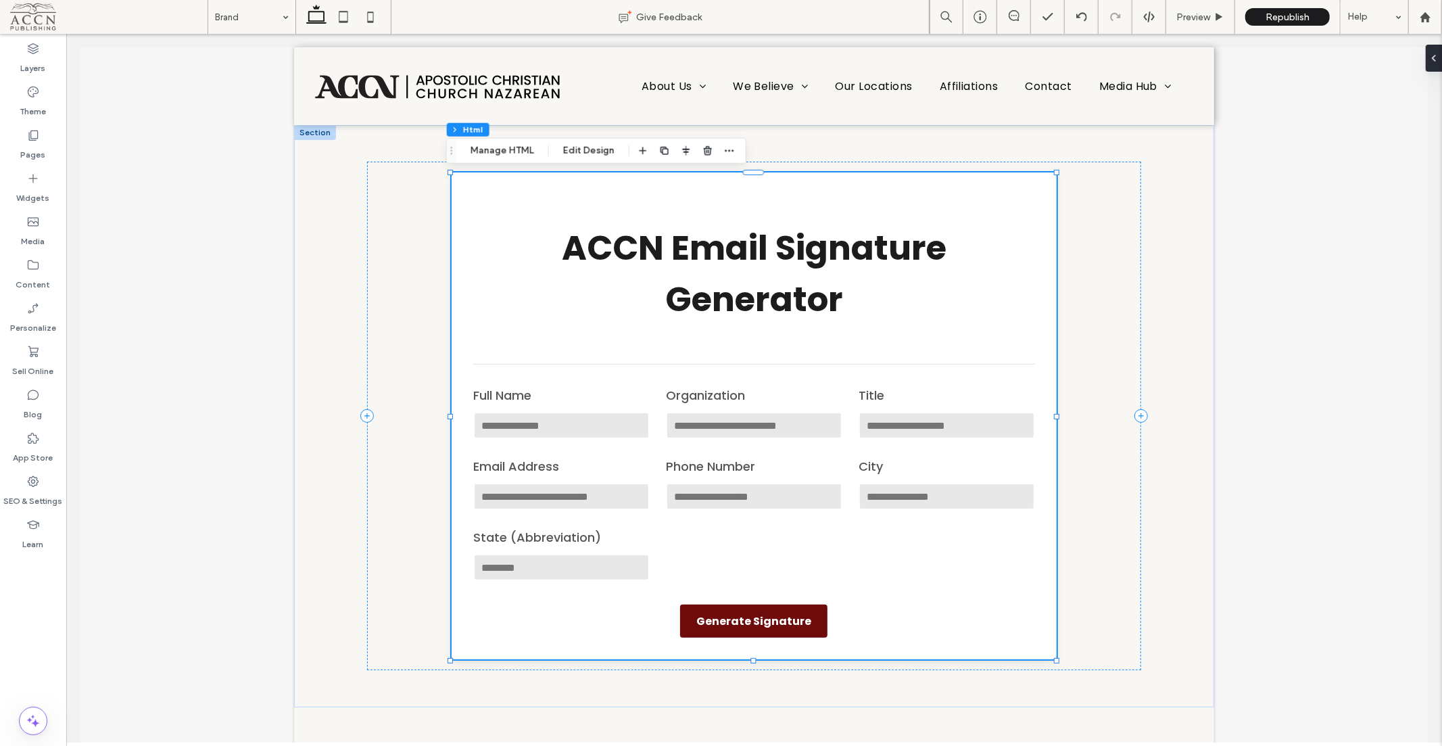
click at [552, 428] on input "Full Name" at bounding box center [560, 424] width 176 height 27
click at [540, 416] on input "Full Name" at bounding box center [560, 424] width 176 height 27
click at [1271, 18] on span "Republish" at bounding box center [1287, 16] width 44 height 11
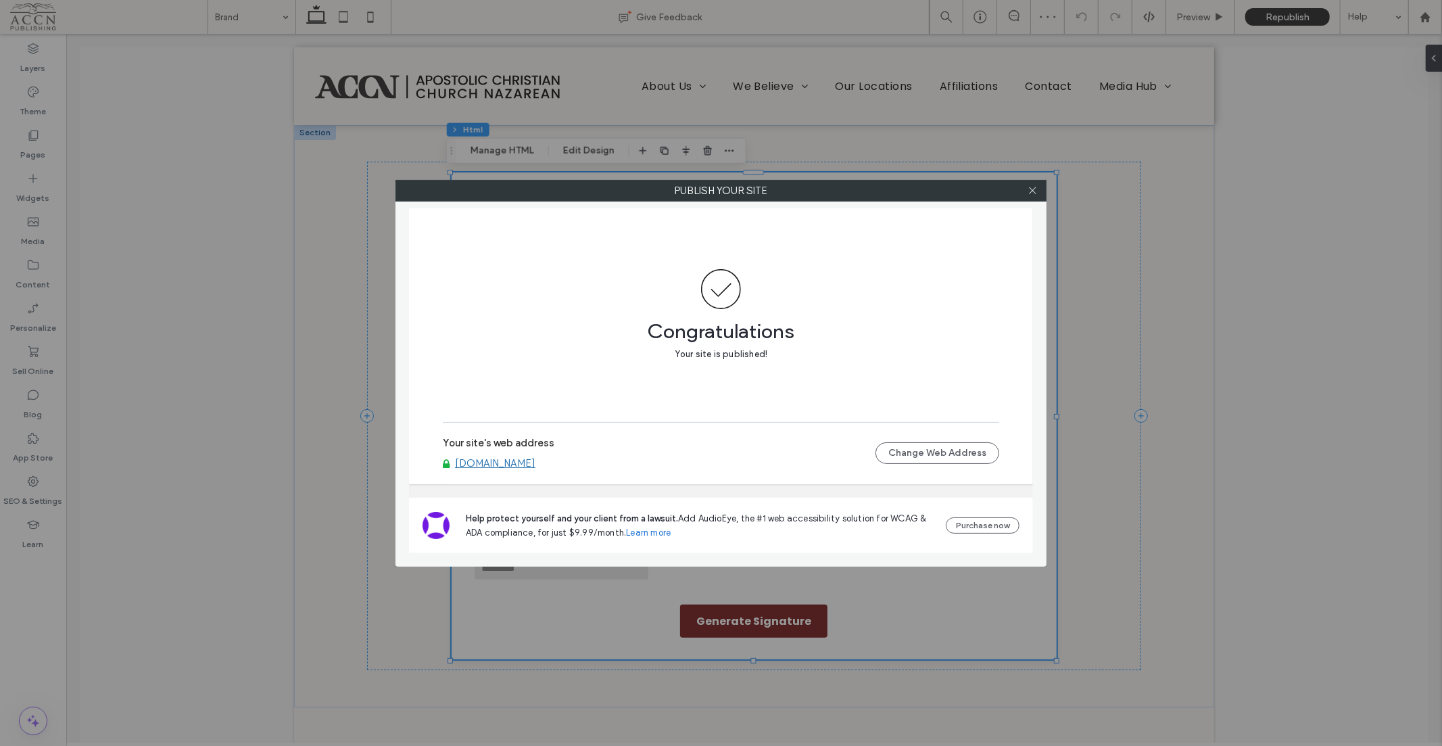
click at [1025, 188] on div at bounding box center [1032, 190] width 20 height 20
click at [1038, 191] on div at bounding box center [1032, 190] width 20 height 20
click at [1031, 191] on icon at bounding box center [1032, 190] width 10 height 10
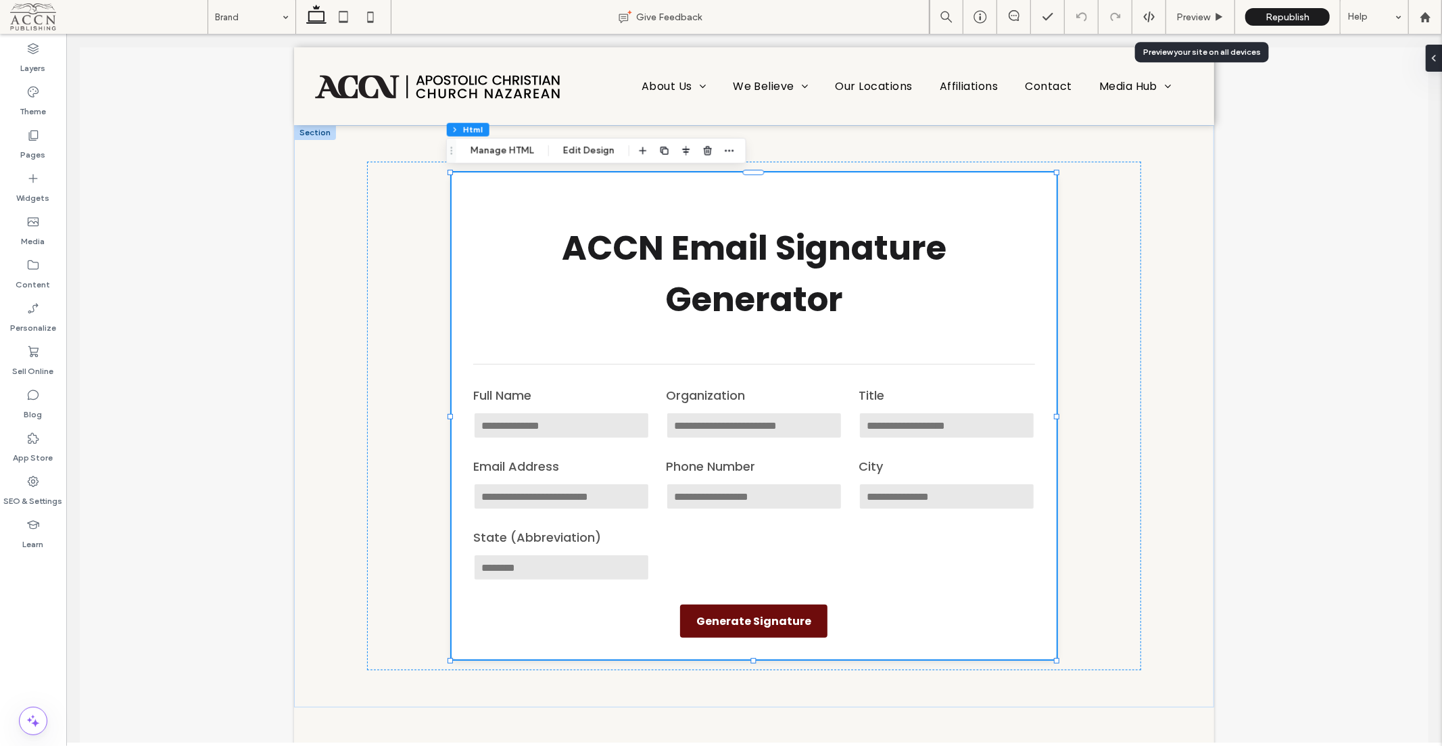
click at [1196, 24] on div "Preview" at bounding box center [1200, 17] width 69 height 34
click at [1202, 17] on span "Preview" at bounding box center [1193, 16] width 34 height 11
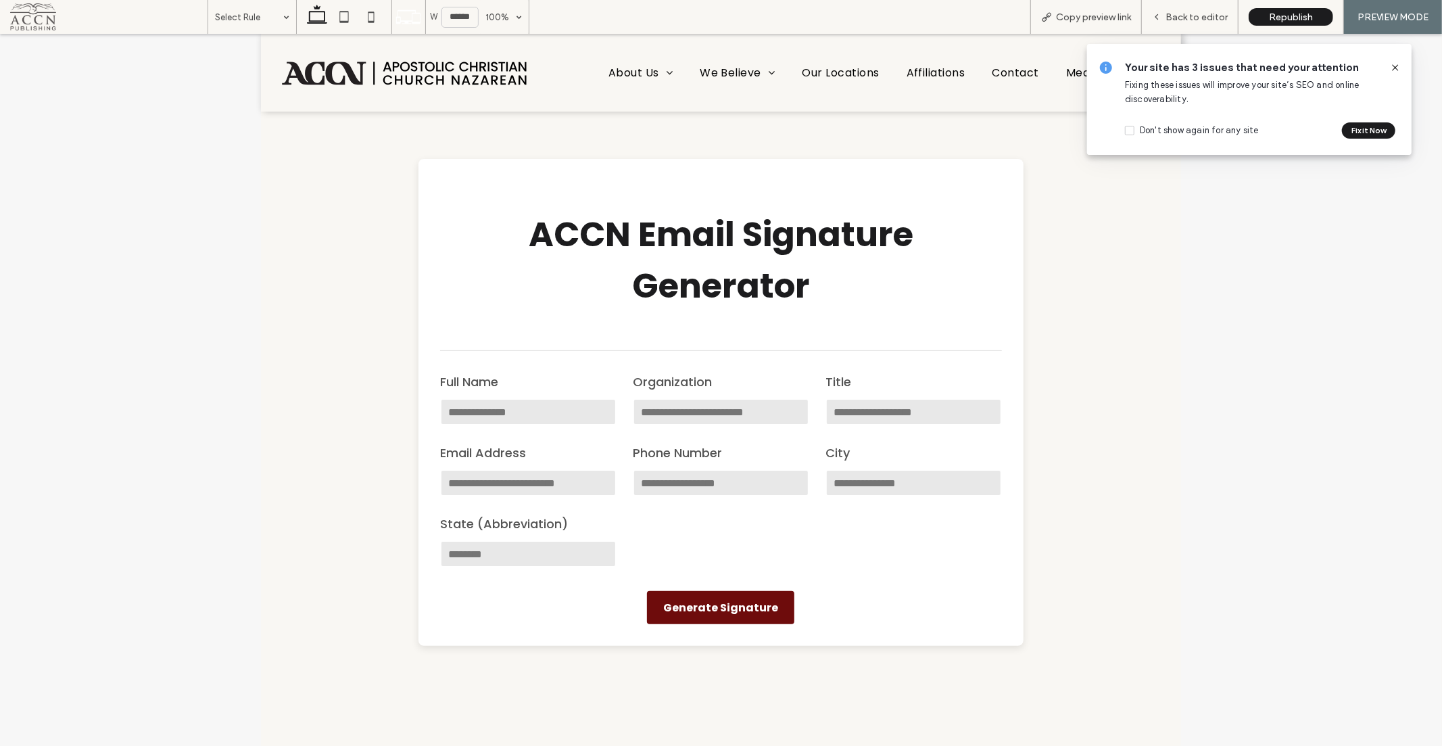
click at [1150, 419] on div "ACCN Email Signature Generator ACCN Email Signature Generator Full Name Organiz…" at bounding box center [721, 402] width 921 height 582
click at [433, 70] on img at bounding box center [404, 72] width 251 height 27
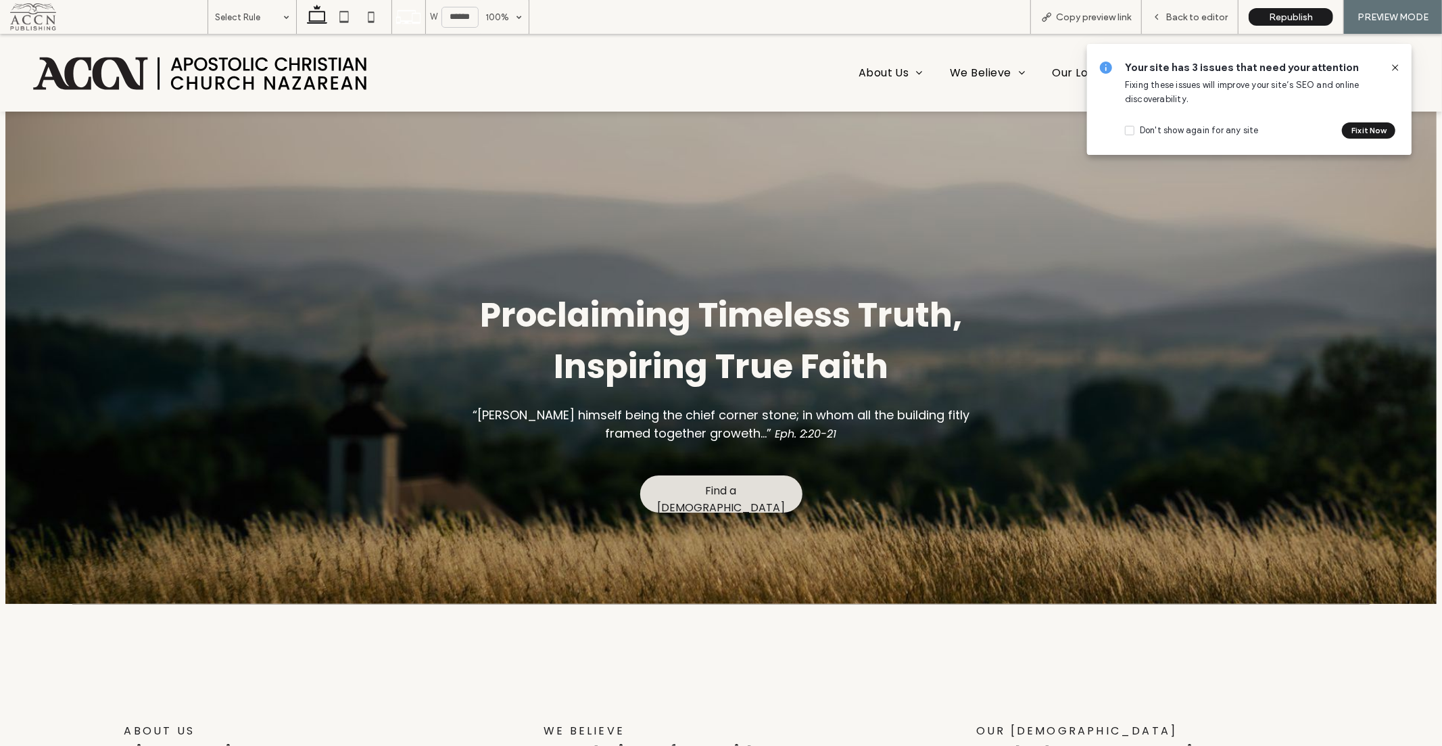
click at [265, 74] on img at bounding box center [200, 71] width 342 height 37
click at [887, 69] on span "About Us" at bounding box center [890, 72] width 64 height 24
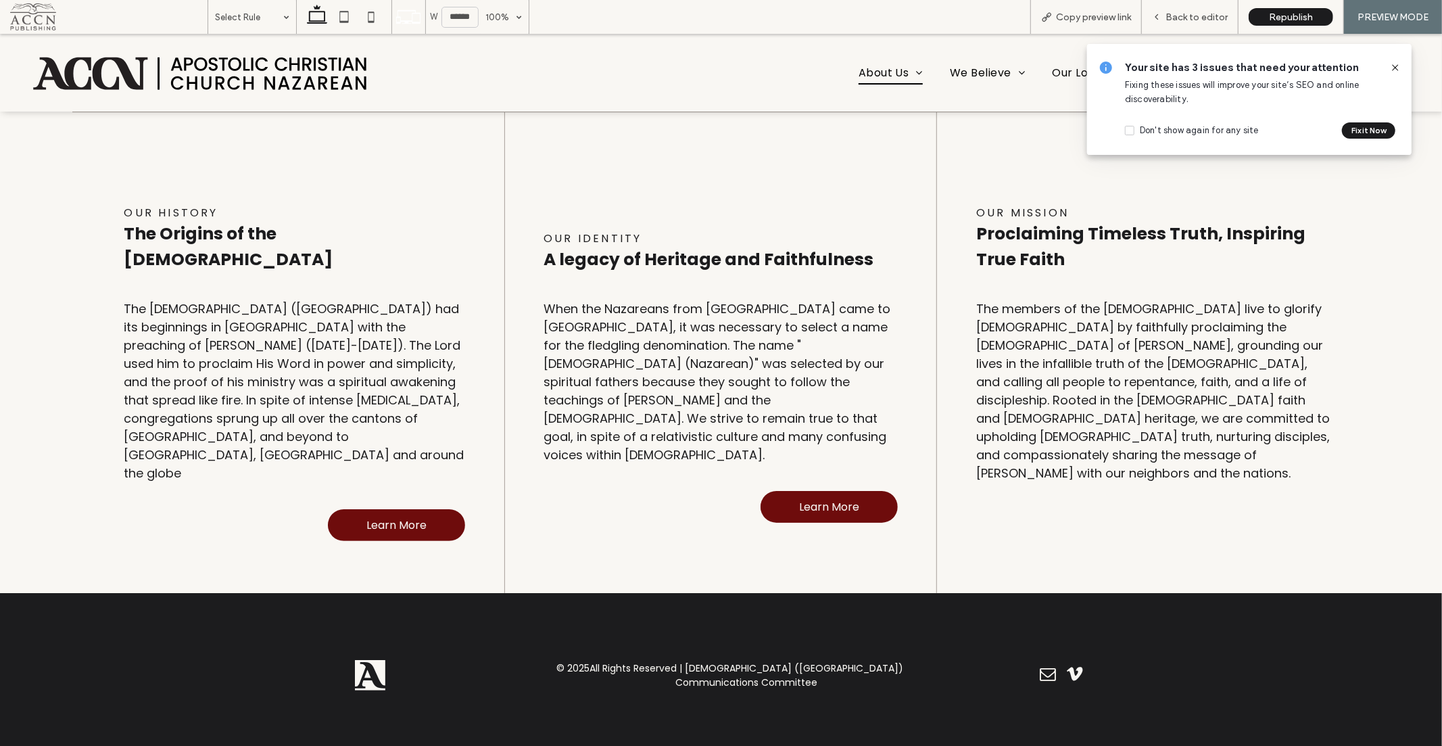
click at [879, 76] on span "About Us" at bounding box center [890, 72] width 64 height 24
click at [1398, 64] on icon at bounding box center [1395, 67] width 11 height 11
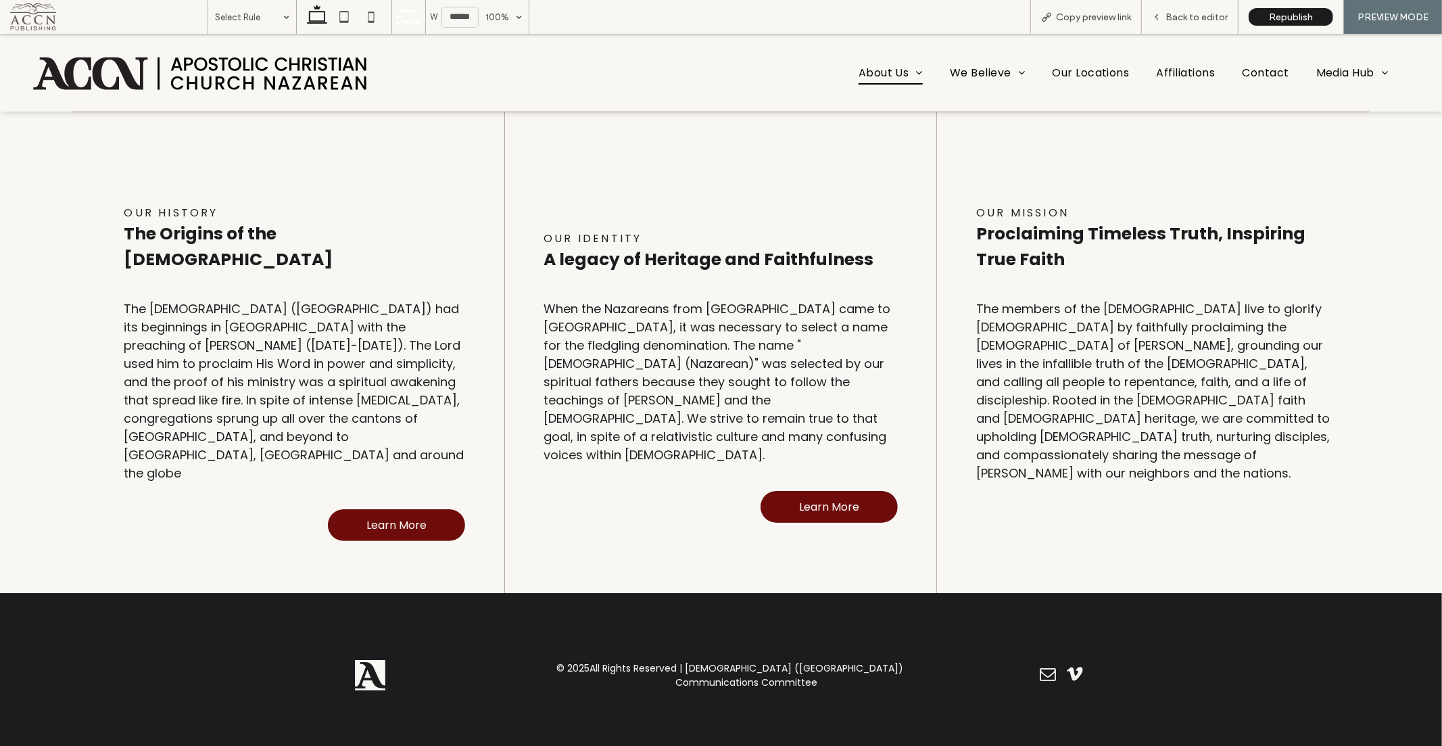
click at [1092, 21] on span "Copy preview link" at bounding box center [1093, 16] width 75 height 11
click at [1201, 21] on span "Back to editor" at bounding box center [1196, 16] width 62 height 11
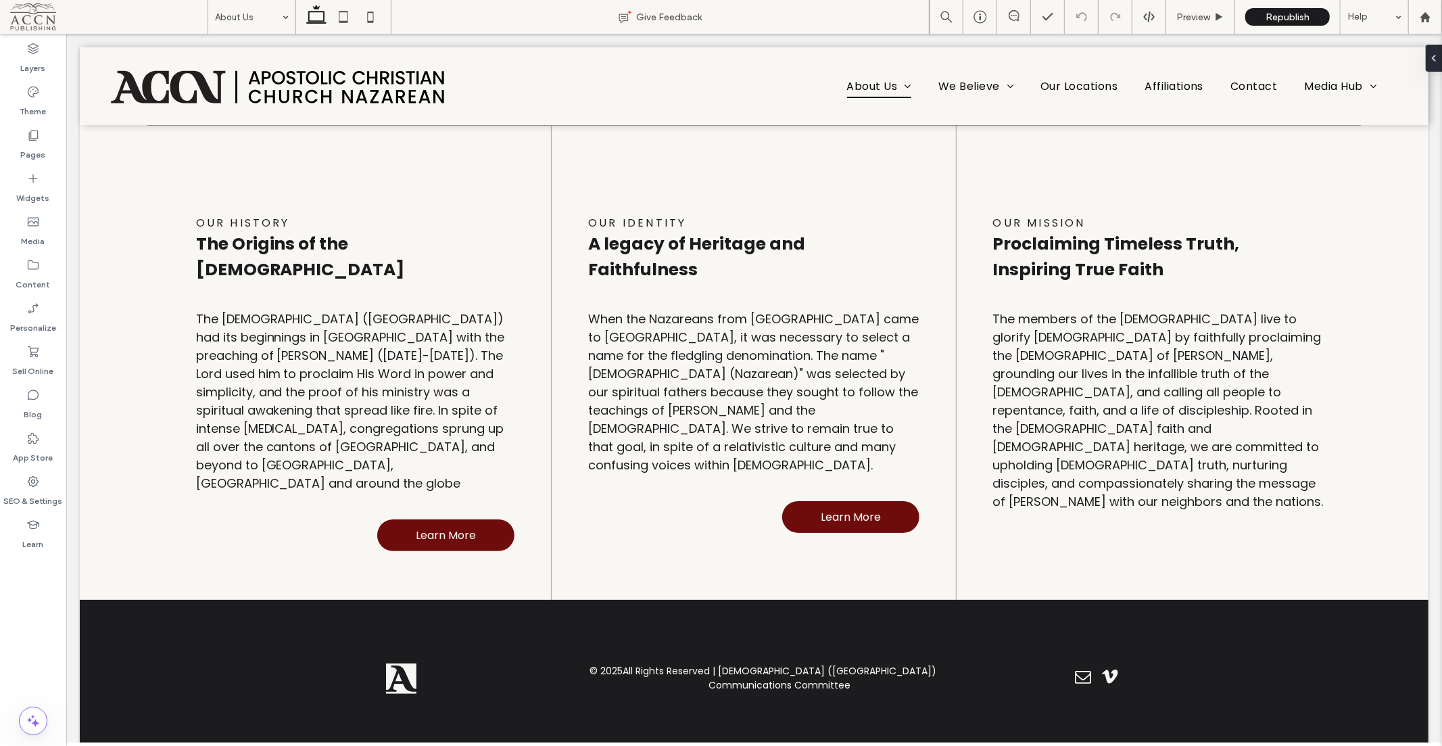
click at [29, 130] on icon at bounding box center [33, 135] width 14 height 14
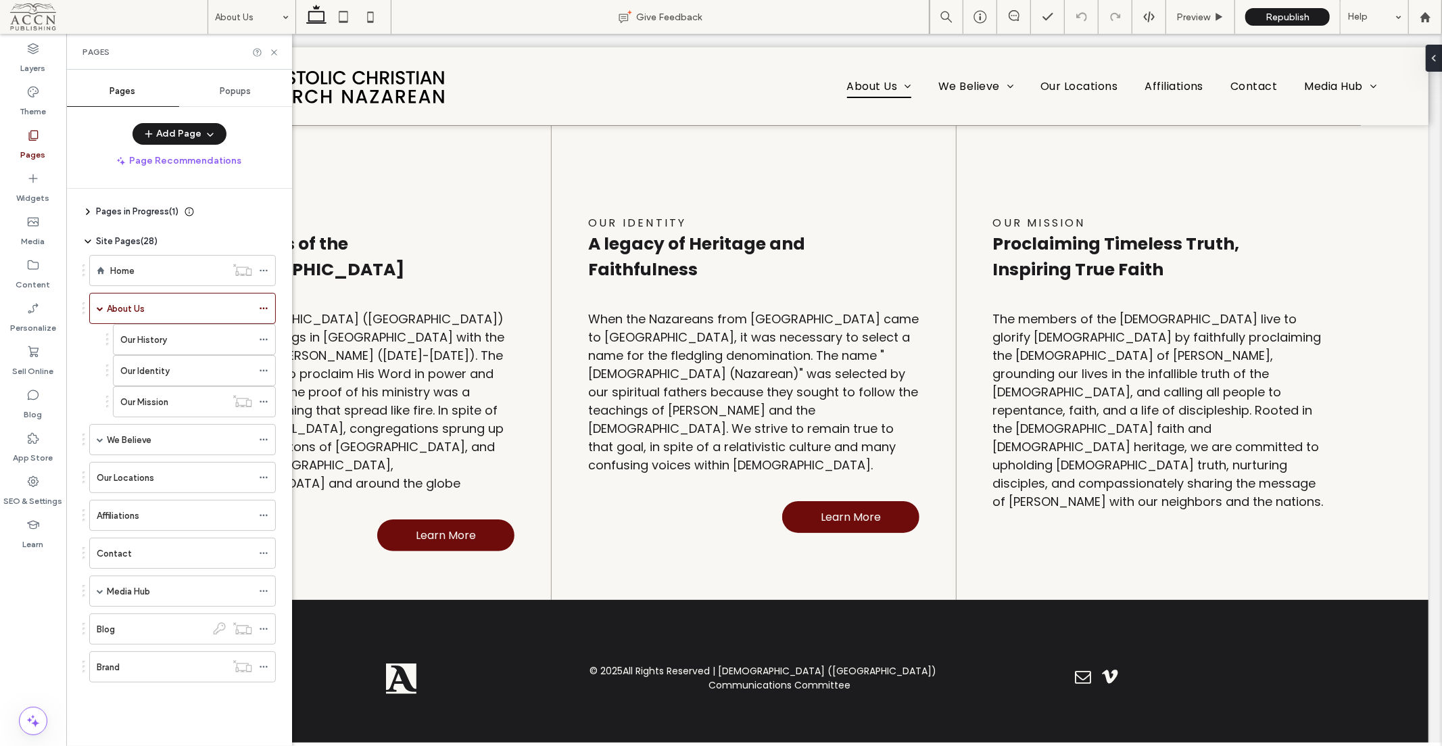
click at [178, 666] on div "Brand" at bounding box center [161, 667] width 129 height 14
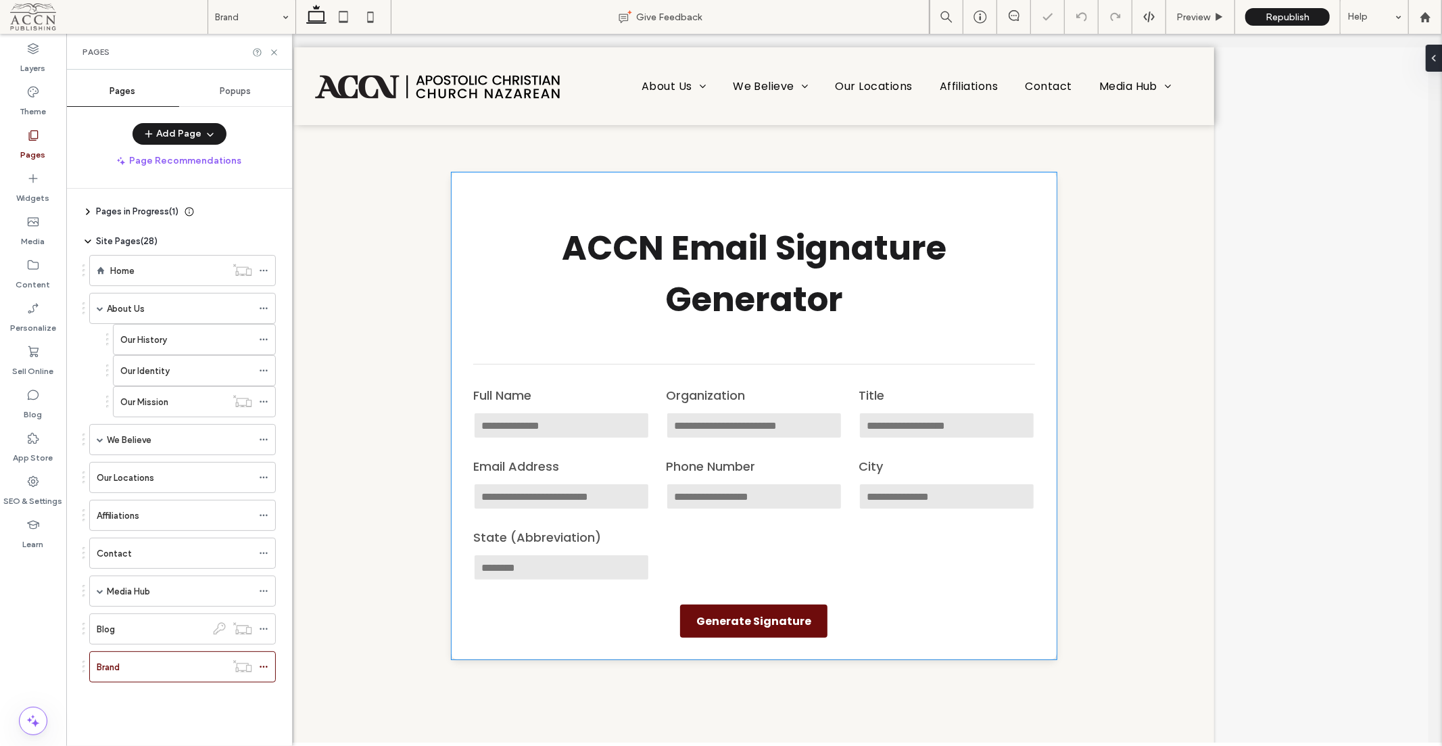
click at [541, 241] on h1 "ACCN Email Signature Generator" at bounding box center [753, 273] width 562 height 103
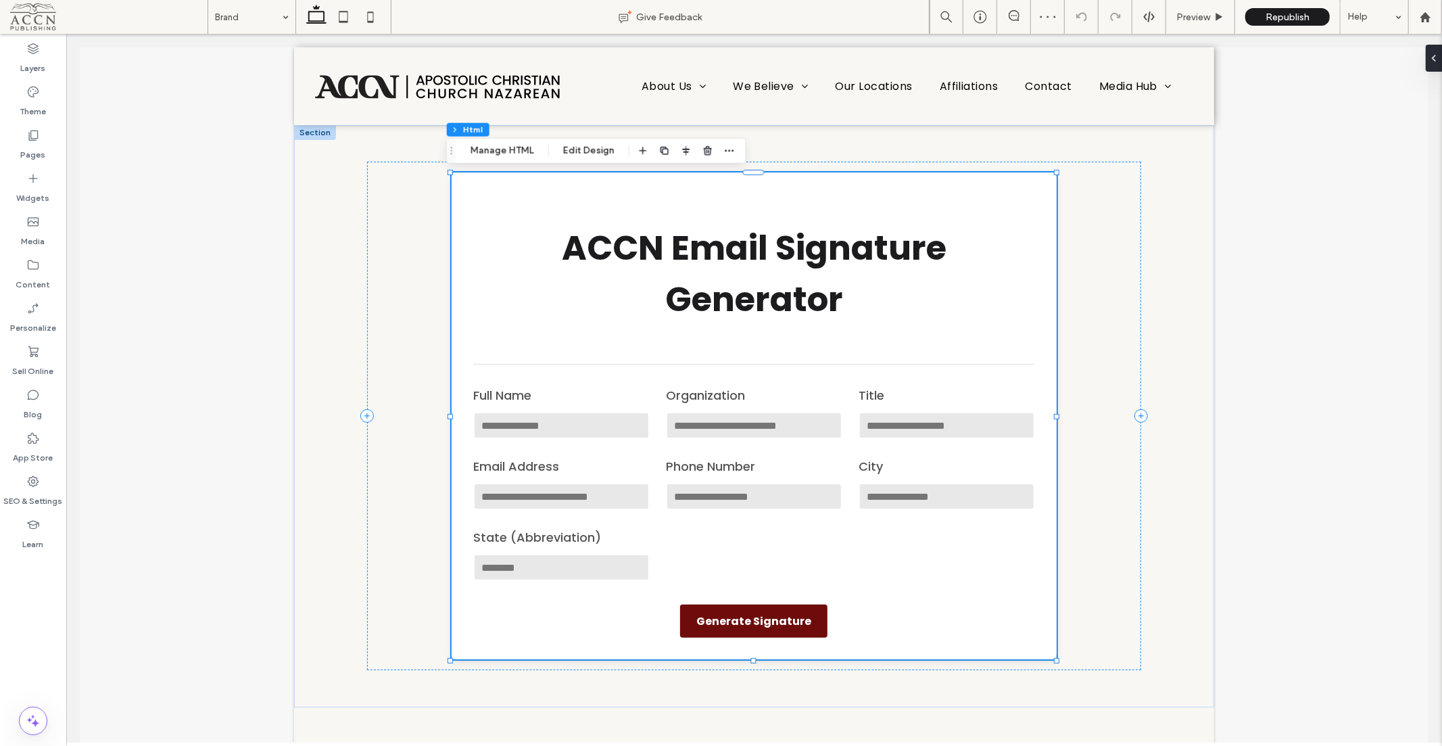
drag, startPoint x: 496, startPoint y: 151, endPoint x: 867, endPoint y: 262, distance: 386.7
click at [496, 151] on button "Manage HTML" at bounding box center [502, 151] width 81 height 16
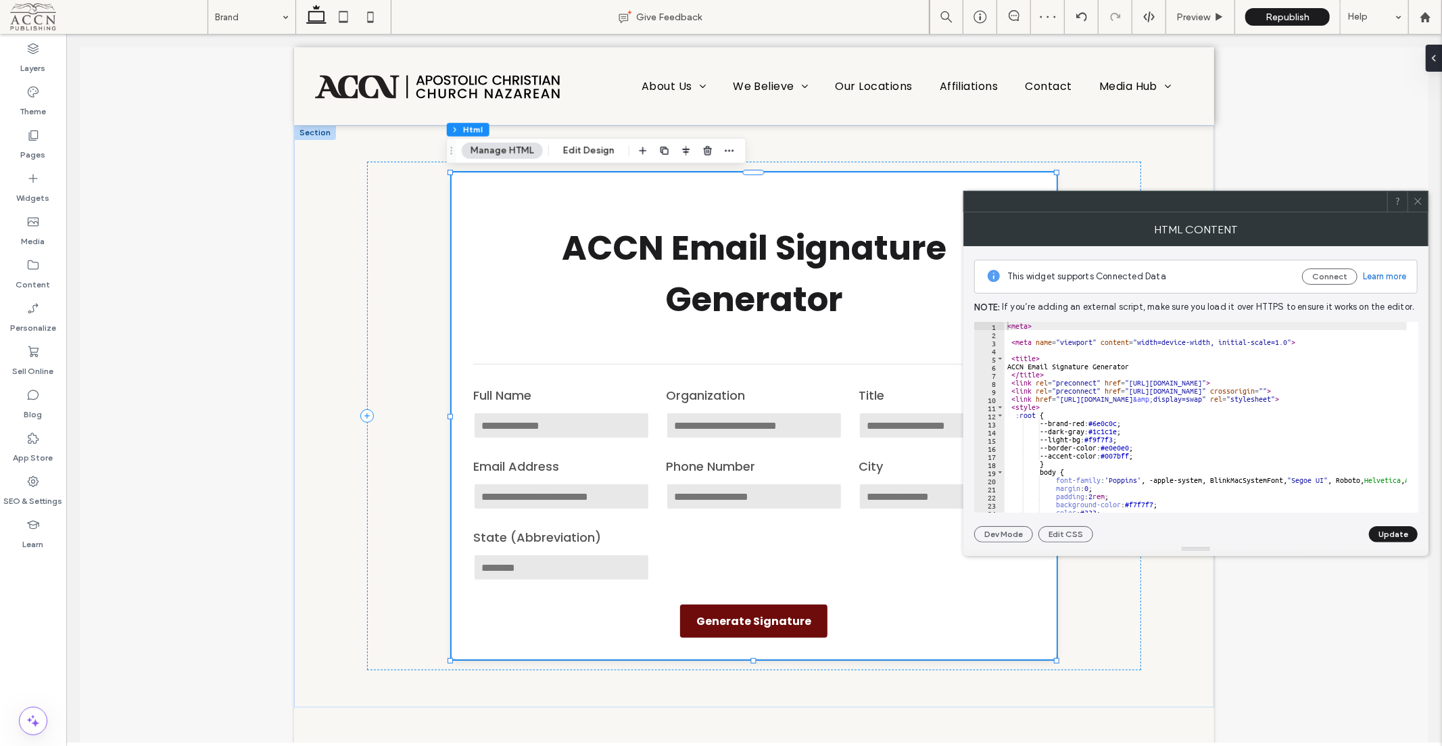
click at [1143, 447] on div "< meta > < meta name = "viewport" content = "width=device-width, initial-scale=…" at bounding box center [1404, 425] width 800 height 207
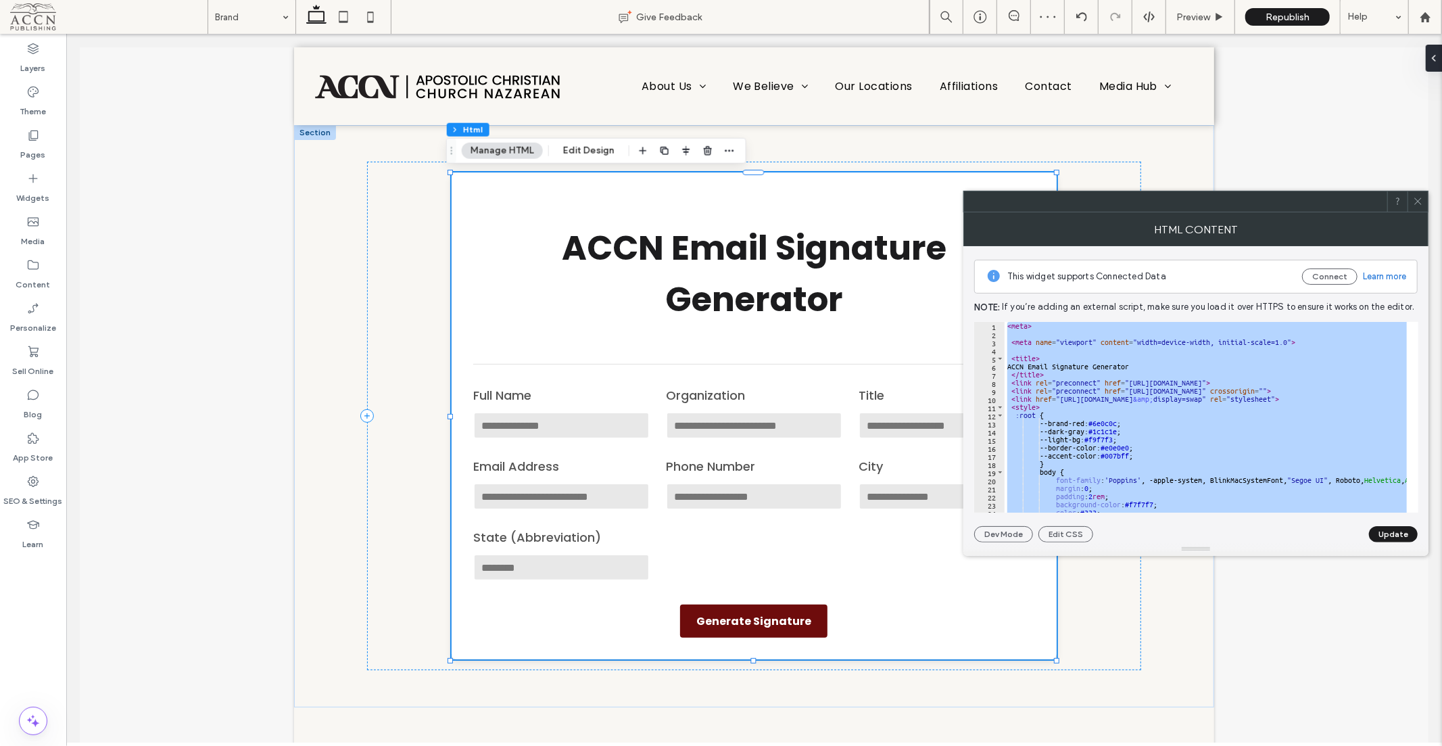
paste textarea "Cursor at row 311"
type textarea "******"
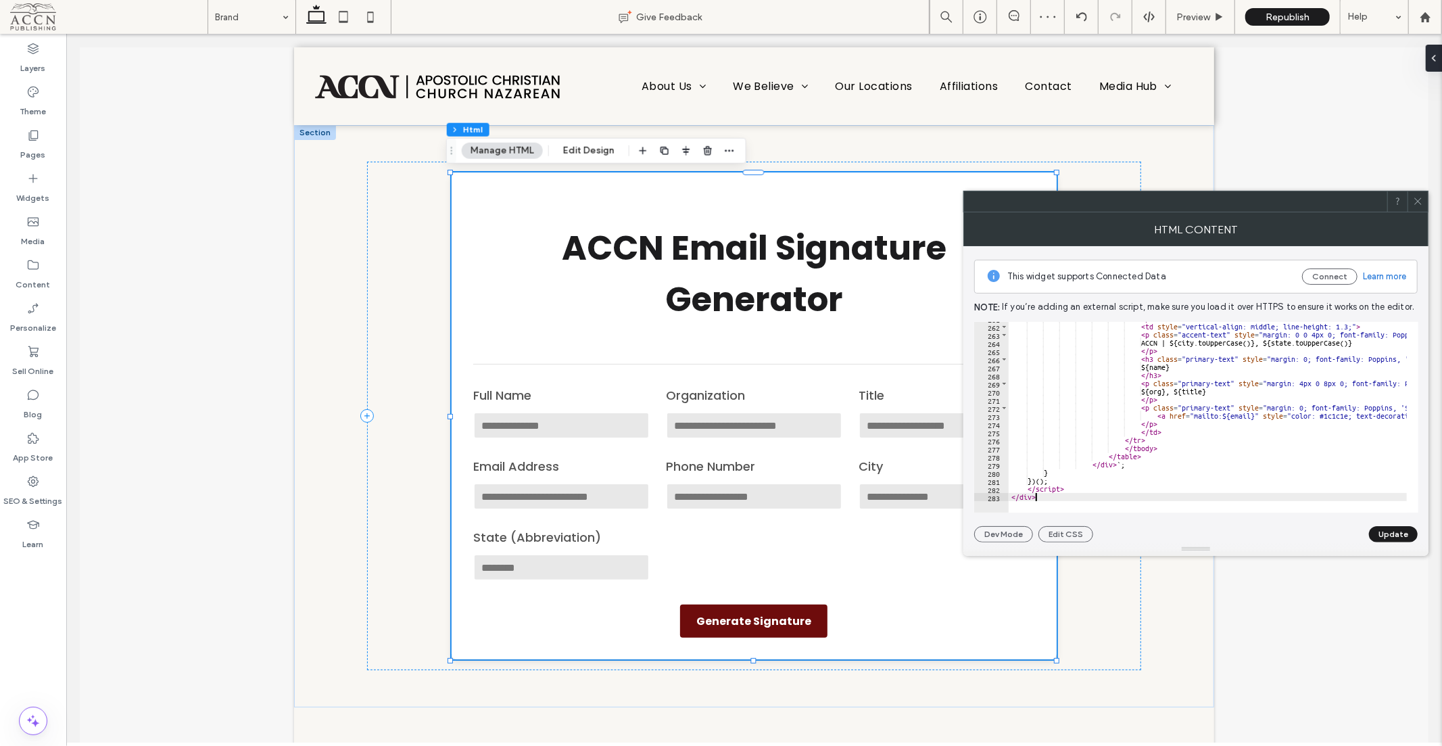
scroll to position [2116, 0]
click at [1393, 531] on button "Update" at bounding box center [1393, 534] width 49 height 16
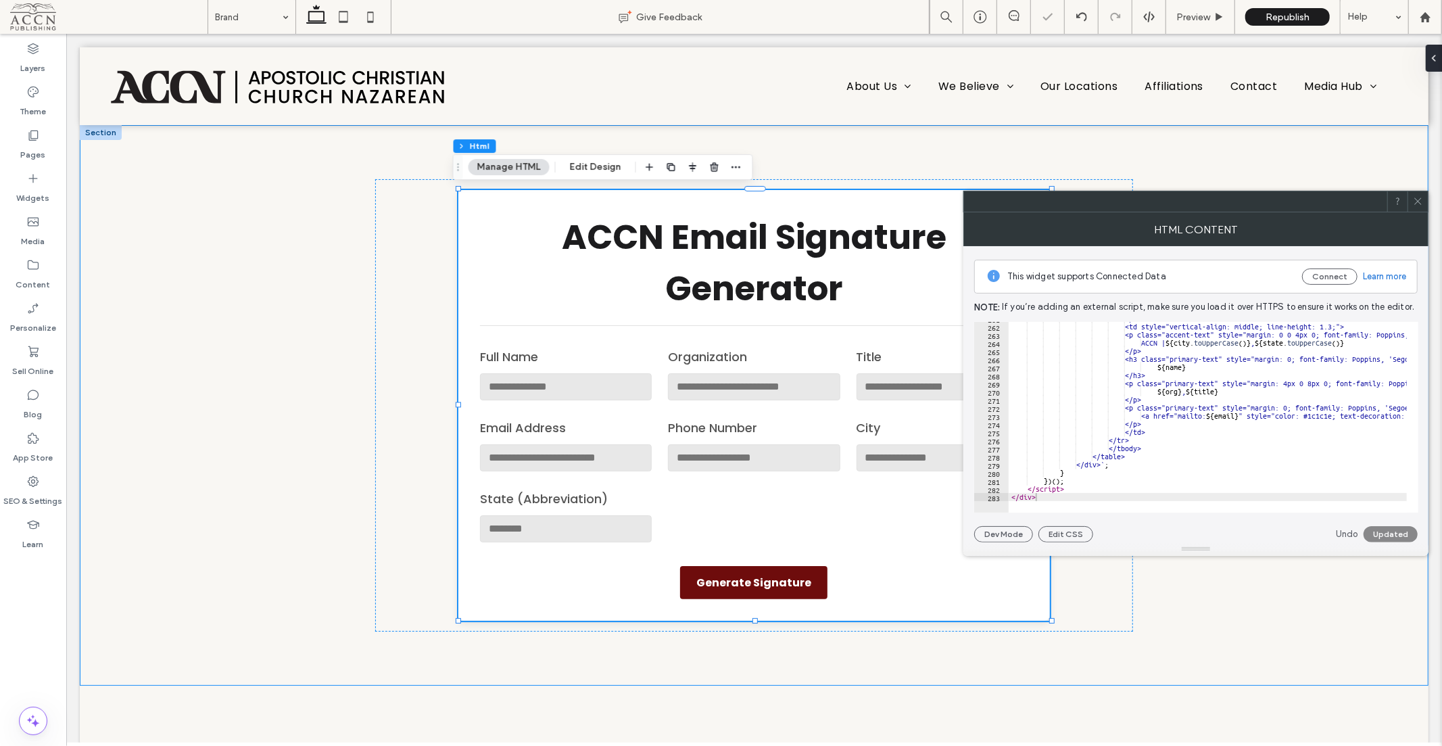
click at [1292, 153] on div "ACCN Email Signature Generator Full Name Organization Title Email Address Phone…" at bounding box center [753, 404] width 1349 height 560
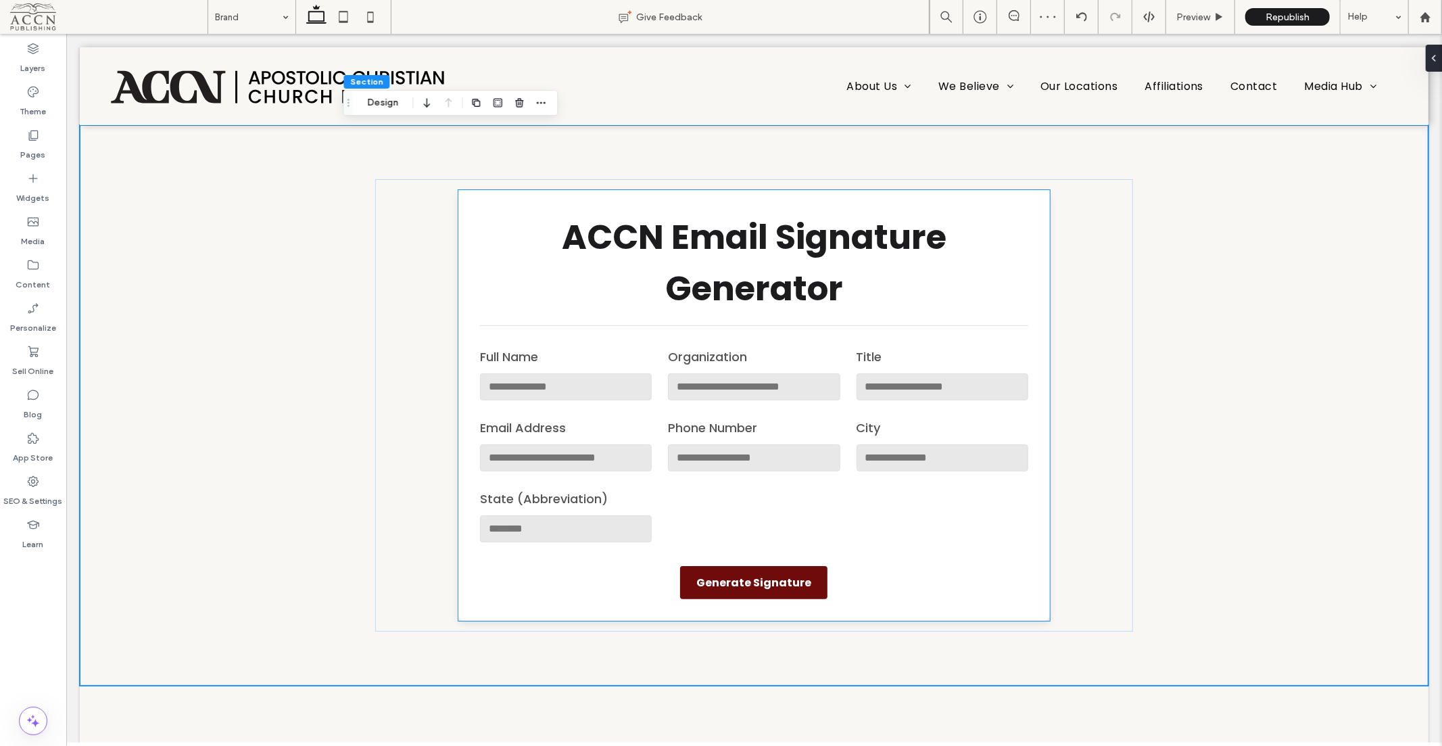
click at [1025, 294] on div "ACCN Email Signature Generator Full Name Organization Title Email Address Phone…" at bounding box center [753, 404] width 591 height 431
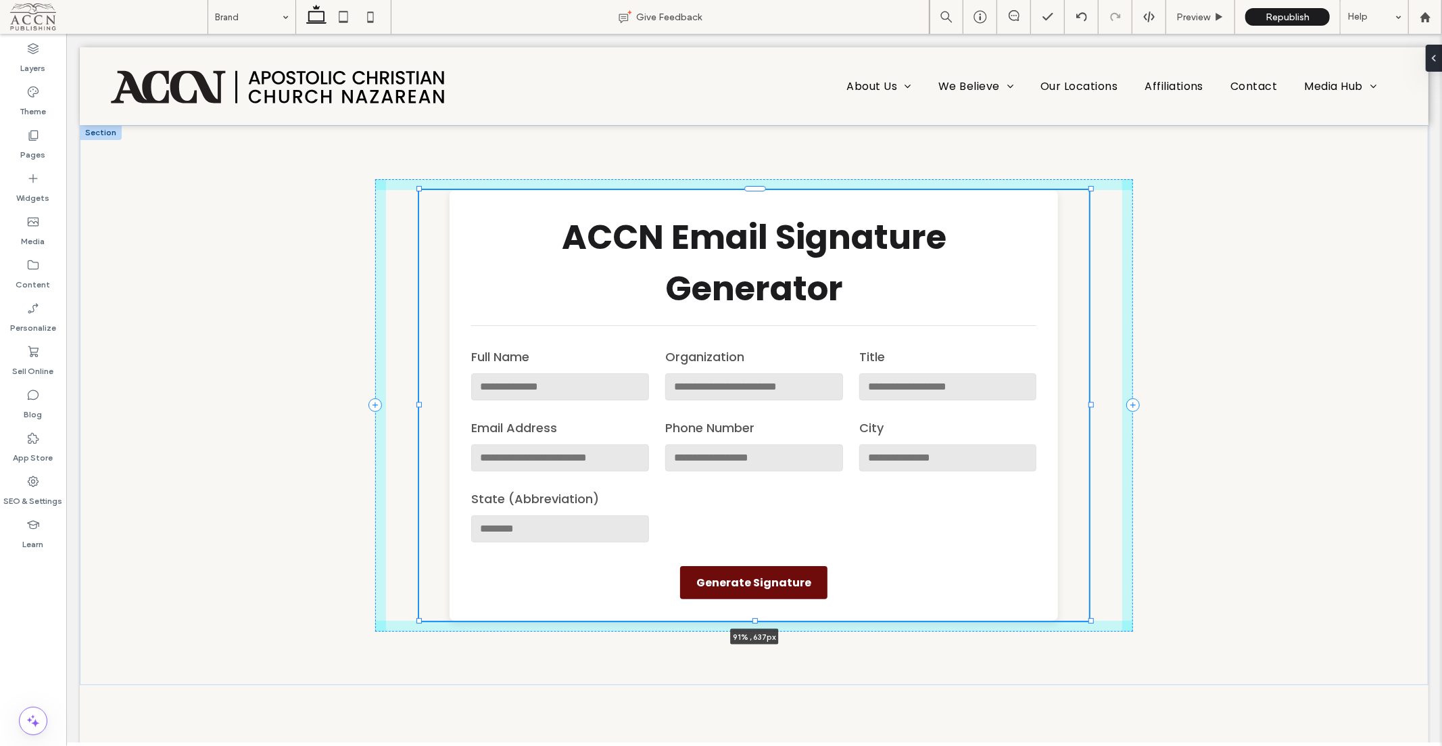
drag, startPoint x: 1045, startPoint y: 404, endPoint x: 1084, endPoint y: 406, distance: 39.3
click at [1088, 406] on div at bounding box center [1090, 404] width 5 height 5
type input "**"
type input "****"
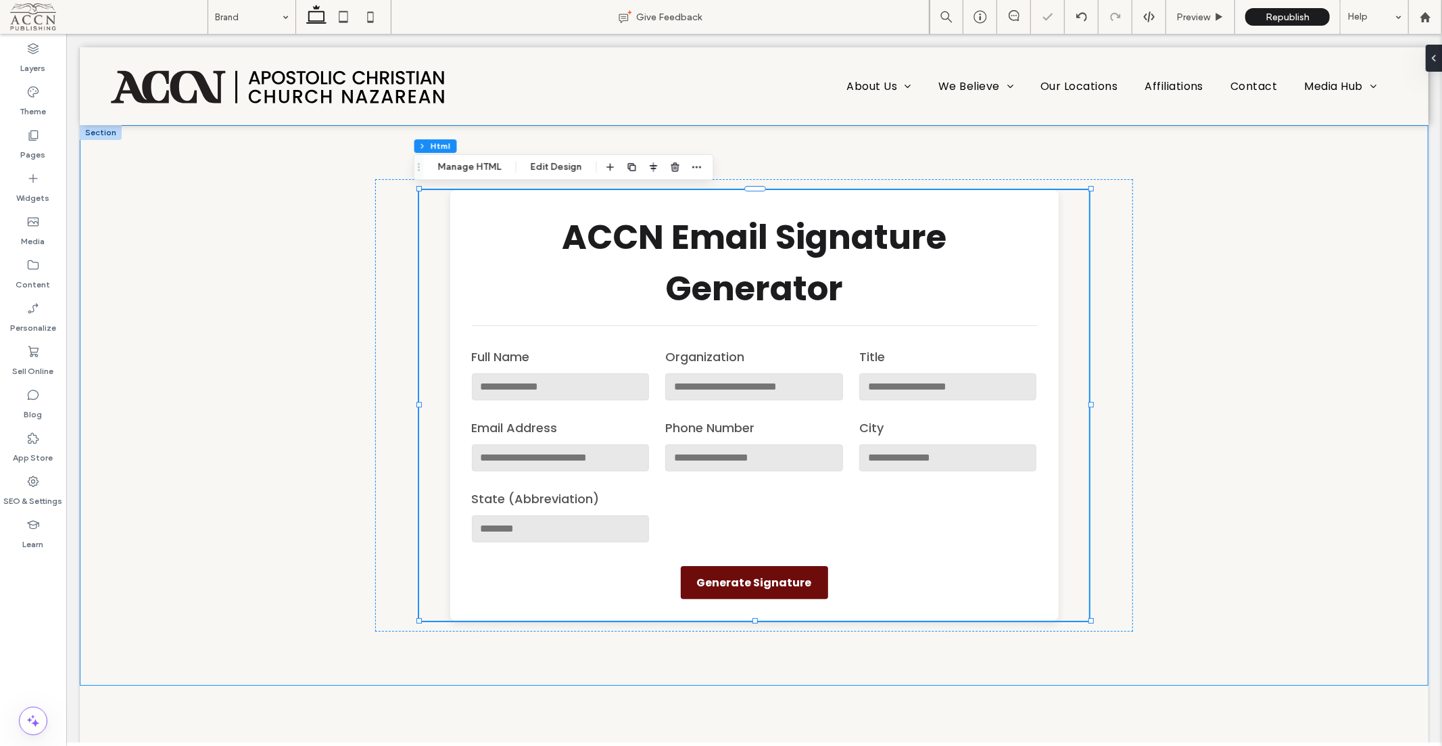
click at [1328, 247] on div "ACCN Email Signature Generator Full Name Organization Title Email Address Phone…" at bounding box center [753, 404] width 1349 height 560
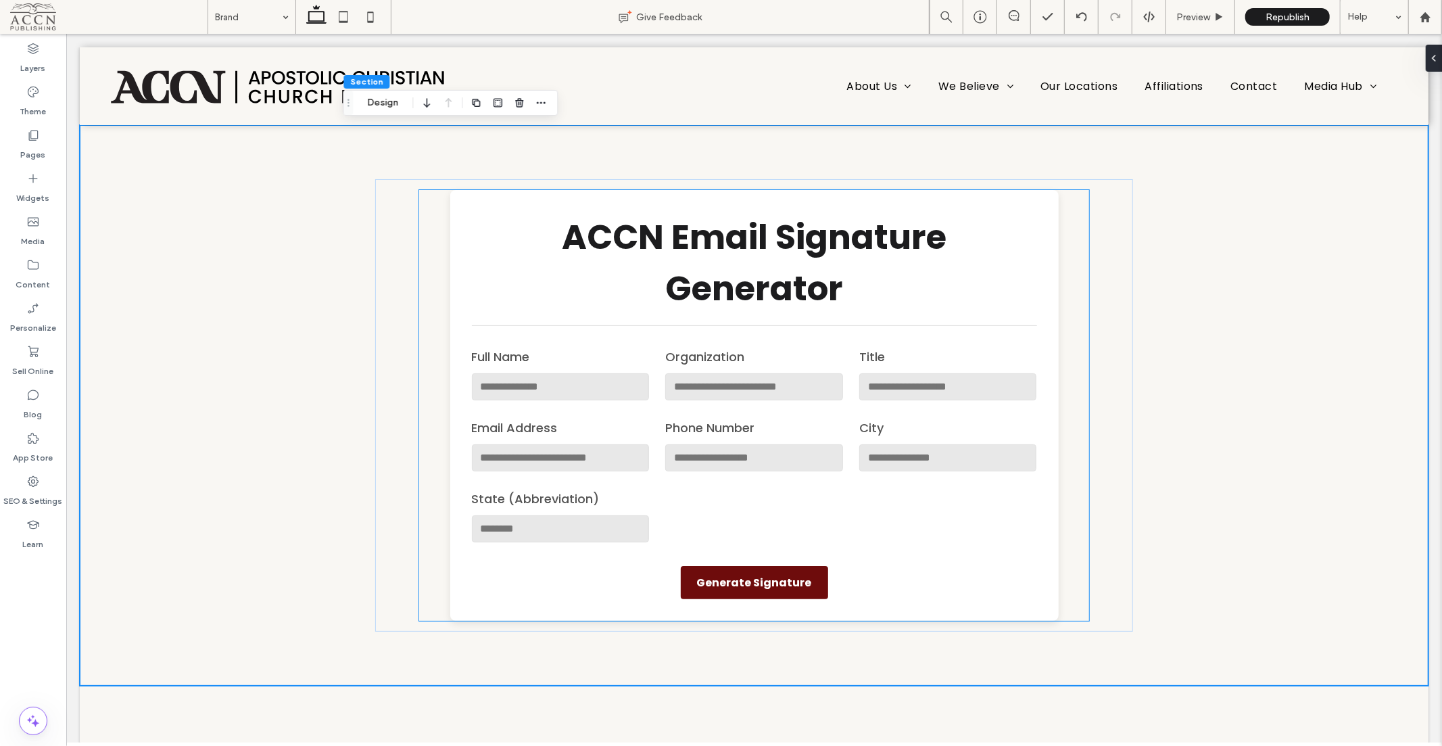
click at [453, 216] on div "ACCN Email Signature Generator Full Name Organization Title Email Address Phone…" at bounding box center [754, 404] width 608 height 431
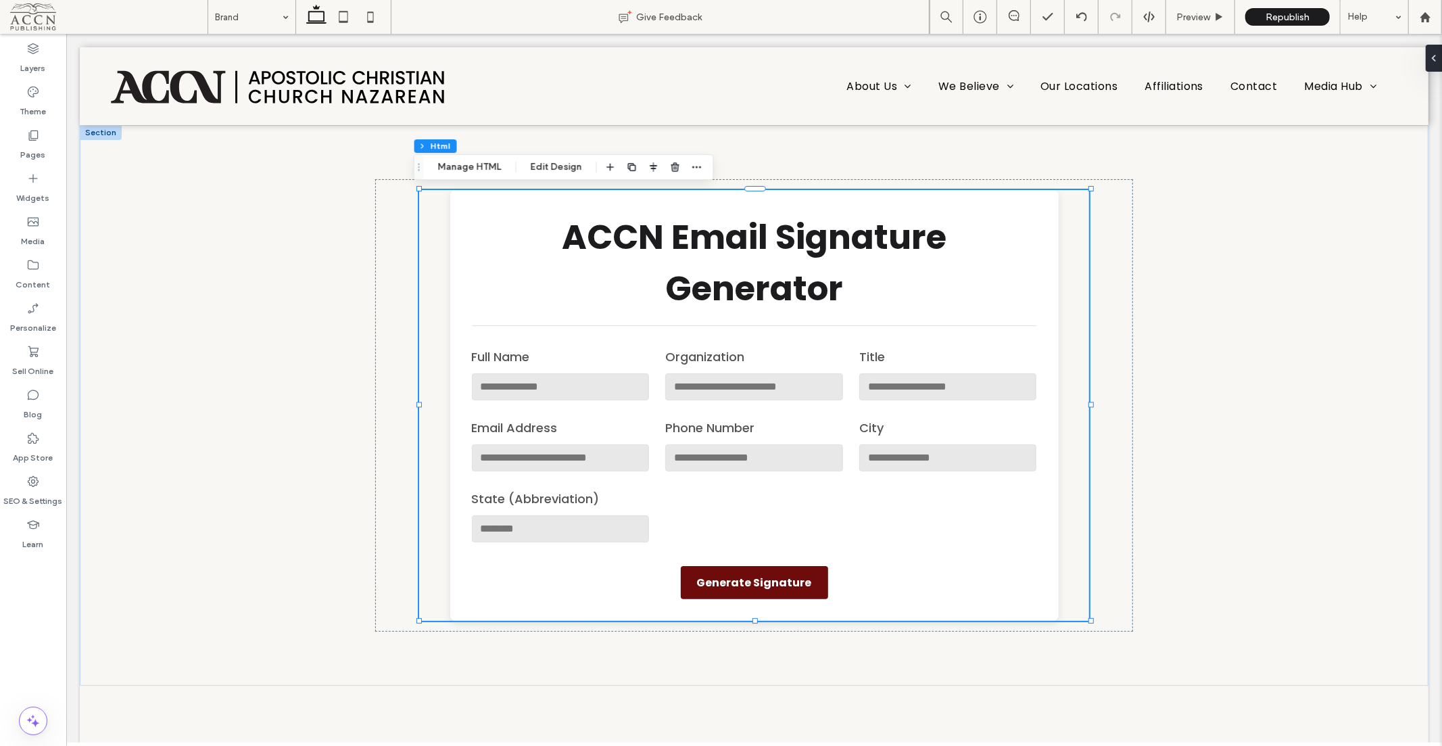
click at [454, 166] on button "Manage HTML" at bounding box center [469, 167] width 81 height 16
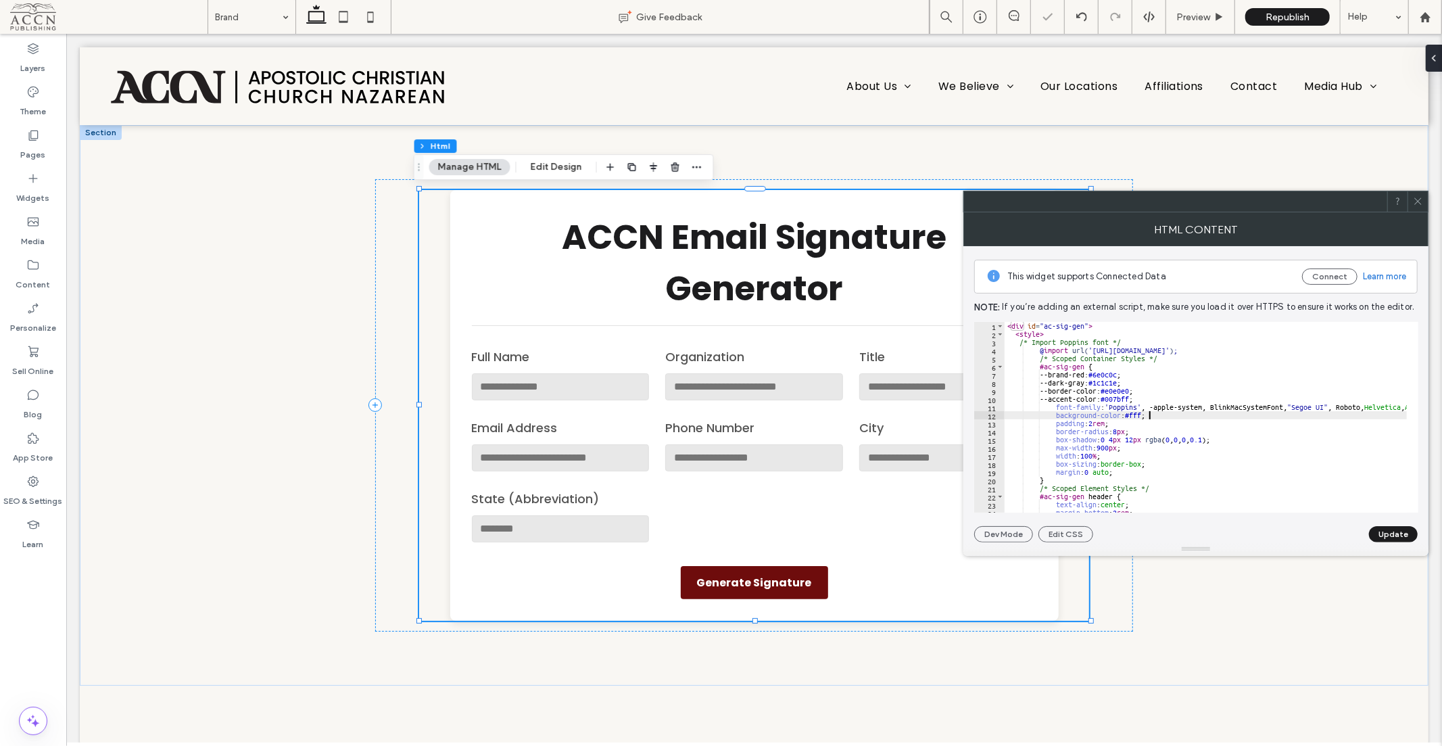
click at [1191, 417] on div "< div id = "ac-sig-gen" > < style > /* Import Poppins font */ @ import url( '[U…" at bounding box center [1448, 419] width 889 height 195
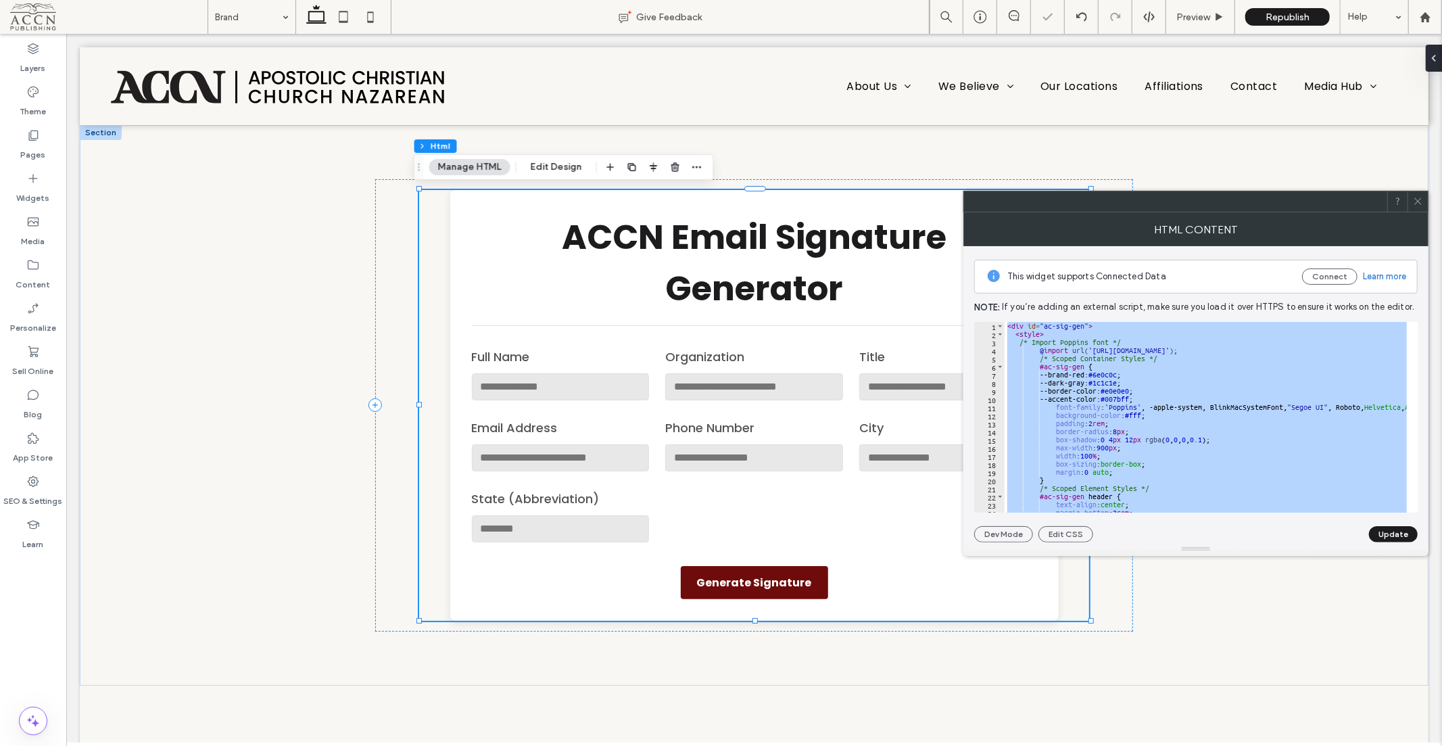
paste textarea "Cursor at row 296"
type textarea "******"
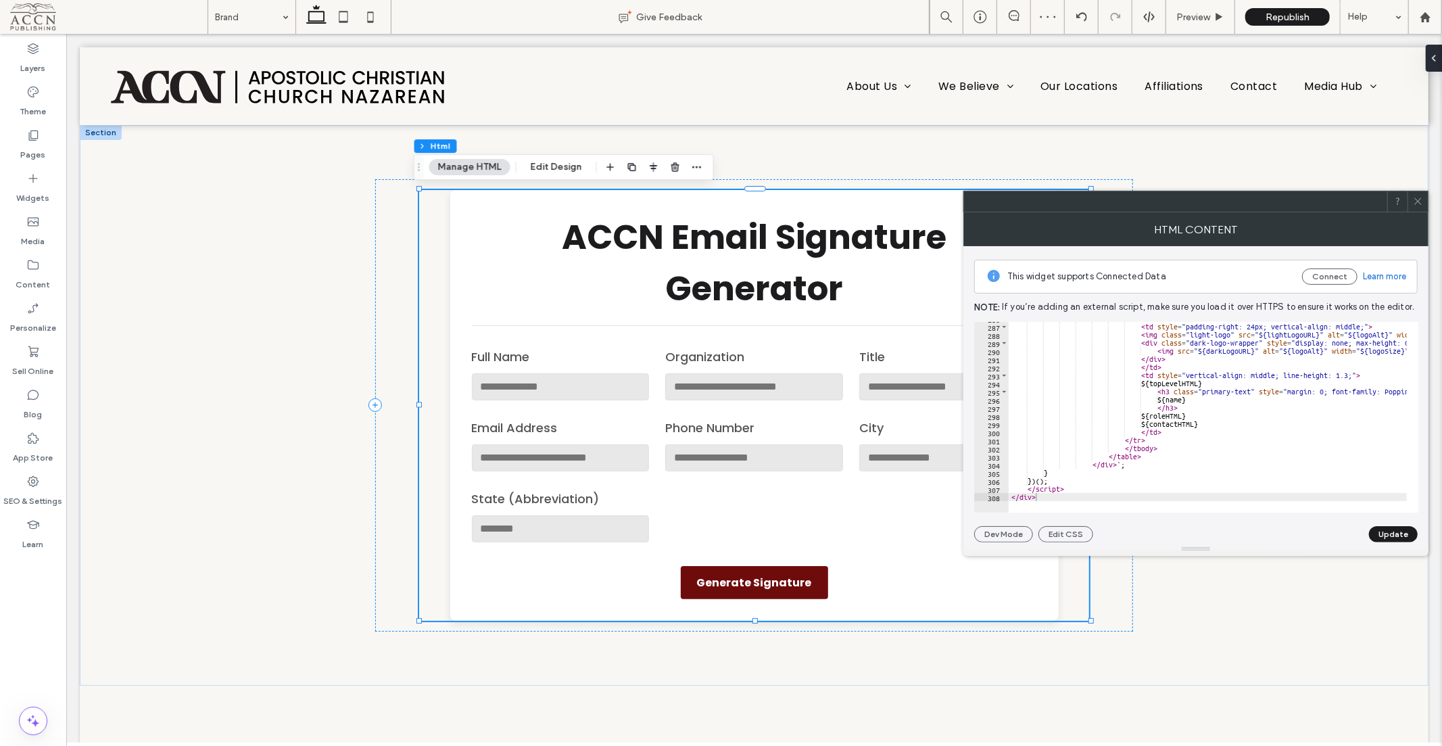
click at [1379, 535] on button "Update" at bounding box center [1393, 534] width 49 height 16
click at [1417, 197] on icon at bounding box center [1418, 201] width 10 height 10
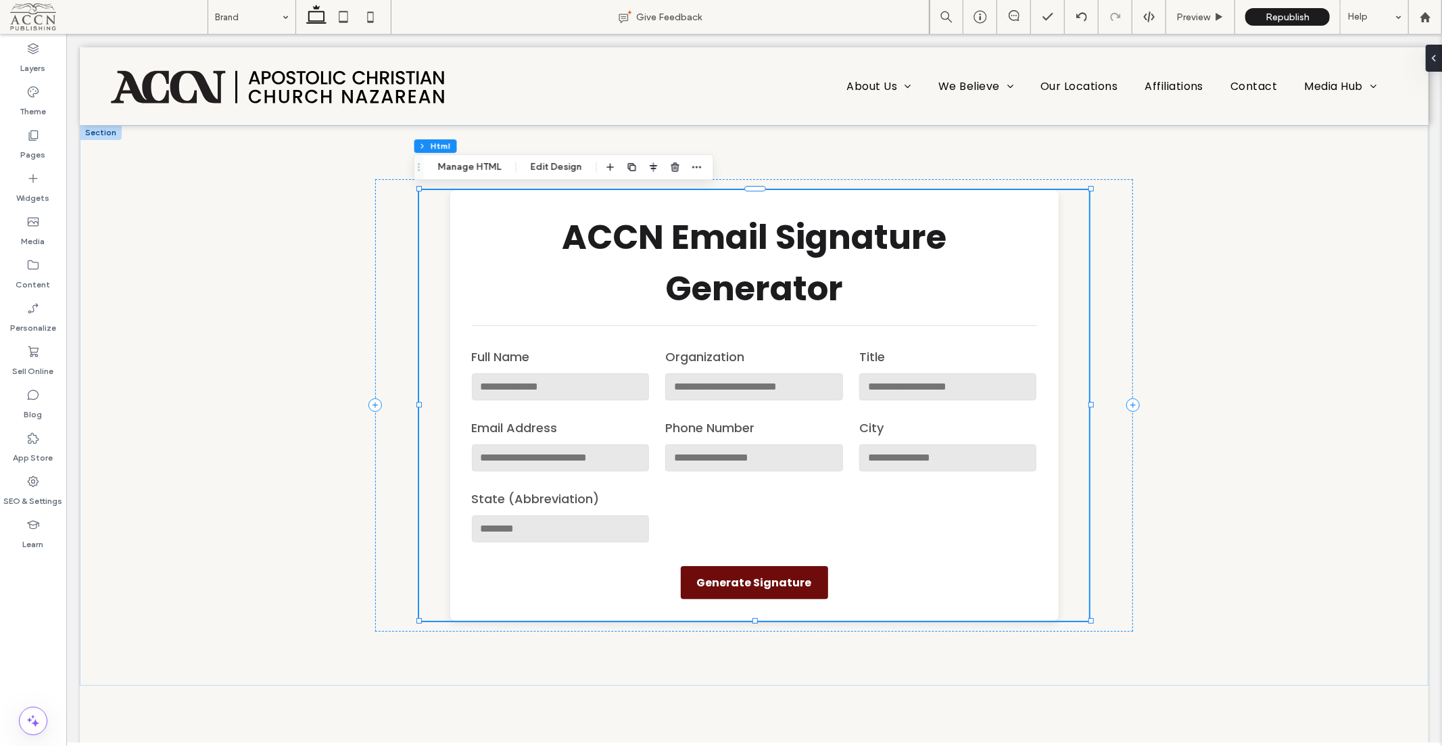
drag, startPoint x: 471, startPoint y: 166, endPoint x: 856, endPoint y: 252, distance: 394.9
click at [471, 166] on button "Manage HTML" at bounding box center [469, 167] width 81 height 16
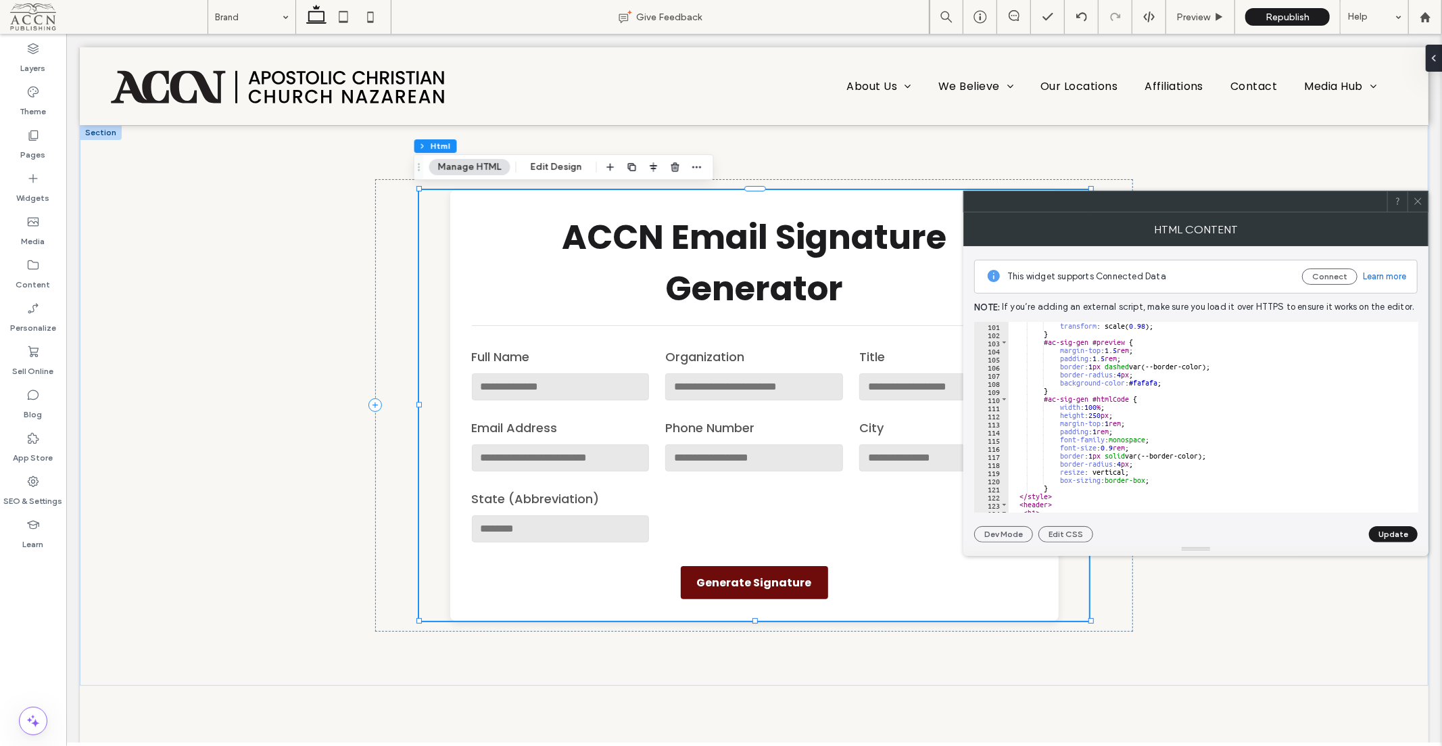
scroll to position [811, 0]
type textarea "********* *******"
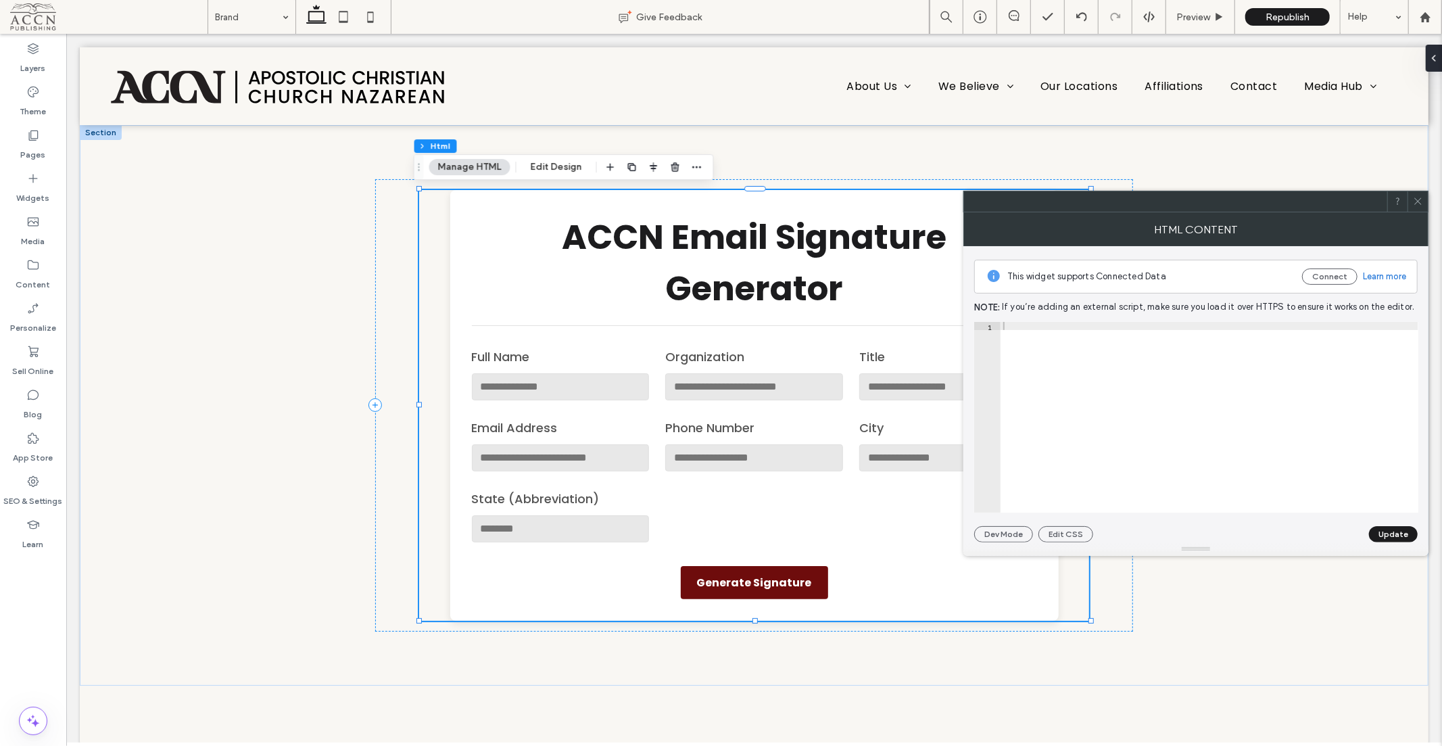
click at [1098, 431] on div at bounding box center [1209, 419] width 418 height 195
paste textarea "******"
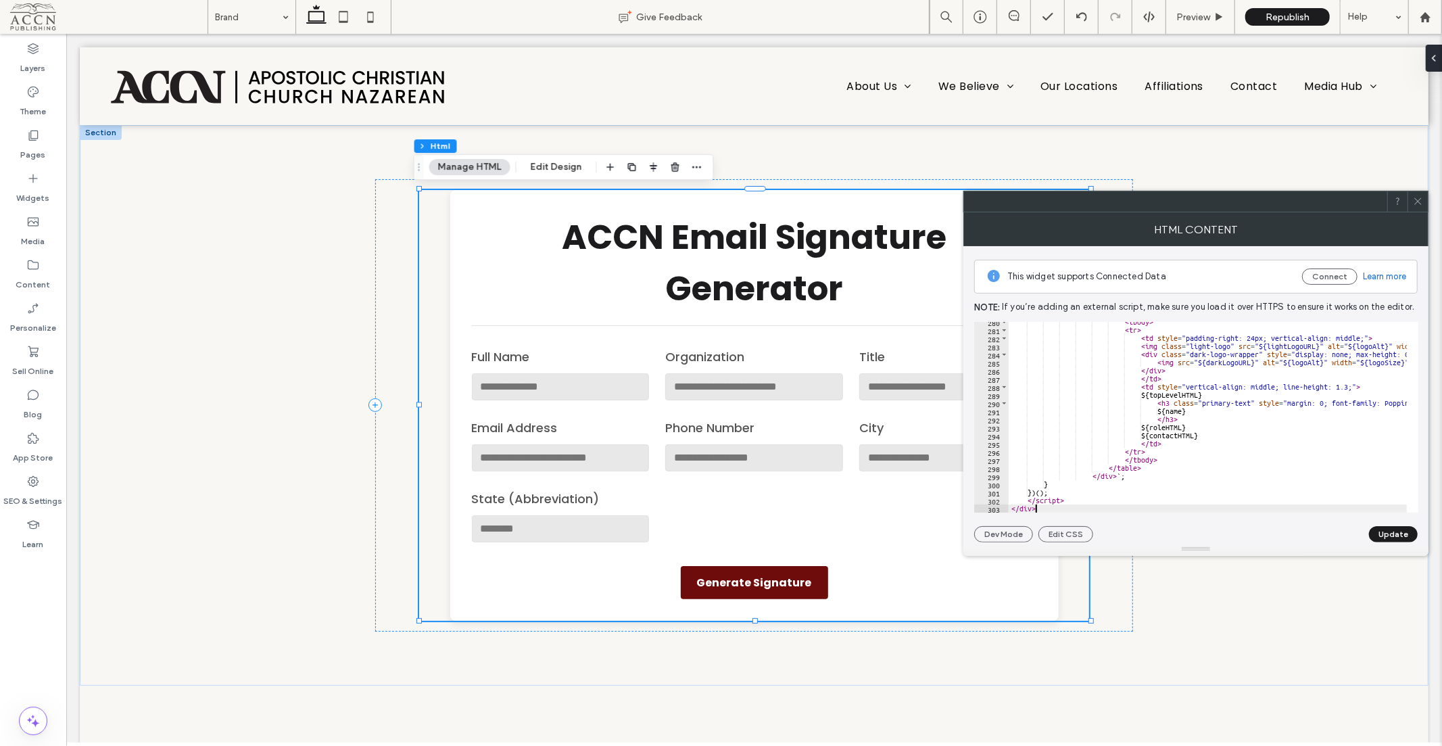
click at [1383, 529] on button "Update" at bounding box center [1393, 534] width 49 height 16
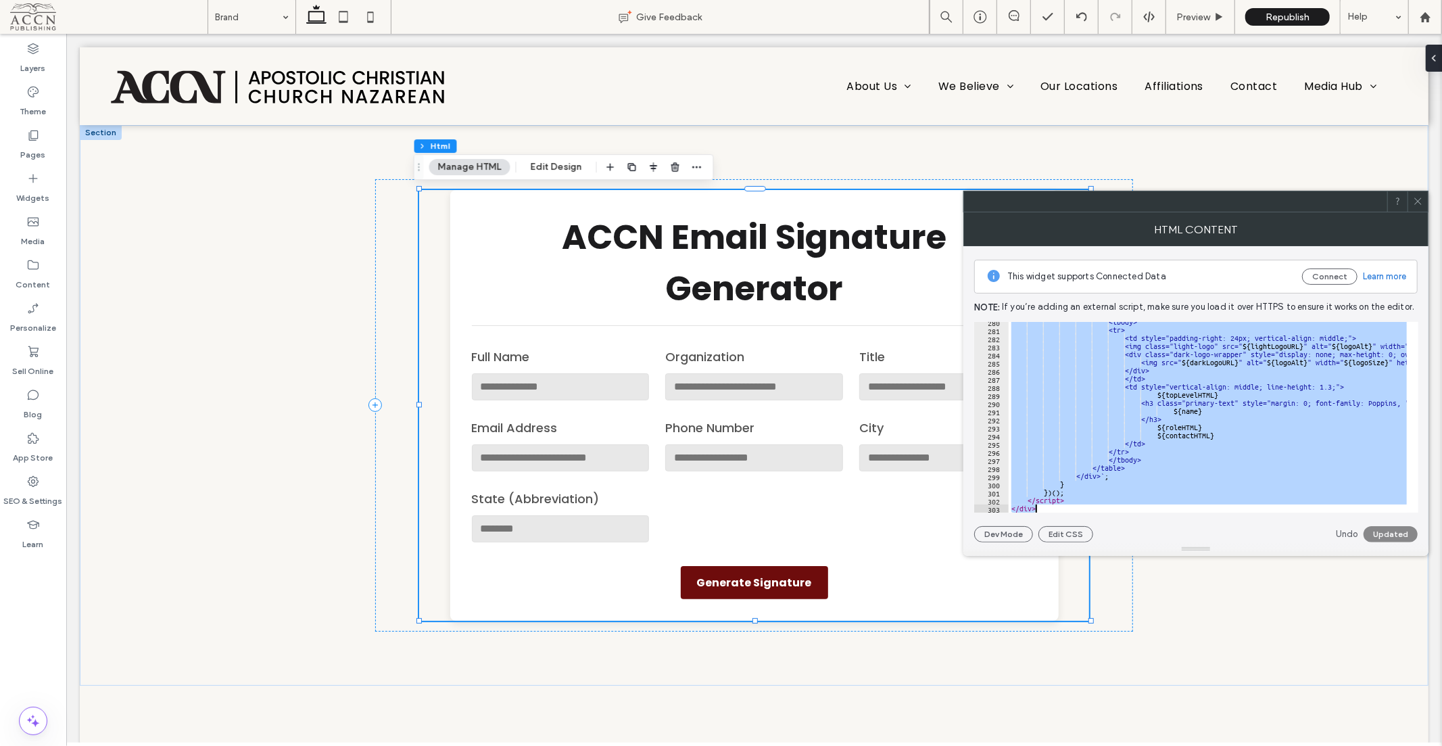
paste textarea "Cursor at row 303"
type textarea "******"
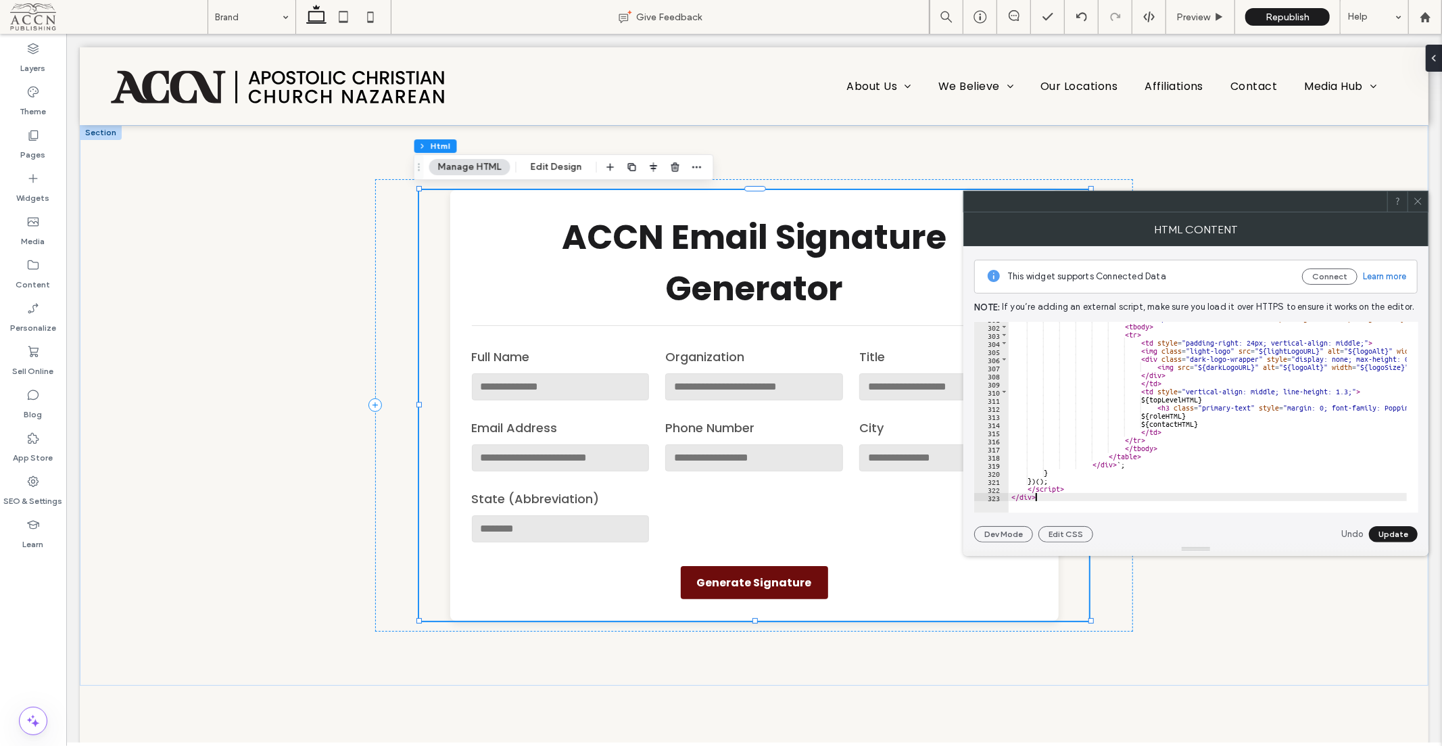
scroll to position [2440, 0]
click at [1388, 529] on button "Update" at bounding box center [1393, 534] width 49 height 16
click at [360, 277] on div "ACCN Email Signature Generator Full Name Organization Title Email Address Phone…" at bounding box center [753, 404] width 811 height 560
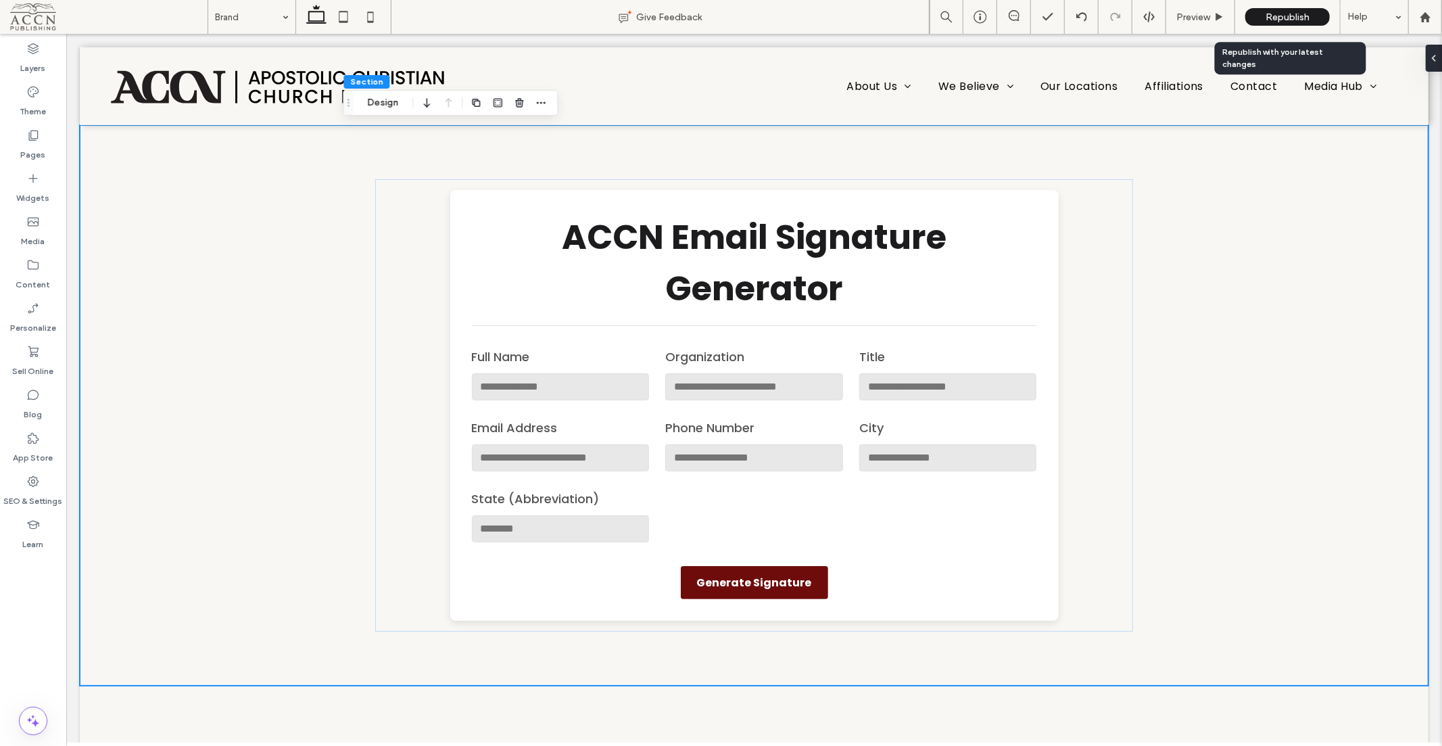
click at [1265, 16] on div "Republish" at bounding box center [1287, 17] width 84 height 18
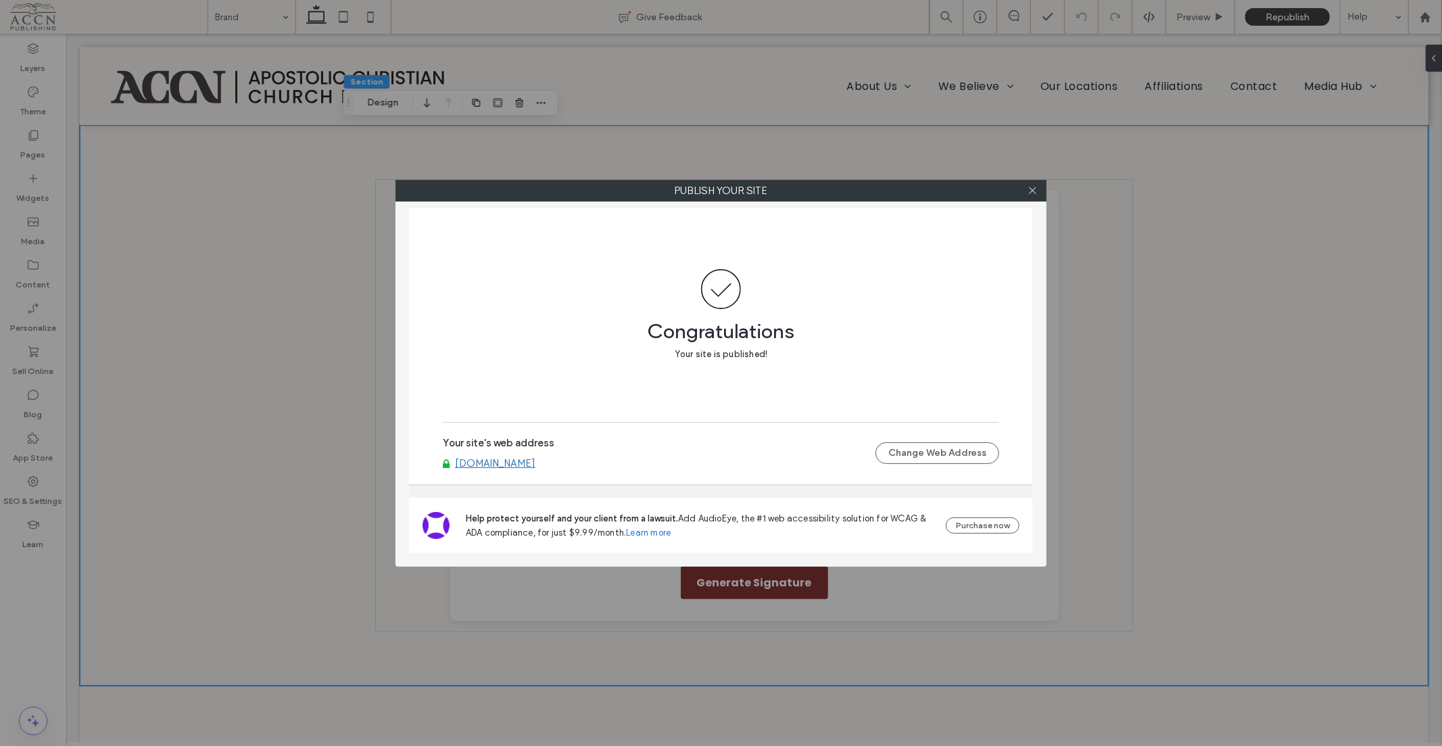
click at [1030, 187] on icon at bounding box center [1032, 190] width 10 height 10
